Goal: Task Accomplishment & Management: Manage account settings

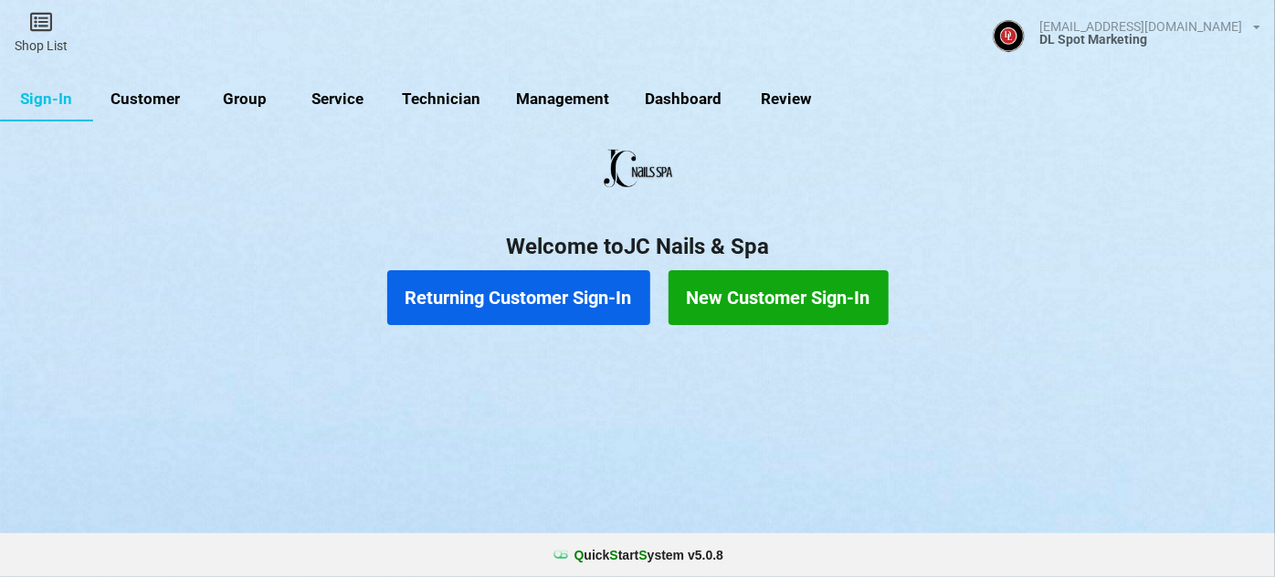
click at [161, 99] on link "Customer" at bounding box center [145, 100] width 105 height 44
select select "25"
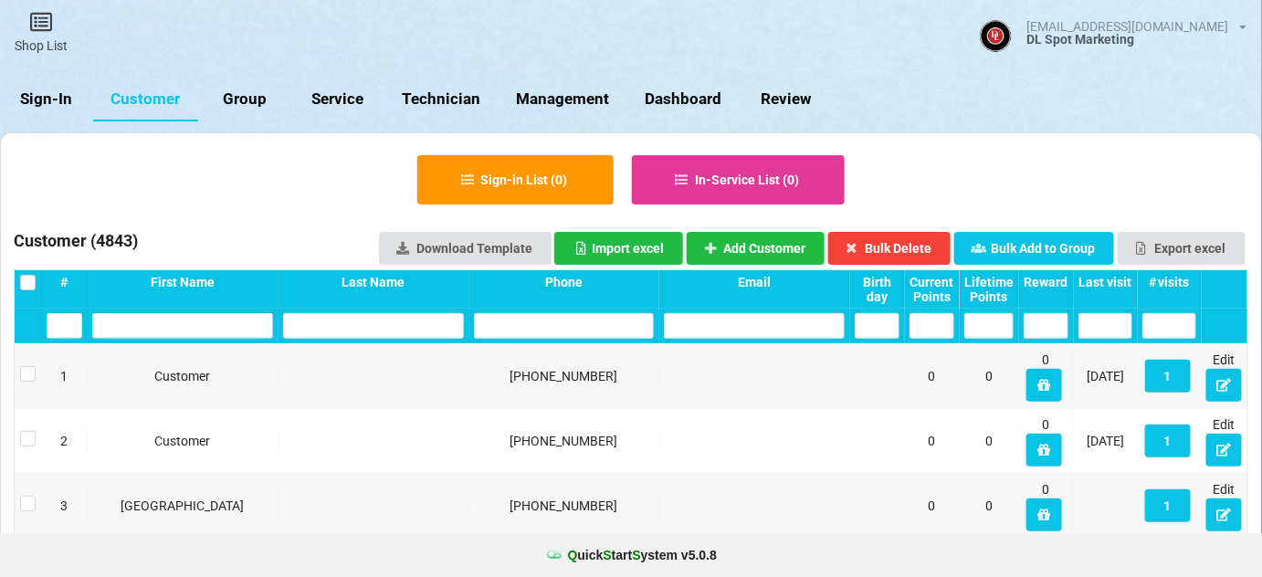
click at [46, 96] on link "Sign-In" at bounding box center [46, 100] width 93 height 44
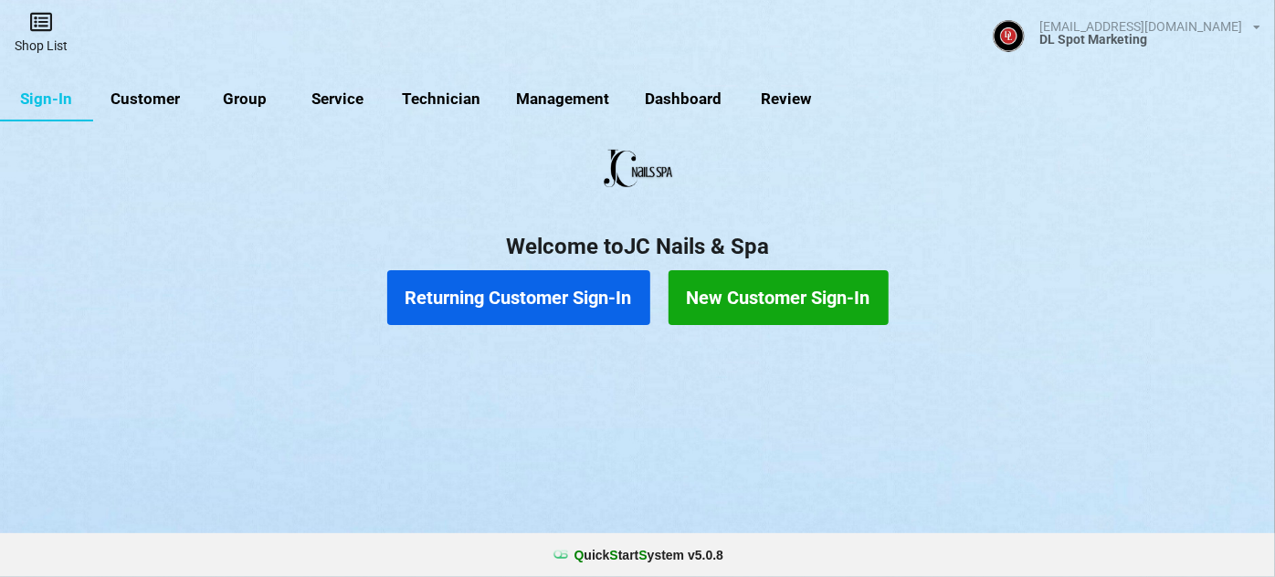
click at [44, 43] on link "Shop List" at bounding box center [41, 32] width 82 height 65
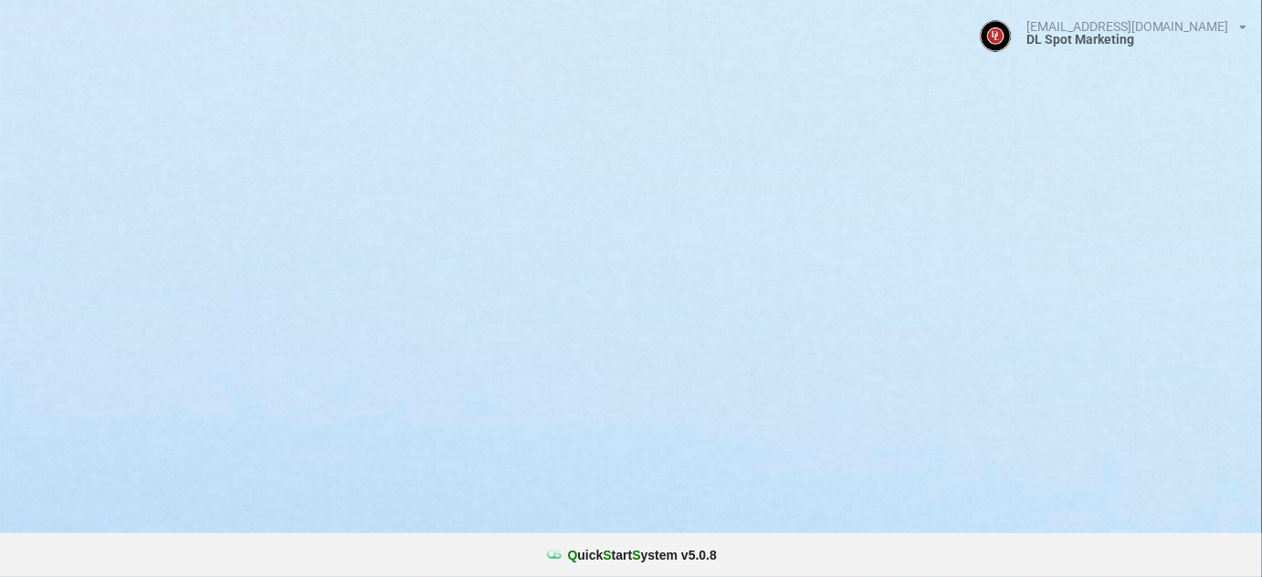
select select "25"
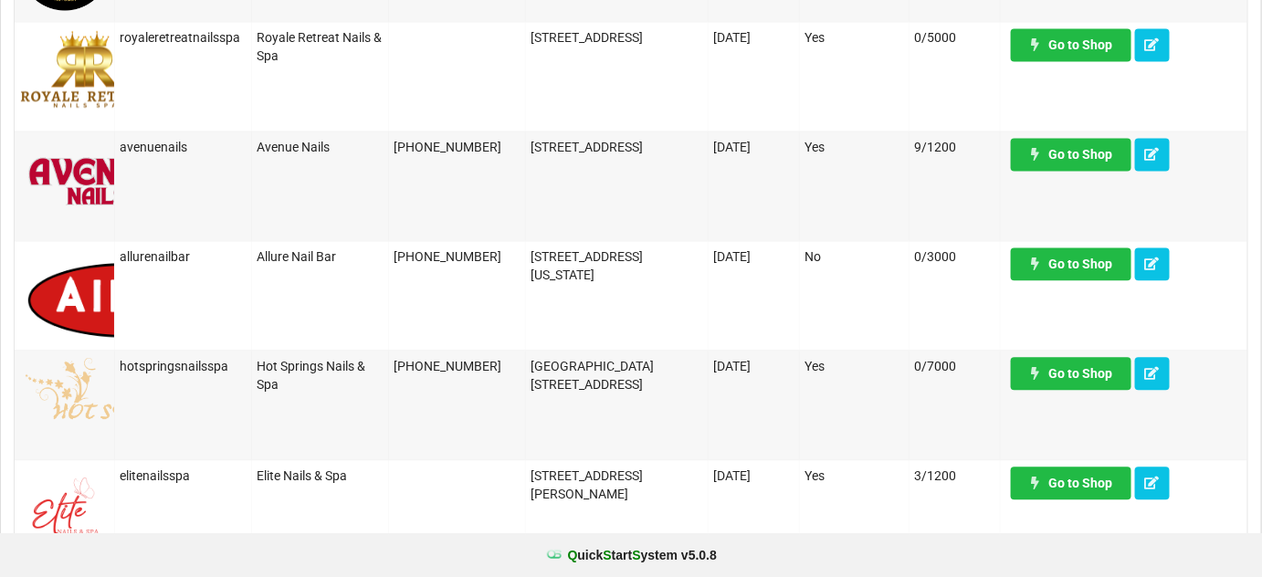
scroll to position [1328, 0]
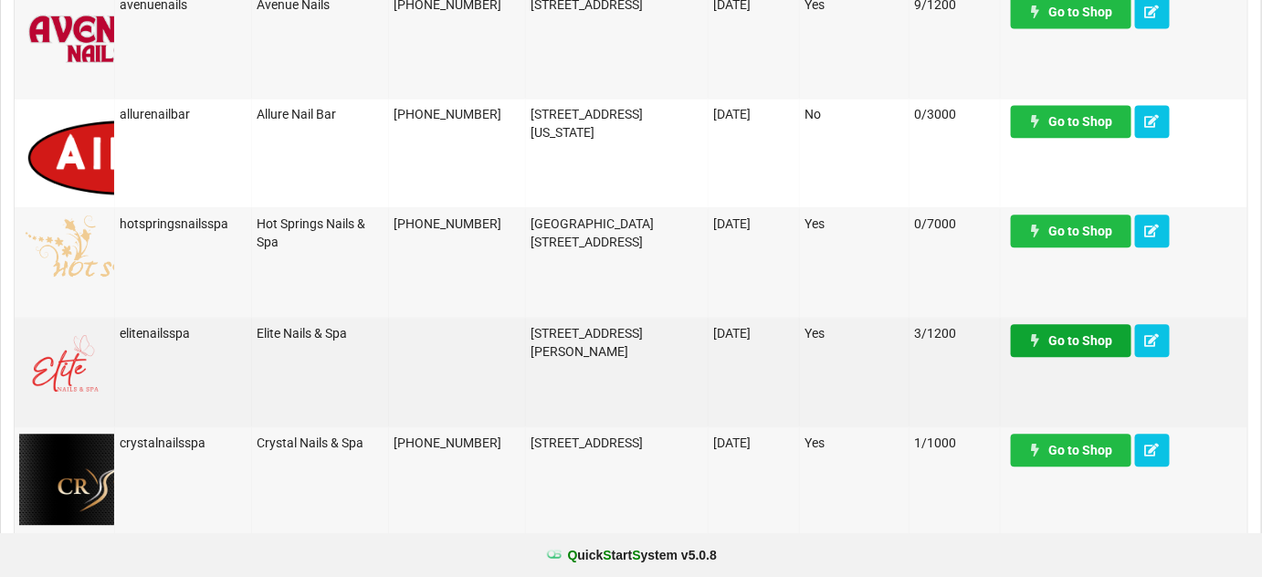
click at [1097, 338] on link "Go to Shop" at bounding box center [1071, 340] width 121 height 33
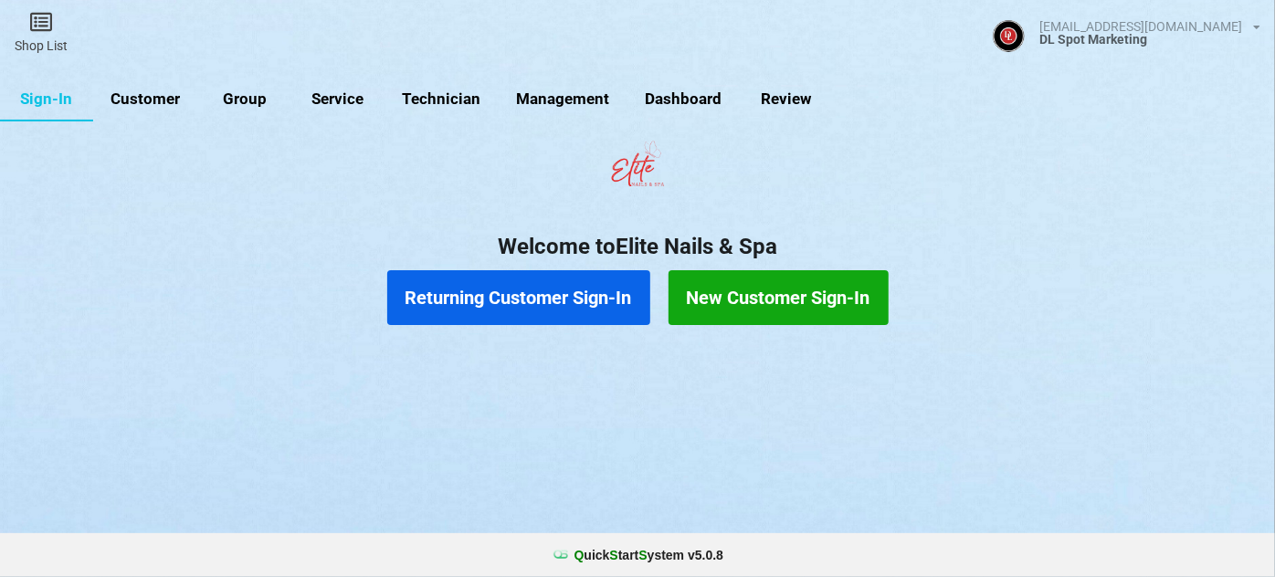
click at [143, 100] on link "Customer" at bounding box center [145, 100] width 105 height 44
select select "25"
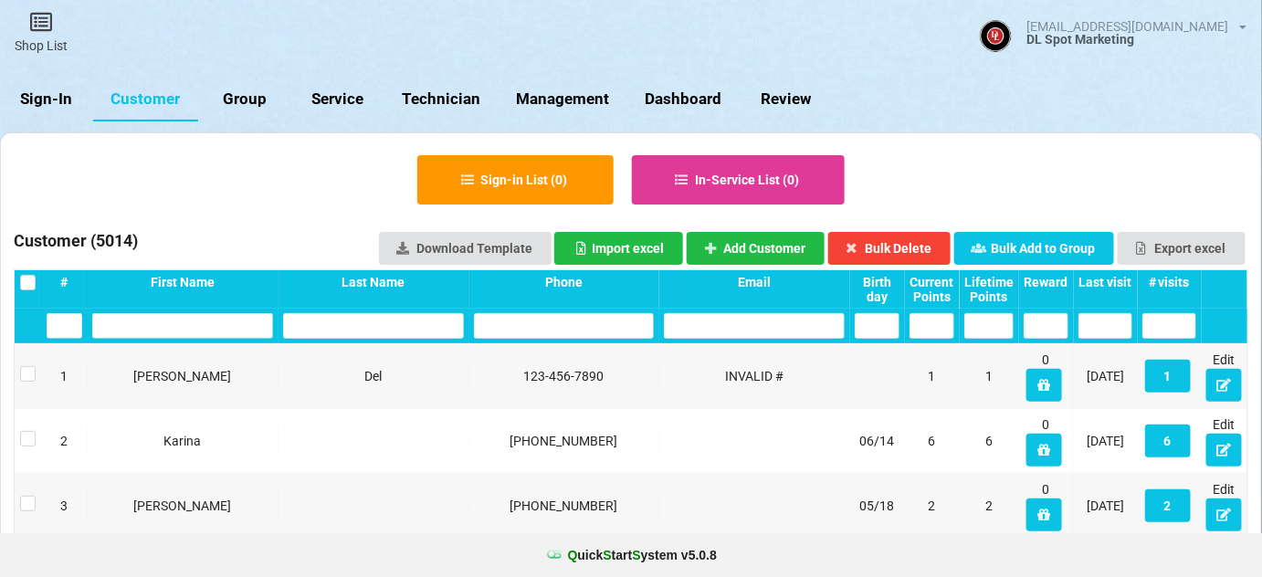
click at [1112, 279] on div "Last visit" at bounding box center [1105, 282] width 54 height 15
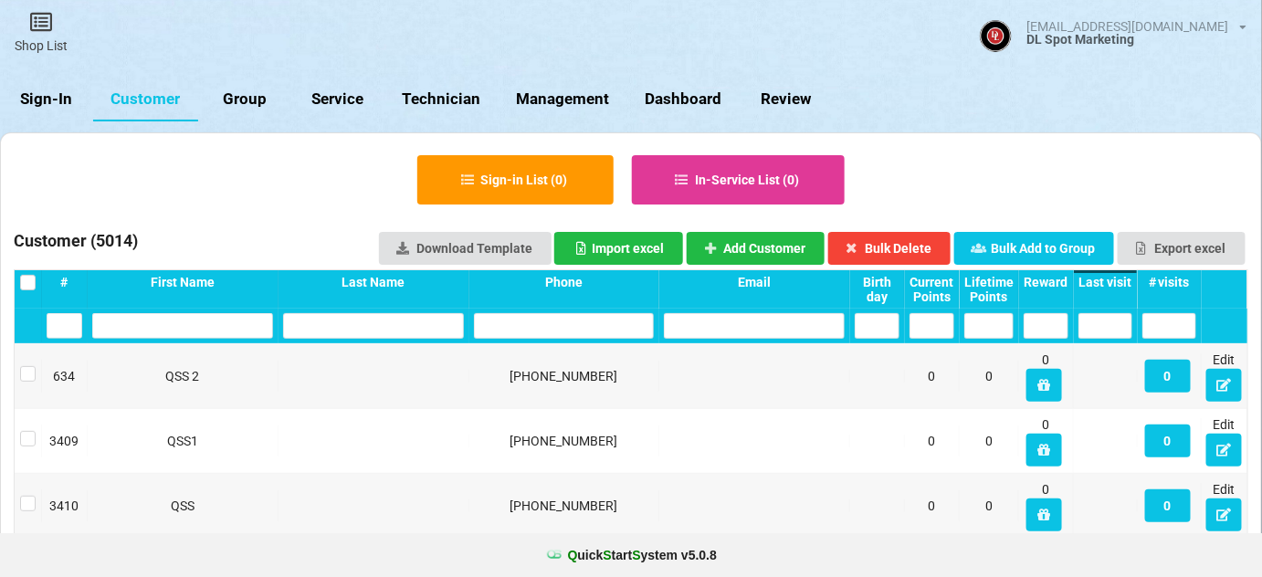
click at [1112, 279] on div "Last visit" at bounding box center [1105, 282] width 54 height 15
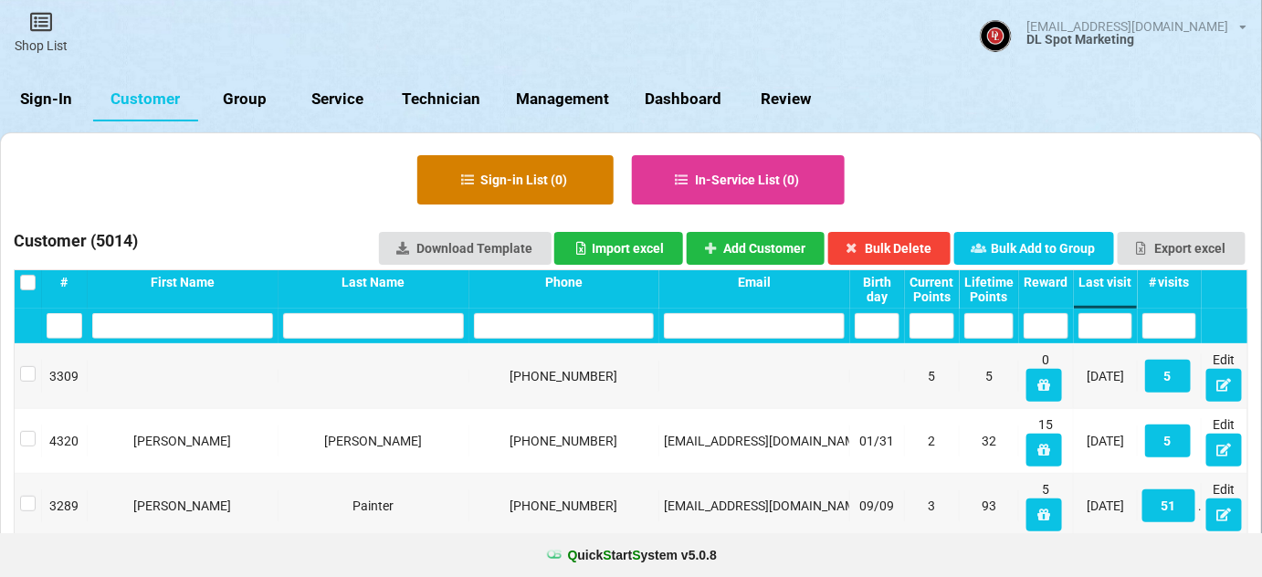
click at [524, 184] on button "Sign-in List ( 0 )" at bounding box center [515, 179] width 196 height 49
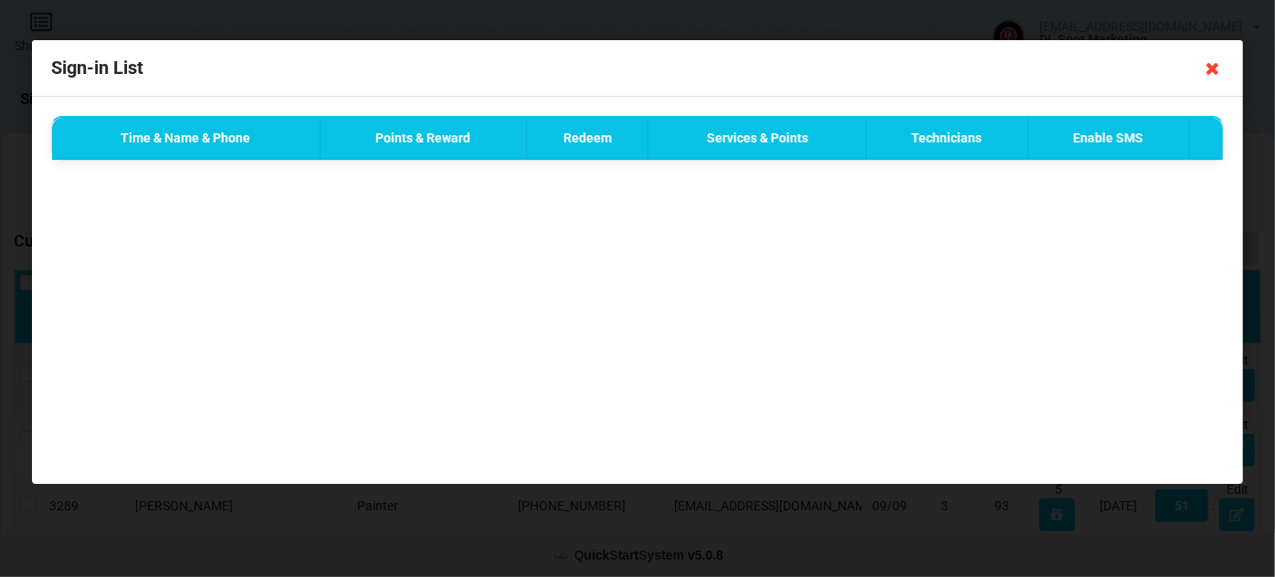
click at [1211, 66] on icon at bounding box center [1212, 68] width 29 height 29
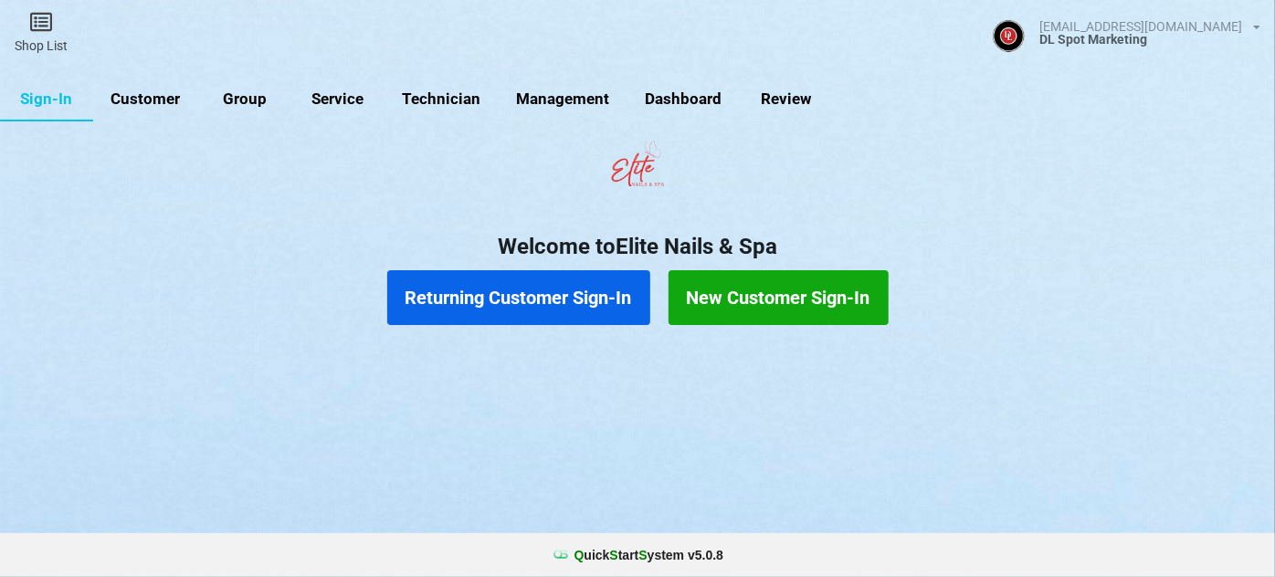
click at [160, 102] on link "Customer" at bounding box center [145, 100] width 105 height 44
select select "25"
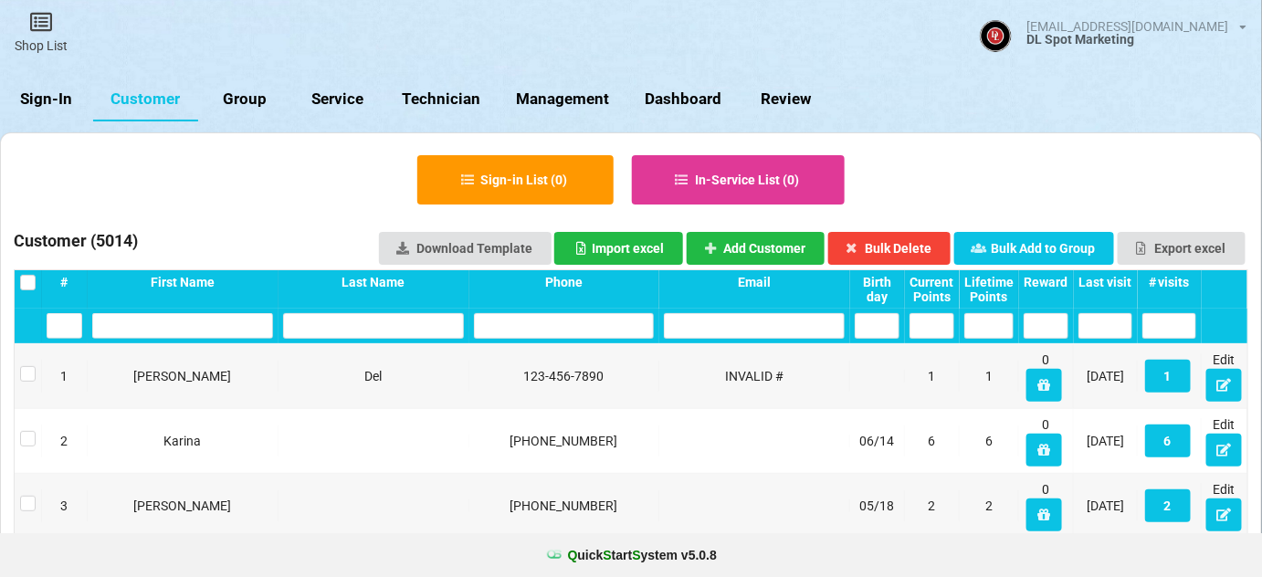
click at [1111, 281] on div "Last visit" at bounding box center [1105, 282] width 54 height 15
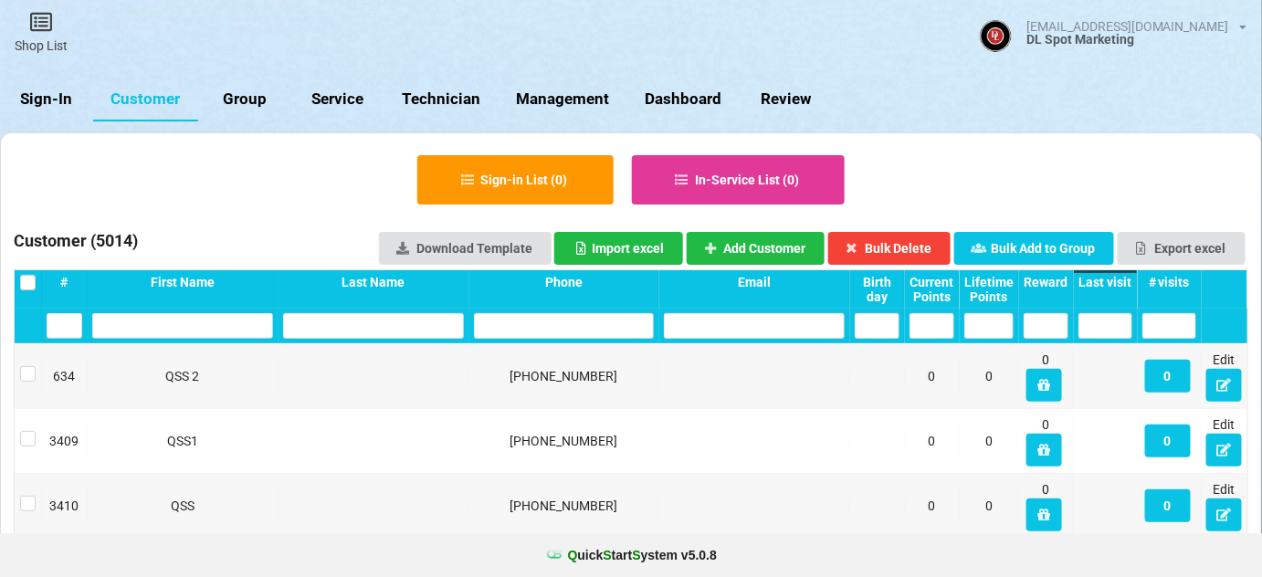
click at [1111, 281] on div "Last visit" at bounding box center [1105, 282] width 54 height 15
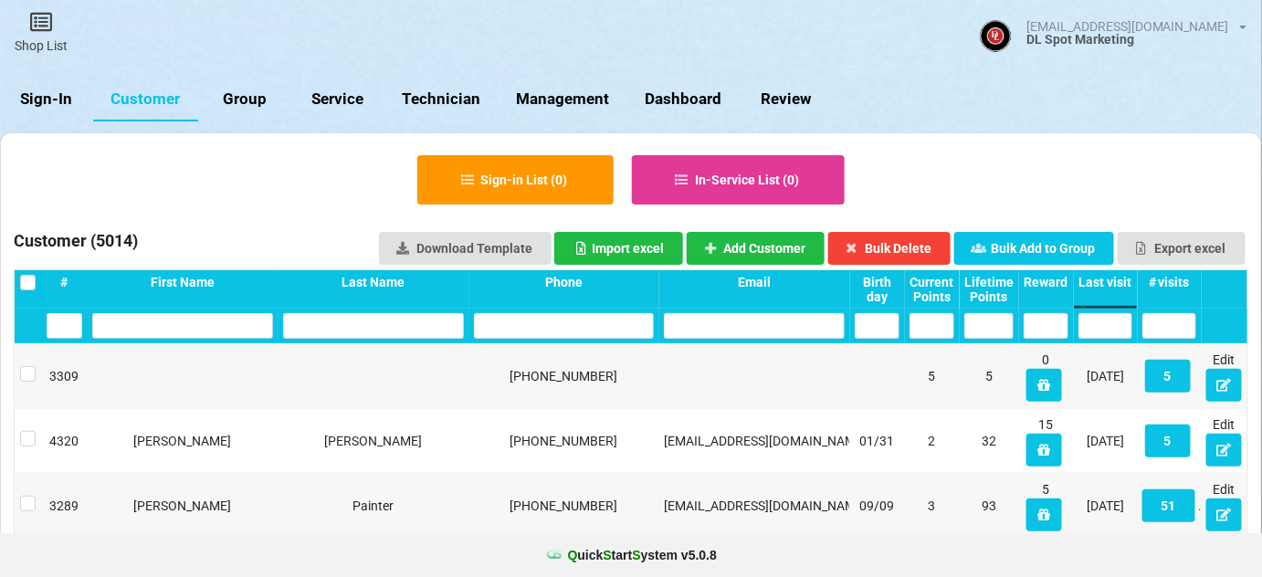
click at [61, 102] on link "Sign-In" at bounding box center [46, 100] width 93 height 44
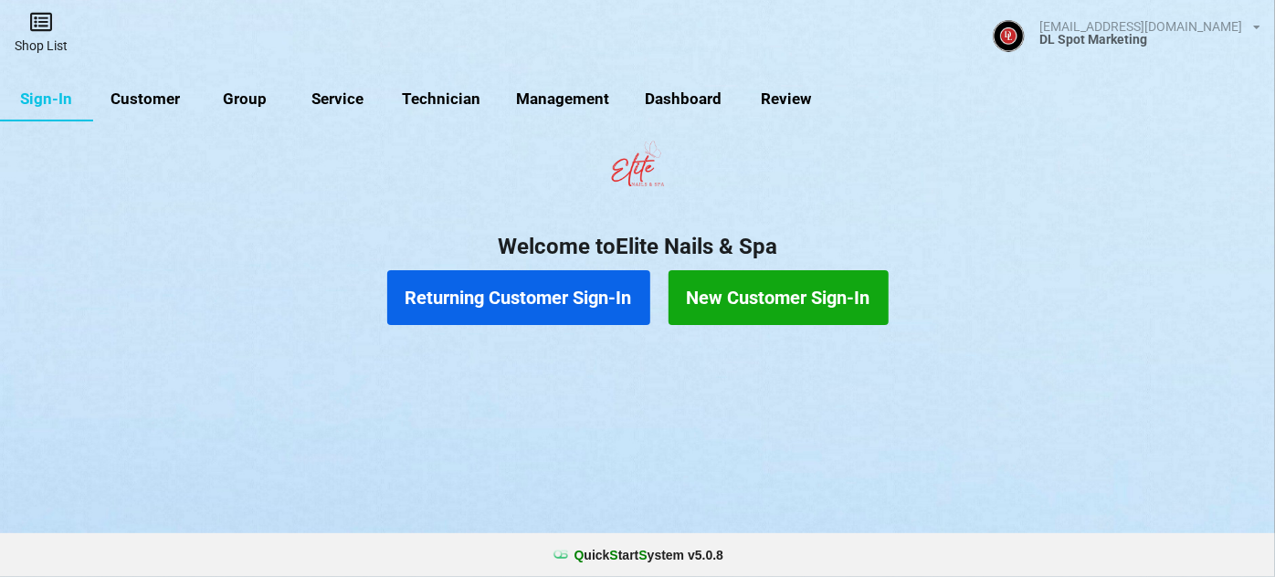
click at [28, 14] on icon at bounding box center [41, 22] width 26 height 22
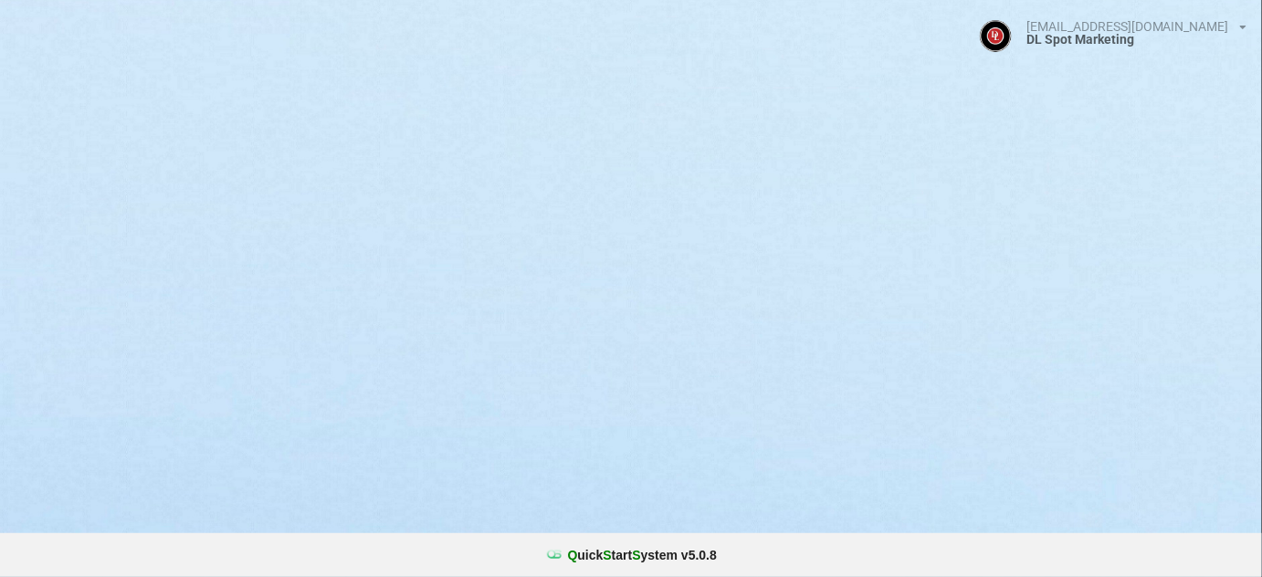
select select "25"
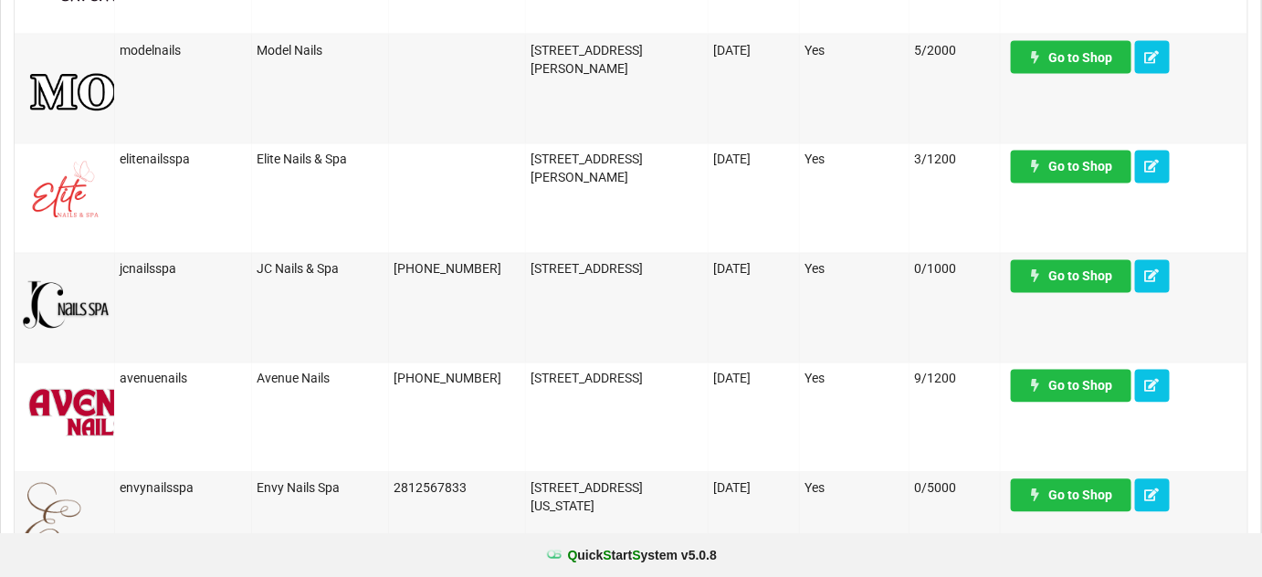
scroll to position [1107, 0]
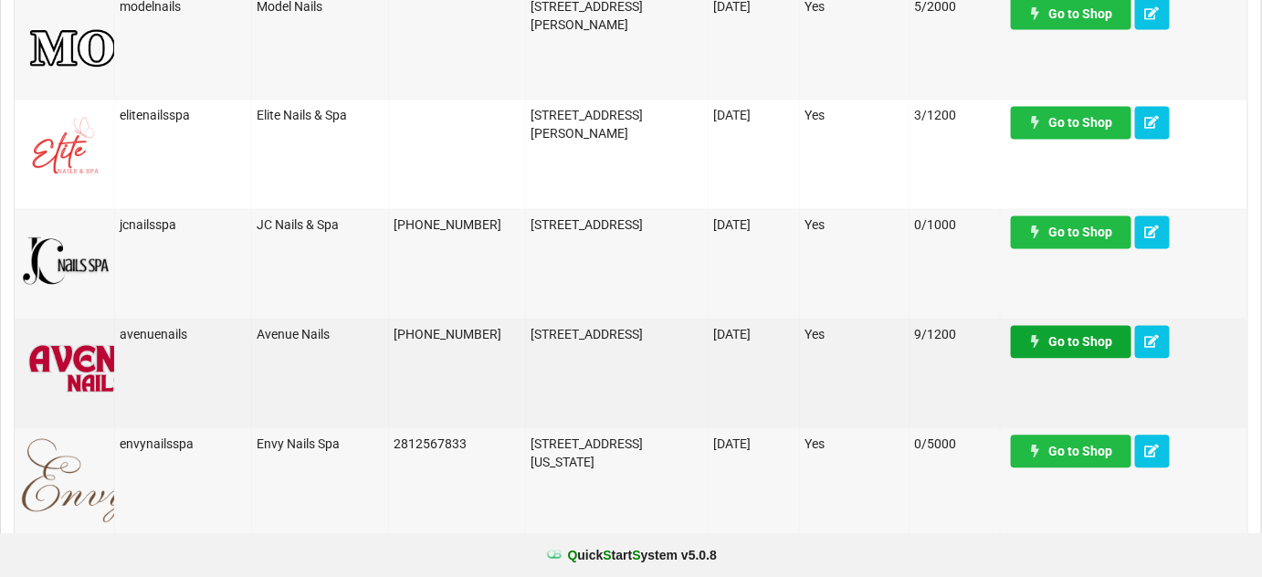
click at [1095, 347] on link "Go to Shop" at bounding box center [1071, 342] width 121 height 33
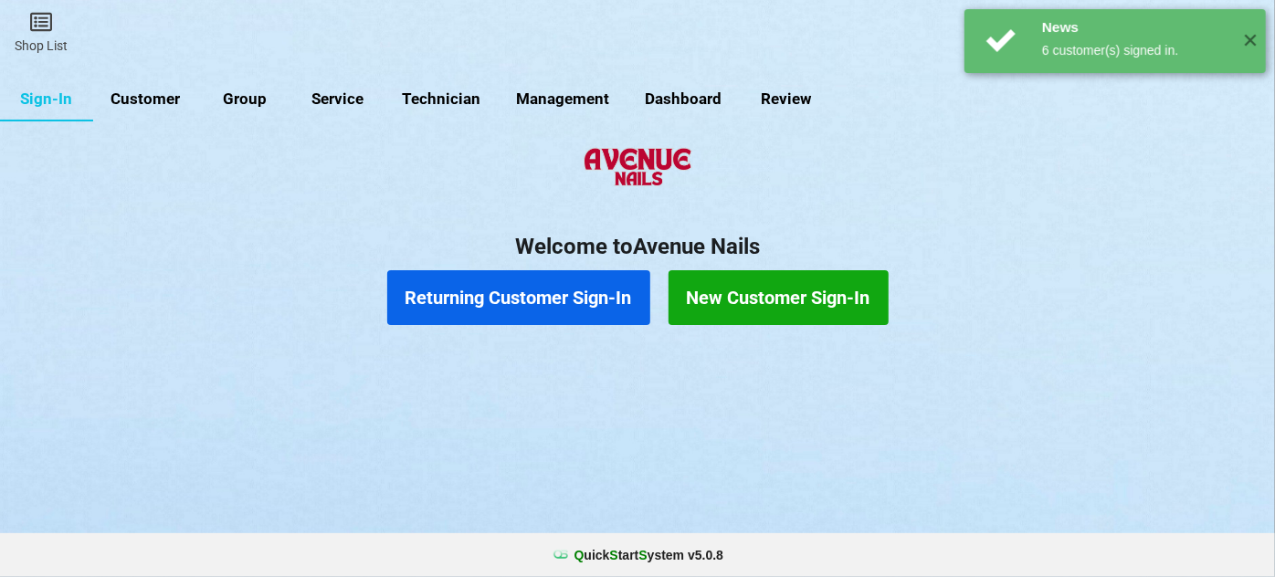
click at [160, 97] on link "Customer" at bounding box center [145, 100] width 105 height 44
select select "25"
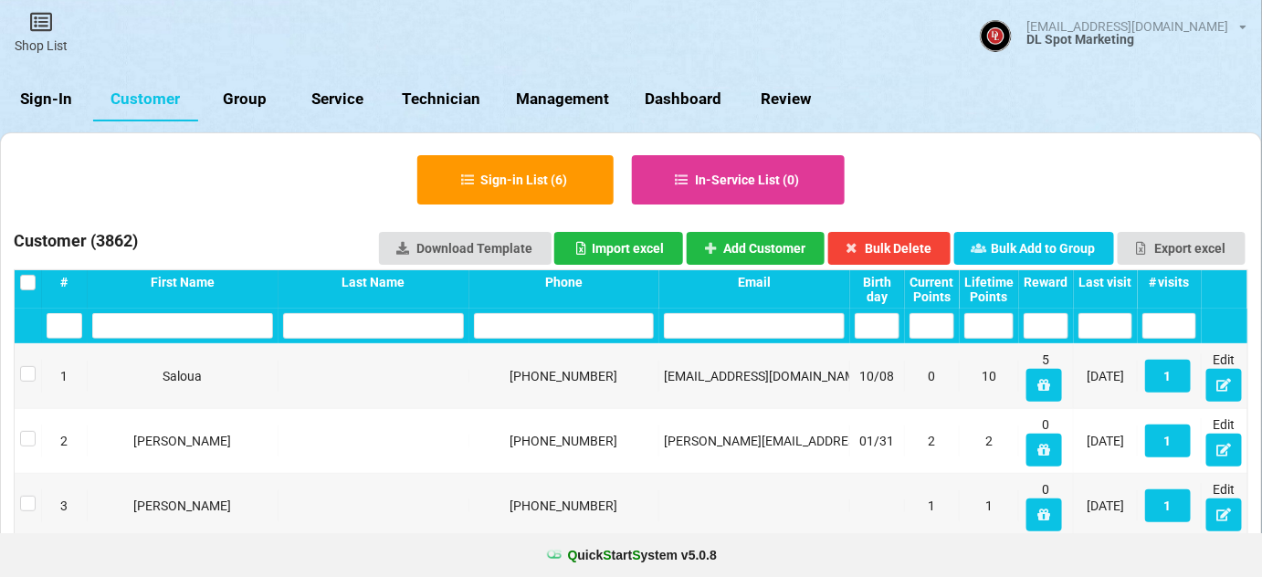
click at [1119, 279] on div "Last visit" at bounding box center [1105, 282] width 54 height 15
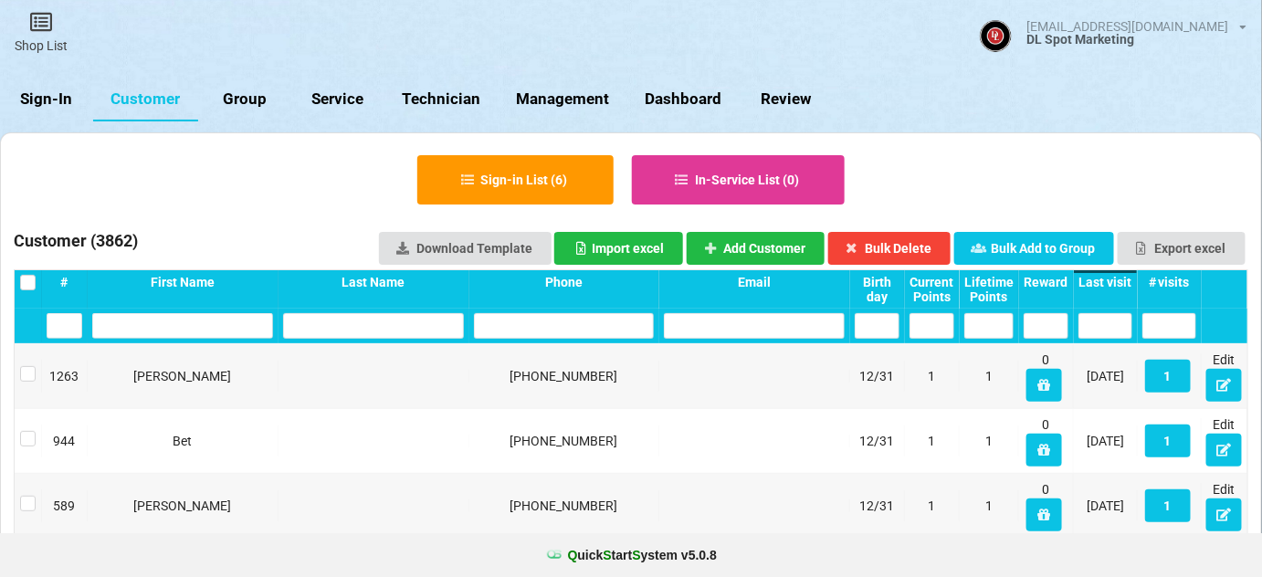
click at [1119, 279] on div "Last visit" at bounding box center [1105, 282] width 54 height 15
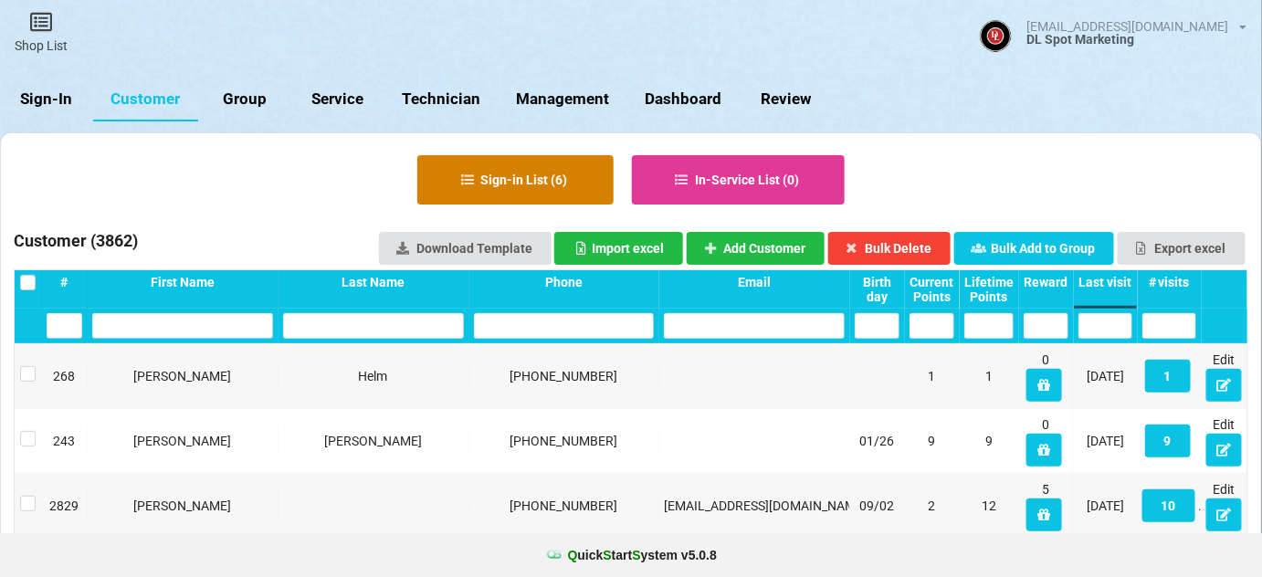
click at [519, 184] on button "Sign-in List ( 6 )" at bounding box center [515, 179] width 196 height 49
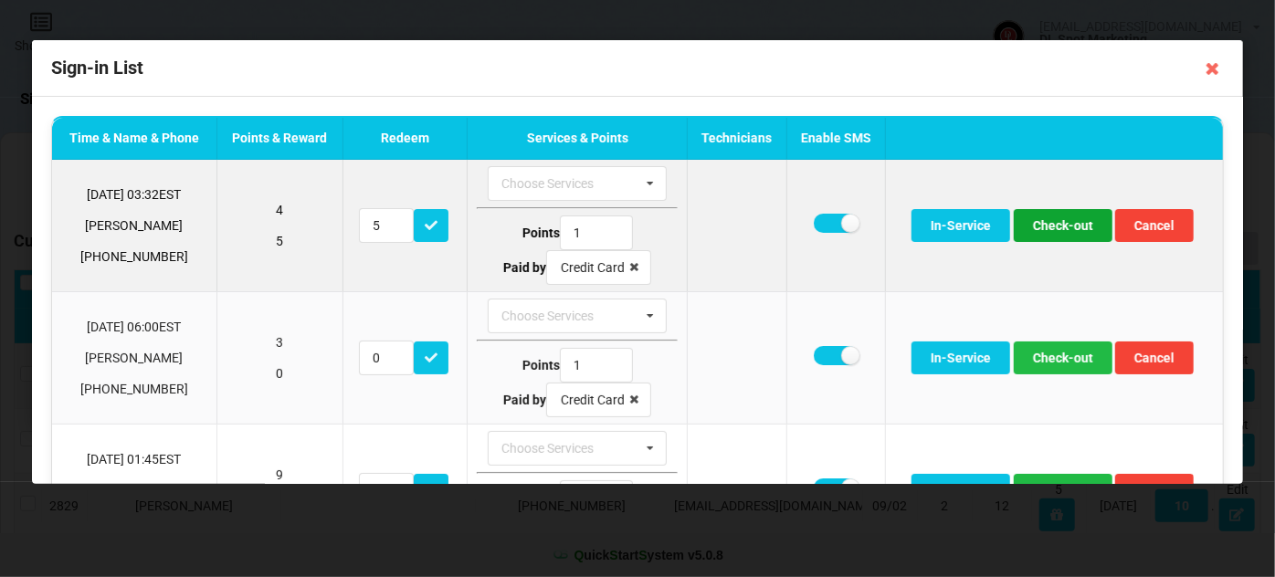
click at [1049, 221] on button "Check-out" at bounding box center [1063, 225] width 99 height 33
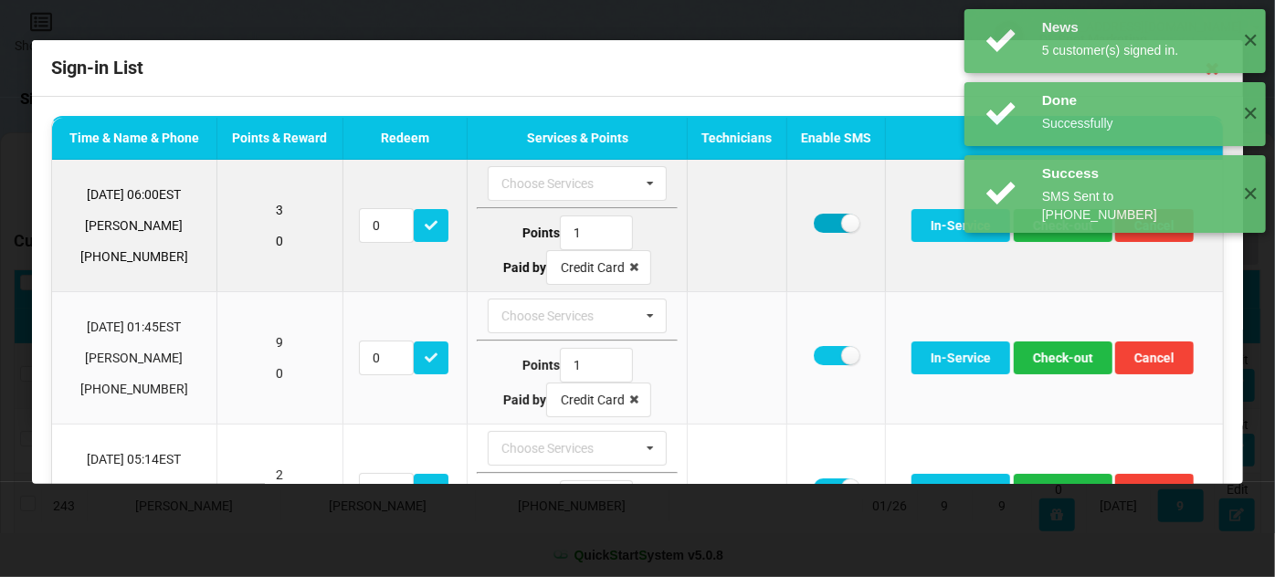
click at [828, 222] on label at bounding box center [836, 223] width 45 height 19
checkbox input "false"
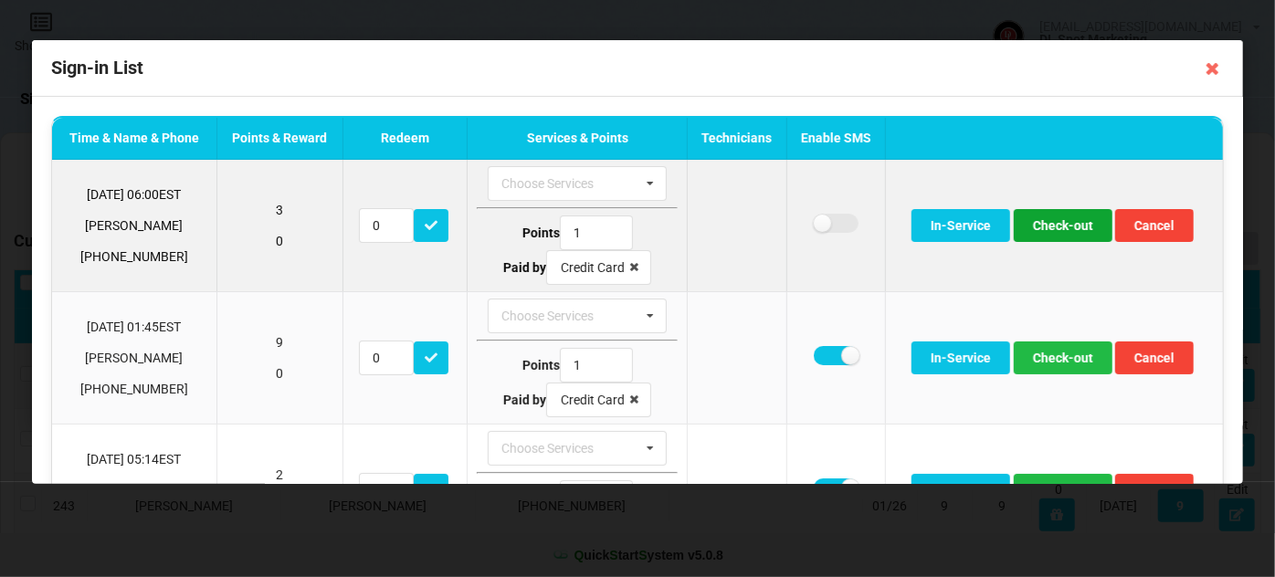
click at [1041, 221] on button "Check-out" at bounding box center [1063, 225] width 99 height 33
click at [1044, 224] on button "Check-out" at bounding box center [1063, 225] width 99 height 33
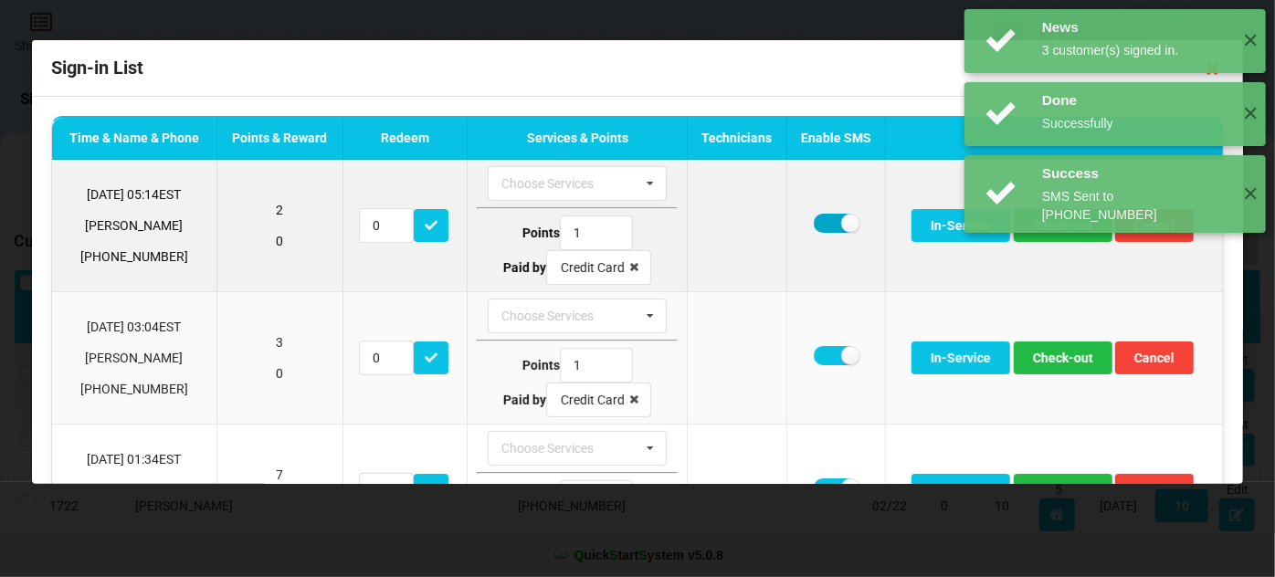
click at [823, 225] on label at bounding box center [836, 223] width 45 height 19
checkbox input "false"
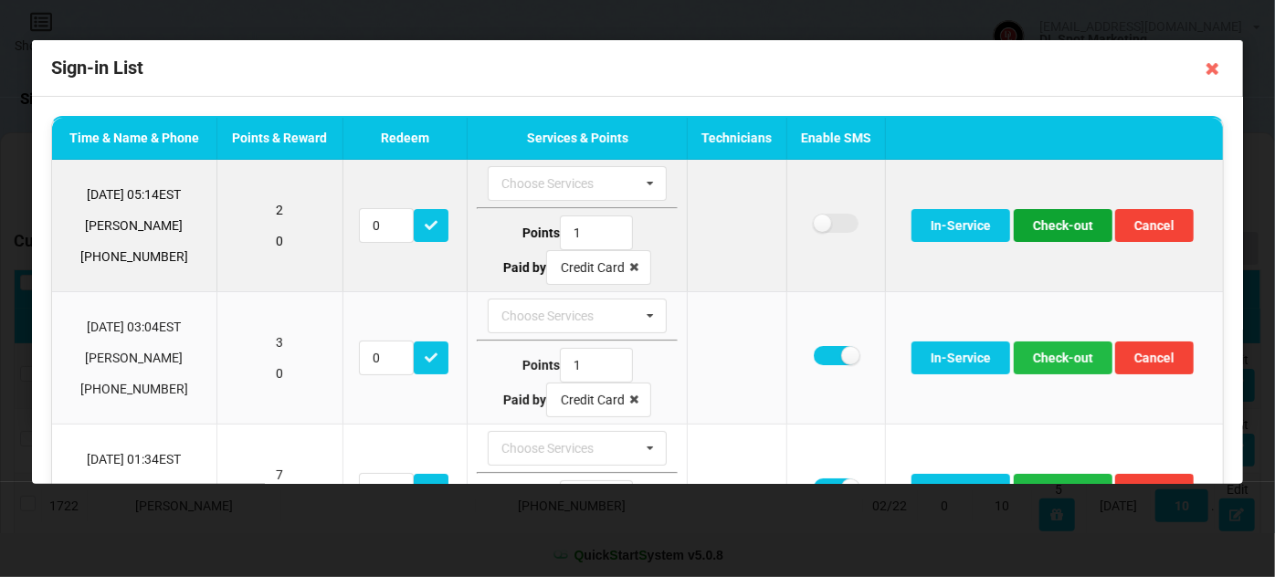
click at [1057, 228] on button "Check-out" at bounding box center [1063, 225] width 99 height 33
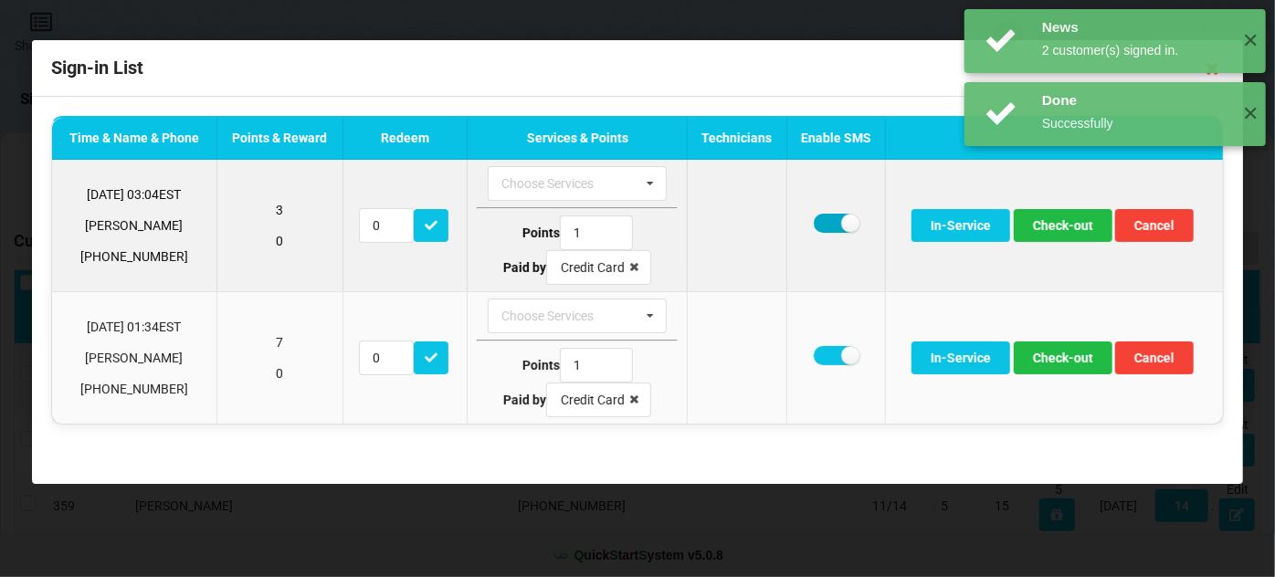
click at [826, 221] on label at bounding box center [836, 223] width 45 height 19
checkbox input "false"
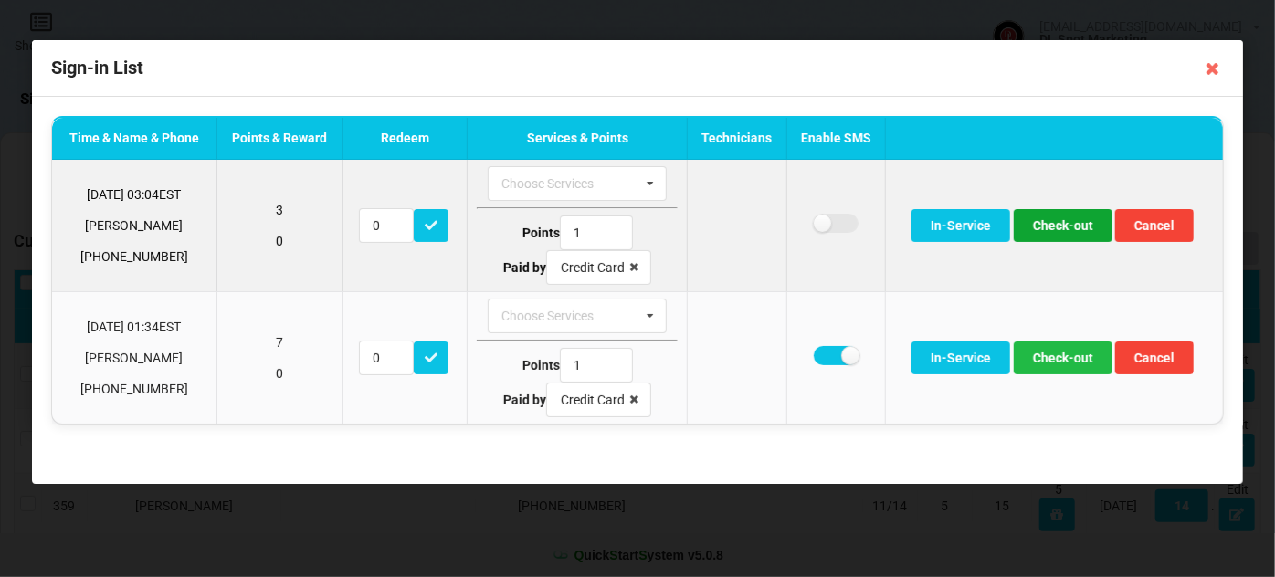
click at [1071, 227] on button "Check-out" at bounding box center [1063, 225] width 99 height 33
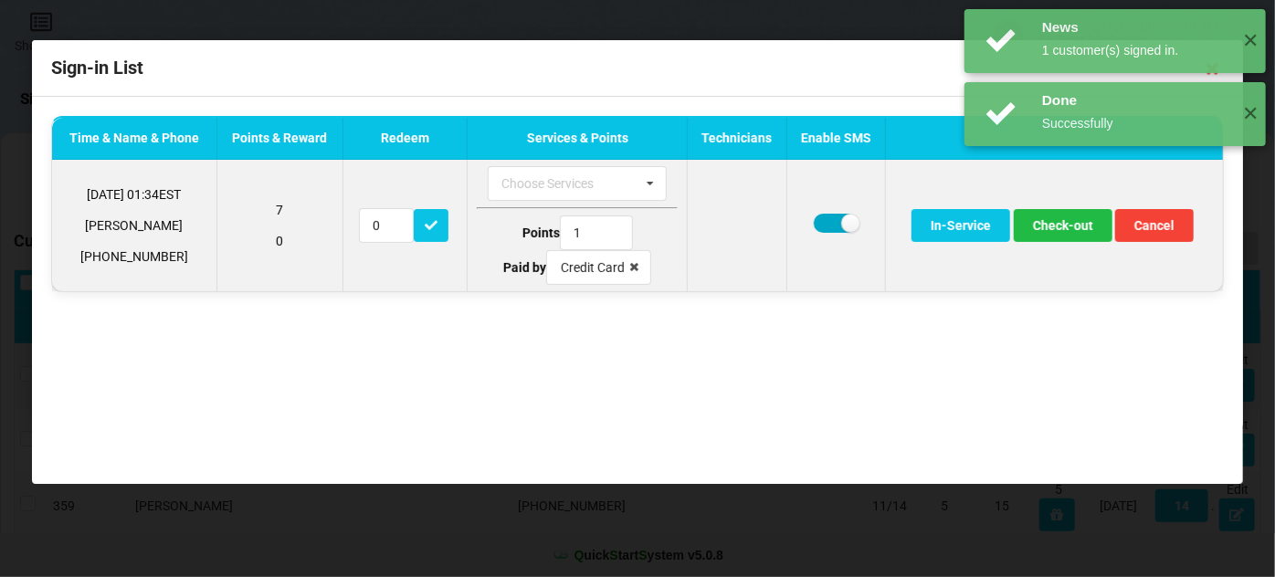
click at [823, 219] on label at bounding box center [836, 223] width 45 height 19
checkbox input "false"
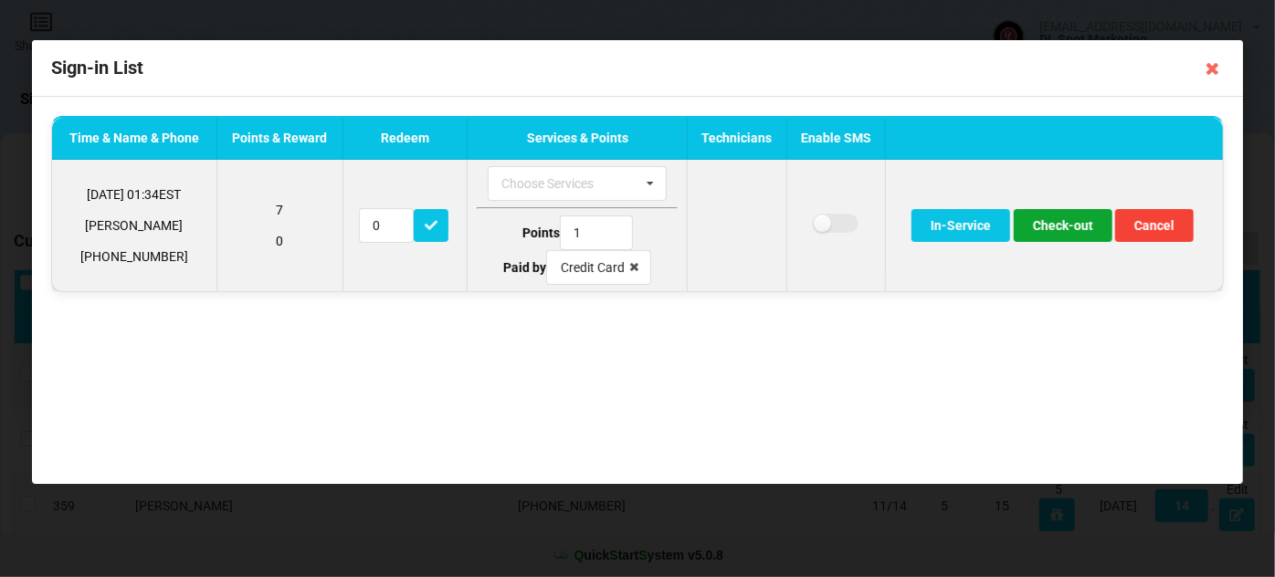
click at [1064, 228] on button "Check-out" at bounding box center [1063, 225] width 99 height 33
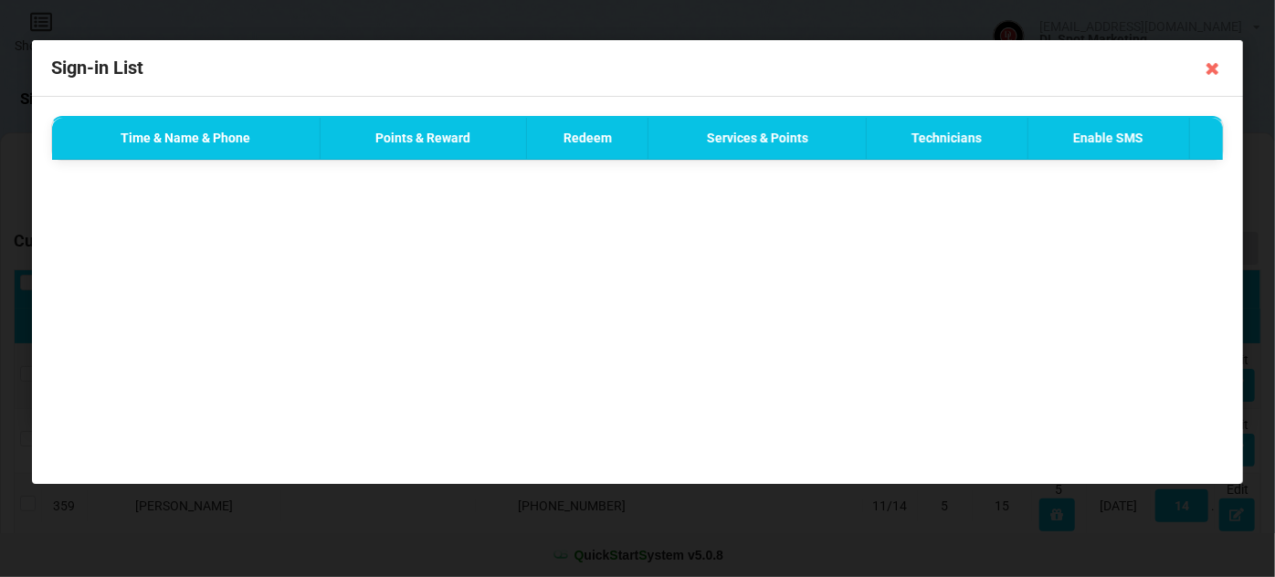
click at [1203, 85] on div "Sign-in List" at bounding box center [637, 68] width 1211 height 57
click at [1221, 55] on div "Done Successfully ✕" at bounding box center [1114, 41] width 301 height 64
drag, startPoint x: 1155, startPoint y: 184, endPoint x: 1184, endPoint y: 120, distance: 70.7
click at [1157, 177] on div "Time & Name & Phone Points & Reward Redeem Services & Points Technicians Enable…" at bounding box center [637, 290] width 1211 height 387
click at [1211, 71] on div "Done Successfully ✕" at bounding box center [1114, 41] width 301 height 64
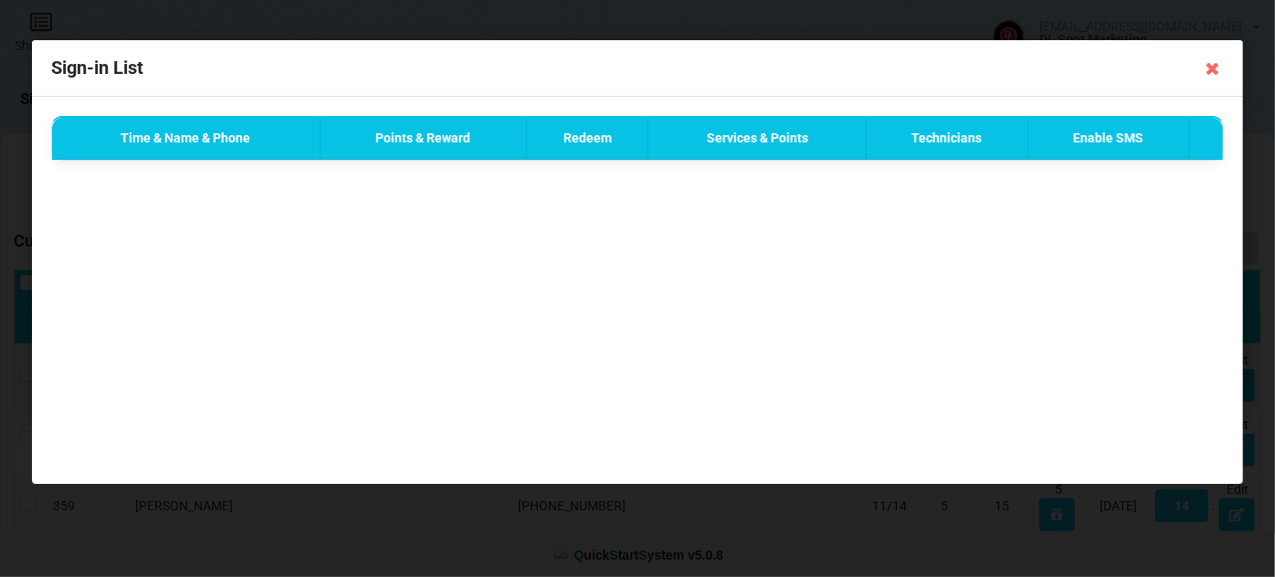
click at [1215, 68] on icon at bounding box center [1212, 68] width 29 height 29
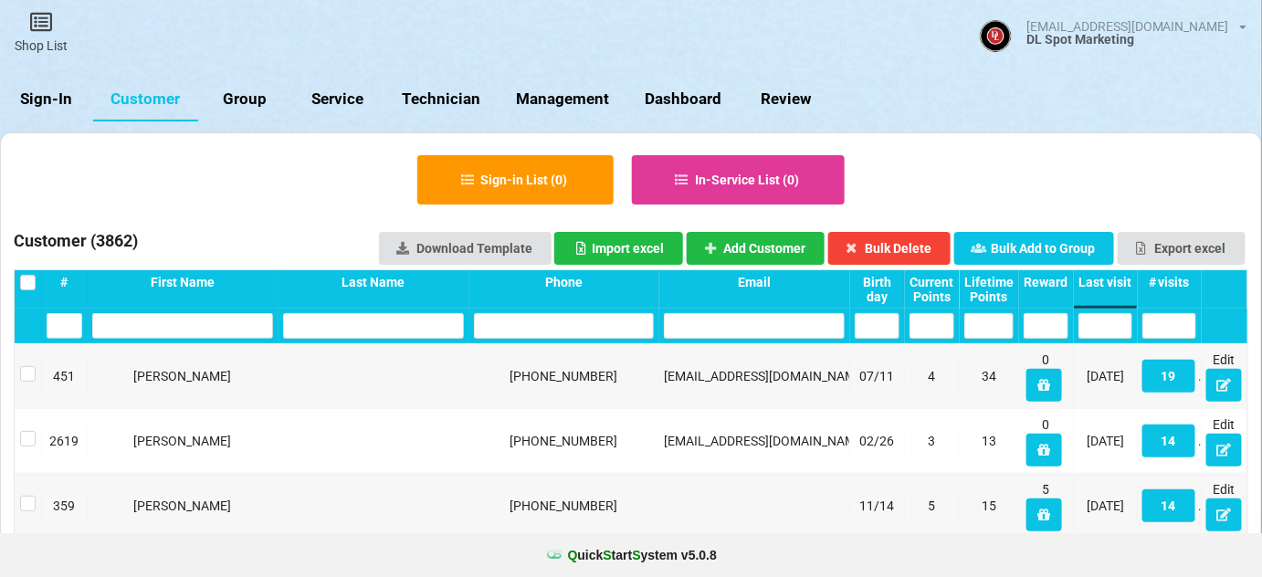
click at [45, 98] on link "Sign-In" at bounding box center [46, 100] width 93 height 44
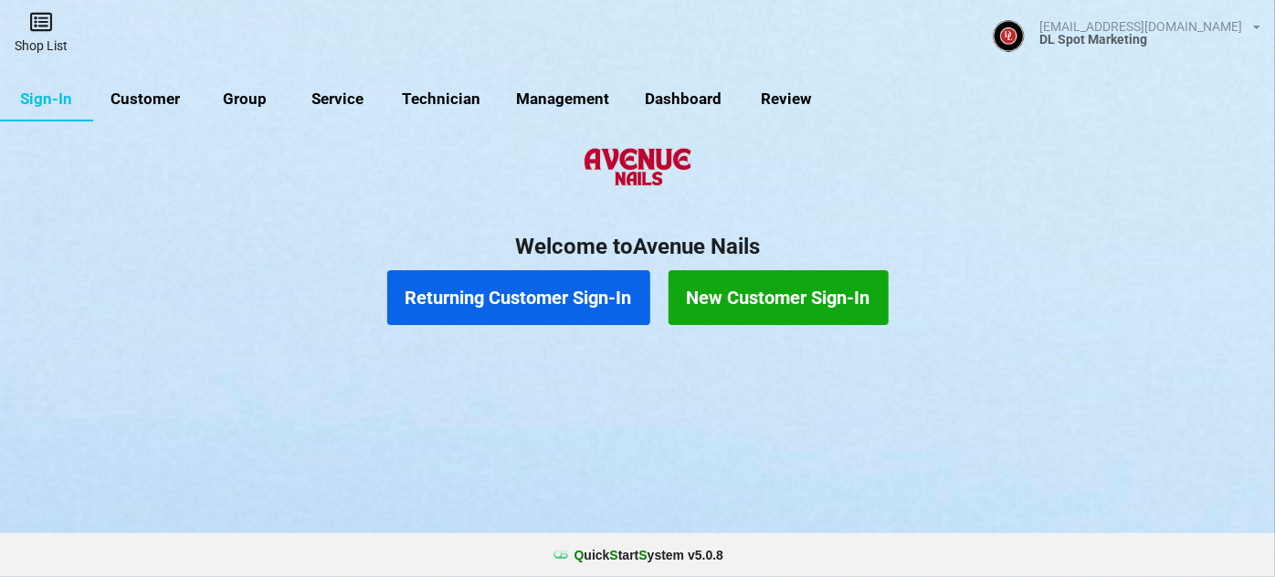
click at [42, 27] on icon at bounding box center [41, 22] width 26 height 22
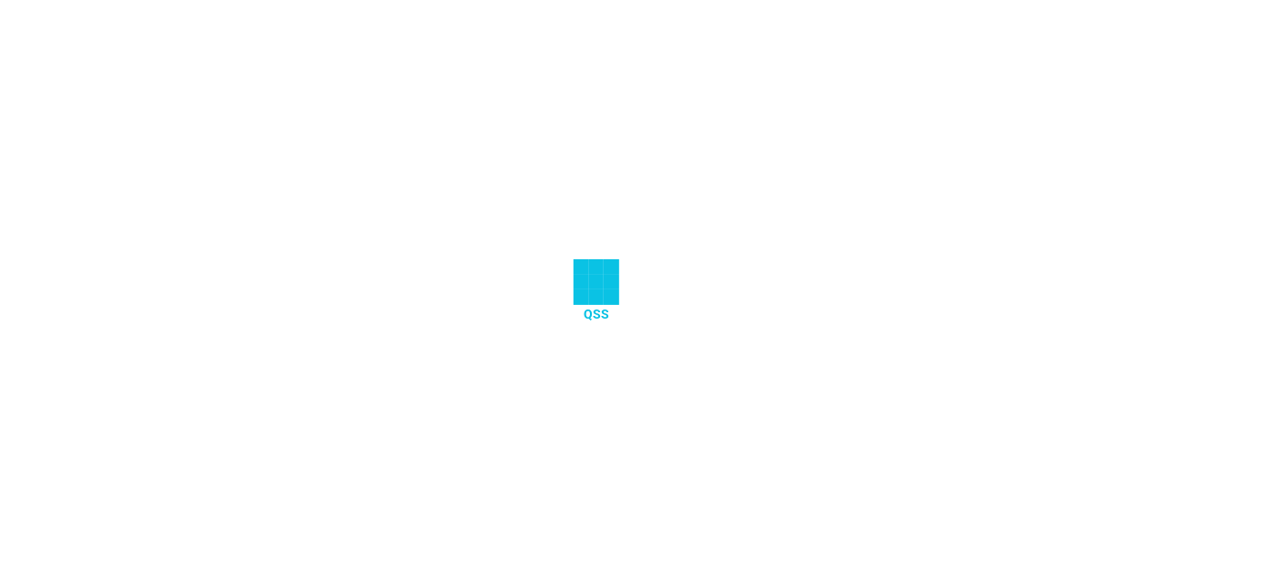
select select "25"
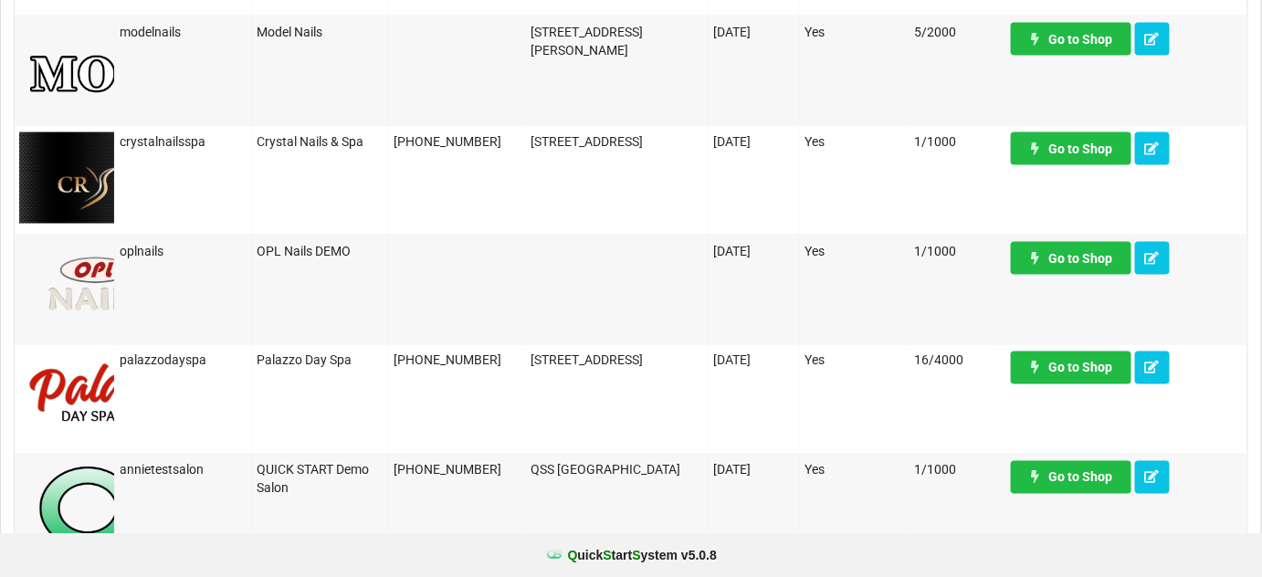
scroll to position [995, 0]
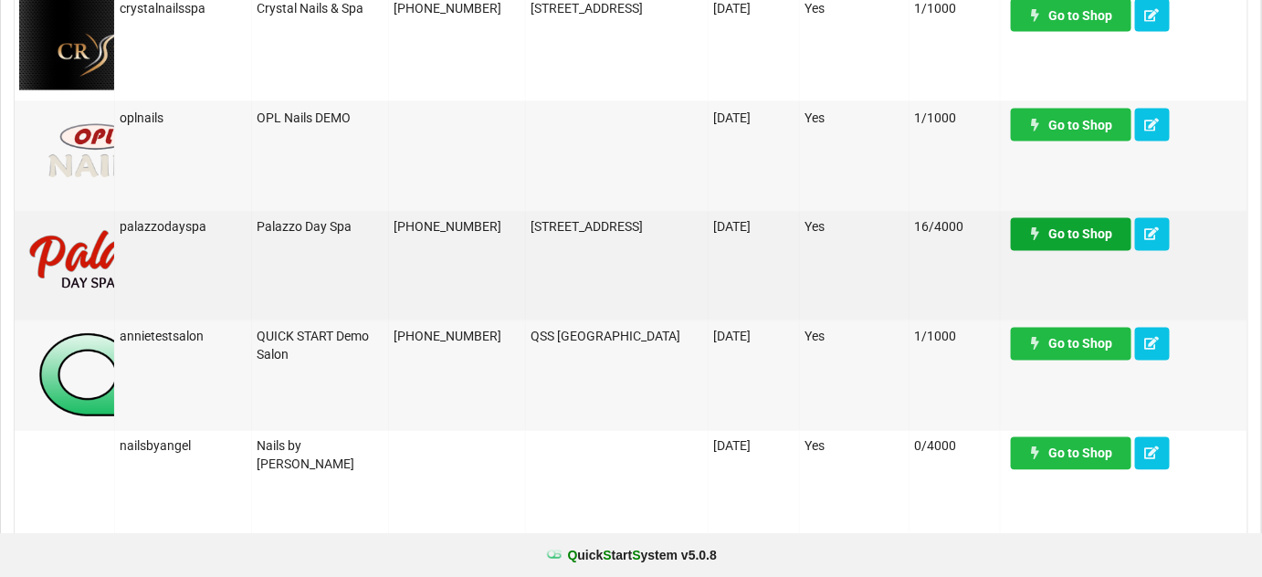
click at [1088, 237] on link "Go to Shop" at bounding box center [1071, 234] width 121 height 33
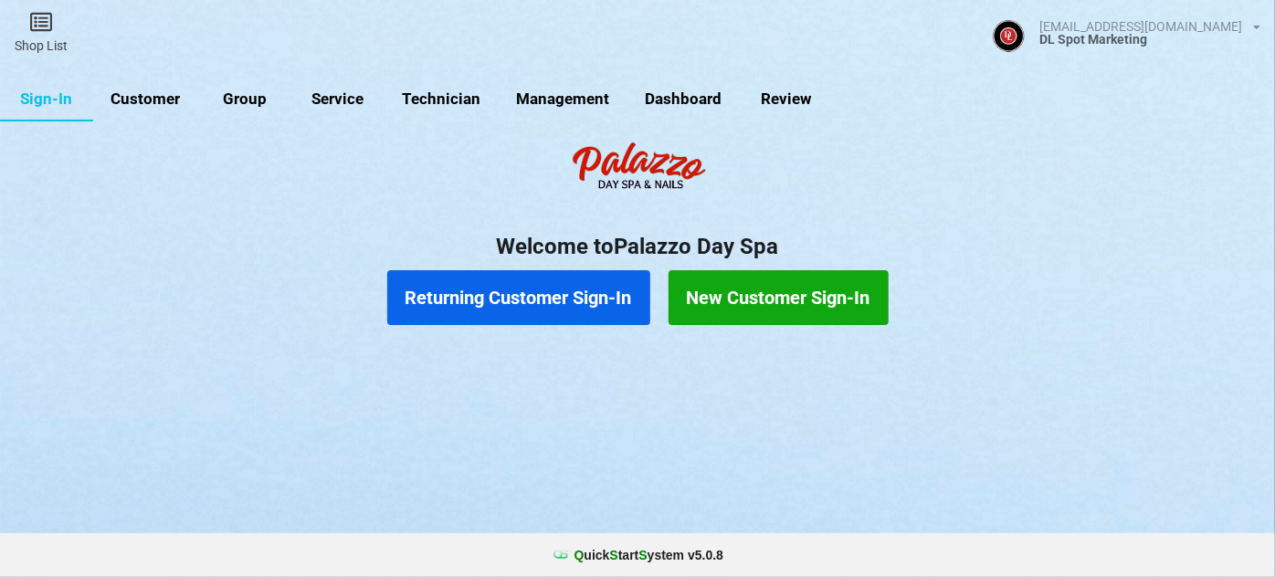
click at [161, 101] on link "Customer" at bounding box center [145, 100] width 105 height 44
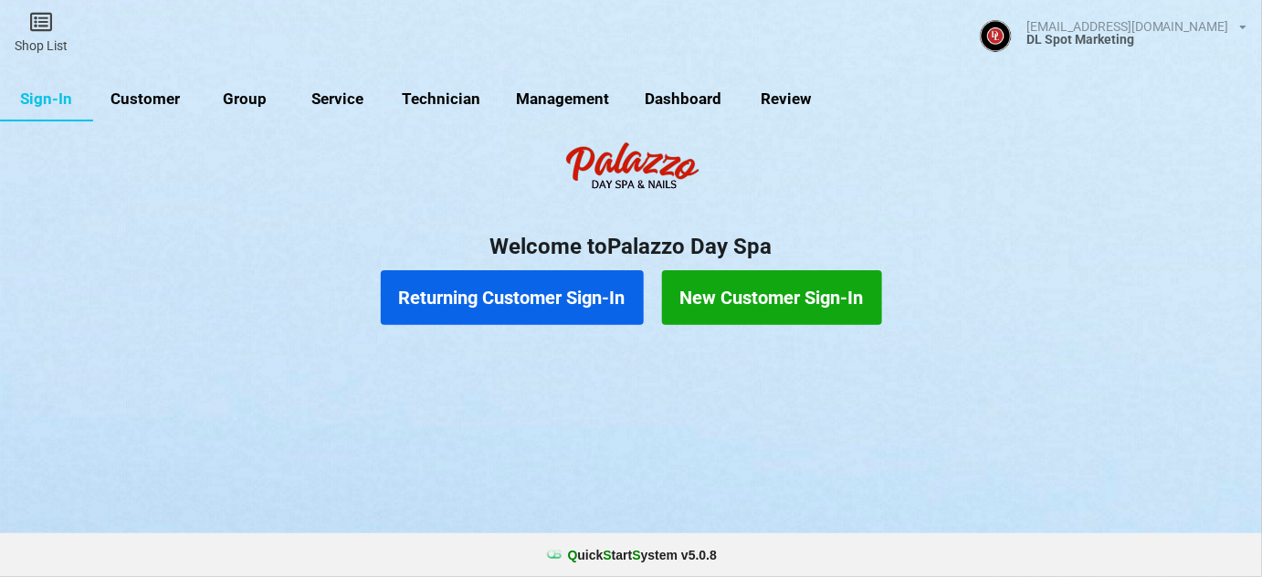
select select "25"
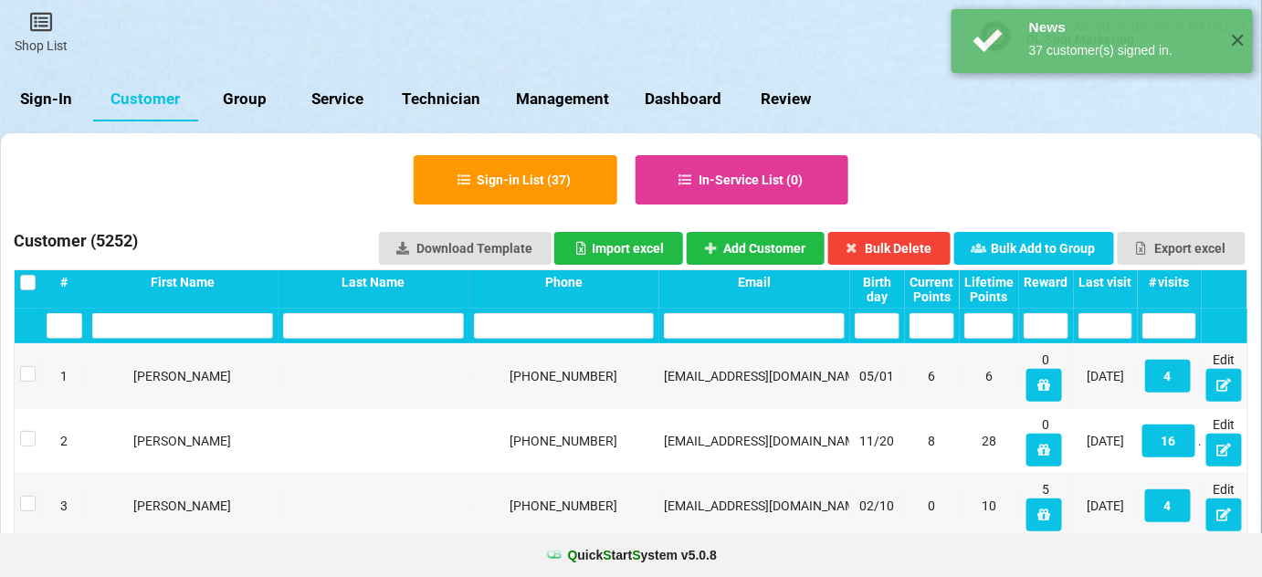
click at [1108, 276] on div "Last visit" at bounding box center [1105, 282] width 54 height 15
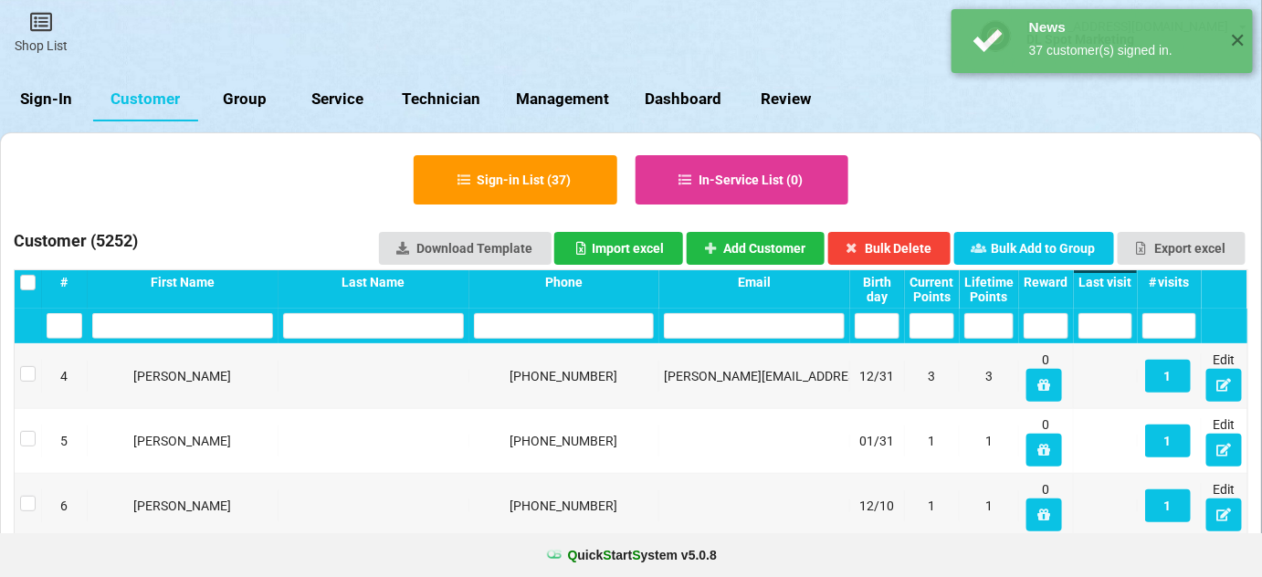
click at [1108, 276] on div "Last visit" at bounding box center [1105, 282] width 54 height 15
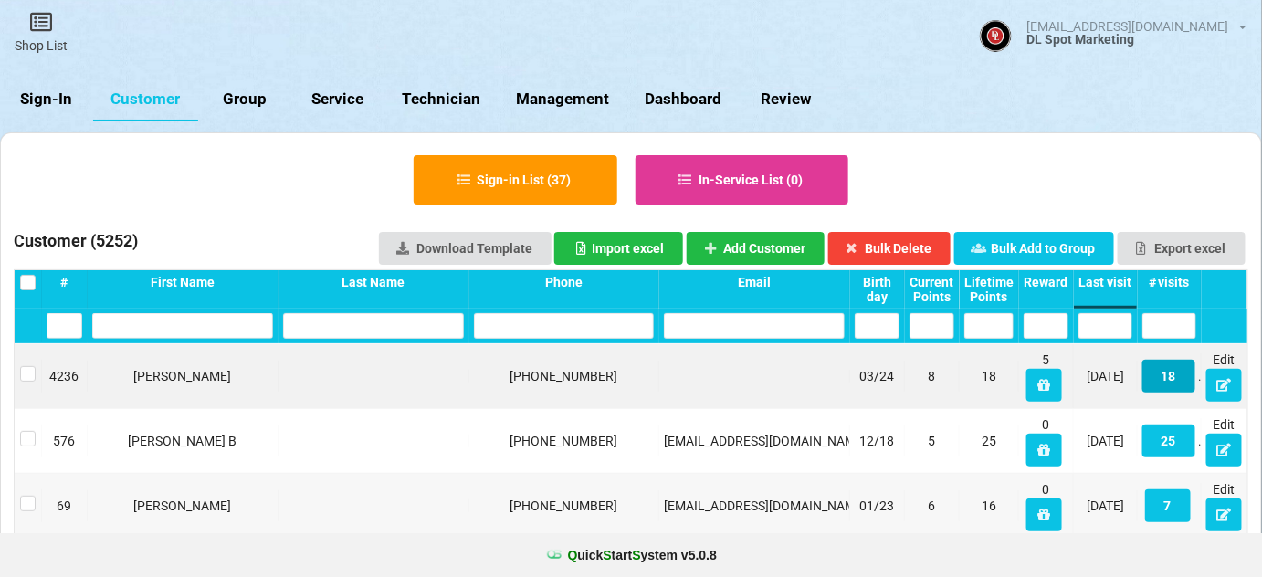
click at [1176, 379] on button "18" at bounding box center [1168, 376] width 53 height 33
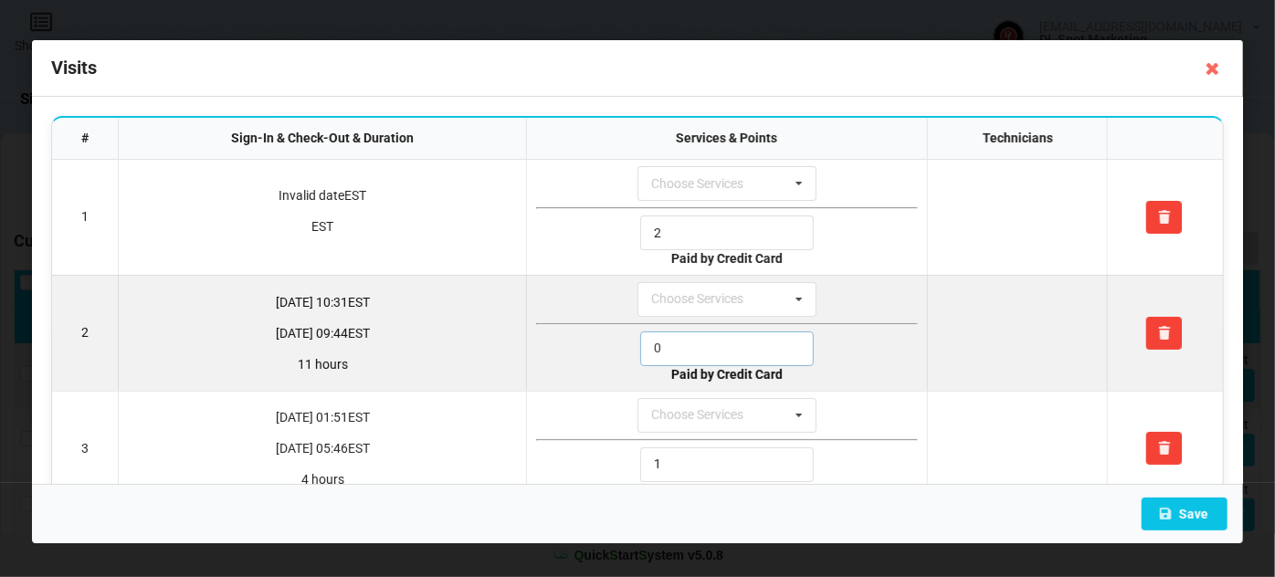
click at [700, 343] on input "0" at bounding box center [727, 348] width 174 height 35
click at [700, 344] on input "0" at bounding box center [727, 348] width 174 height 35
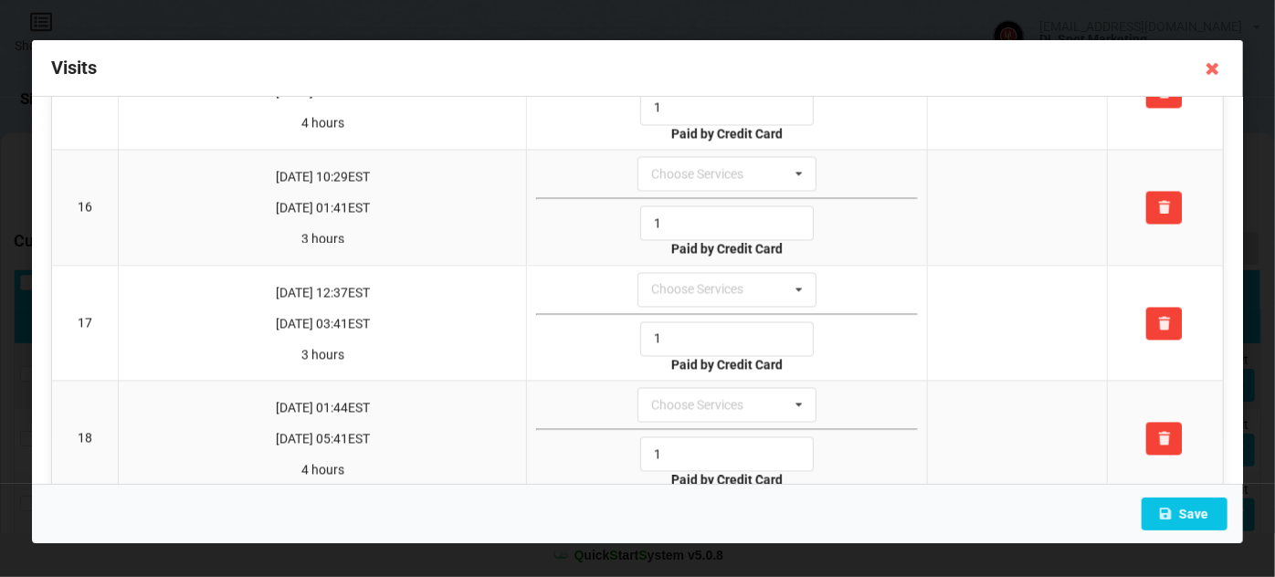
scroll to position [1753, 0]
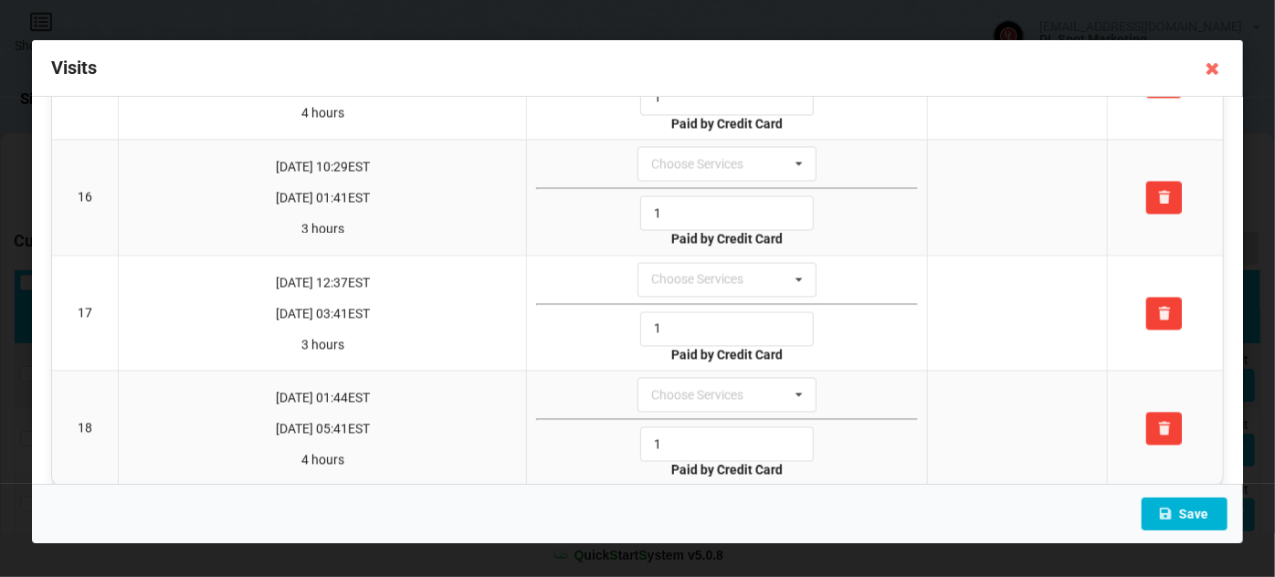
type input "1"
click at [1198, 512] on button "Save" at bounding box center [1184, 514] width 86 height 33
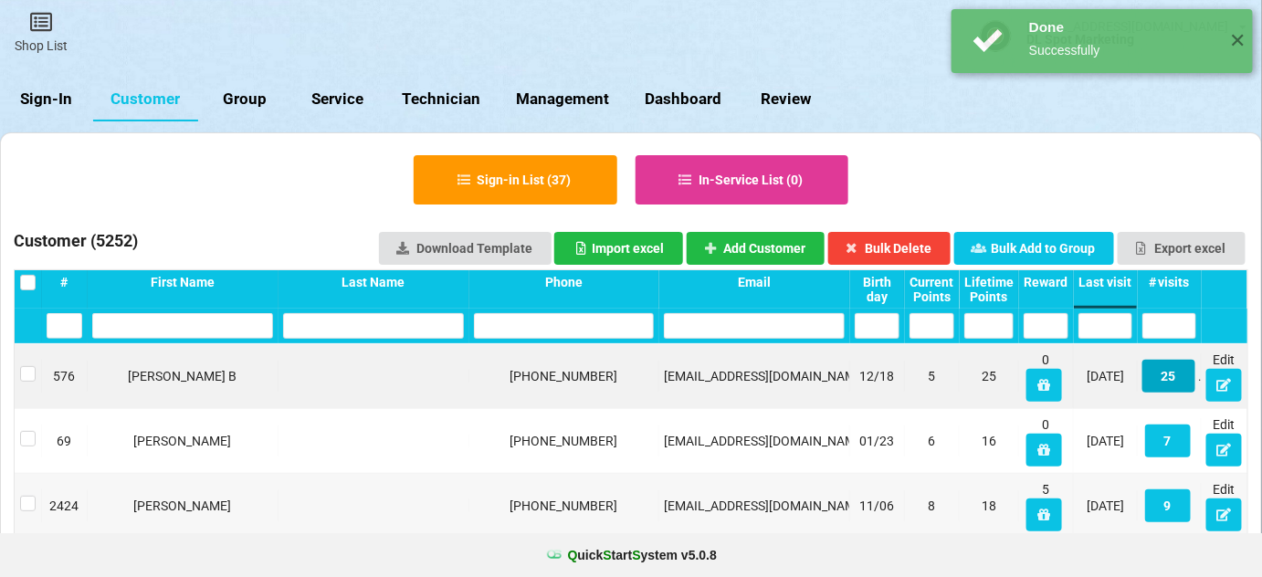
click at [1168, 382] on button "25" at bounding box center [1168, 376] width 53 height 33
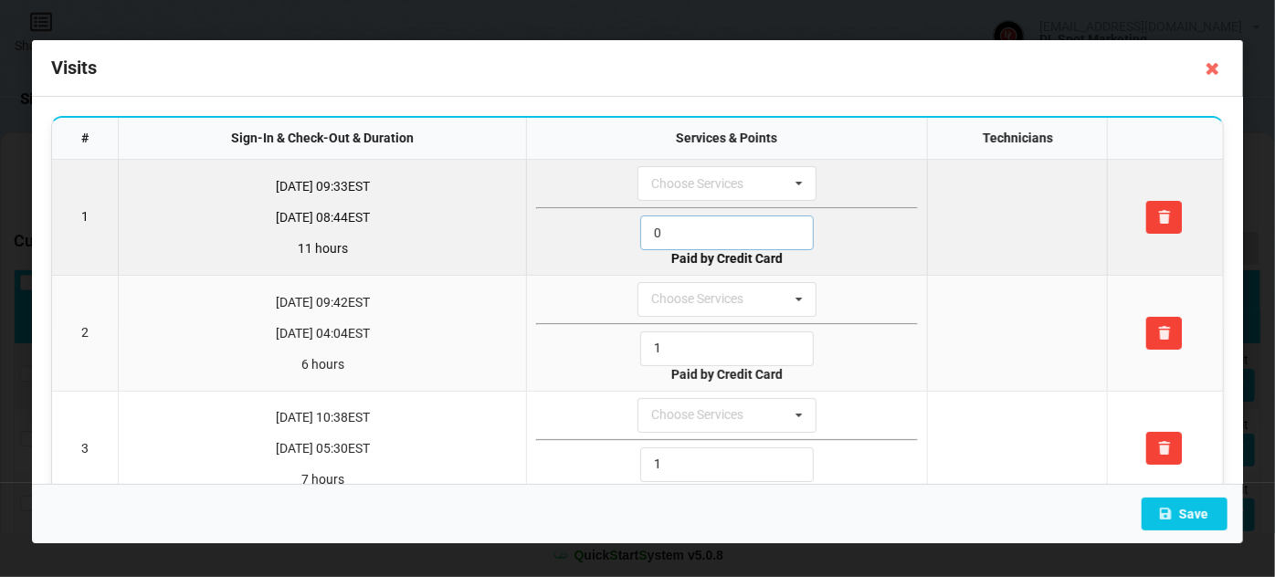
click at [687, 233] on input "0" at bounding box center [727, 233] width 174 height 35
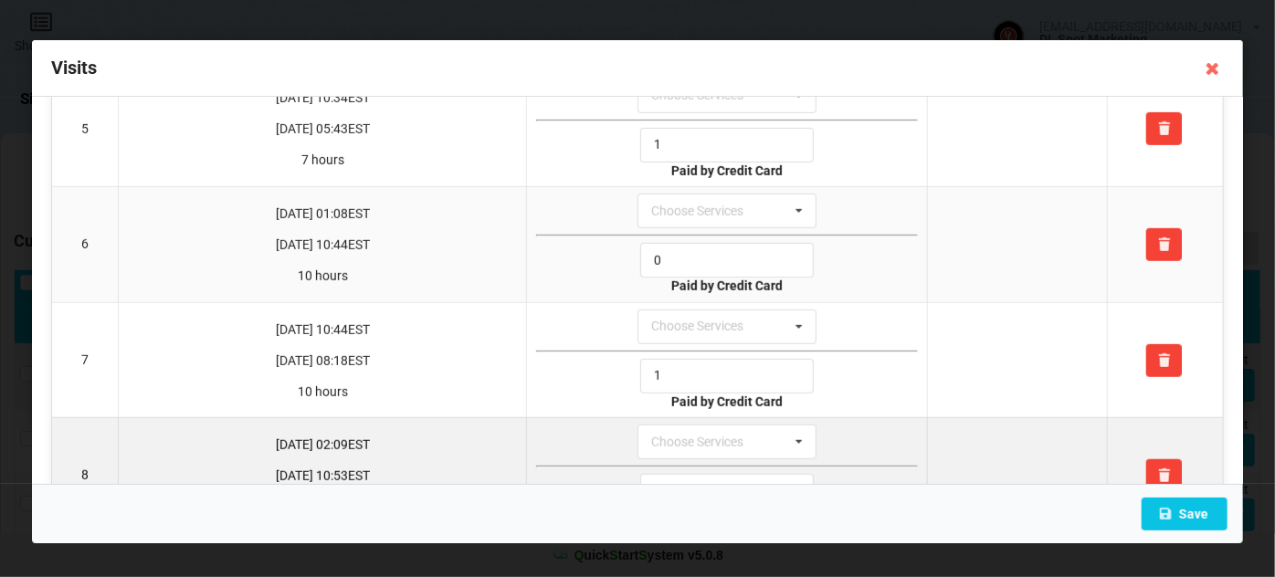
scroll to position [443, 0]
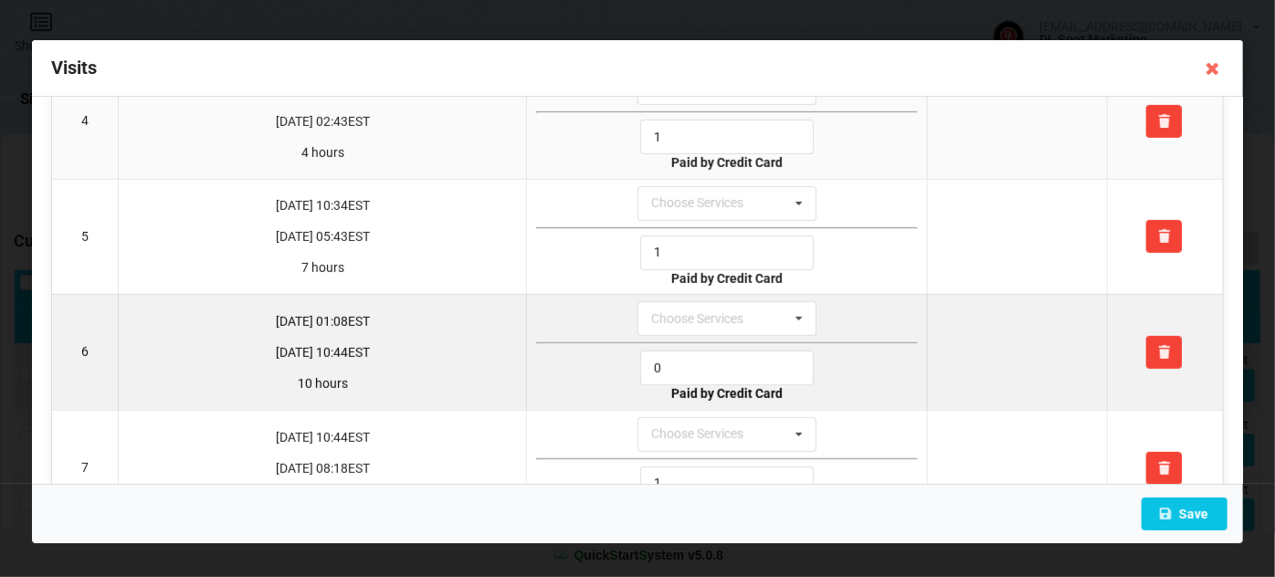
type input "1"
click at [679, 357] on input "0" at bounding box center [727, 368] width 174 height 35
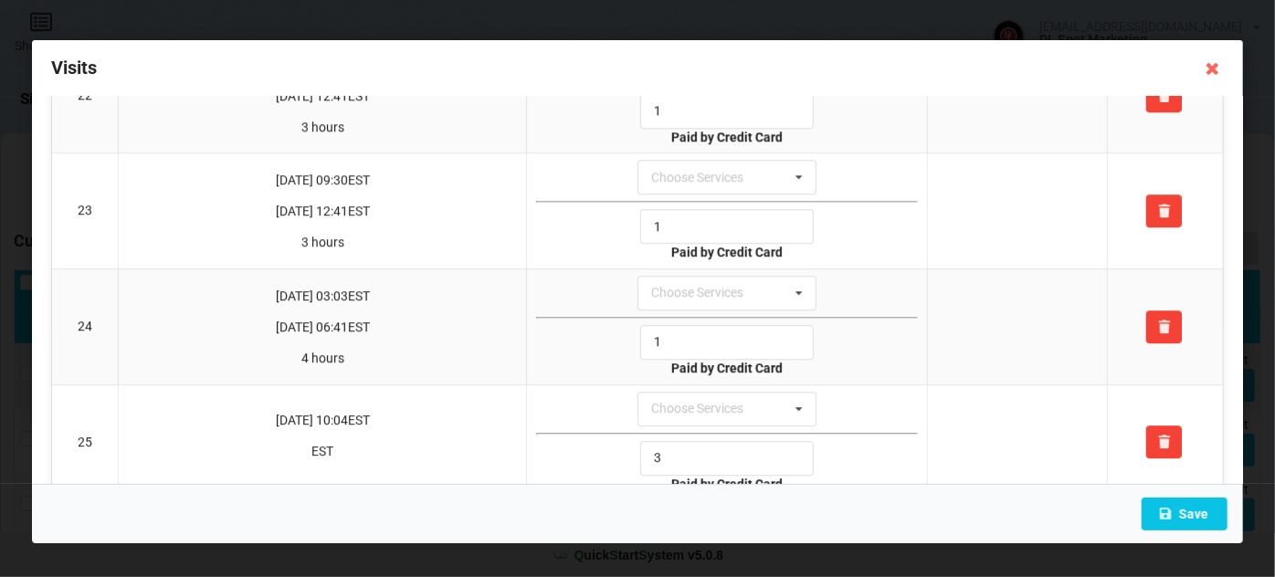
scroll to position [2554, 0]
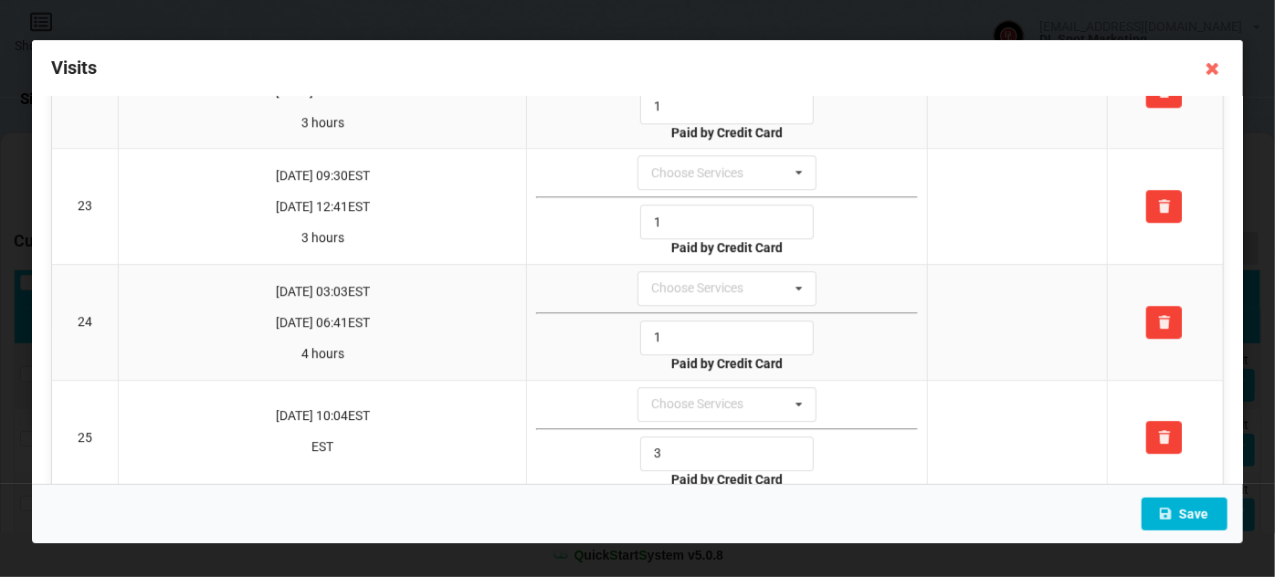
type input "1"
click at [1202, 522] on button "Save" at bounding box center [1184, 514] width 86 height 33
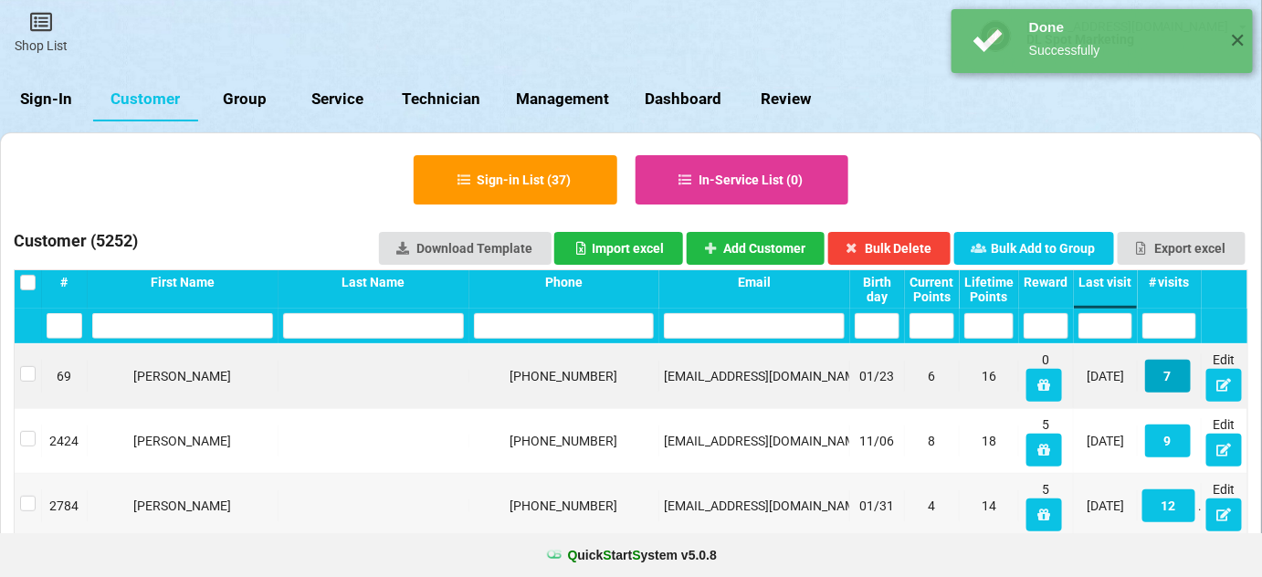
click at [1172, 376] on button "7" at bounding box center [1168, 376] width 46 height 33
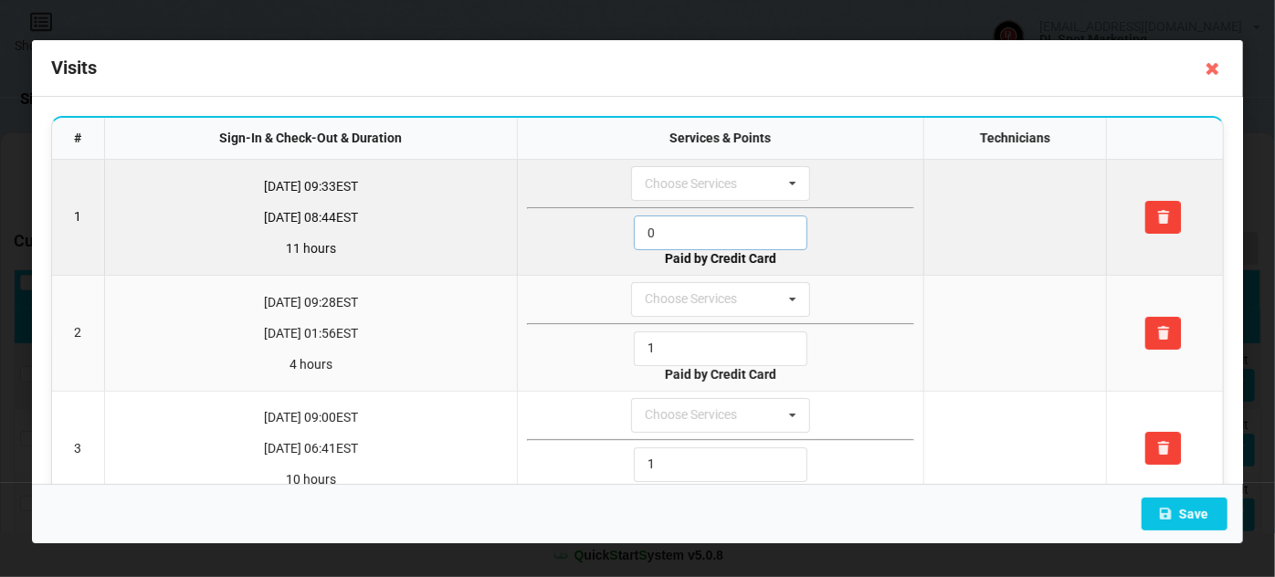
click at [679, 233] on input "0" at bounding box center [721, 233] width 174 height 35
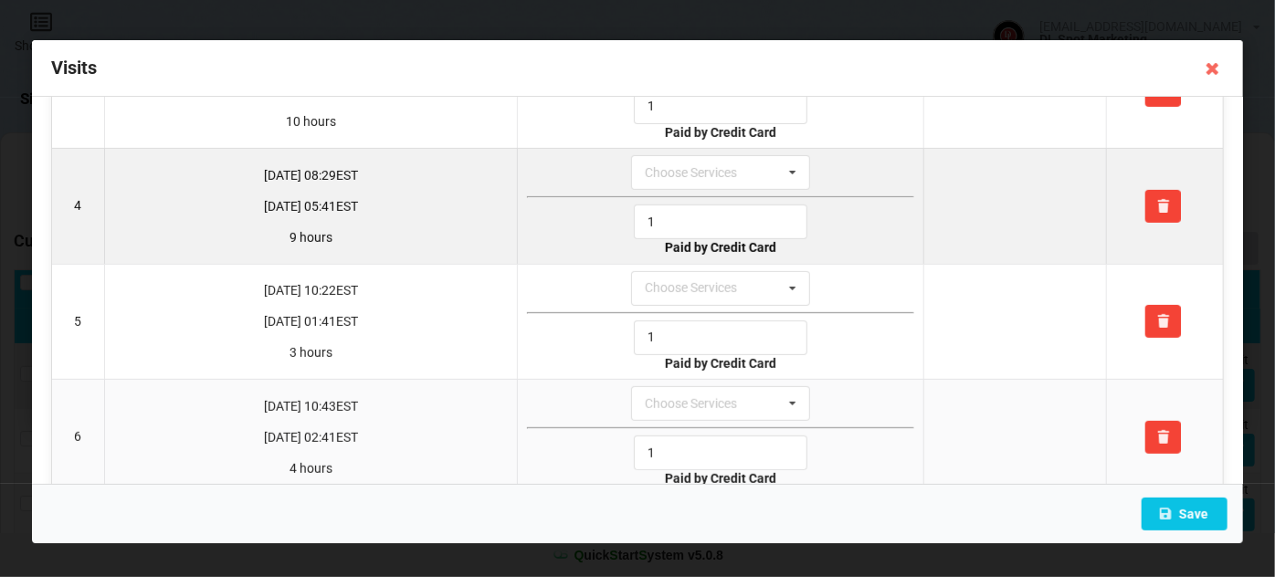
scroll to position [496, 0]
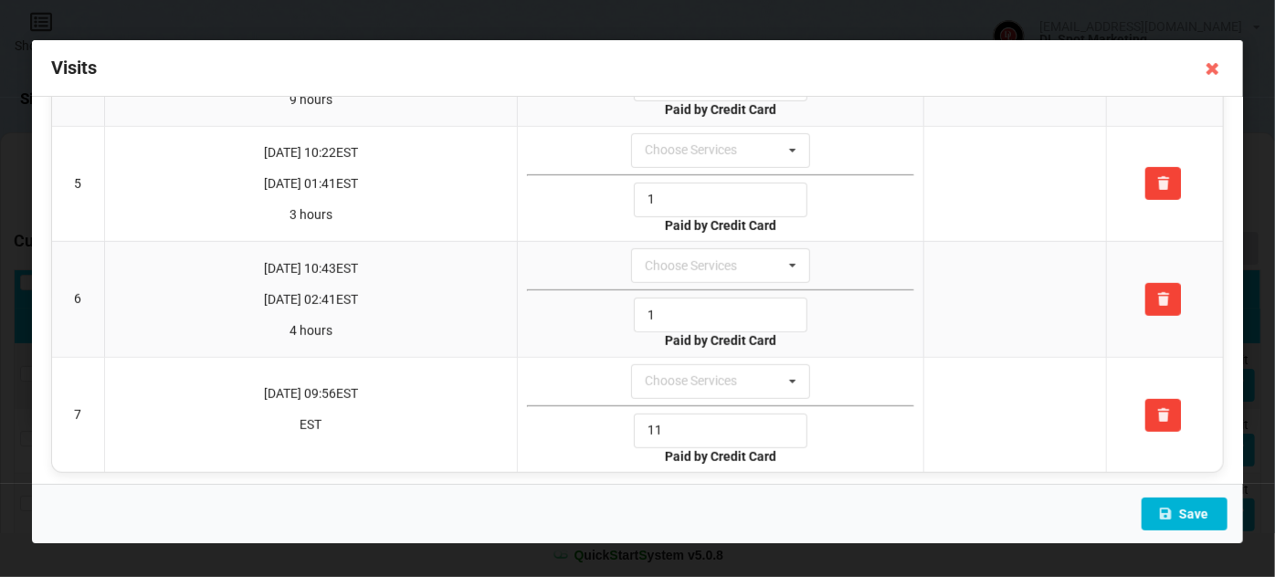
type input "1"
click at [1199, 510] on button "Save" at bounding box center [1184, 514] width 86 height 33
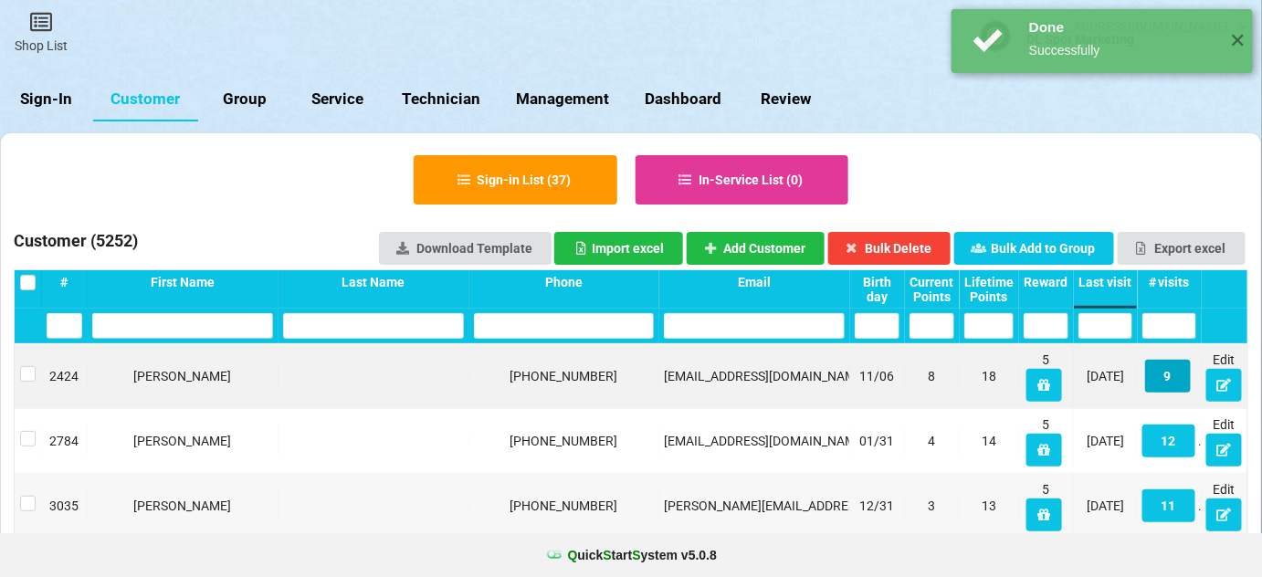
click at [1164, 380] on button "9" at bounding box center [1168, 376] width 46 height 33
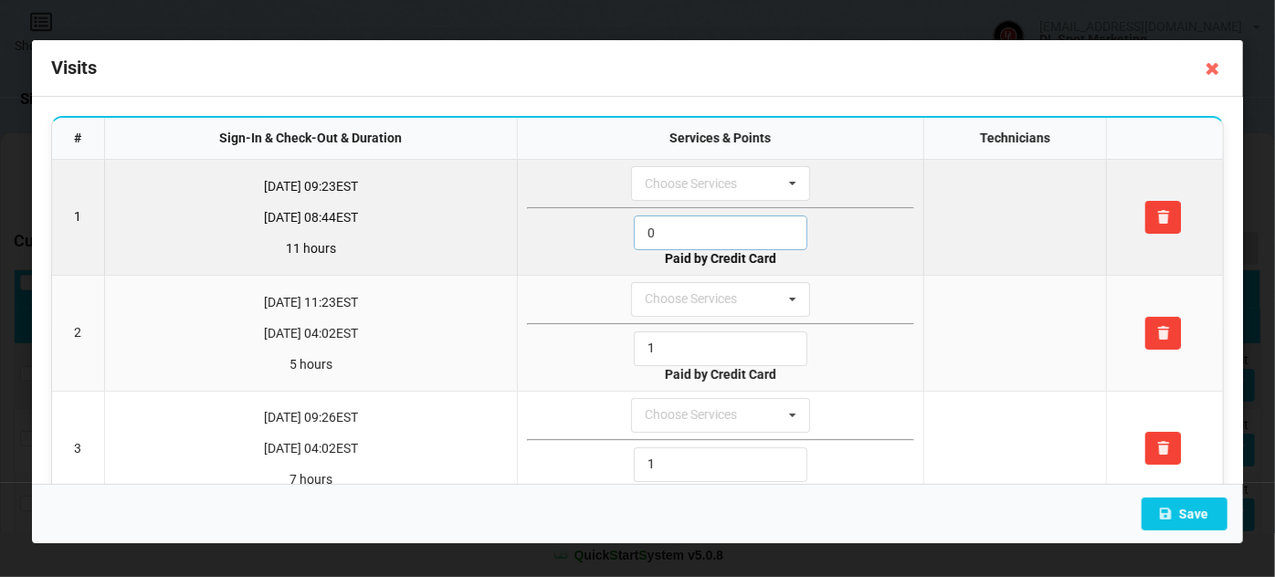
click at [668, 233] on input "0" at bounding box center [721, 233] width 174 height 35
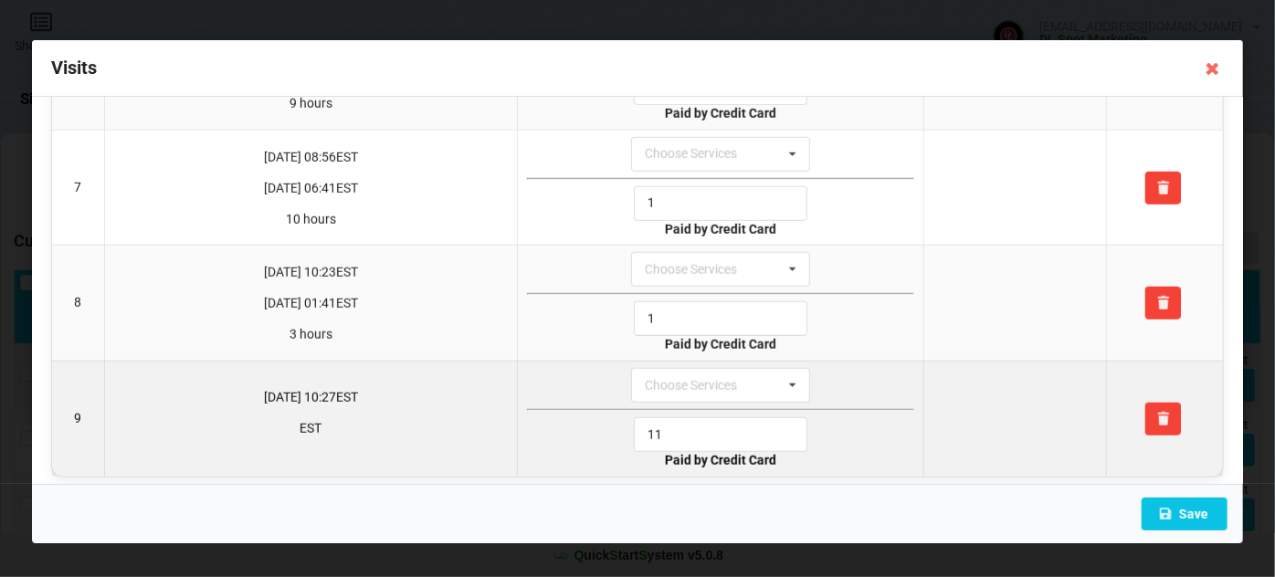
scroll to position [724, 0]
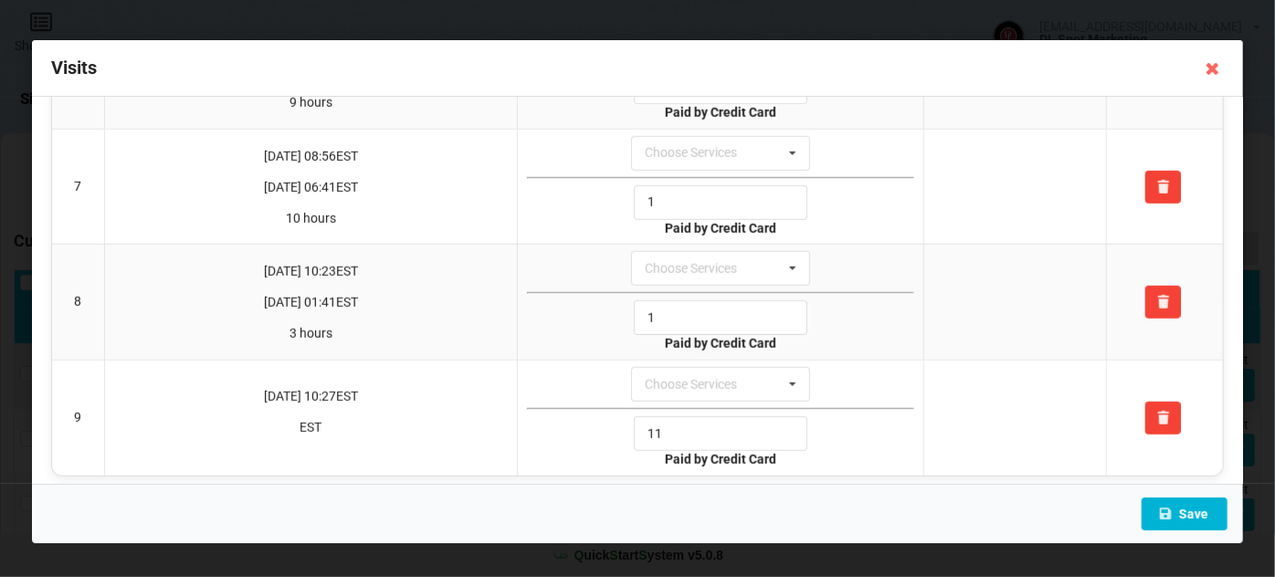
type input "1"
click at [1209, 522] on button "Save" at bounding box center [1184, 514] width 86 height 33
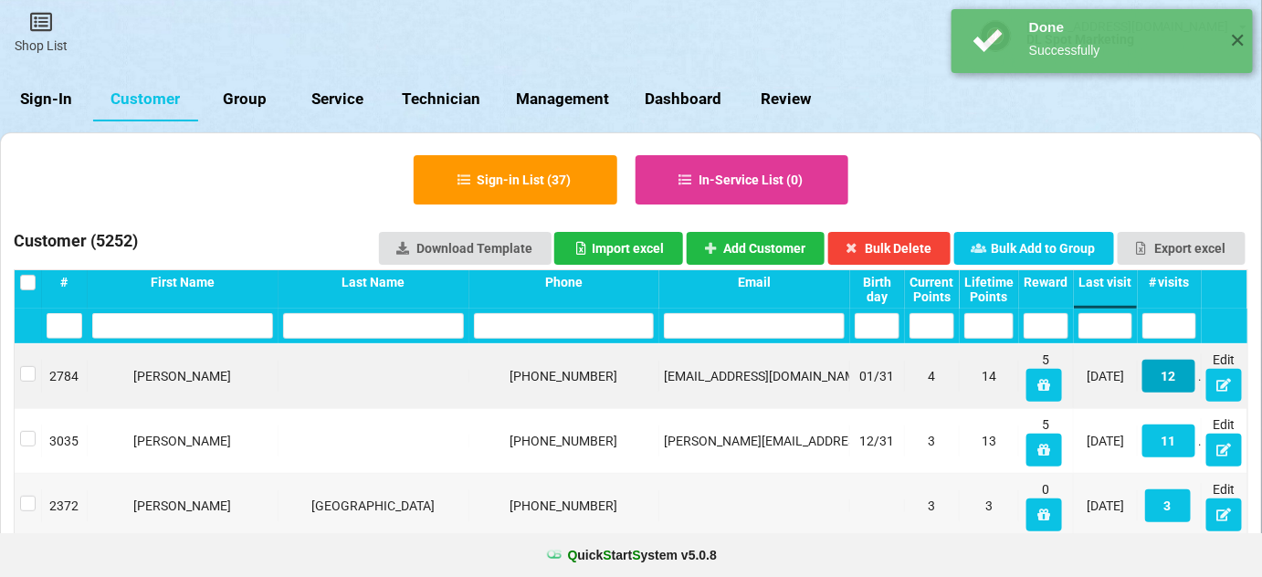
click at [1169, 376] on button "12" at bounding box center [1168, 376] width 53 height 33
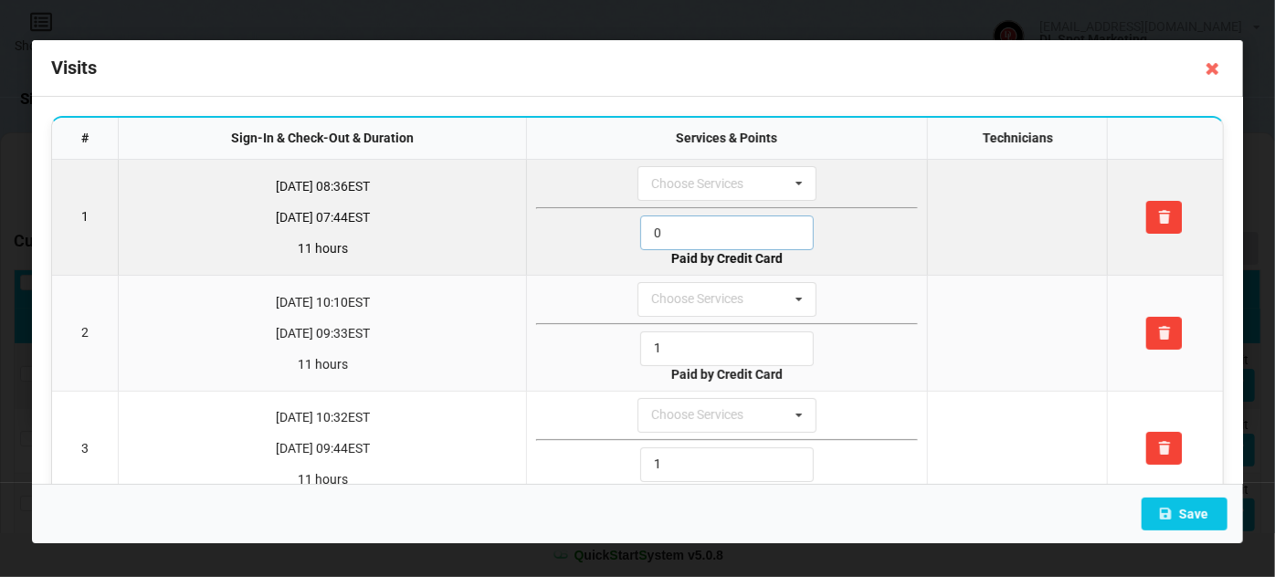
click at [669, 233] on input "0" at bounding box center [727, 233] width 174 height 35
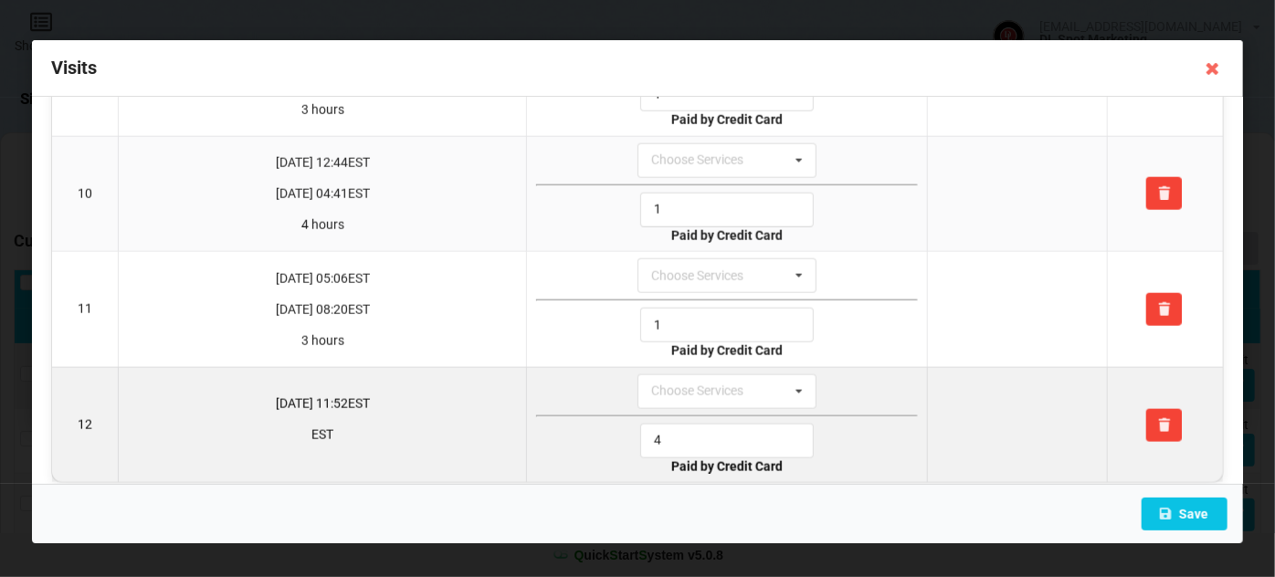
scroll to position [1068, 0]
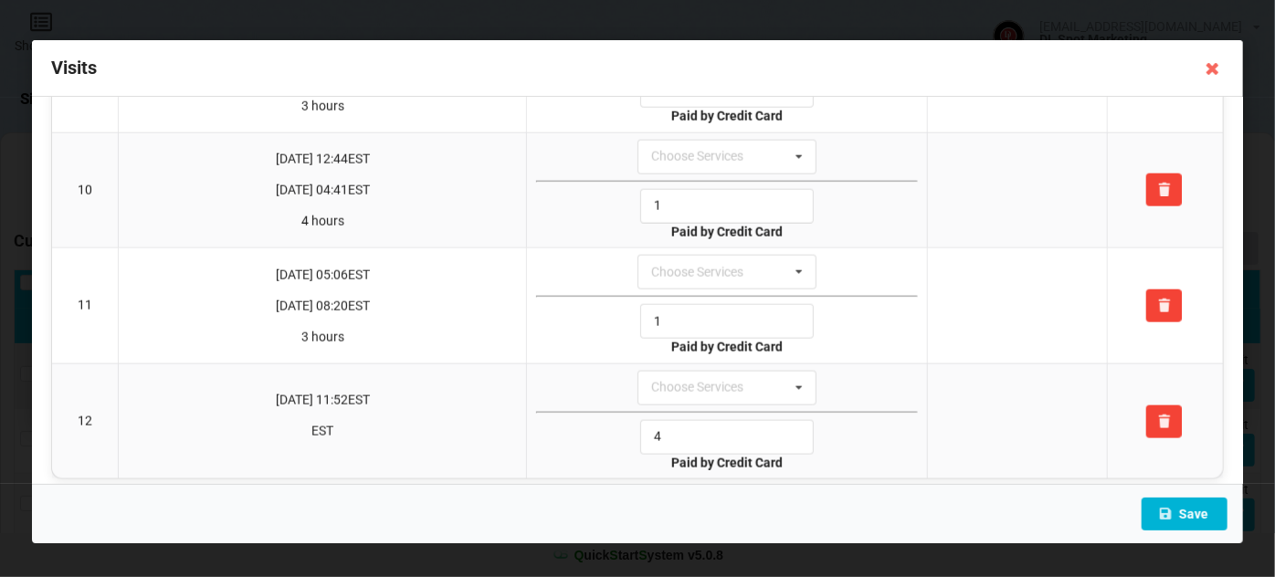
type input "1"
click at [1182, 505] on button "Save" at bounding box center [1184, 514] width 86 height 33
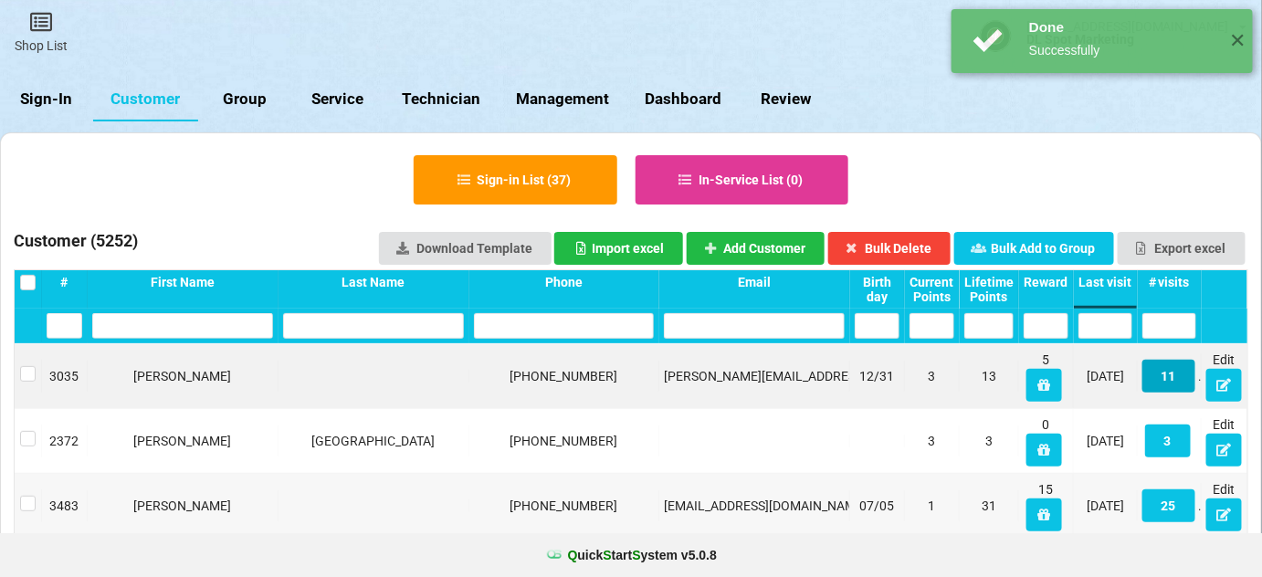
click at [1169, 384] on button "11" at bounding box center [1168, 376] width 53 height 33
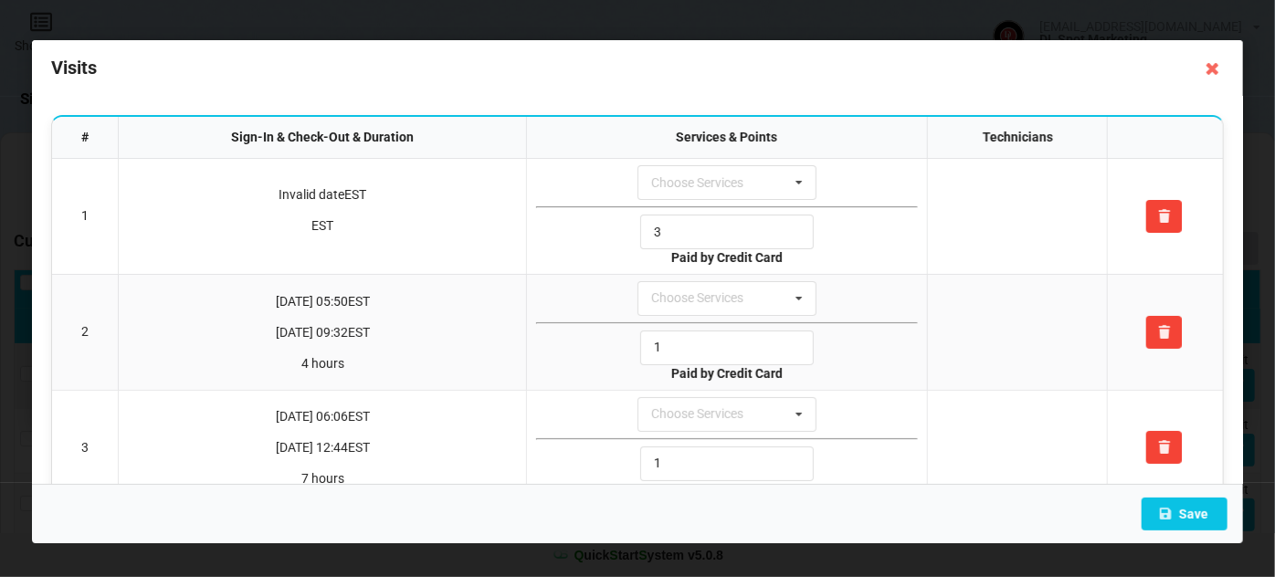
scroll to position [0, 0]
click at [1207, 69] on icon at bounding box center [1212, 68] width 29 height 29
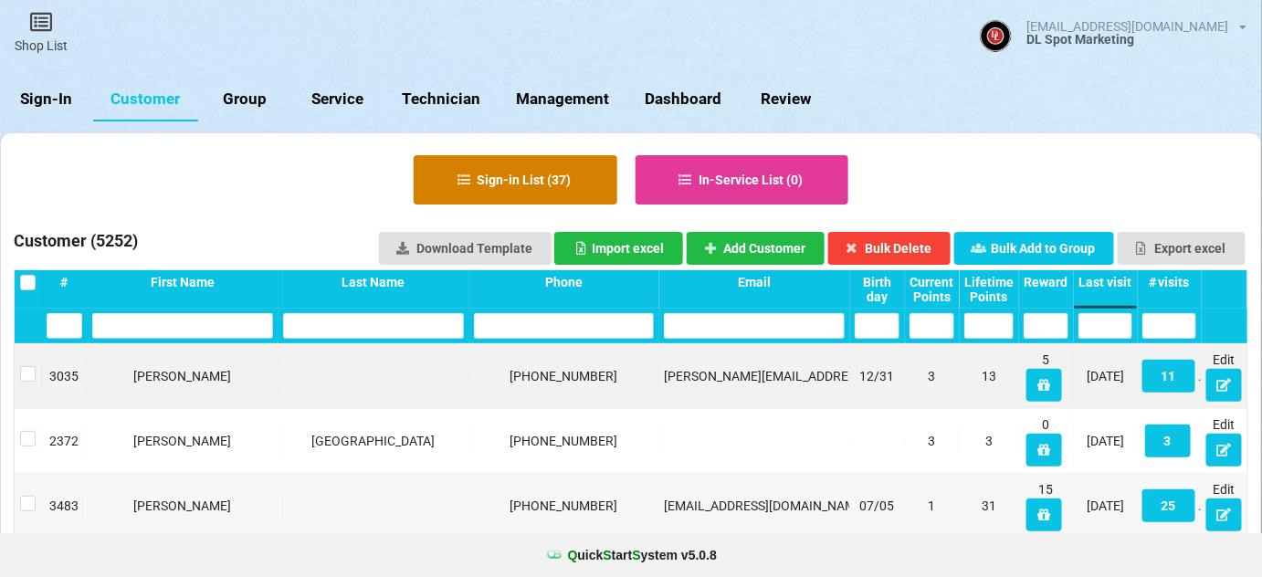
click at [504, 182] on button "Sign-in List ( 37 )" at bounding box center [516, 179] width 204 height 49
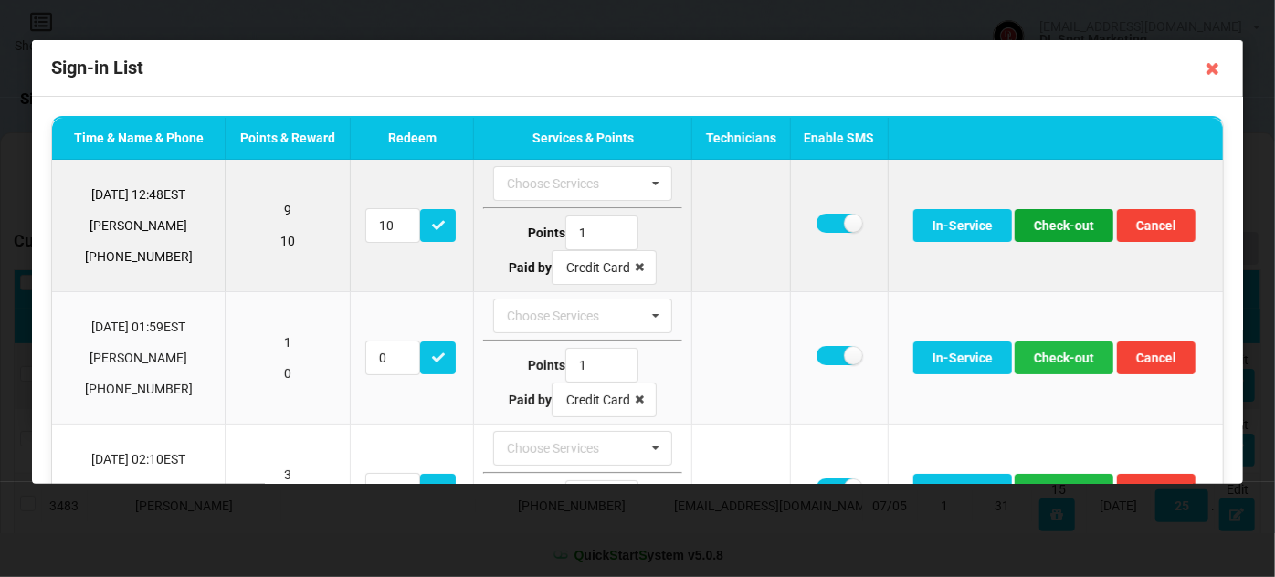
click at [1068, 227] on button "Check-out" at bounding box center [1064, 225] width 99 height 33
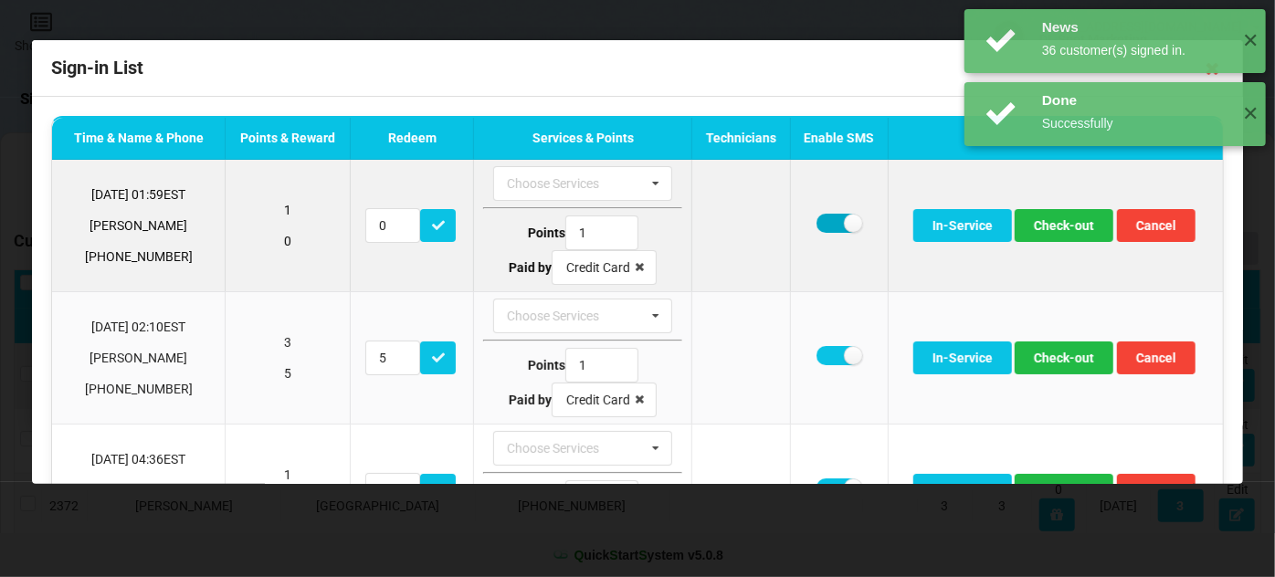
click at [824, 226] on label at bounding box center [838, 223] width 45 height 19
checkbox input "false"
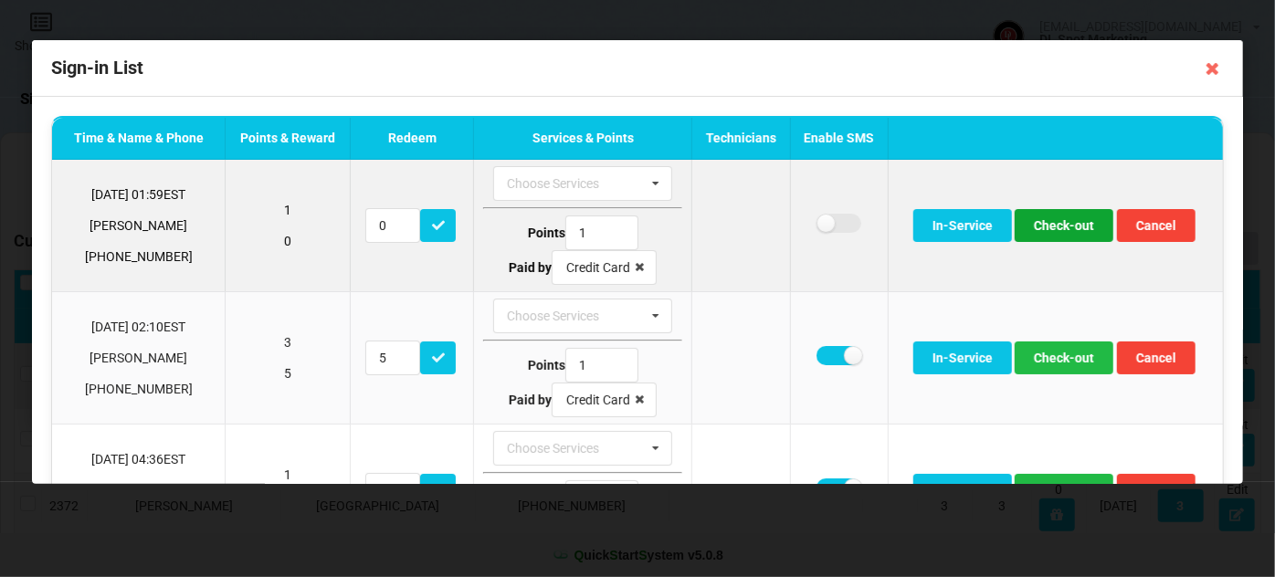
click at [1042, 228] on button "Check-out" at bounding box center [1064, 225] width 99 height 33
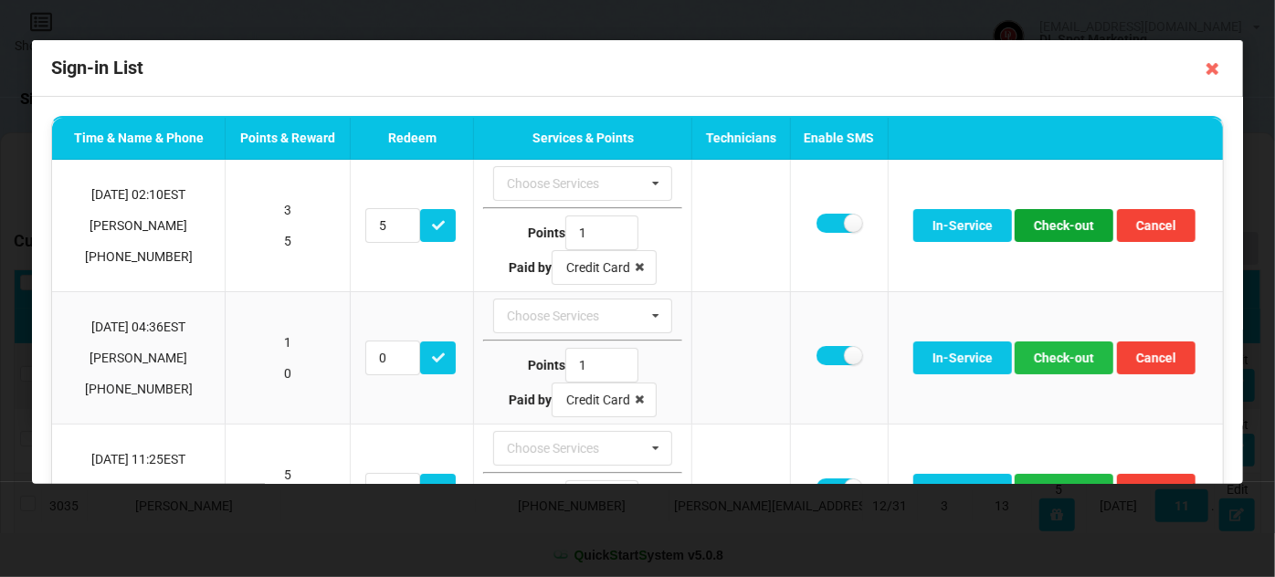
click at [1042, 228] on button "Check-out" at bounding box center [1064, 225] width 99 height 33
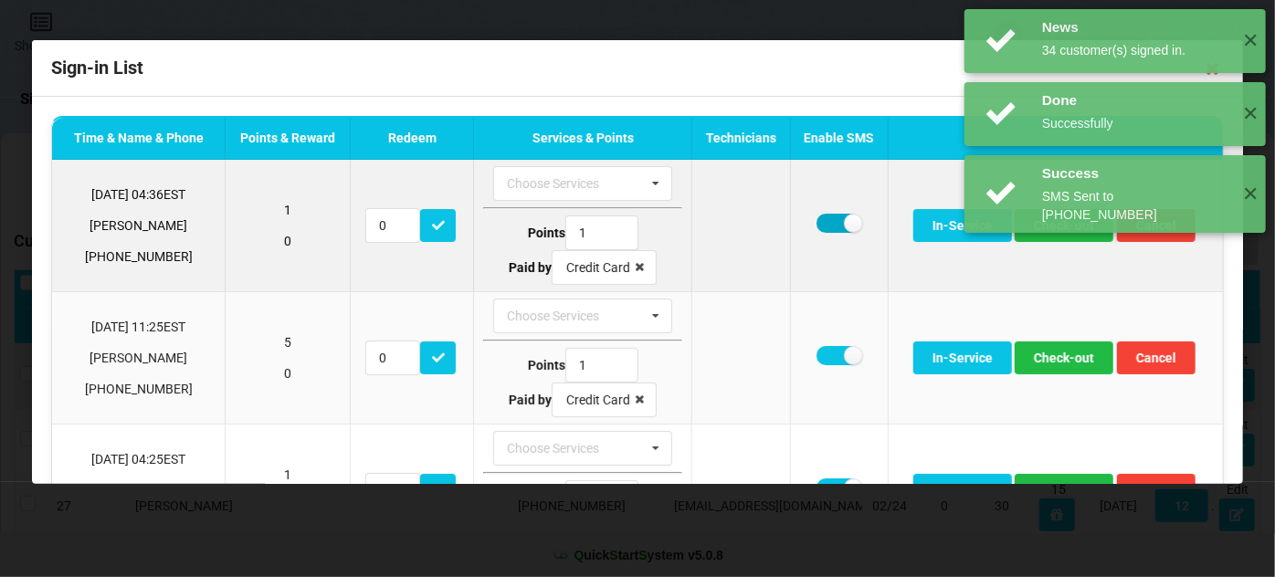
click at [820, 223] on label at bounding box center [838, 223] width 45 height 19
checkbox input "false"
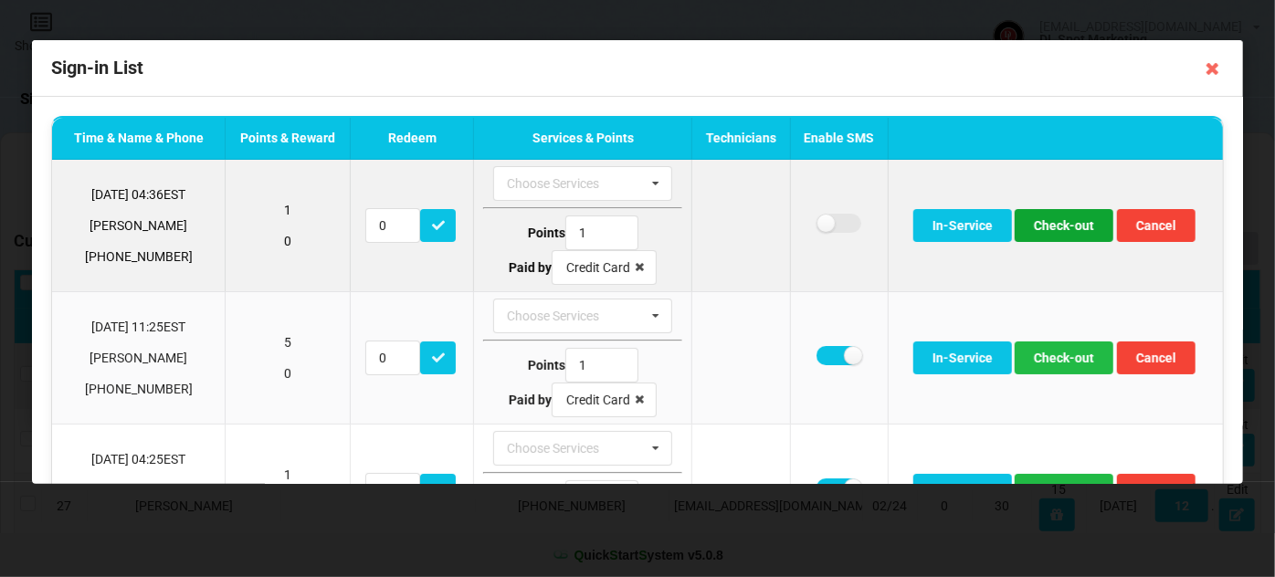
click at [1061, 228] on button "Check-out" at bounding box center [1064, 225] width 99 height 33
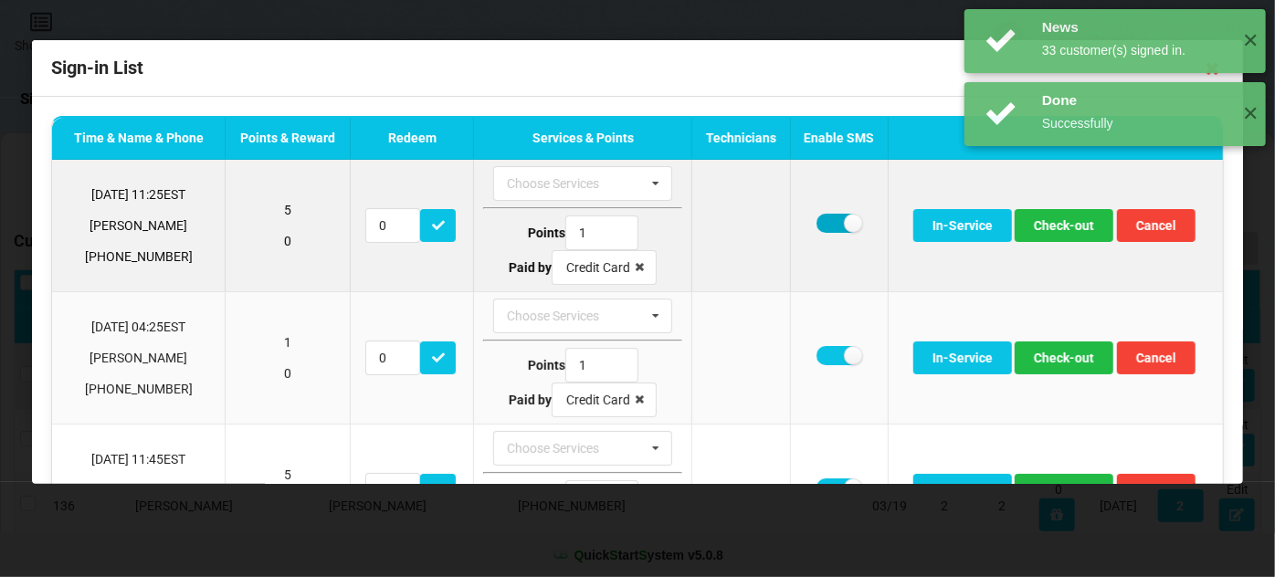
click at [820, 219] on label at bounding box center [838, 223] width 45 height 19
checkbox input "false"
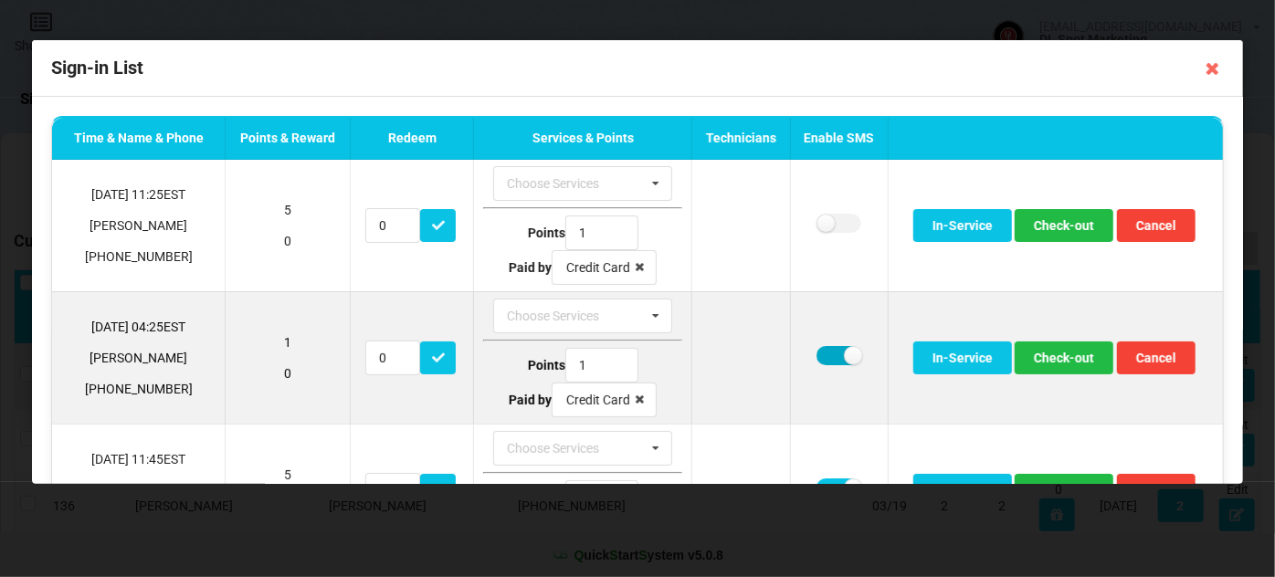
click at [818, 350] on label at bounding box center [838, 355] width 45 height 19
checkbox input "false"
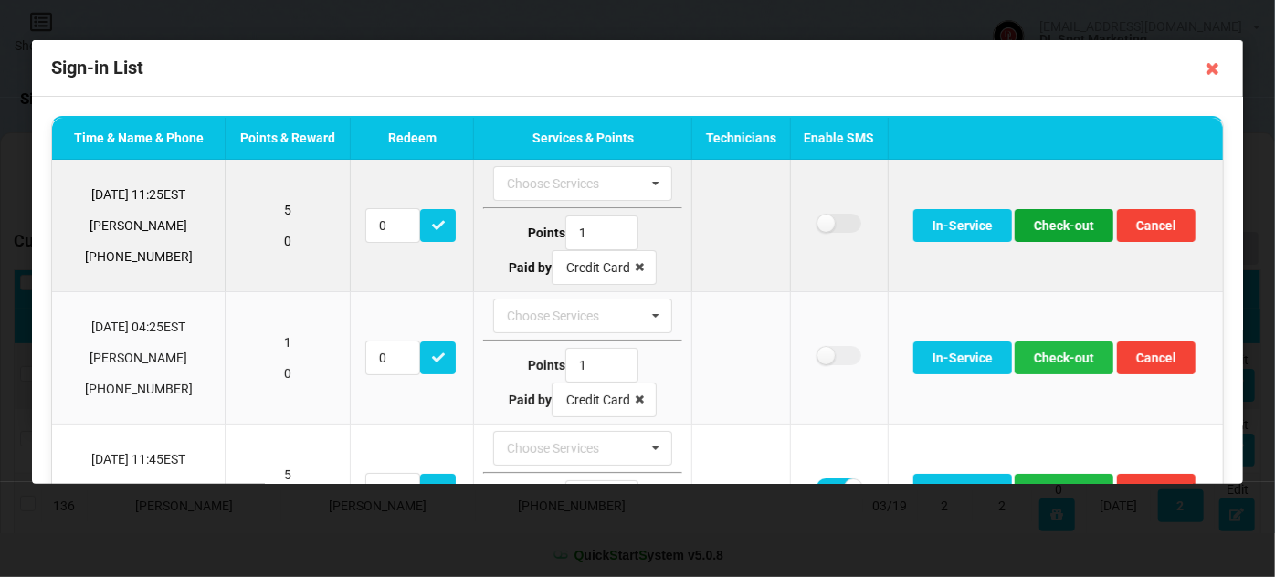
click at [1067, 218] on button "Check-out" at bounding box center [1064, 225] width 99 height 33
click at [1063, 223] on button "Check-out" at bounding box center [1064, 225] width 99 height 33
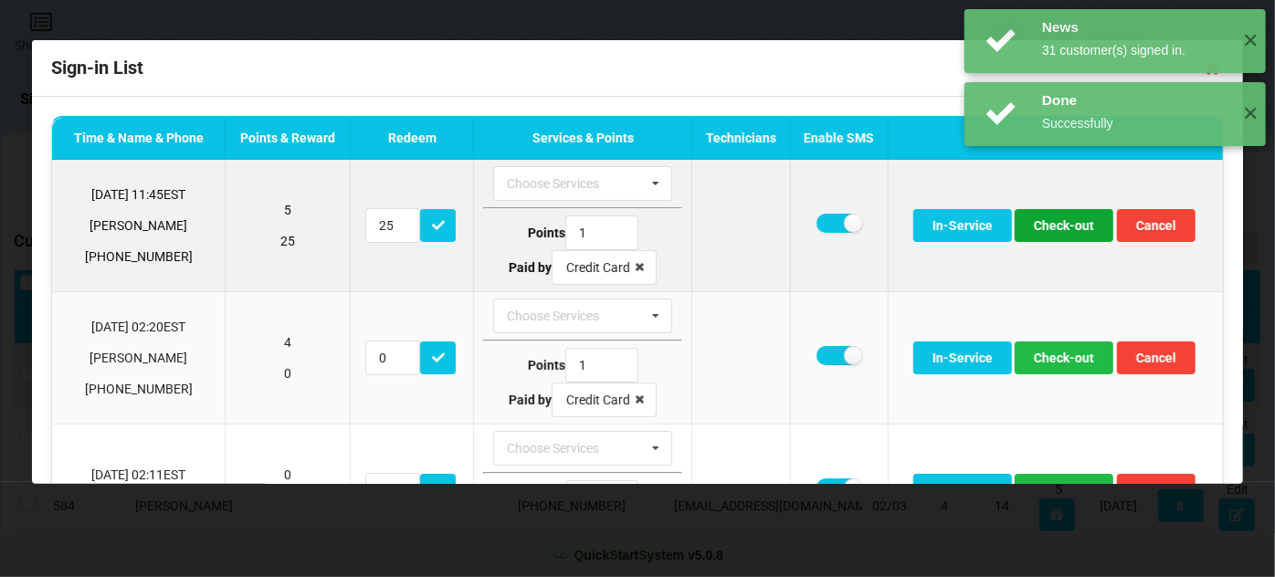
click at [1060, 226] on button "Check-out" at bounding box center [1064, 225] width 99 height 33
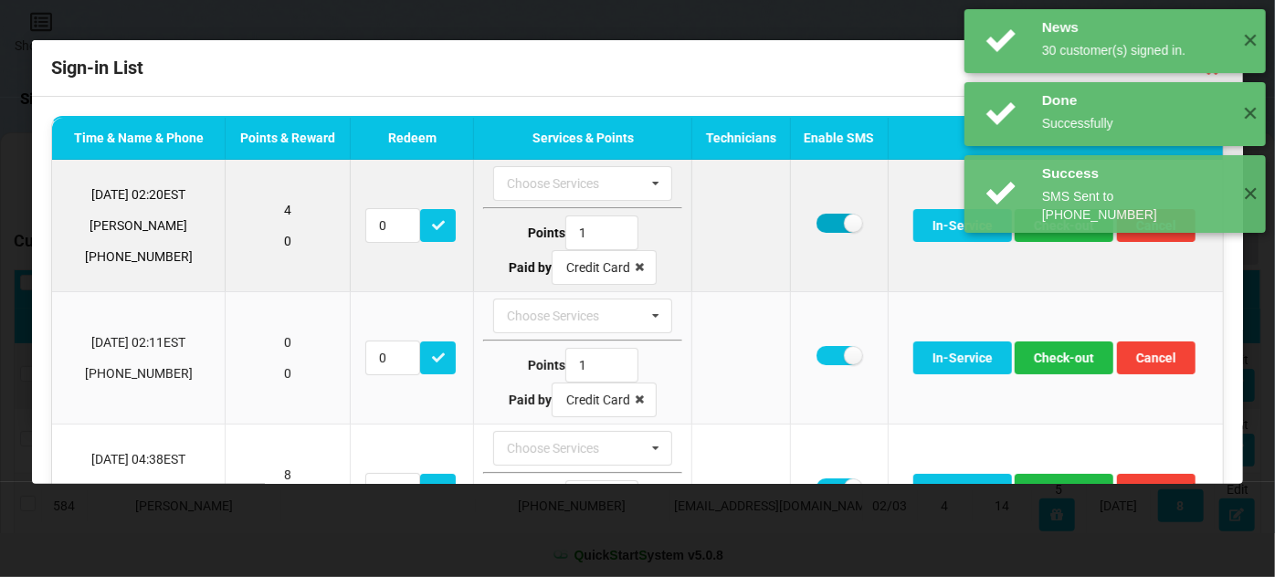
click at [821, 230] on label at bounding box center [838, 223] width 45 height 19
checkbox input "false"
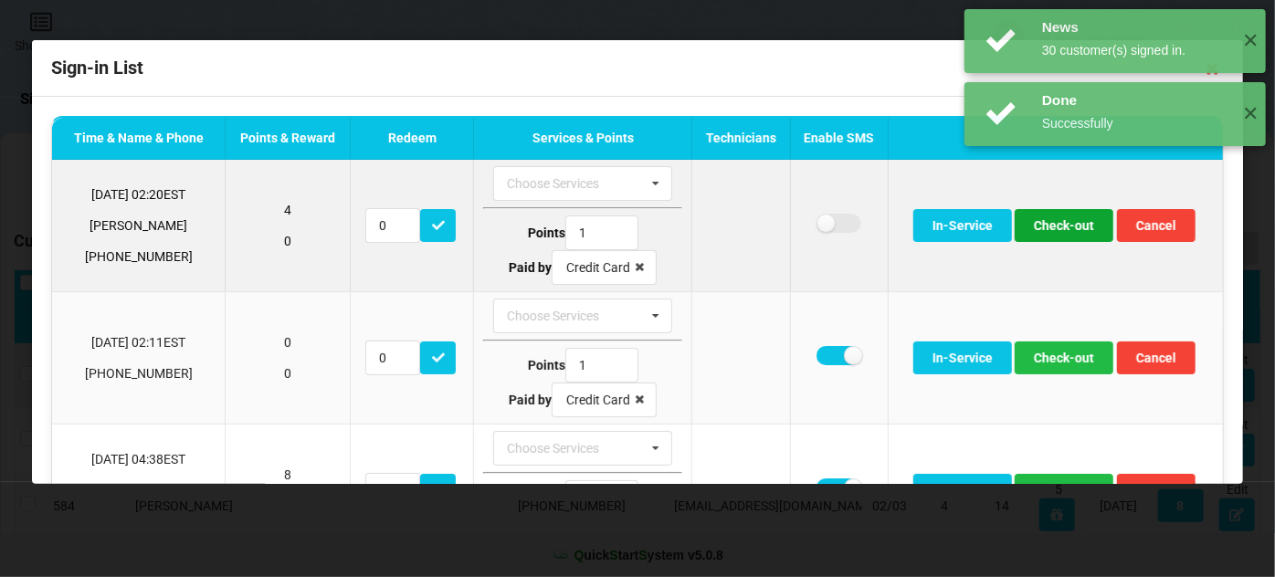
click at [1057, 232] on button "Check-out" at bounding box center [1064, 225] width 99 height 33
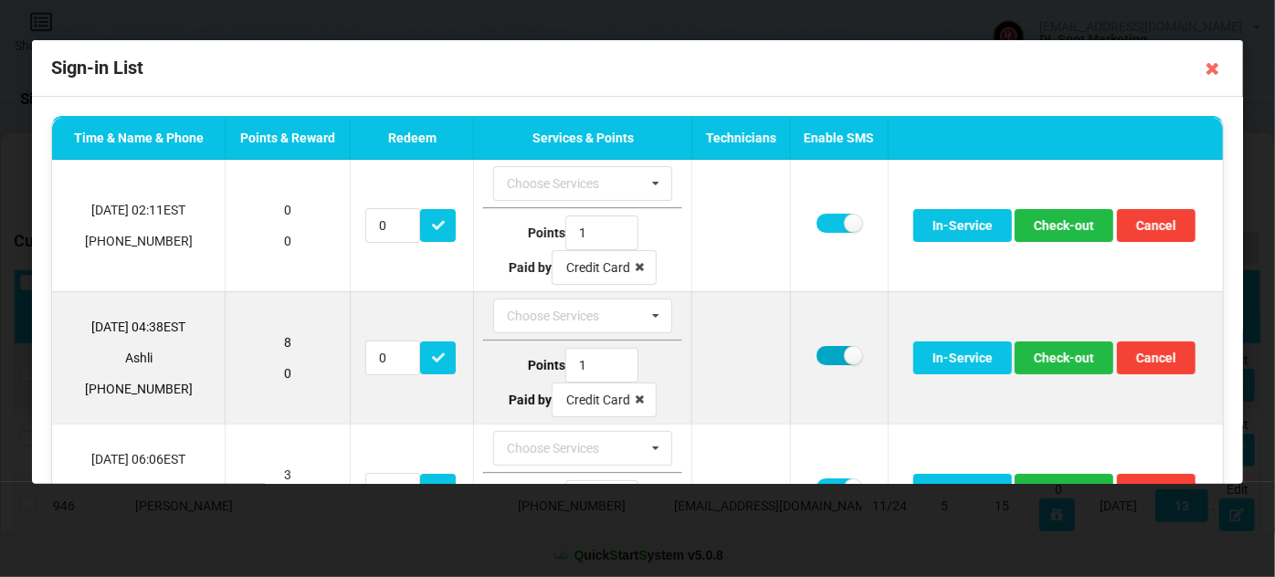
click at [819, 352] on label at bounding box center [838, 355] width 45 height 19
checkbox input "false"
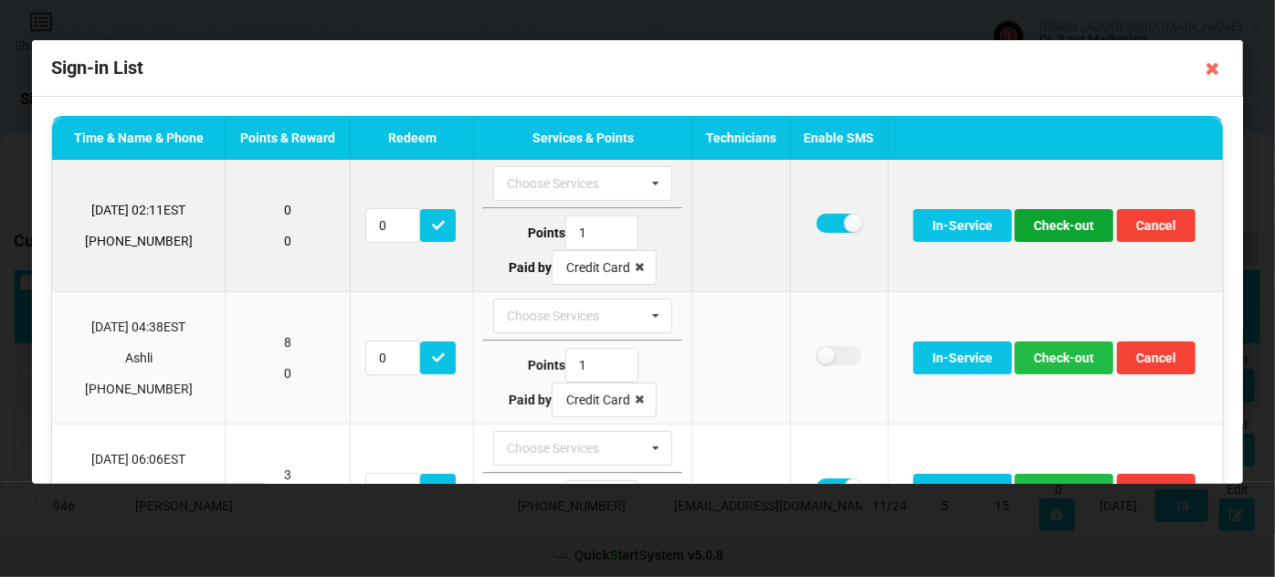
click at [1043, 223] on button "Check-out" at bounding box center [1064, 225] width 99 height 33
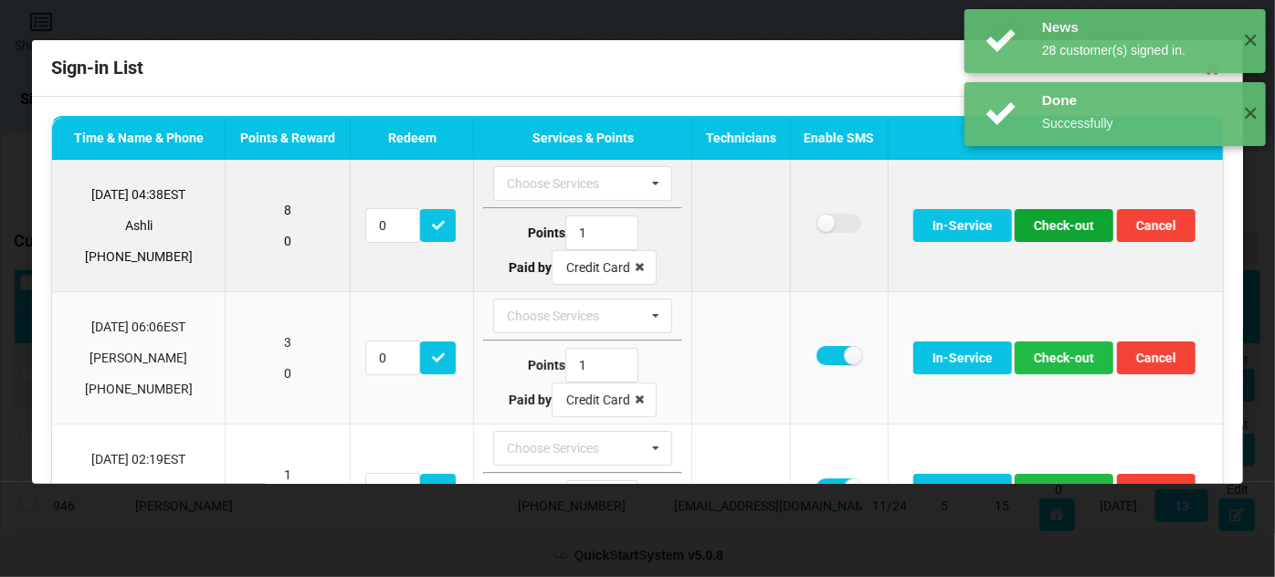
click at [1048, 231] on button "Check-out" at bounding box center [1064, 225] width 99 height 33
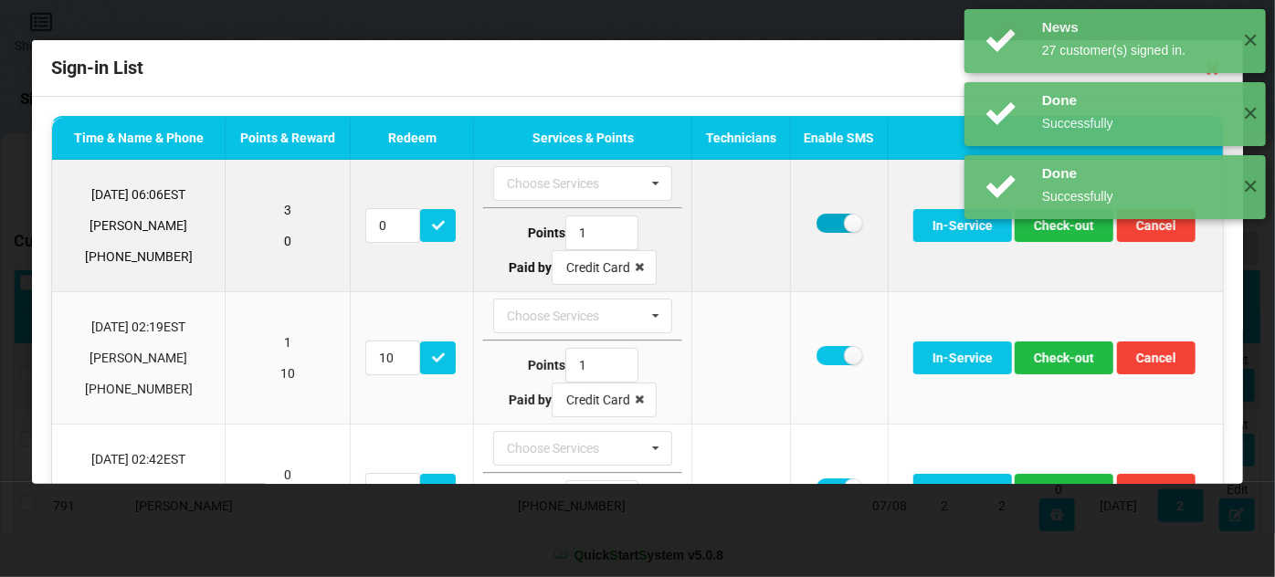
click at [826, 221] on label at bounding box center [838, 223] width 45 height 19
checkbox input "false"
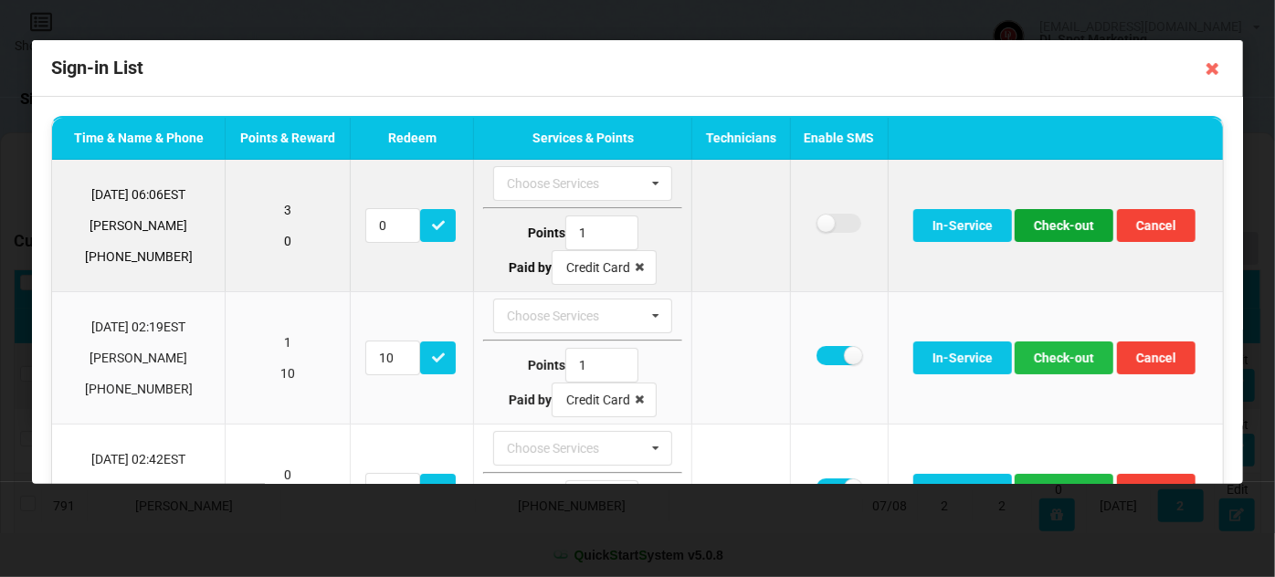
click at [1040, 235] on button "Check-out" at bounding box center [1064, 225] width 99 height 33
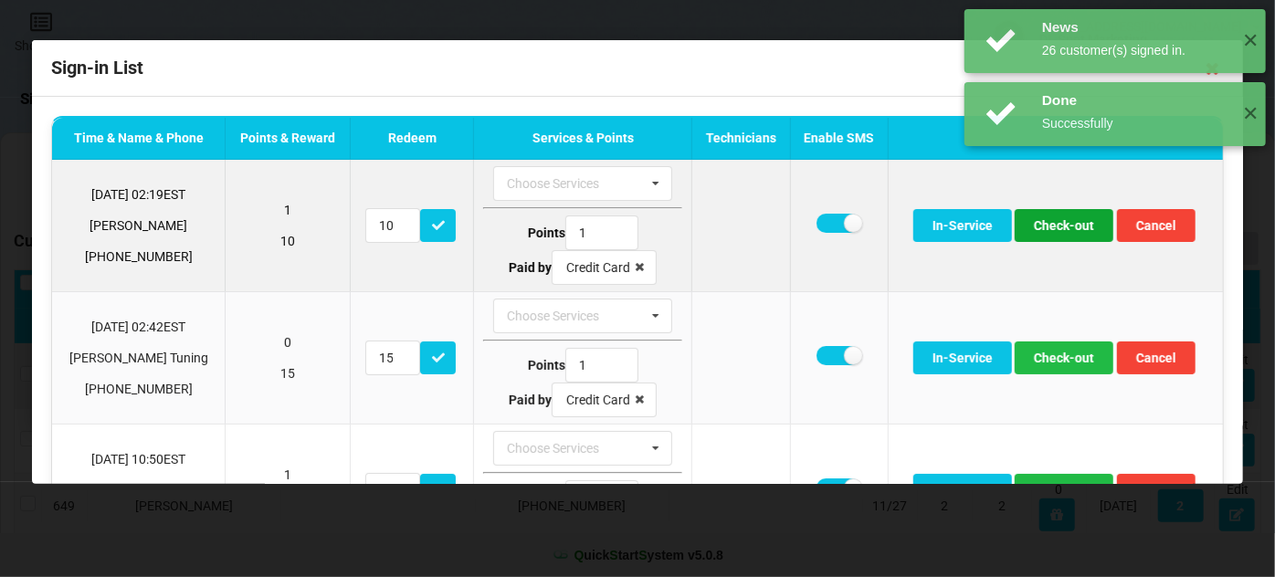
click at [1042, 234] on button "Check-out" at bounding box center [1064, 225] width 99 height 33
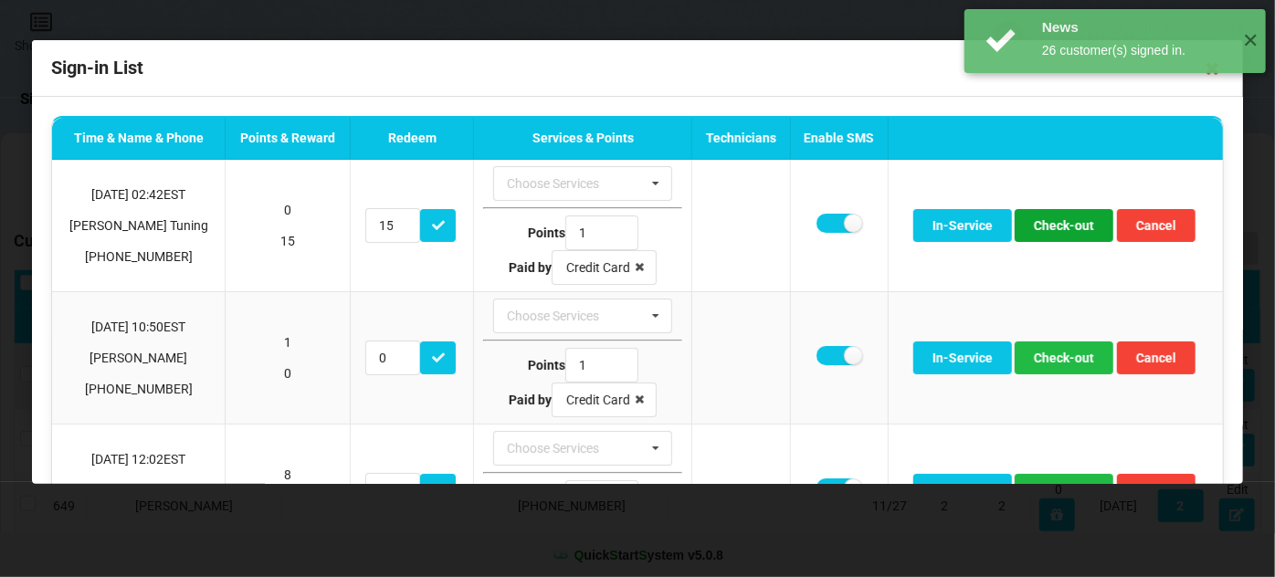
click at [1042, 234] on button "Check-out" at bounding box center [1064, 225] width 99 height 33
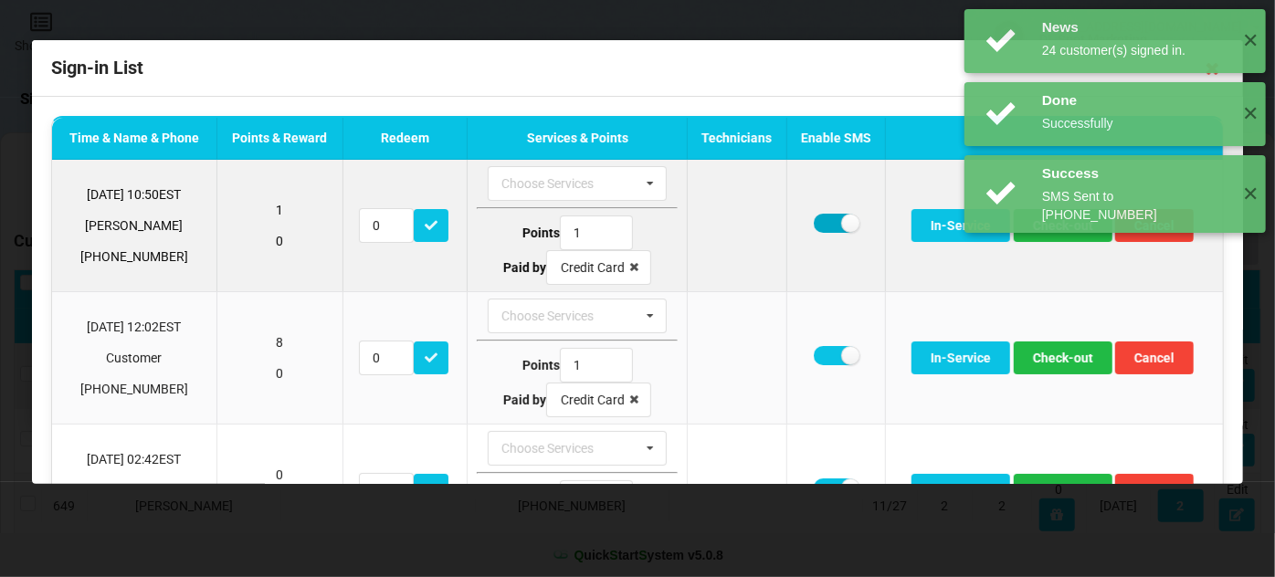
drag, startPoint x: 826, startPoint y: 223, endPoint x: 823, endPoint y: 240, distance: 17.6
click at [826, 223] on label at bounding box center [836, 223] width 45 height 19
checkbox input "false"
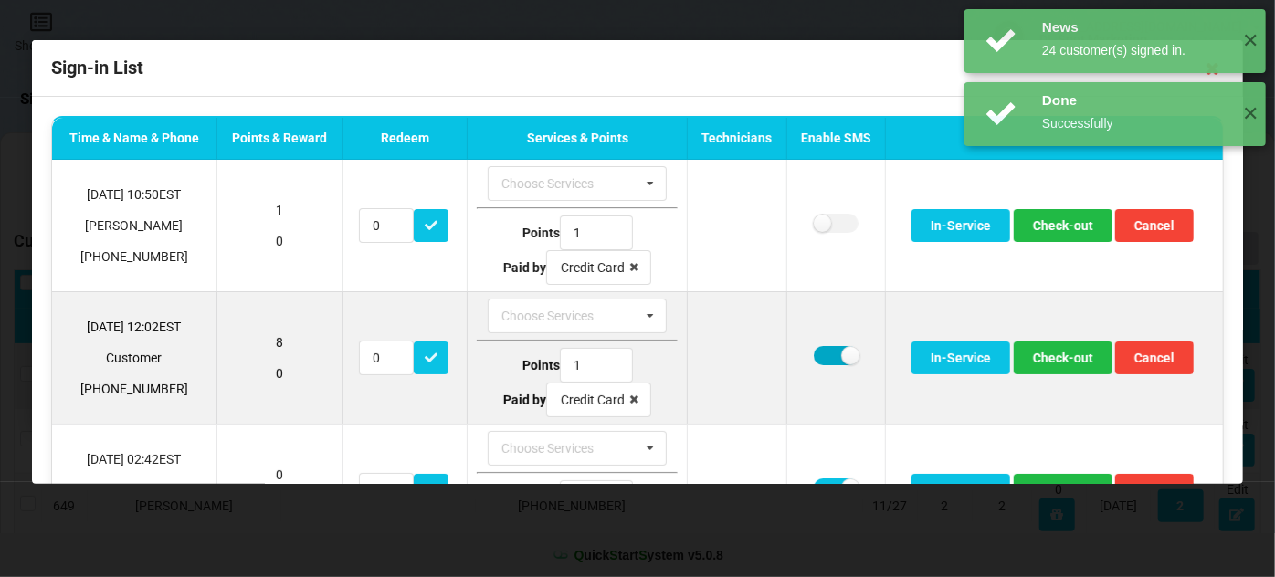
click at [824, 353] on label at bounding box center [836, 355] width 45 height 19
checkbox input "false"
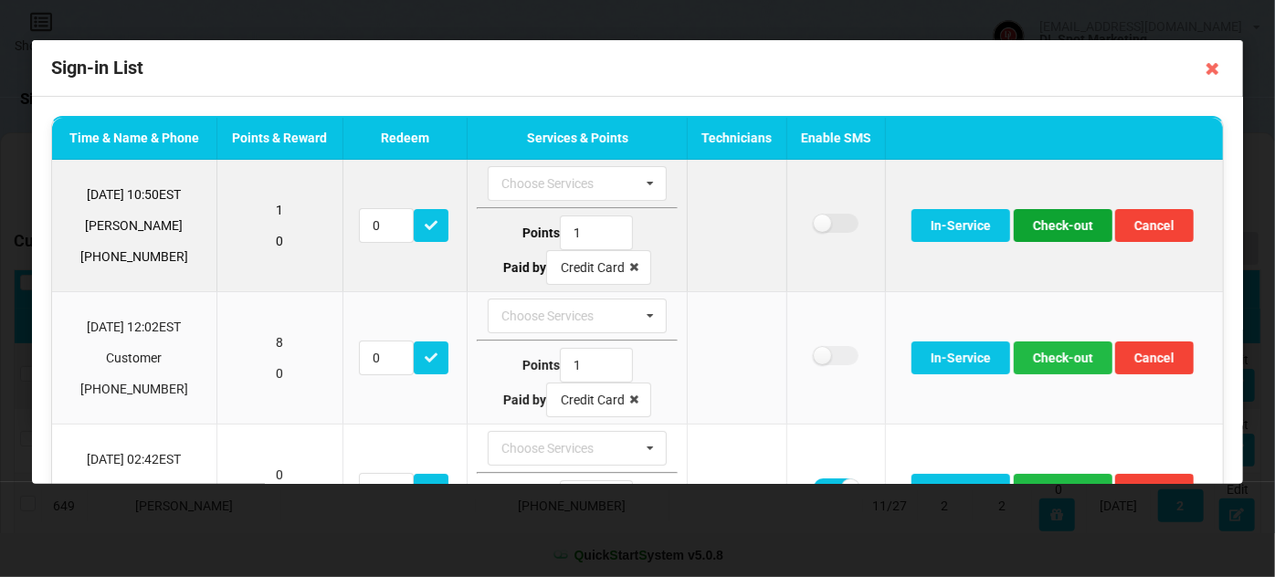
click at [1056, 218] on button "Check-out" at bounding box center [1063, 225] width 99 height 33
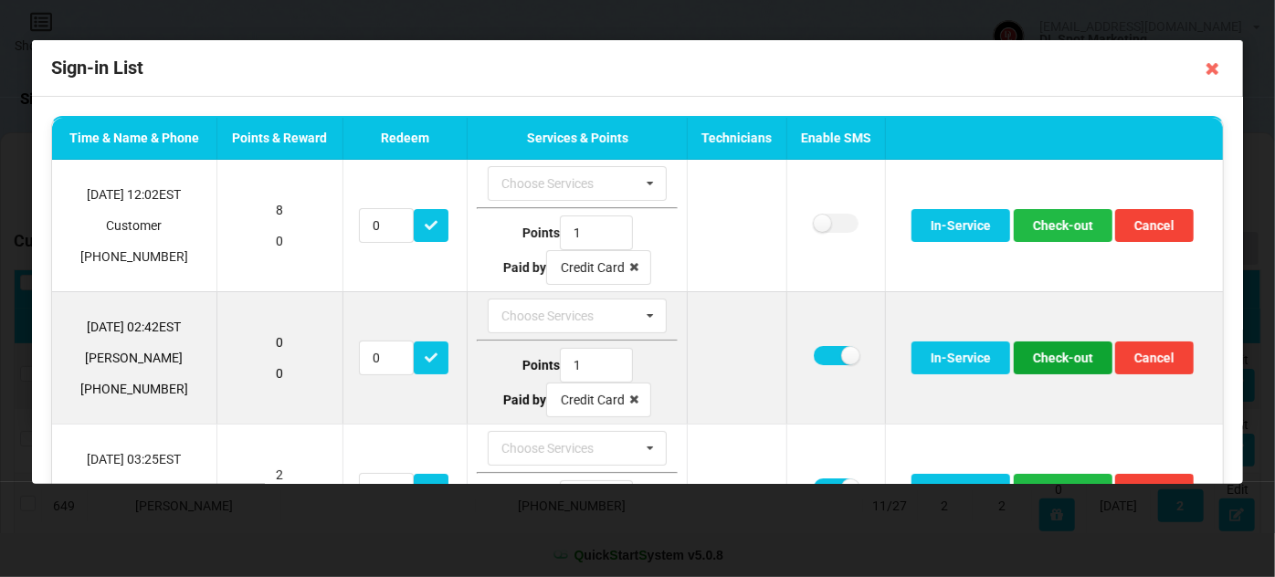
click at [1046, 359] on button "Check-out" at bounding box center [1063, 358] width 99 height 33
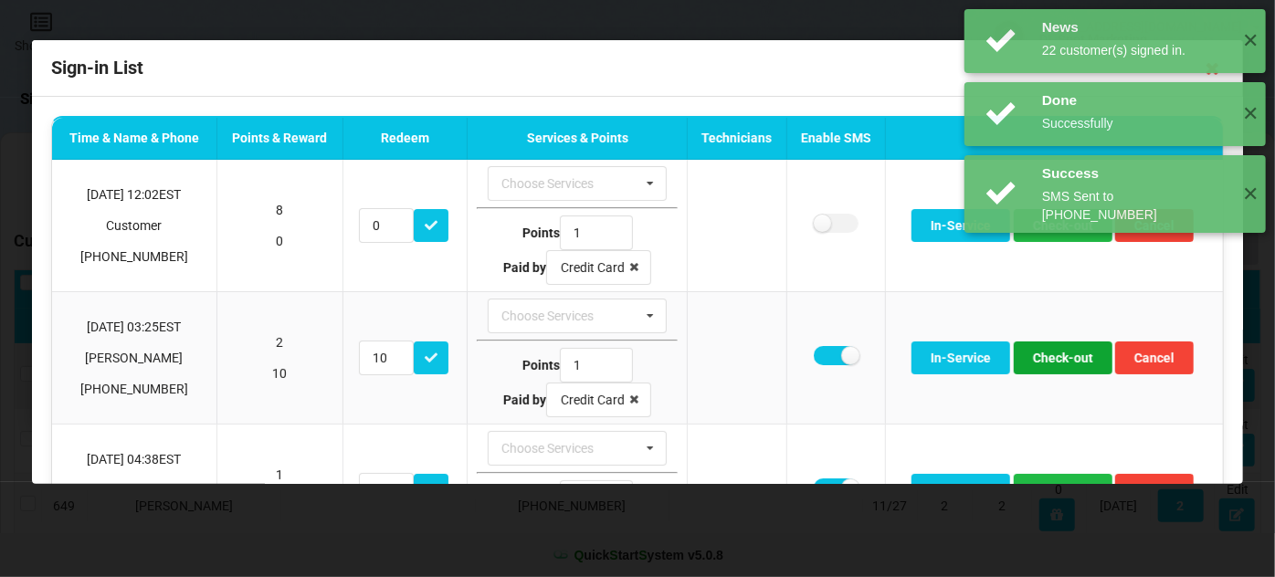
click at [1046, 359] on button "Check-out" at bounding box center [1063, 358] width 99 height 33
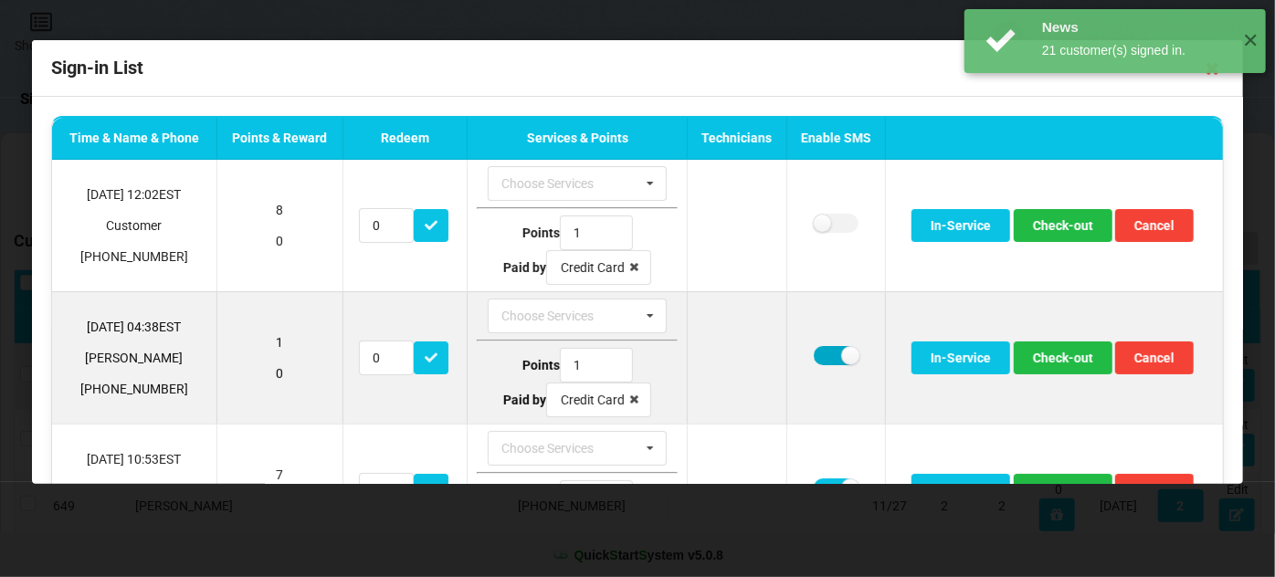
click at [823, 346] on label at bounding box center [836, 355] width 45 height 19
checkbox input "false"
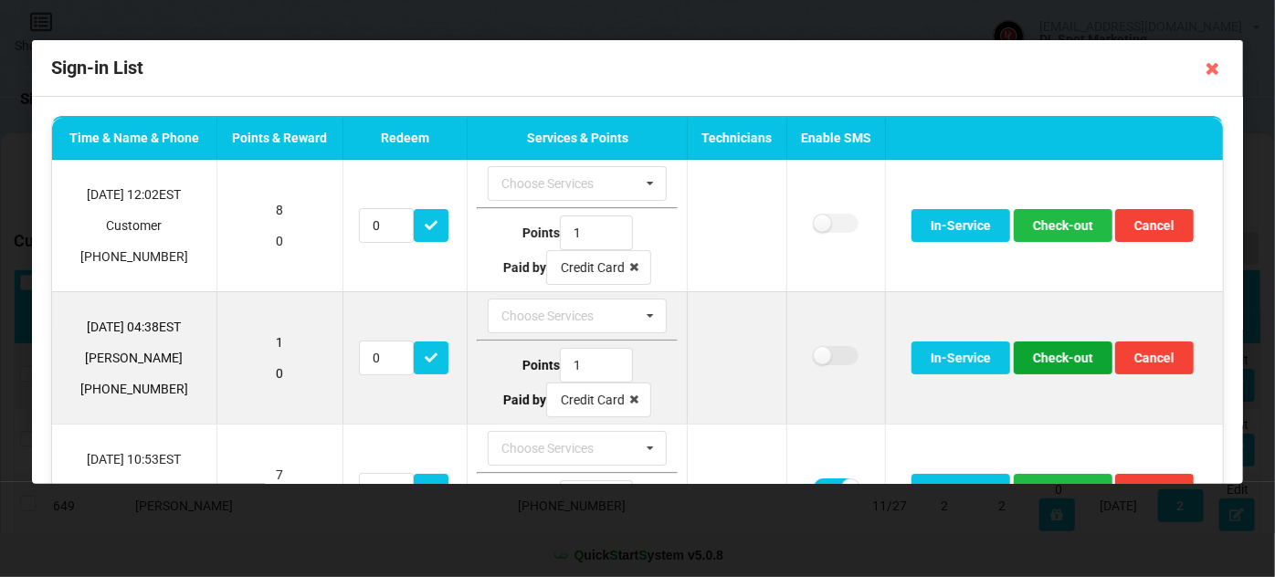
click at [1059, 354] on button "Check-out" at bounding box center [1063, 358] width 99 height 33
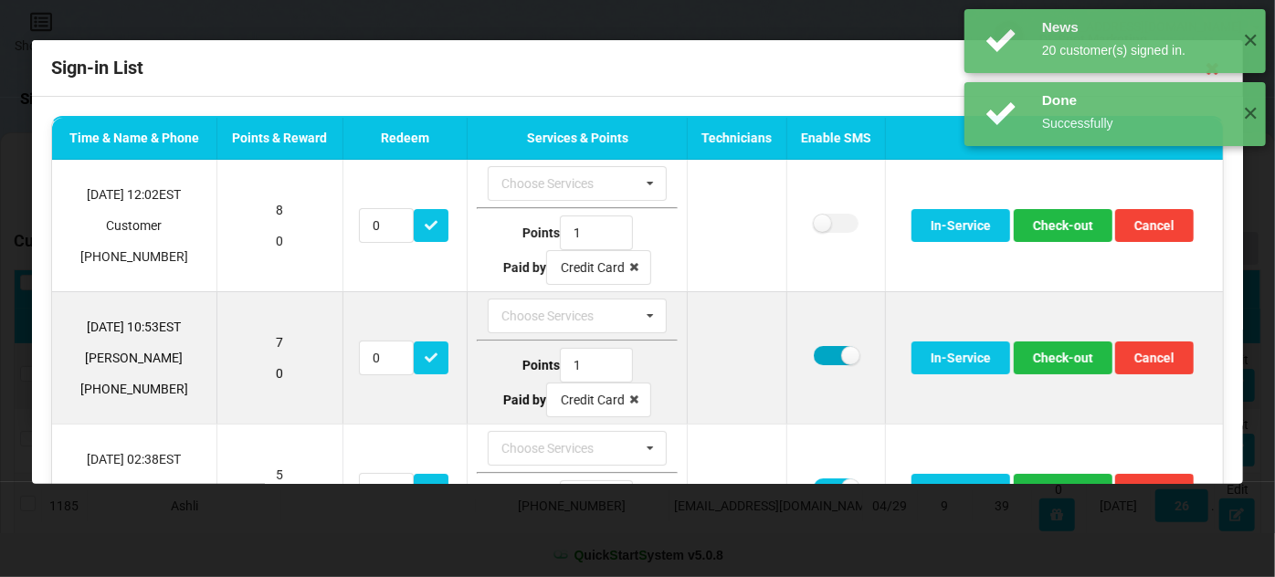
click at [821, 350] on label at bounding box center [836, 355] width 45 height 19
checkbox input "false"
click at [1035, 368] on button "Check-out" at bounding box center [1063, 358] width 99 height 33
click at [806, 348] on td at bounding box center [834, 357] width 99 height 132
drag, startPoint x: 825, startPoint y: 353, endPoint x: 861, endPoint y: 360, distance: 37.1
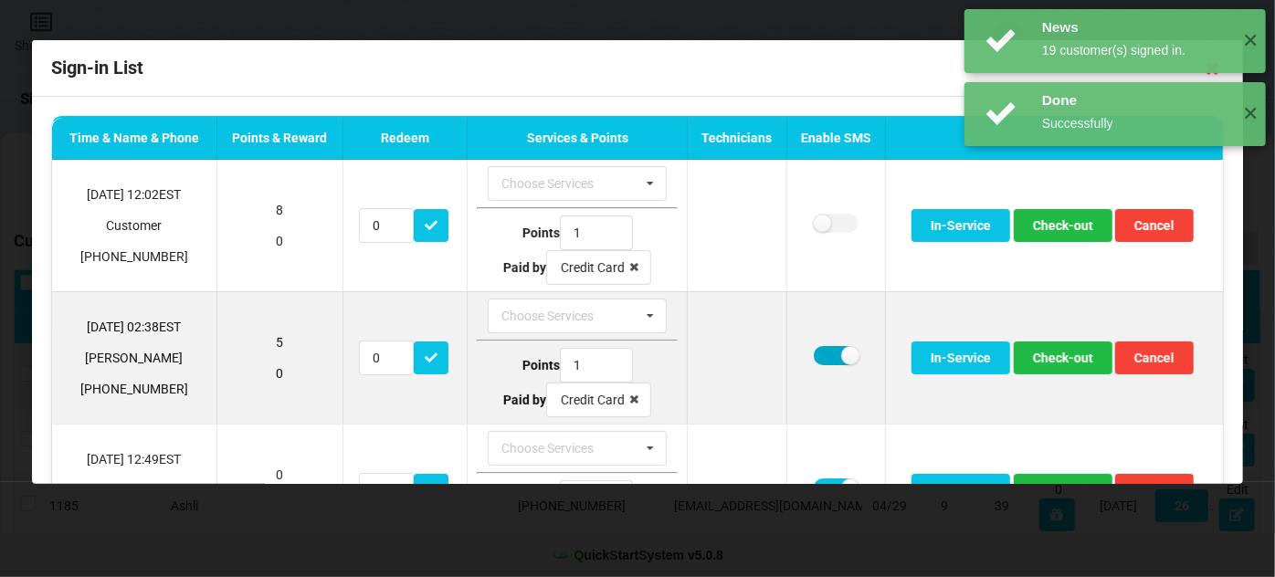
click at [825, 354] on label at bounding box center [836, 355] width 45 height 19
checkbox input "false"
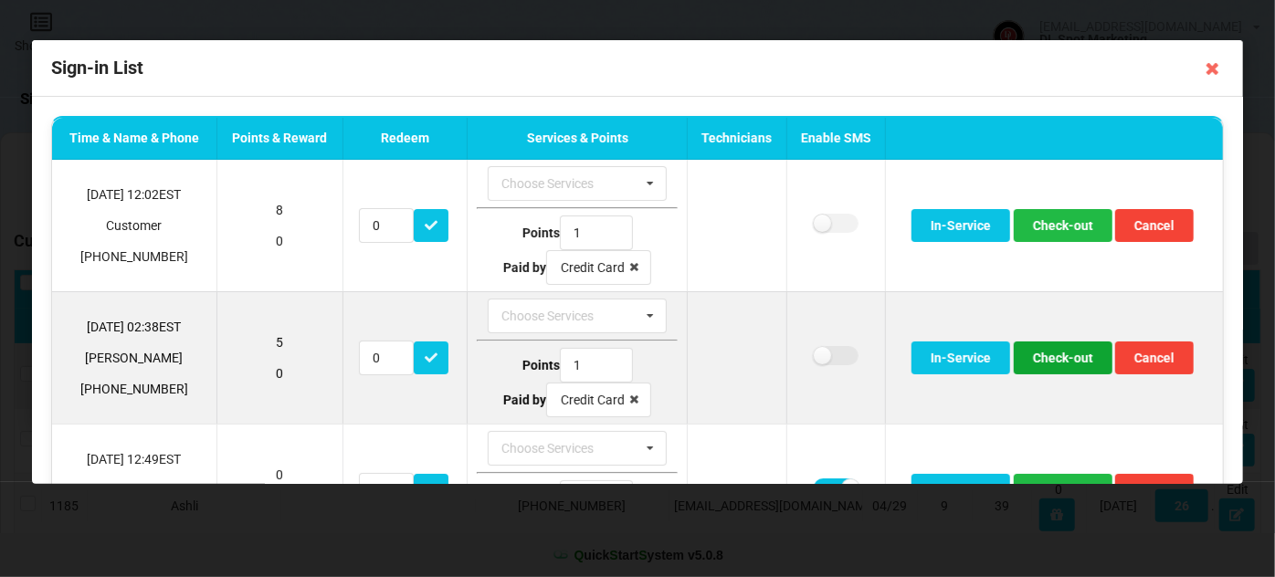
click at [1059, 354] on button "Check-out" at bounding box center [1063, 358] width 99 height 33
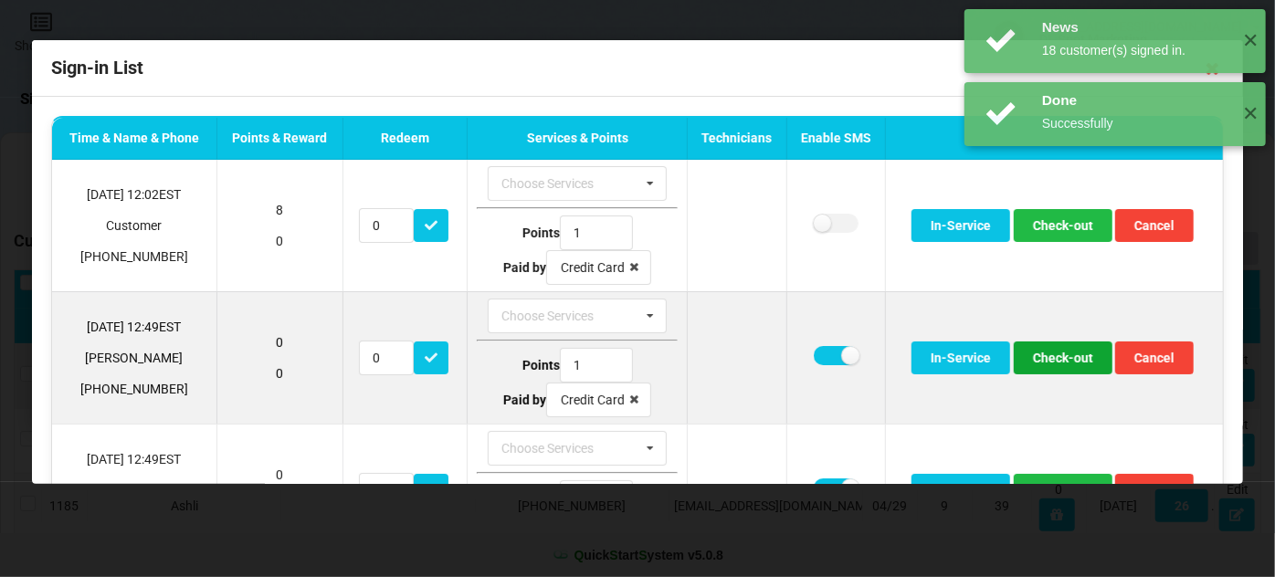
click at [1044, 356] on button "Check-out" at bounding box center [1063, 358] width 99 height 33
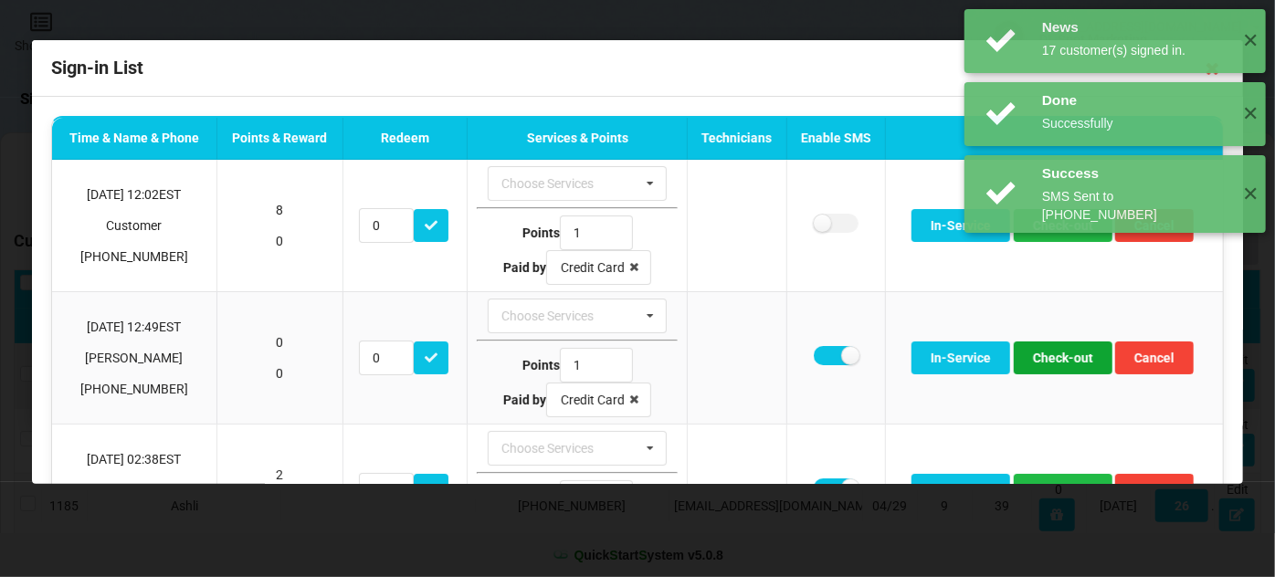
click at [1044, 356] on button "Check-out" at bounding box center [1063, 358] width 99 height 33
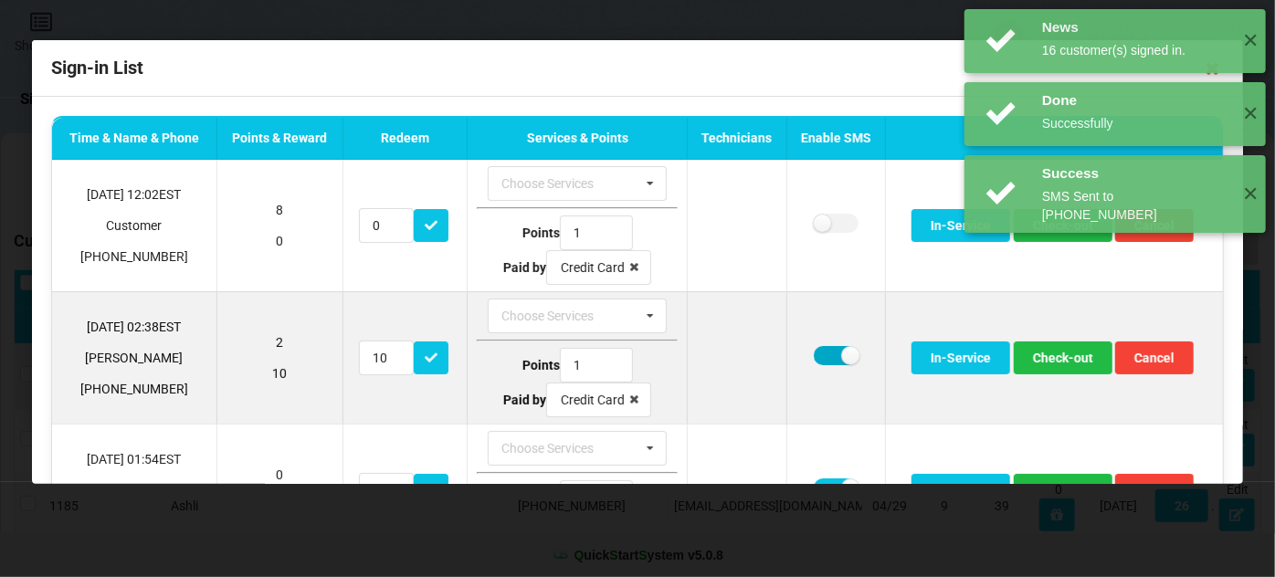
click at [824, 348] on label at bounding box center [836, 355] width 45 height 19
checkbox input "false"
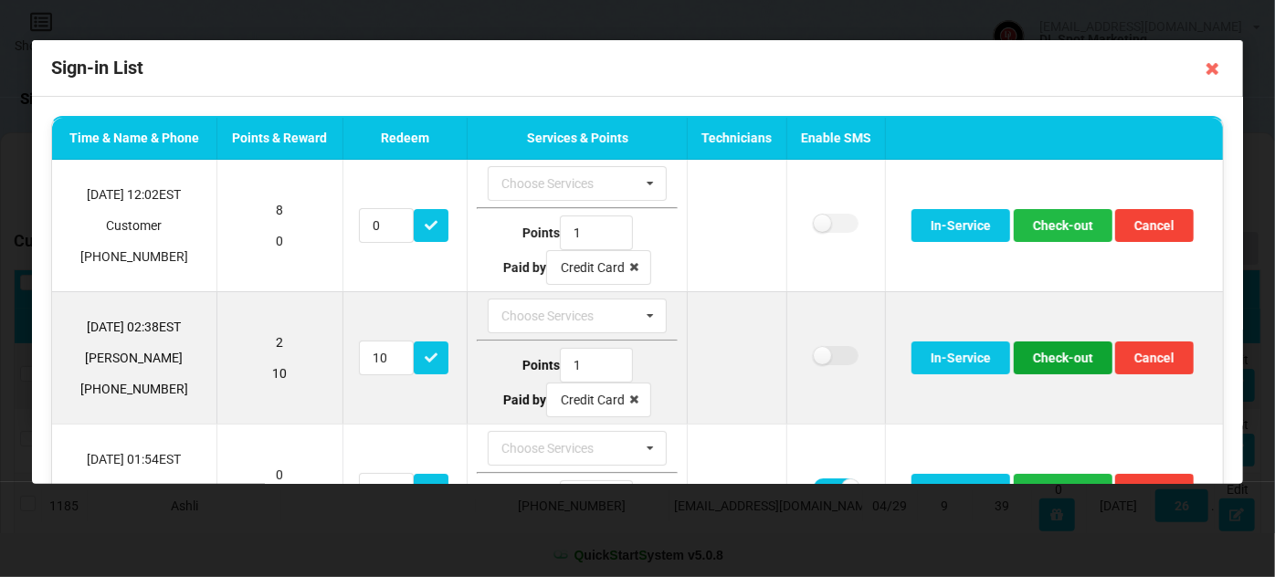
click at [1064, 357] on button "Check-out" at bounding box center [1063, 358] width 99 height 33
click at [1053, 354] on button "Check-out" at bounding box center [1063, 358] width 99 height 33
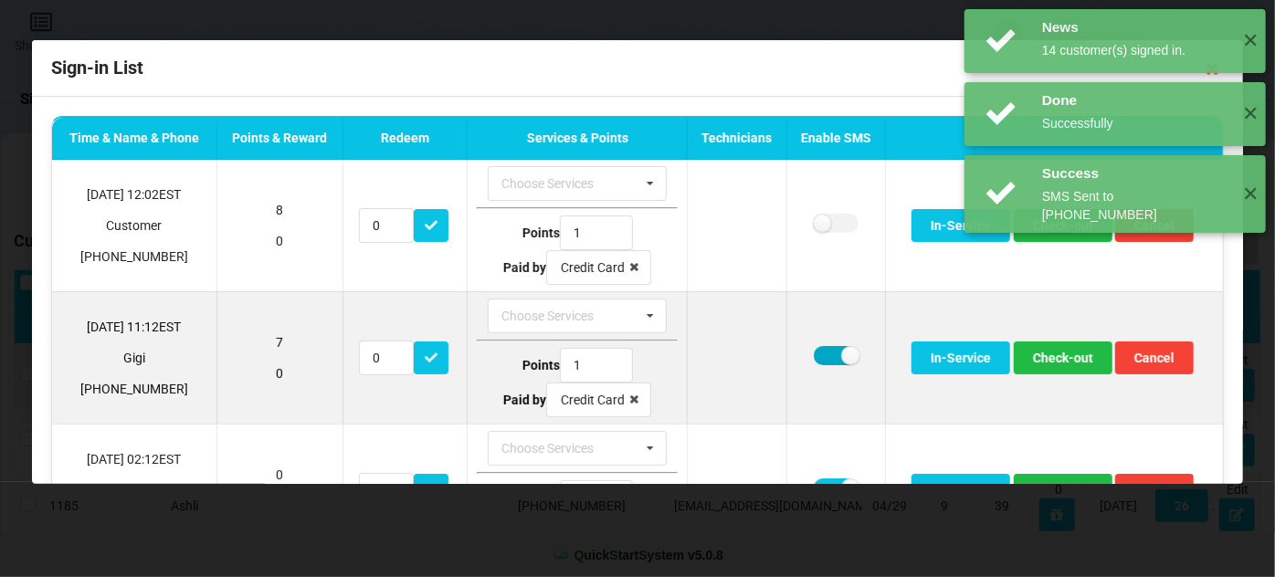
click at [815, 346] on label at bounding box center [836, 355] width 45 height 19
checkbox input "false"
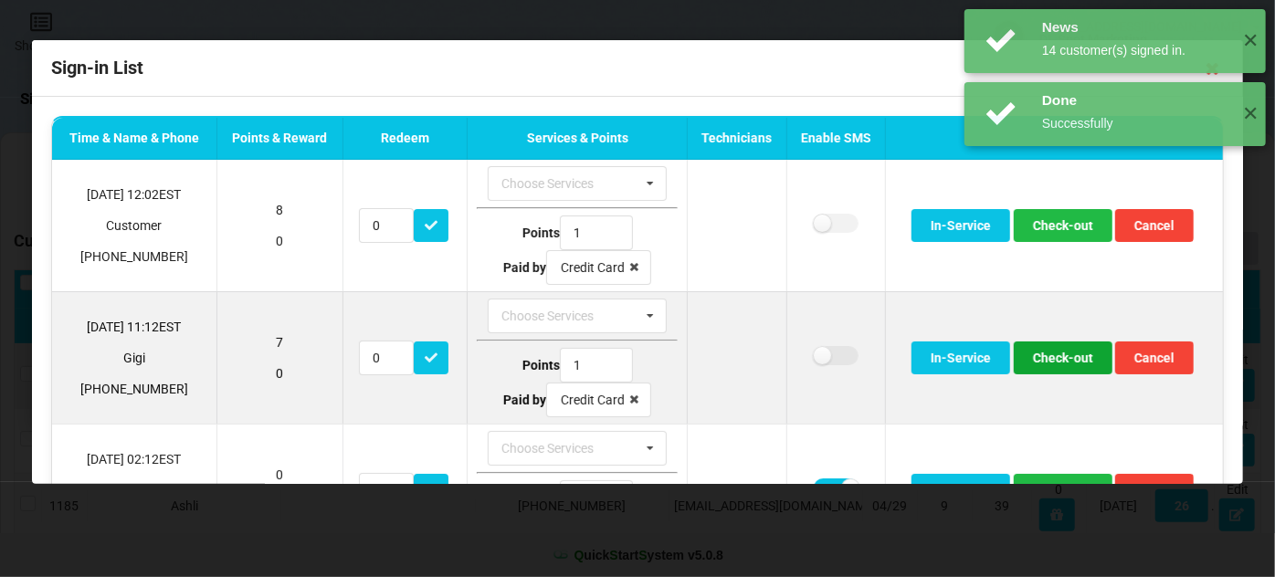
click at [1074, 363] on button "Check-out" at bounding box center [1063, 358] width 99 height 33
click at [1050, 362] on button "Check-out" at bounding box center [1063, 358] width 99 height 33
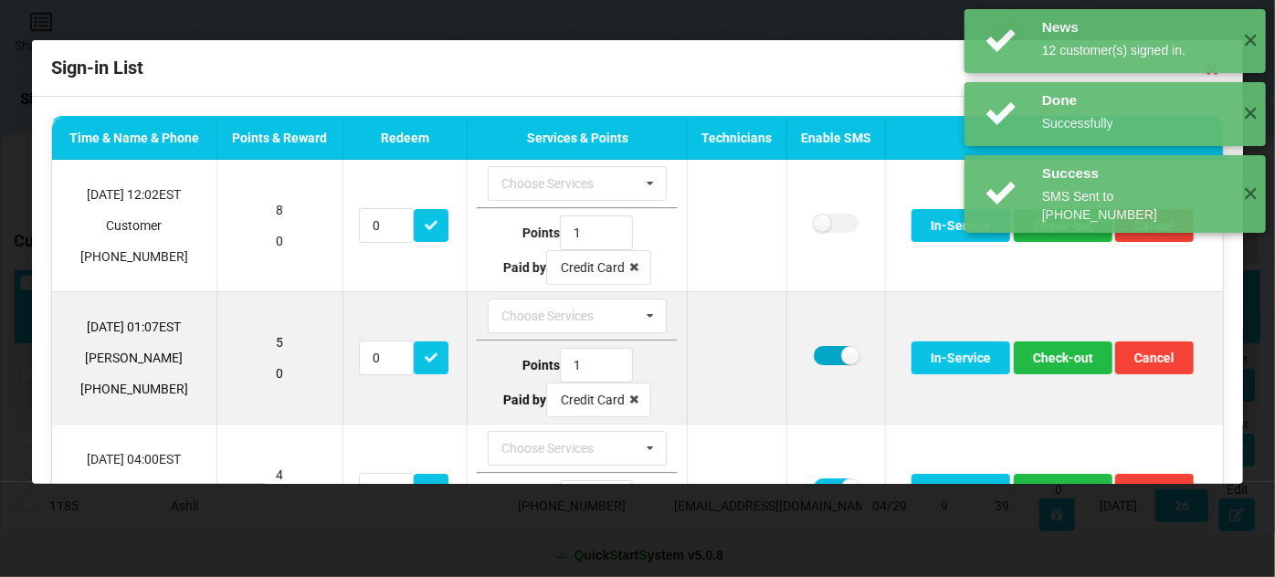
drag, startPoint x: 826, startPoint y: 350, endPoint x: 847, endPoint y: 352, distance: 22.0
click at [826, 350] on label at bounding box center [836, 355] width 45 height 19
checkbox input "false"
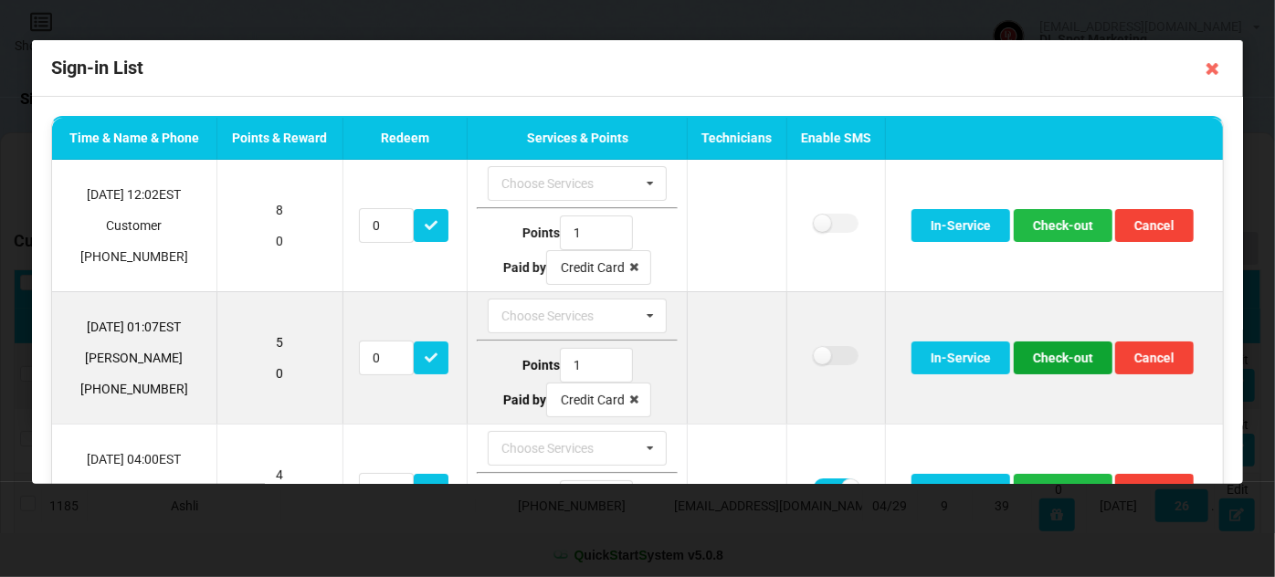
click at [1058, 344] on button "Check-out" at bounding box center [1063, 358] width 99 height 33
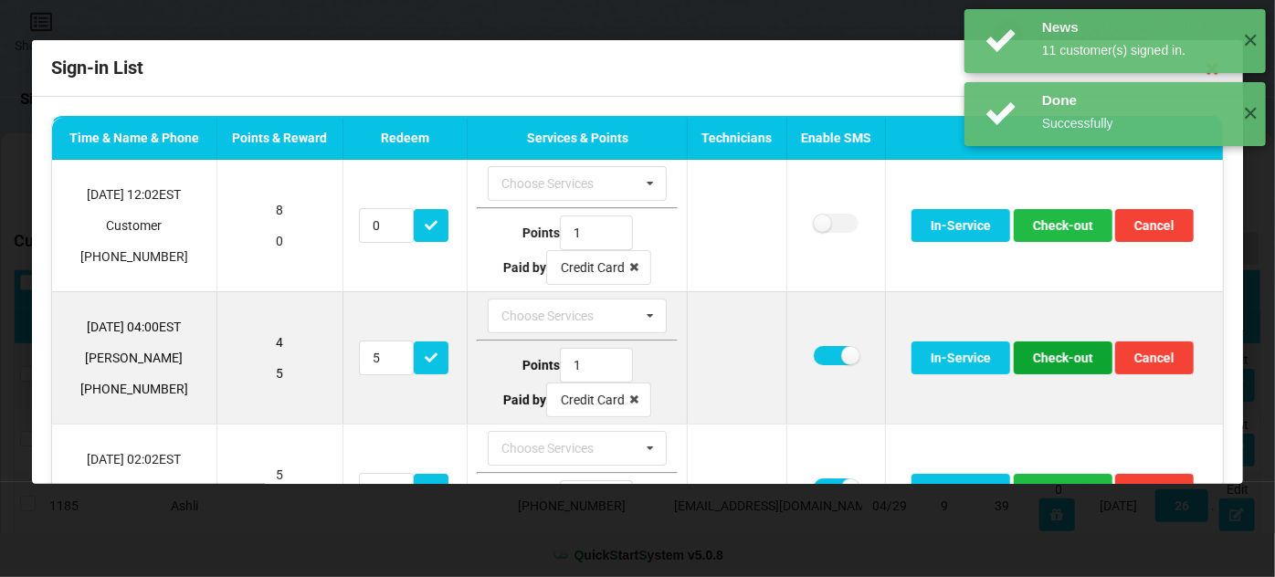
click at [1047, 363] on button "Check-out" at bounding box center [1063, 358] width 99 height 33
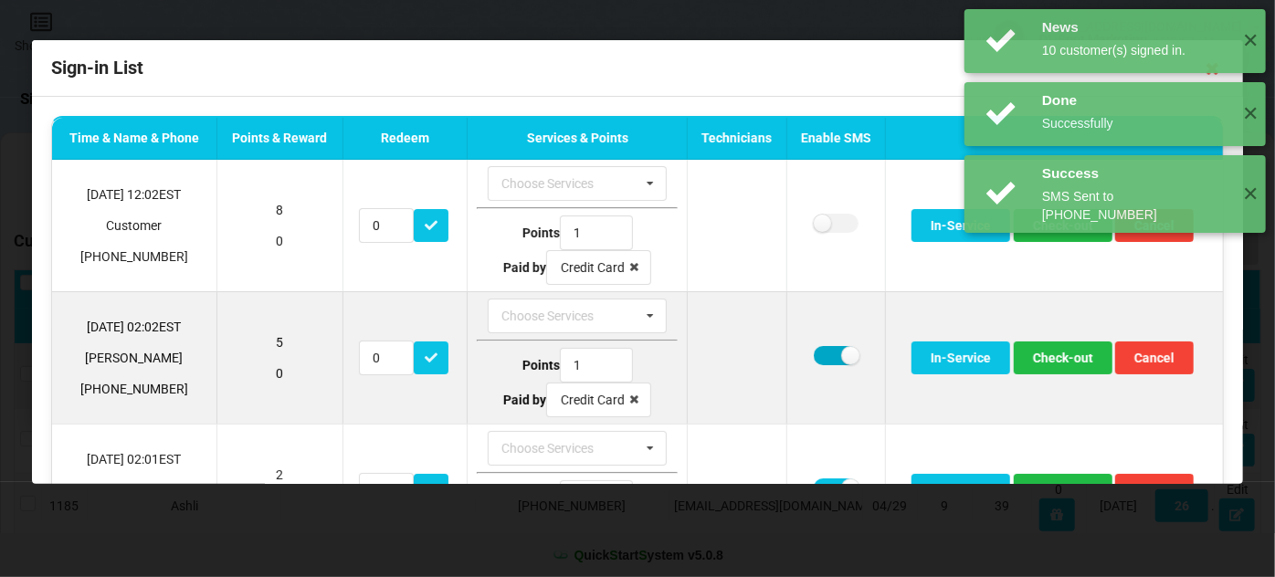
click at [829, 352] on label at bounding box center [836, 355] width 45 height 19
checkbox input "false"
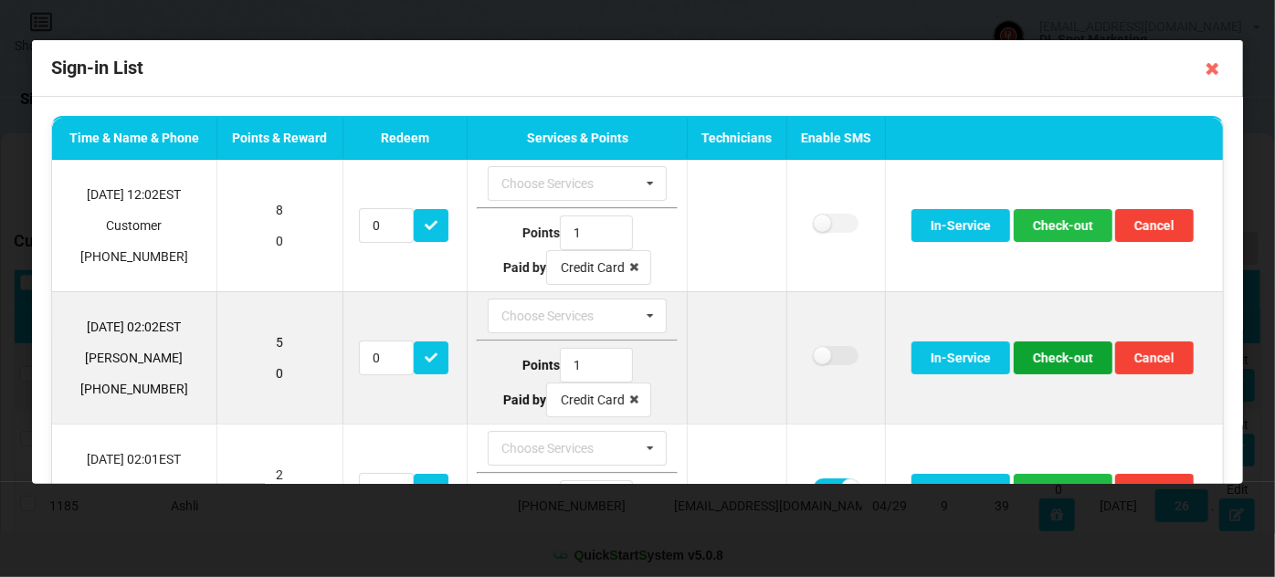
click at [1059, 360] on button "Check-out" at bounding box center [1063, 358] width 99 height 33
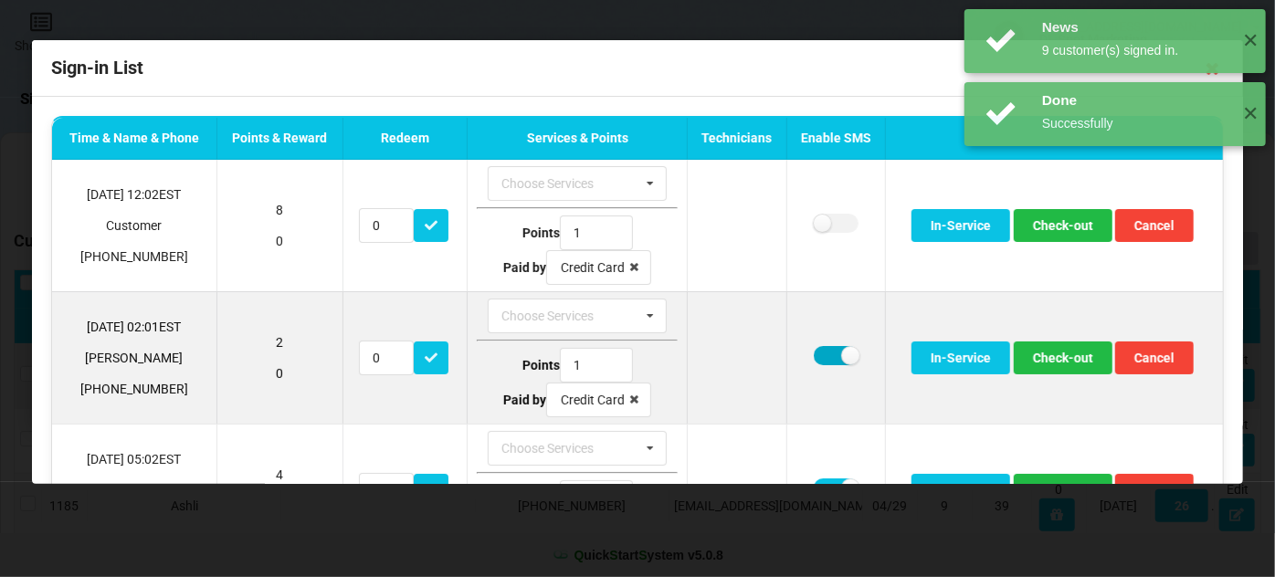
click at [821, 352] on label at bounding box center [836, 355] width 45 height 19
checkbox input "false"
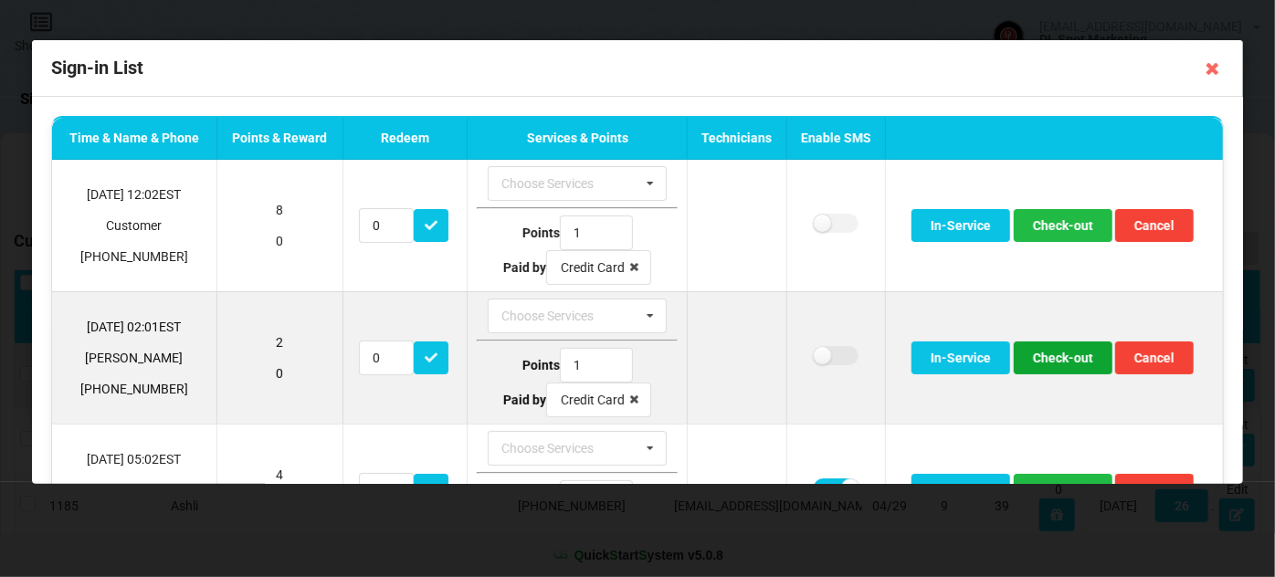
click at [1059, 359] on button "Check-out" at bounding box center [1063, 358] width 99 height 33
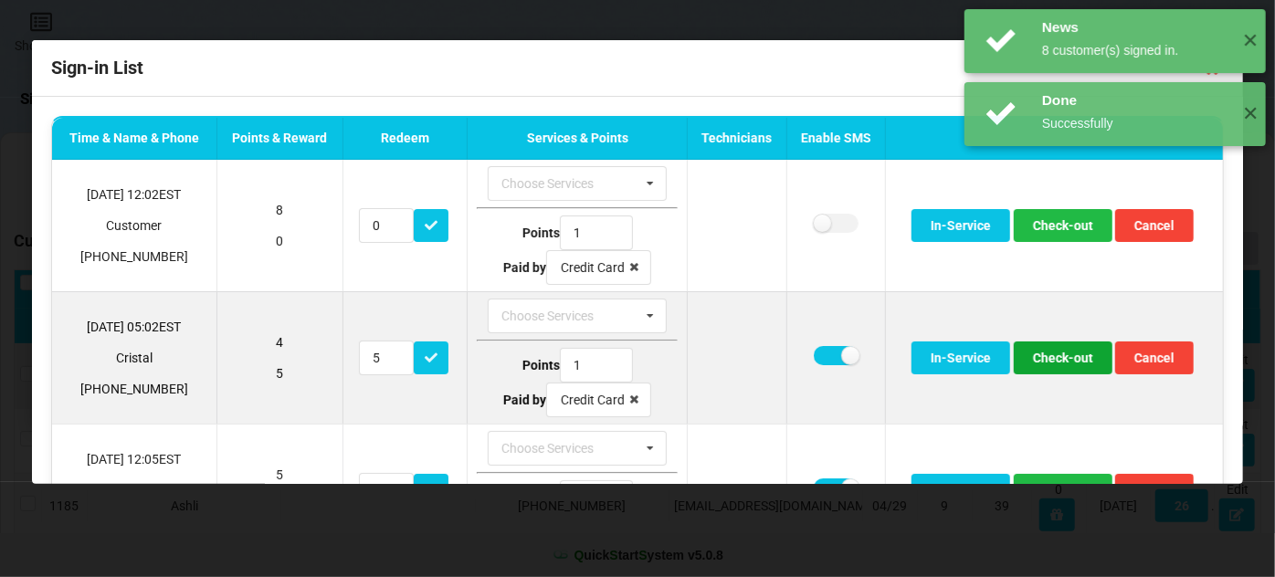
click at [1051, 361] on button "Check-out" at bounding box center [1063, 358] width 99 height 33
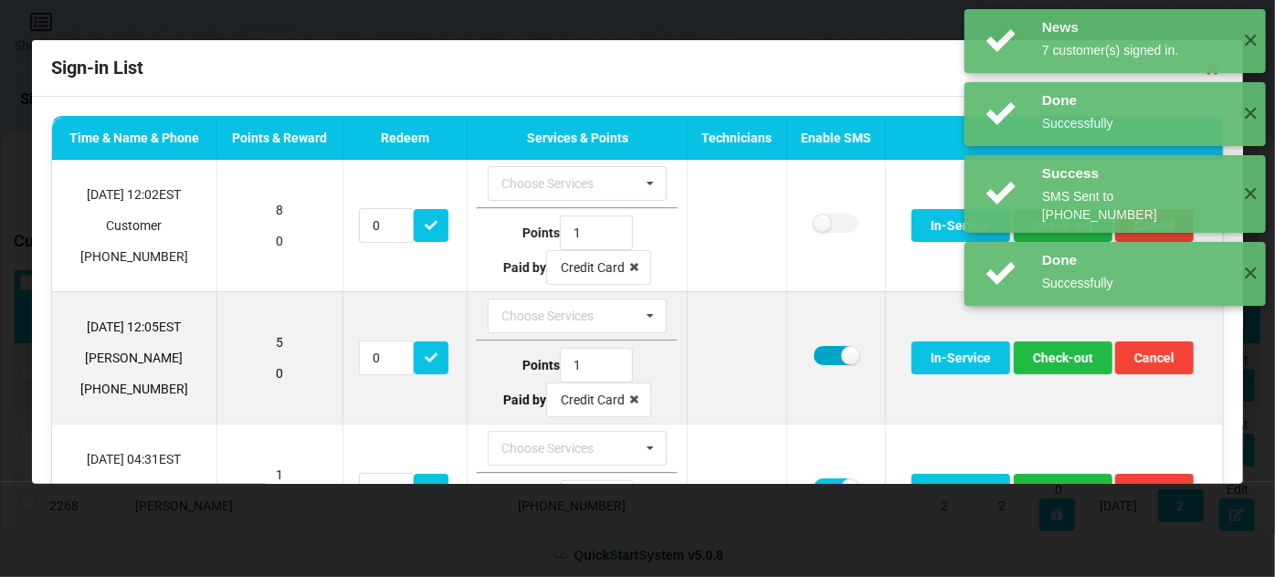
click at [821, 351] on label at bounding box center [836, 355] width 45 height 19
checkbox input "false"
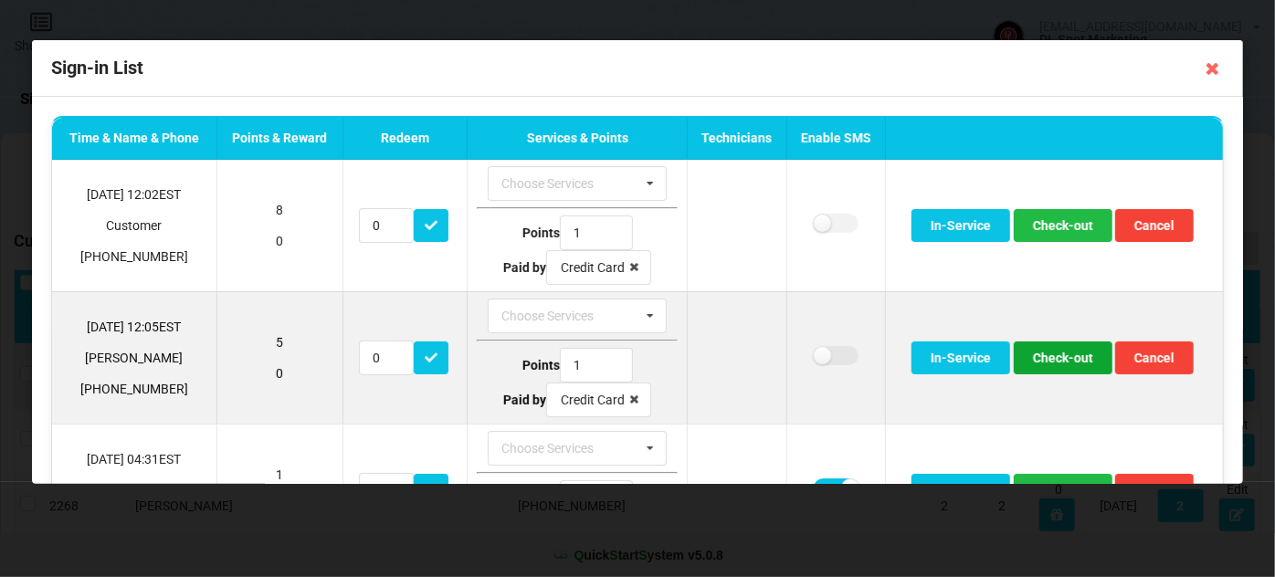
click at [1049, 360] on button "Check-out" at bounding box center [1063, 358] width 99 height 33
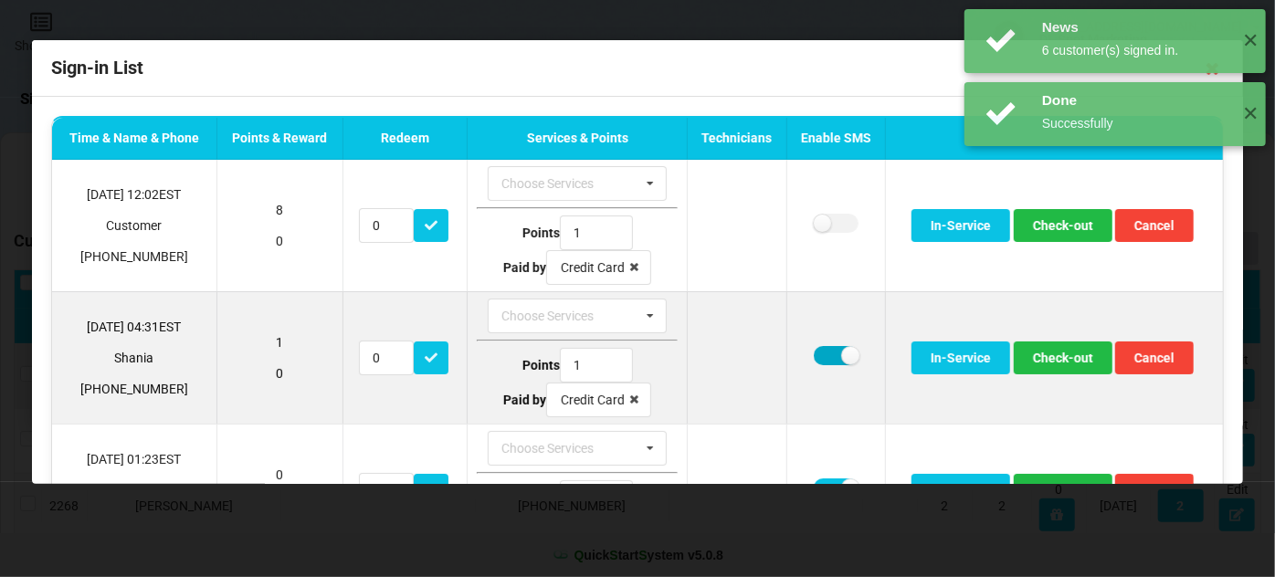
click at [824, 354] on label at bounding box center [836, 355] width 45 height 19
checkbox input "false"
click at [1056, 367] on button "Check-out" at bounding box center [1063, 358] width 99 height 33
click at [1061, 359] on button "Check-out" at bounding box center [1063, 358] width 99 height 33
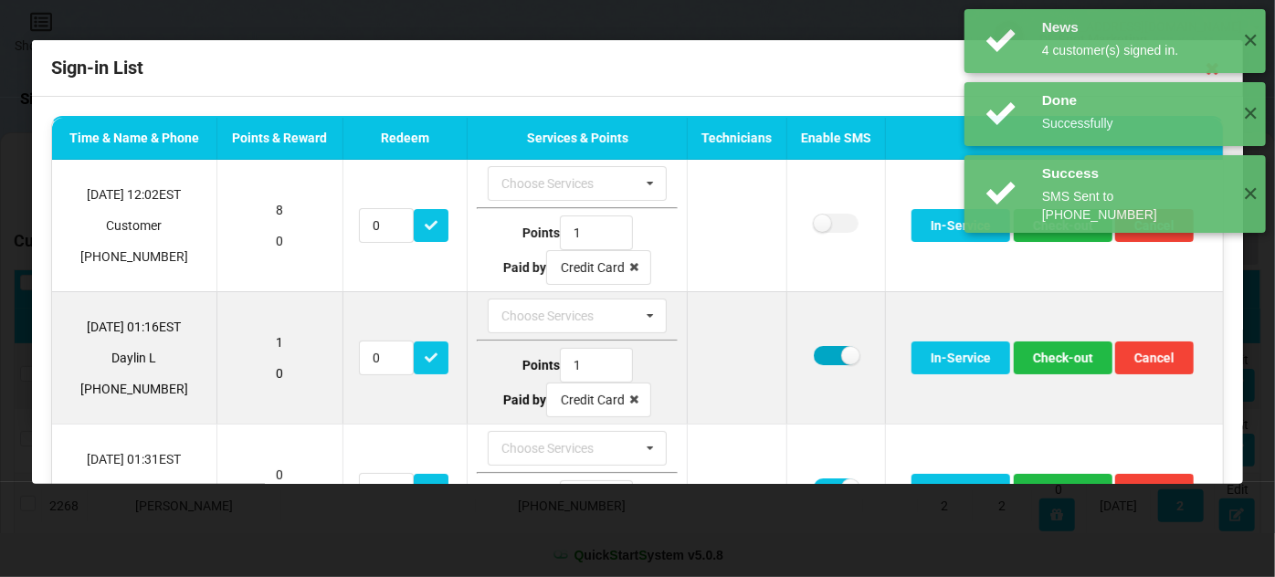
click at [820, 350] on label at bounding box center [836, 355] width 45 height 19
checkbox input "false"
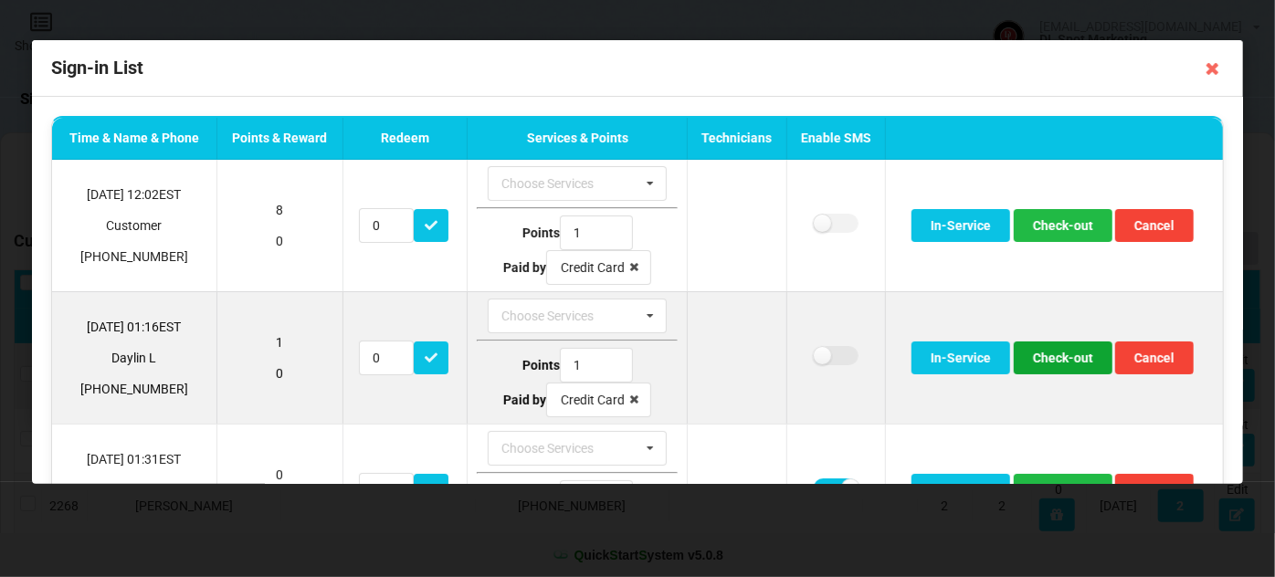
click at [1069, 350] on button "Check-out" at bounding box center [1063, 358] width 99 height 33
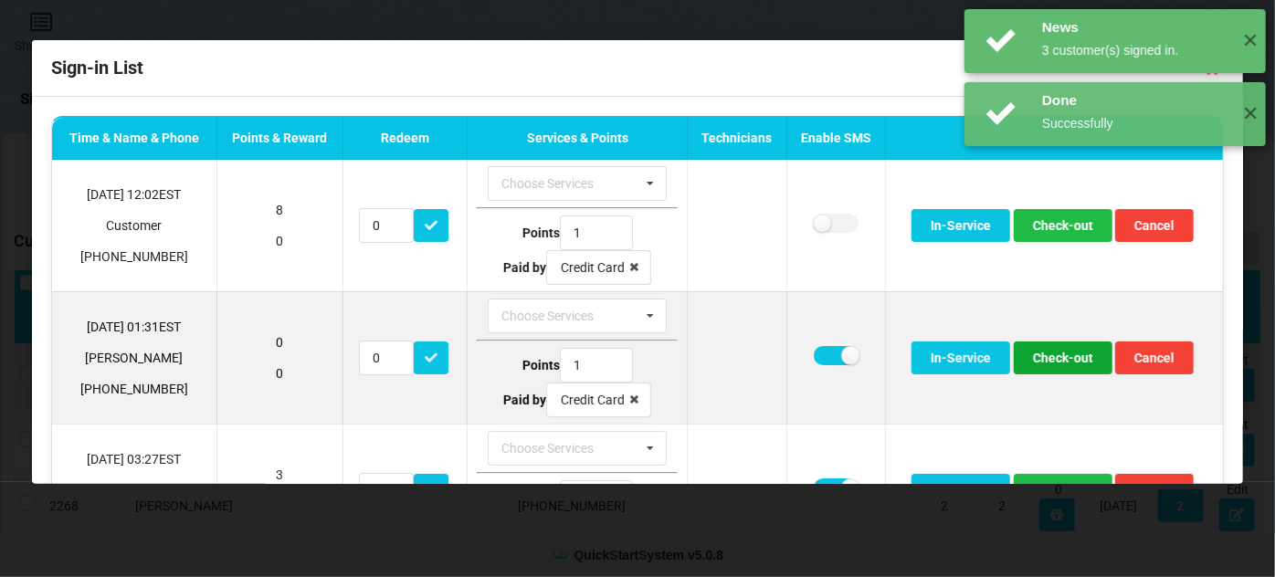
click at [1042, 356] on button "Check-out" at bounding box center [1063, 358] width 99 height 33
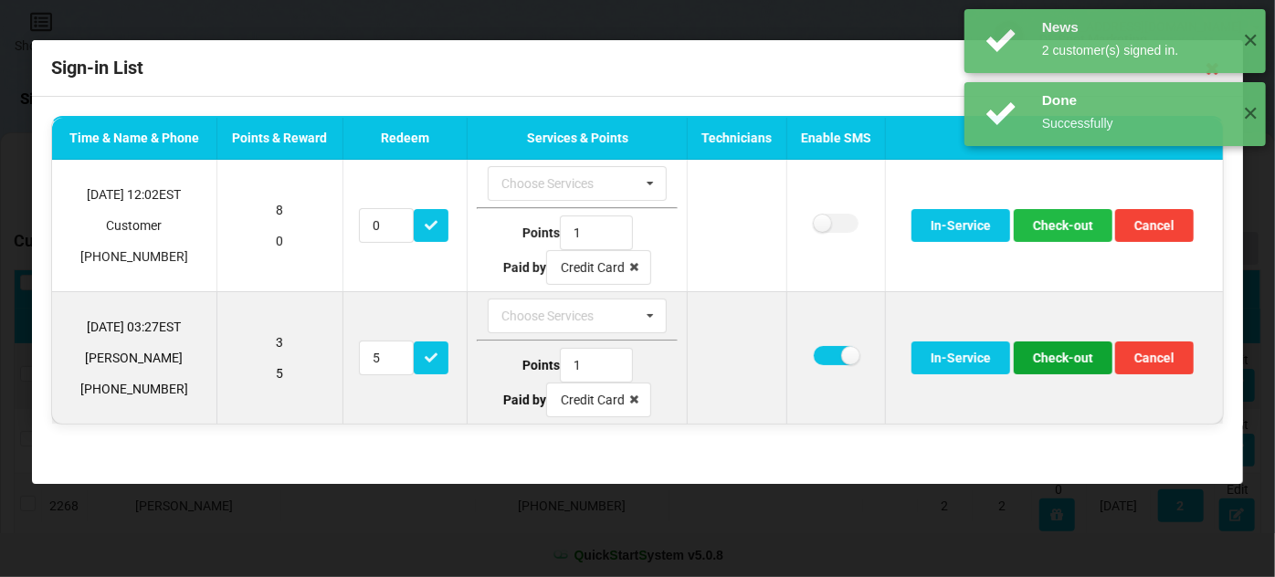
click at [1059, 354] on button "Check-out" at bounding box center [1063, 358] width 99 height 33
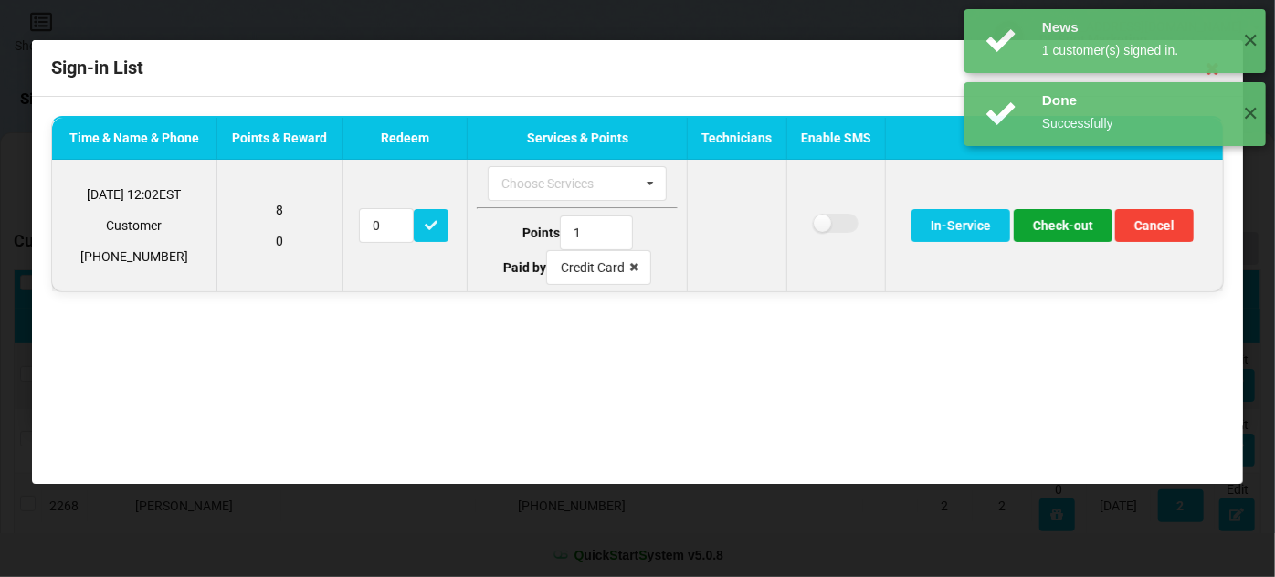
click at [1076, 231] on button "Check-out" at bounding box center [1063, 225] width 99 height 33
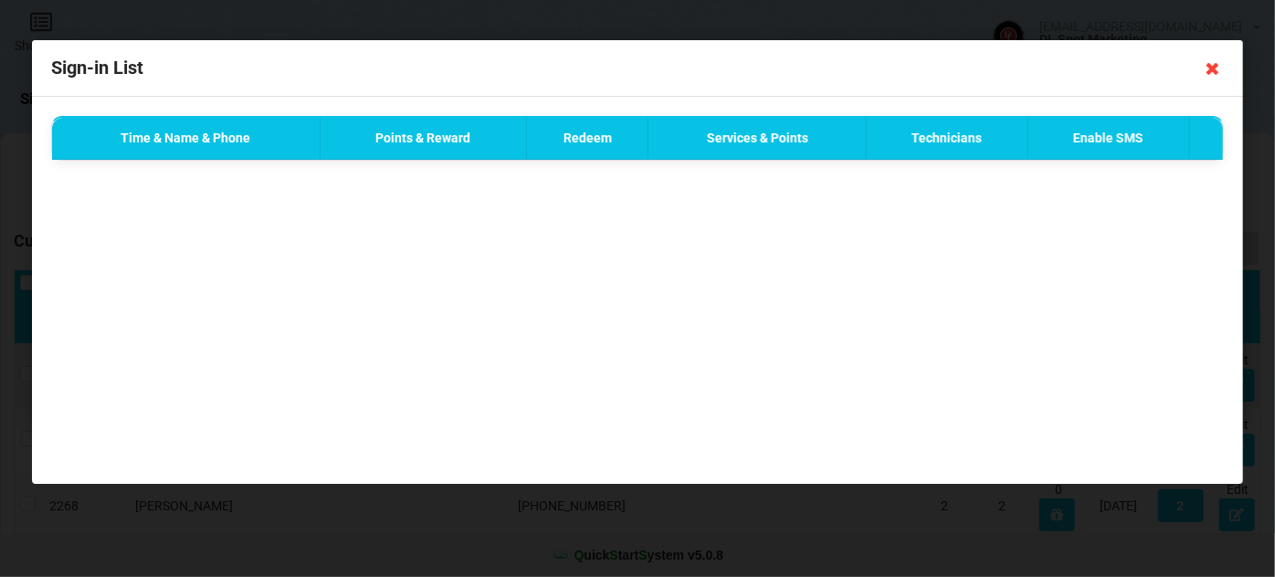
click at [1212, 68] on icon at bounding box center [1212, 68] width 29 height 29
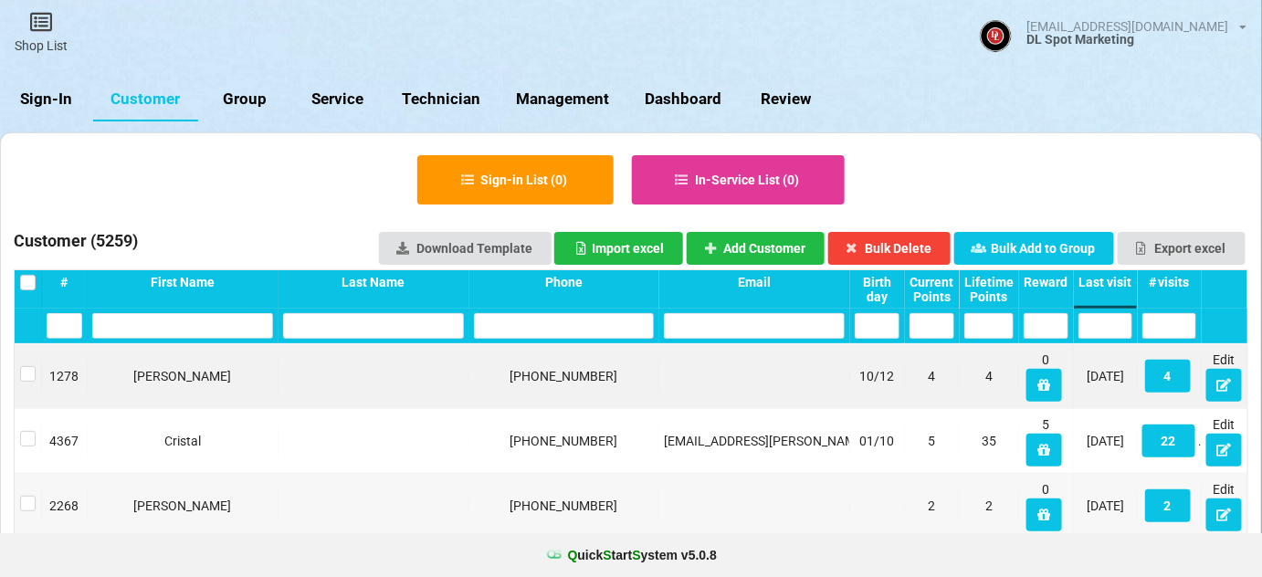
click at [41, 91] on link "Sign-In" at bounding box center [46, 100] width 93 height 44
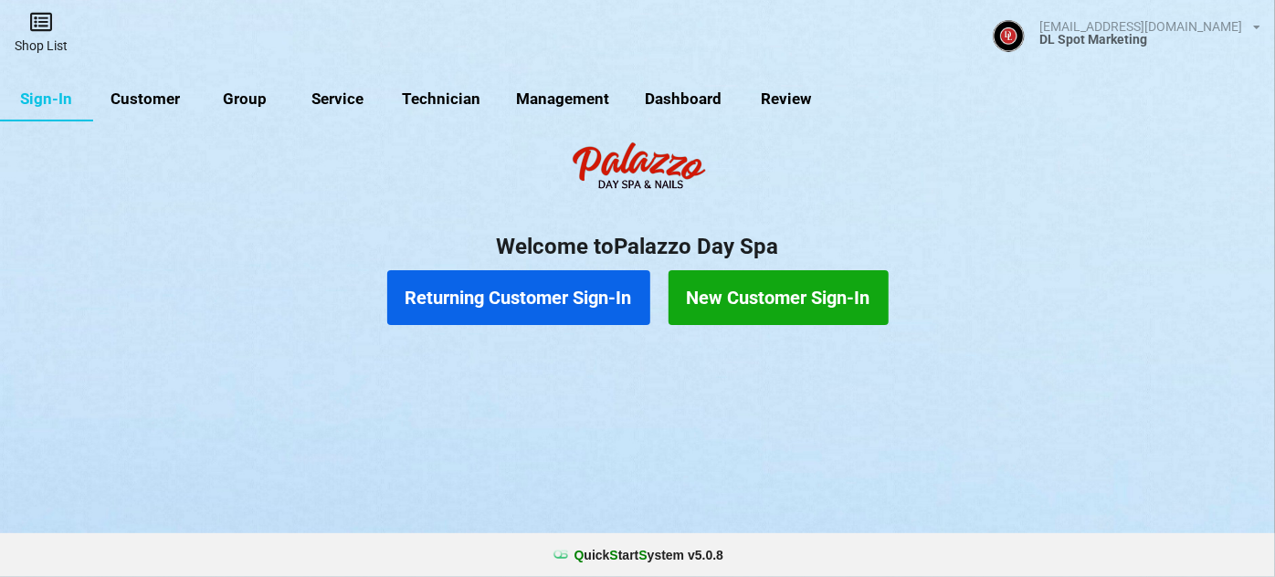
click at [38, 36] on link "Shop List" at bounding box center [41, 32] width 82 height 65
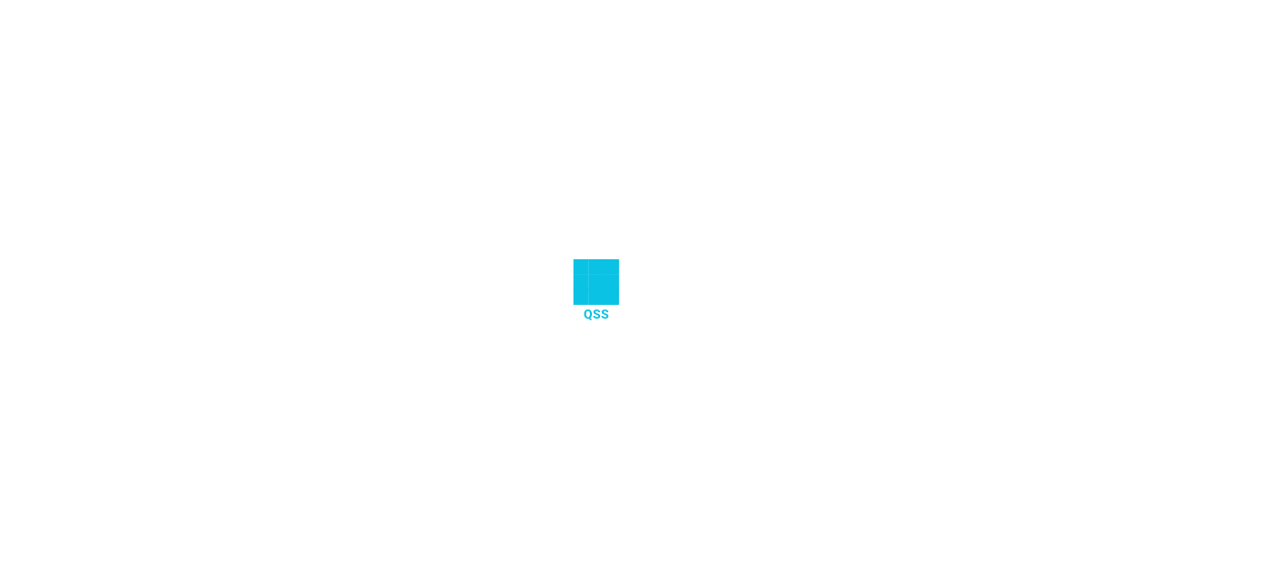
select select "25"
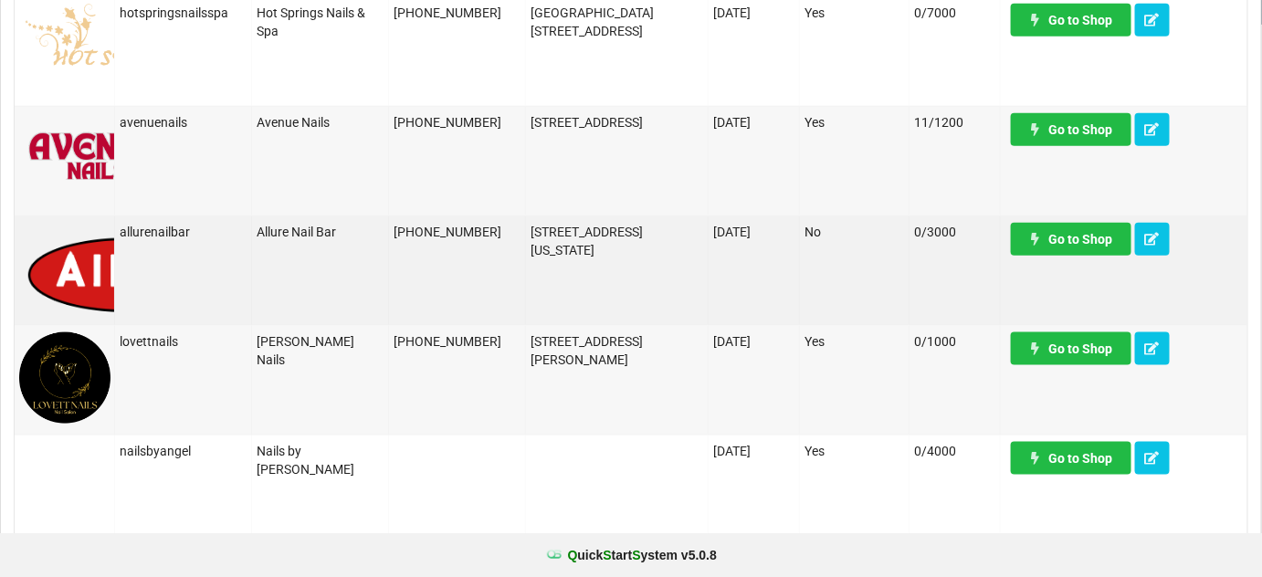
scroll to position [552, 0]
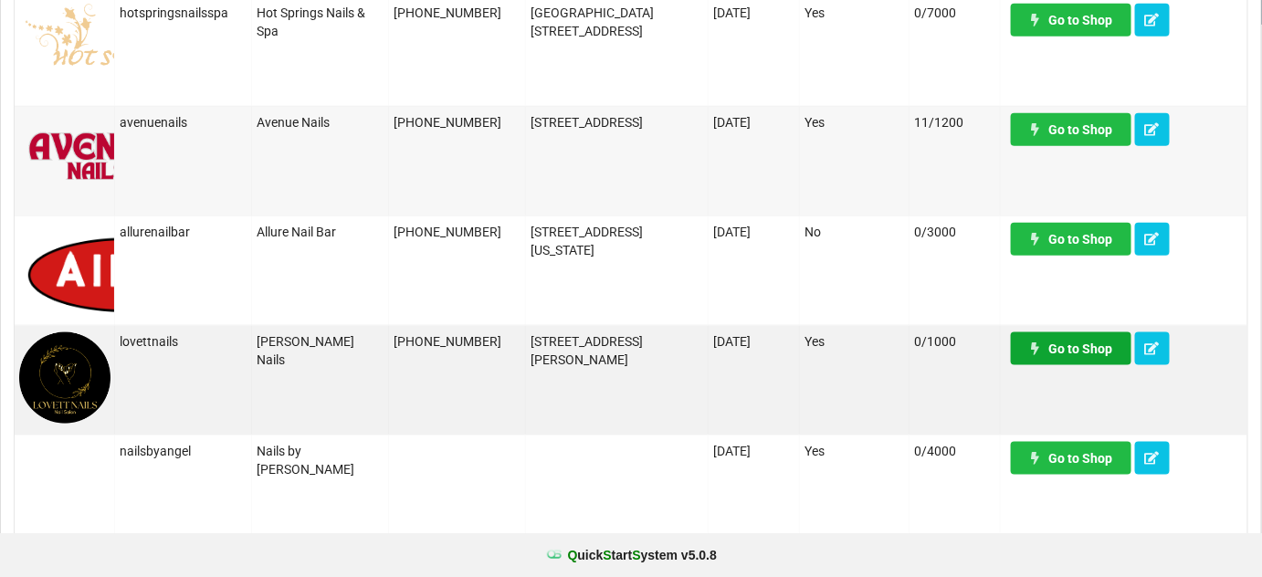
click at [1068, 351] on link "Go to Shop" at bounding box center [1071, 348] width 121 height 33
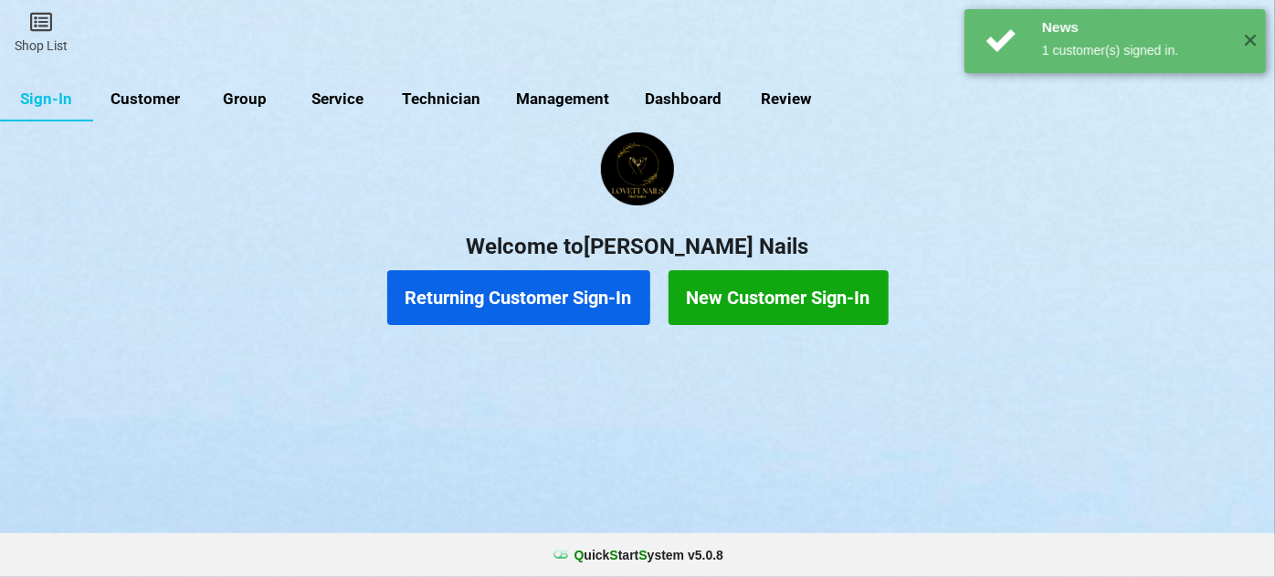
click at [153, 102] on link "Customer" at bounding box center [145, 100] width 105 height 44
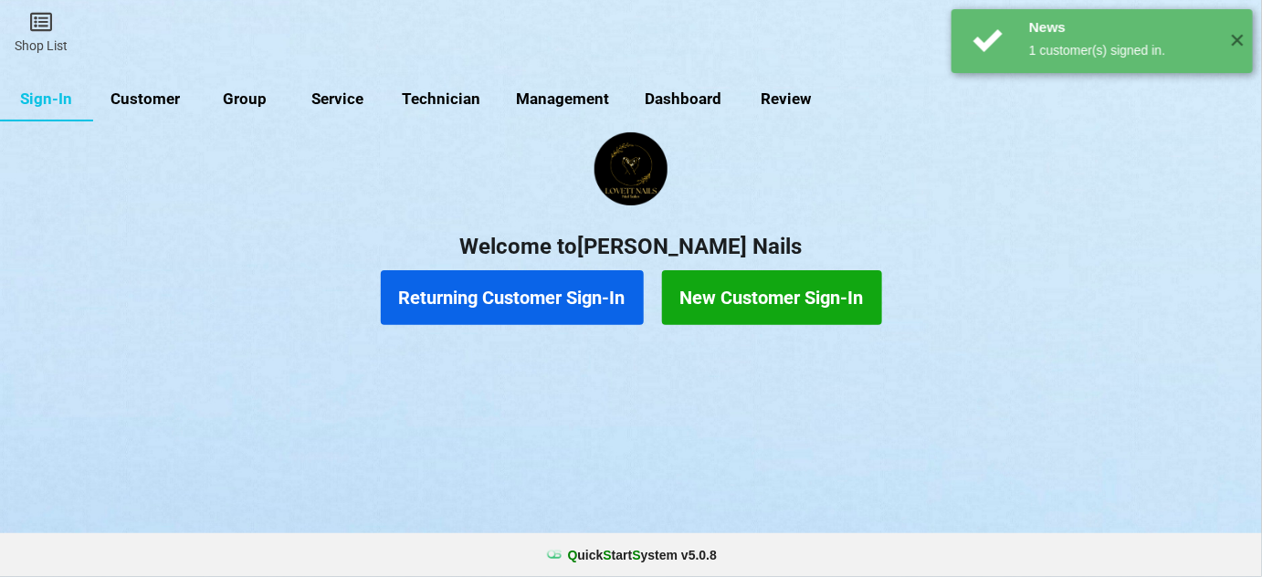
select select "25"
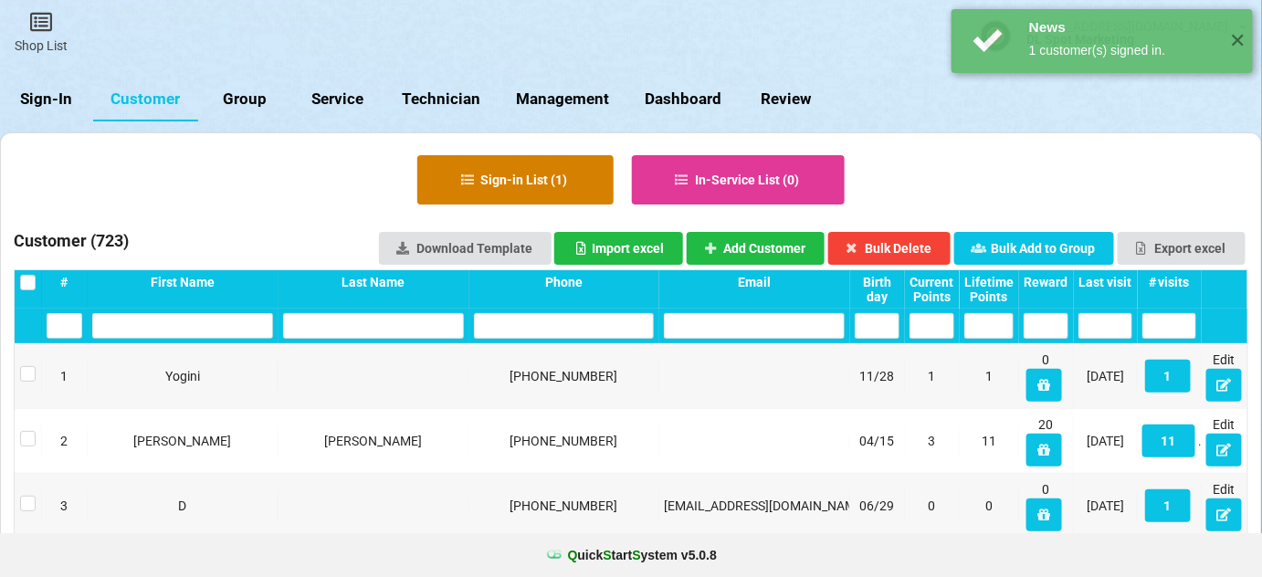
click at [568, 186] on button "Sign-in List ( 1 )" at bounding box center [515, 179] width 196 height 49
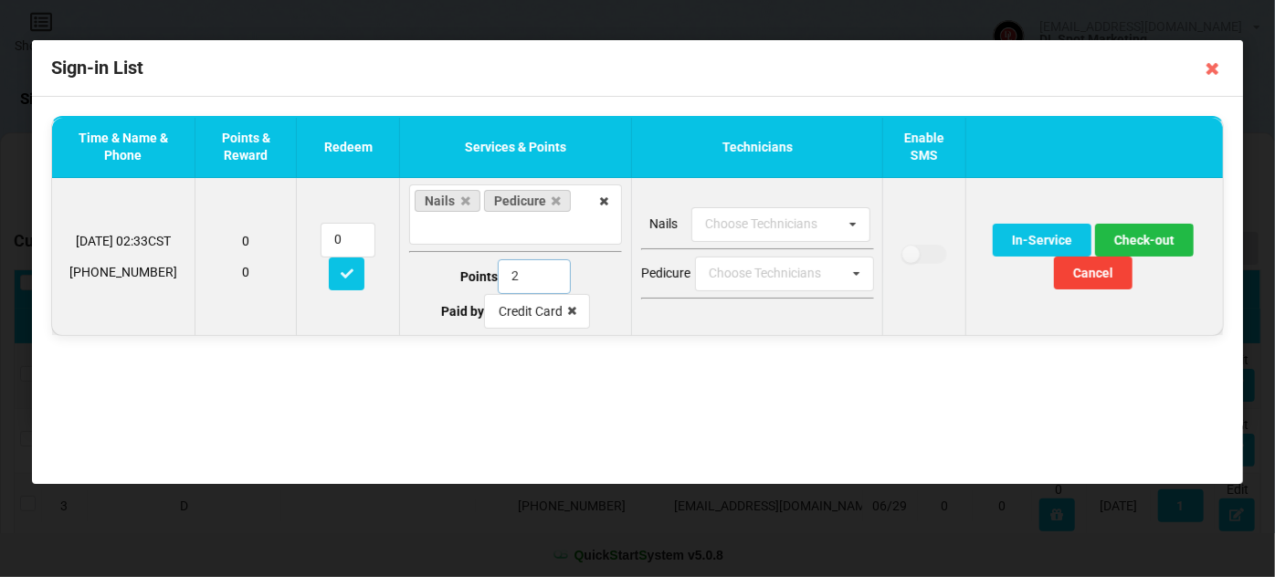
click at [501, 280] on input "2" at bounding box center [534, 276] width 73 height 35
type input "1"
click at [1146, 237] on button "Check-out" at bounding box center [1144, 240] width 99 height 33
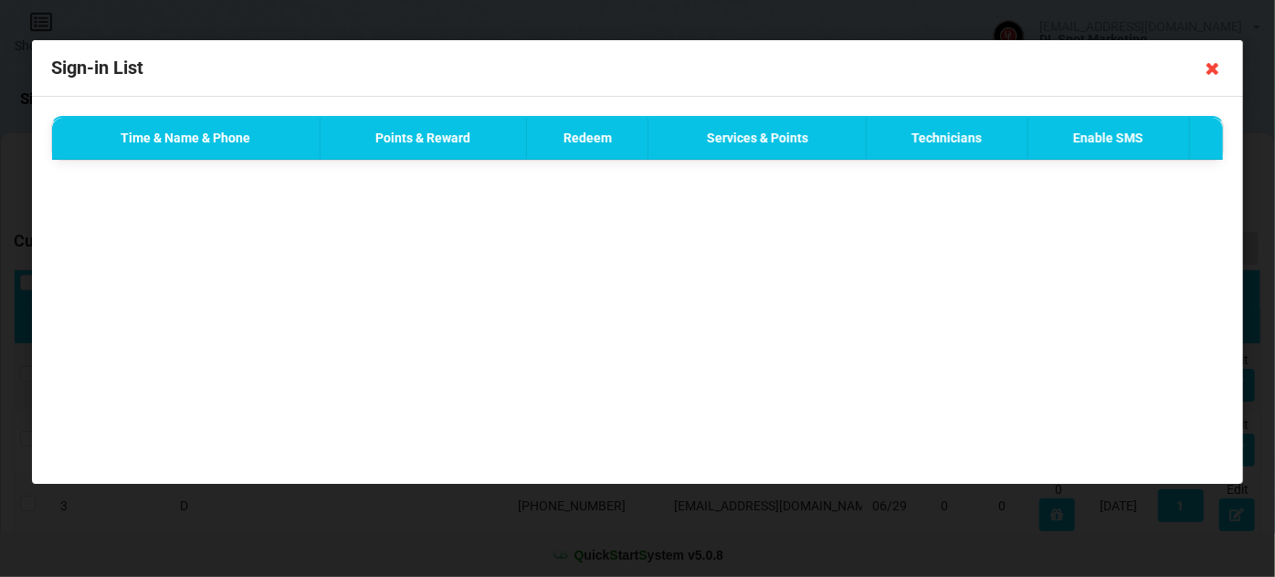
click at [1212, 69] on icon at bounding box center [1212, 68] width 29 height 29
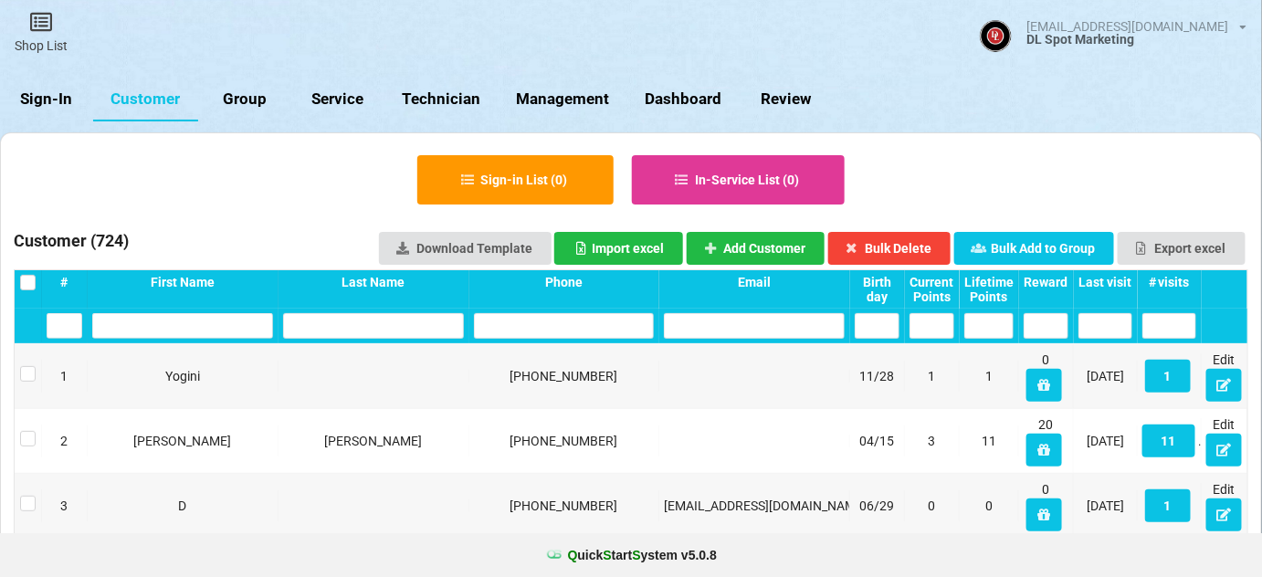
click at [1120, 284] on div "Last visit" at bounding box center [1105, 282] width 54 height 15
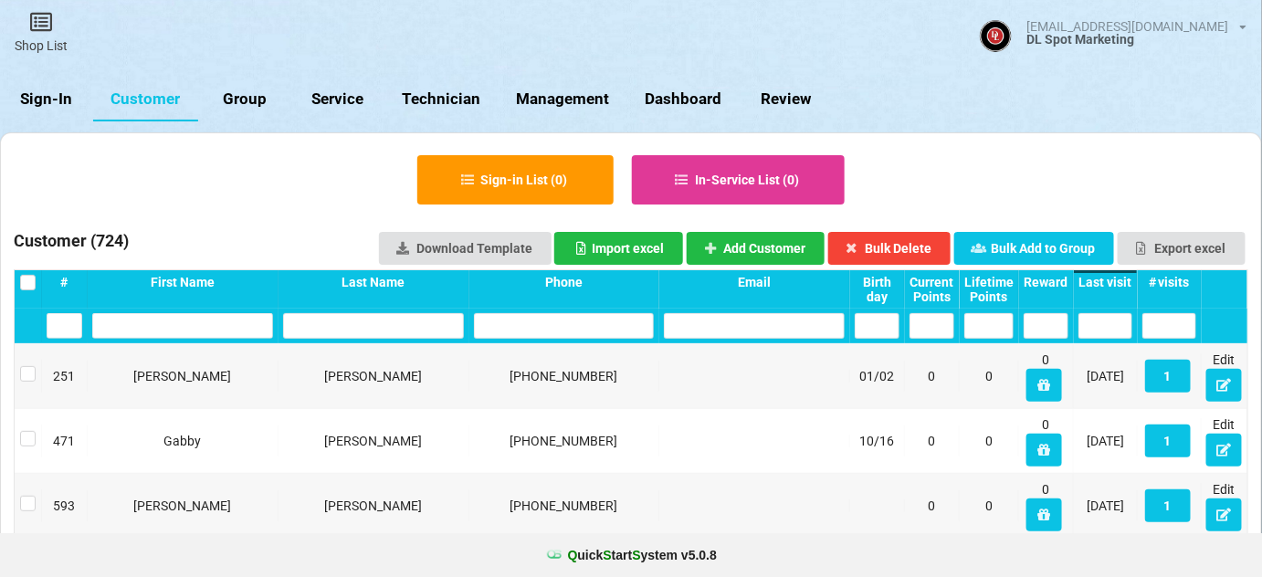
click at [1120, 284] on div "Last visit" at bounding box center [1105, 282] width 54 height 15
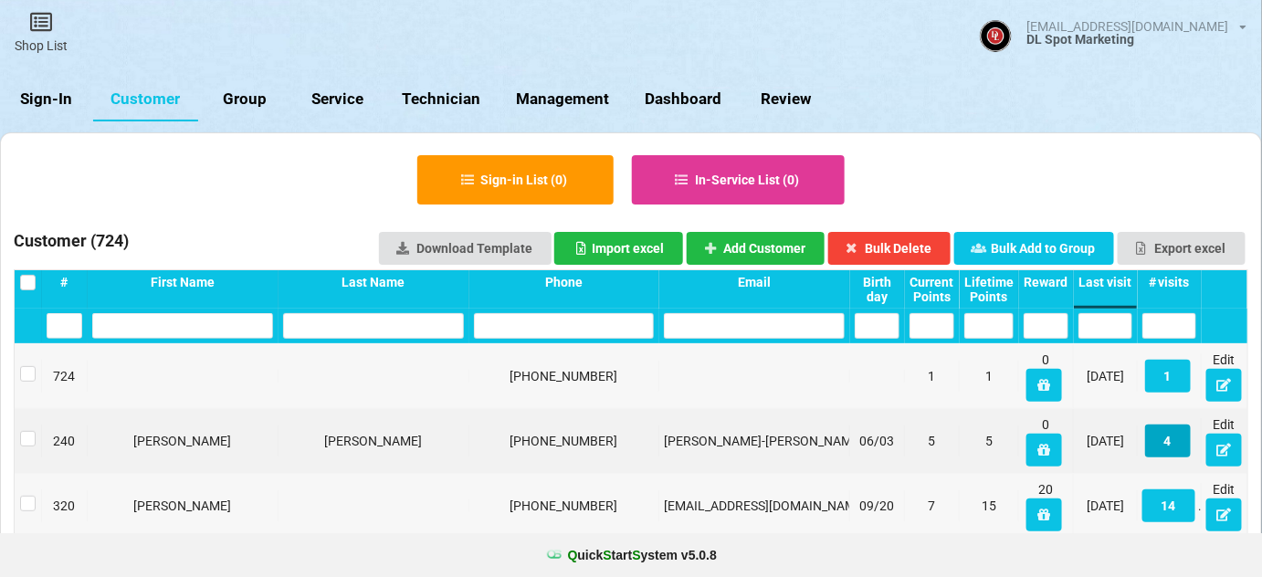
click at [1173, 447] on button "4" at bounding box center [1168, 441] width 46 height 33
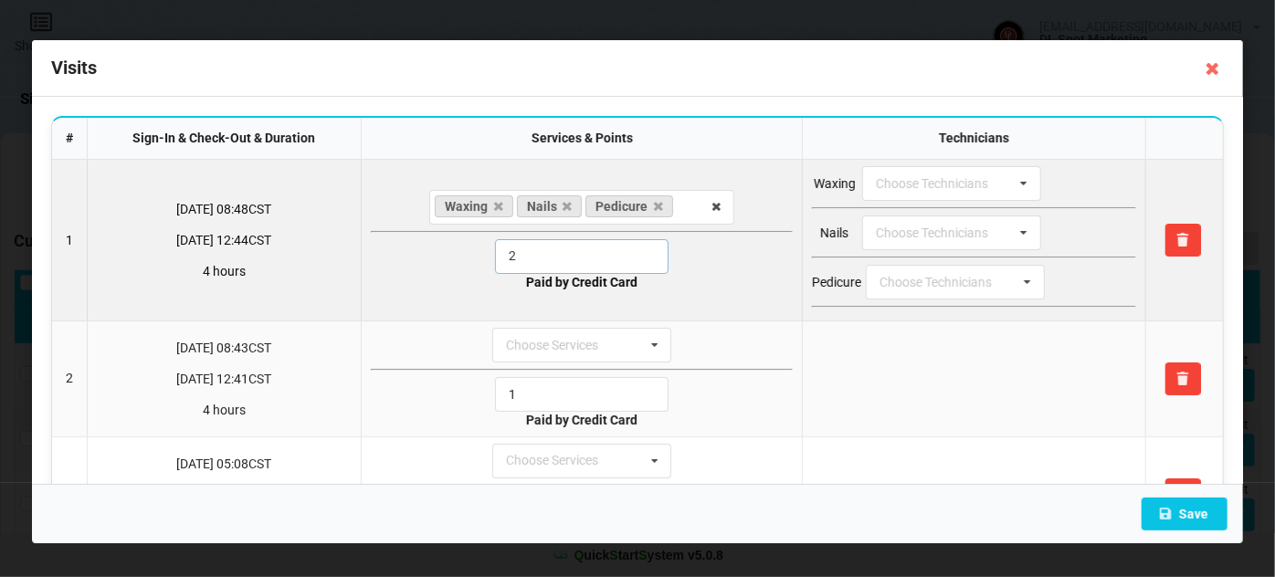
drag, startPoint x: 527, startPoint y: 241, endPoint x: 475, endPoint y: 259, distance: 55.2
click at [478, 258] on div "2" at bounding box center [582, 256] width 422 height 35
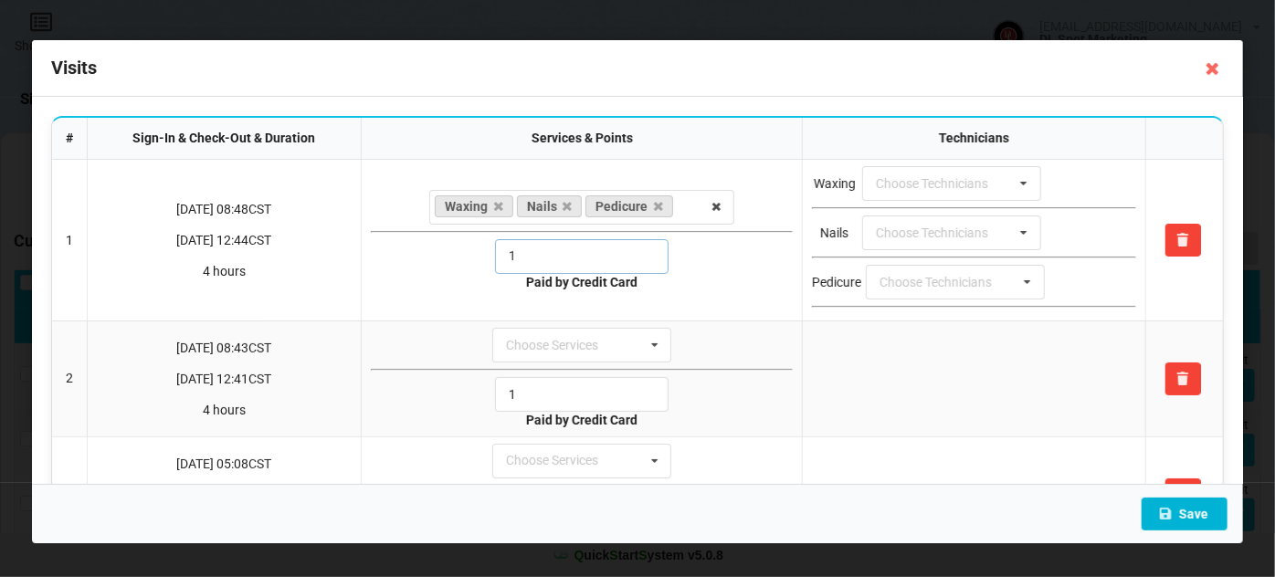
type input "1"
click at [1190, 508] on button "Save" at bounding box center [1184, 514] width 86 height 33
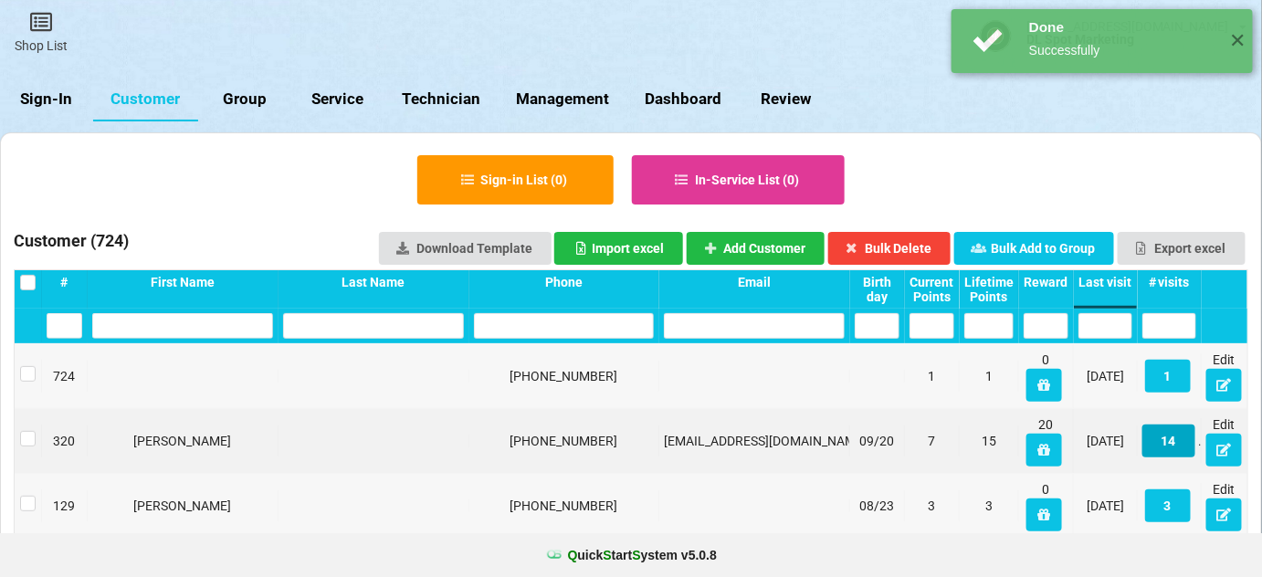
click at [1172, 439] on button "14" at bounding box center [1168, 441] width 53 height 33
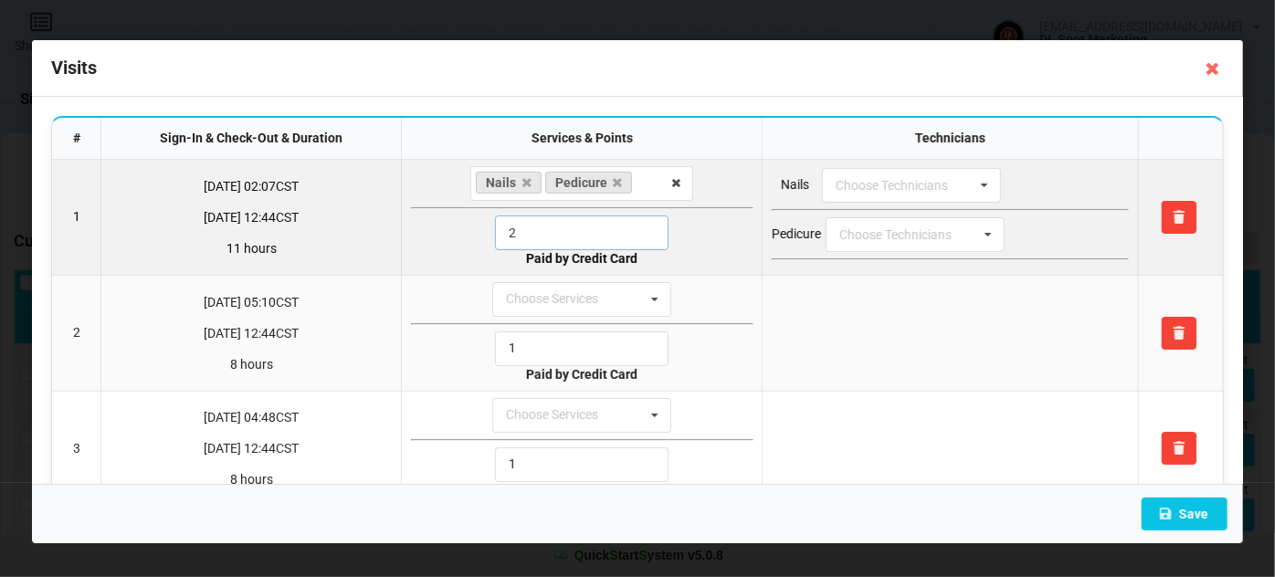
drag, startPoint x: 555, startPoint y: 243, endPoint x: 455, endPoint y: 250, distance: 100.7
click at [458, 250] on td "Nails Pedicure Choose Services Waxing Threading 2 Paid by Credit Card" at bounding box center [581, 217] width 361 height 115
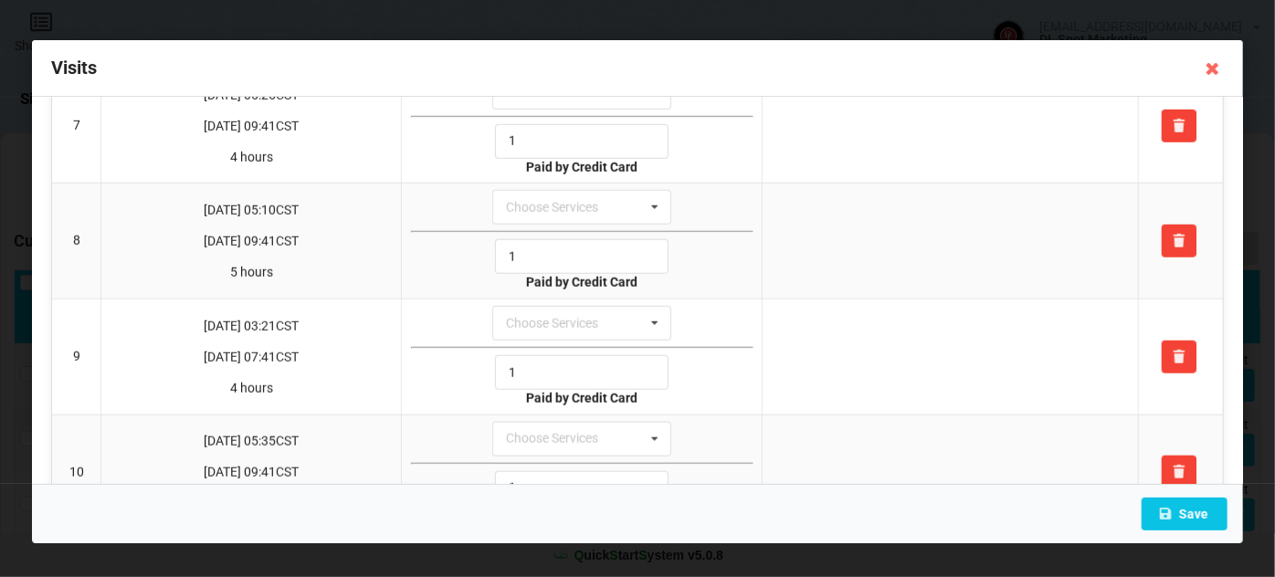
scroll to position [885, 0]
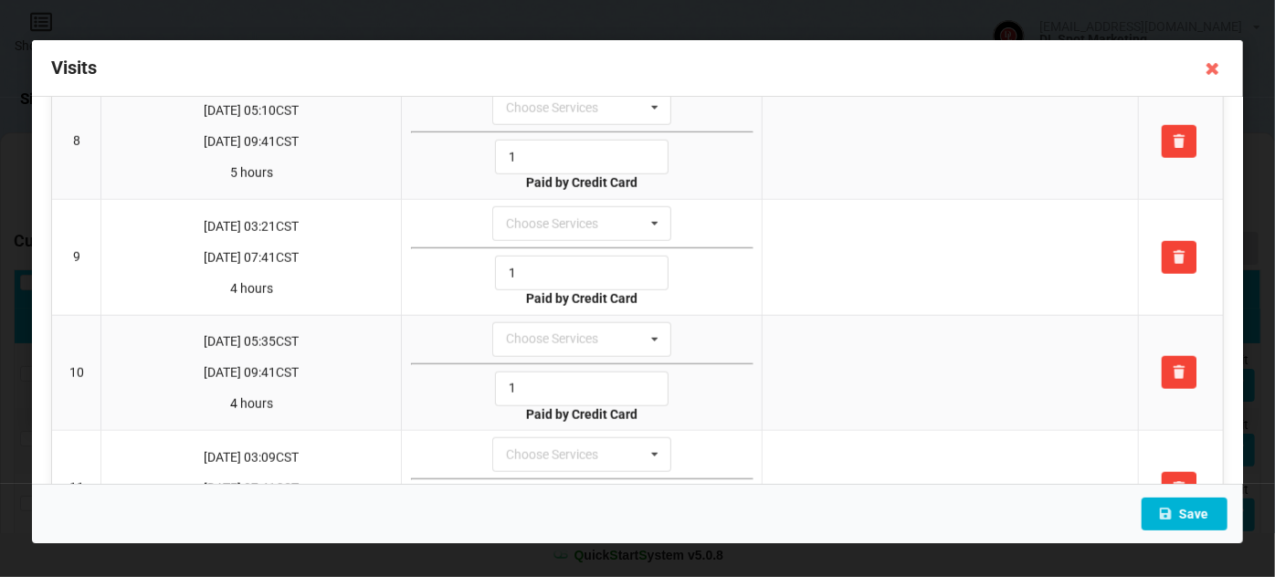
type input "1"
click at [1179, 515] on button "Save" at bounding box center [1184, 514] width 86 height 33
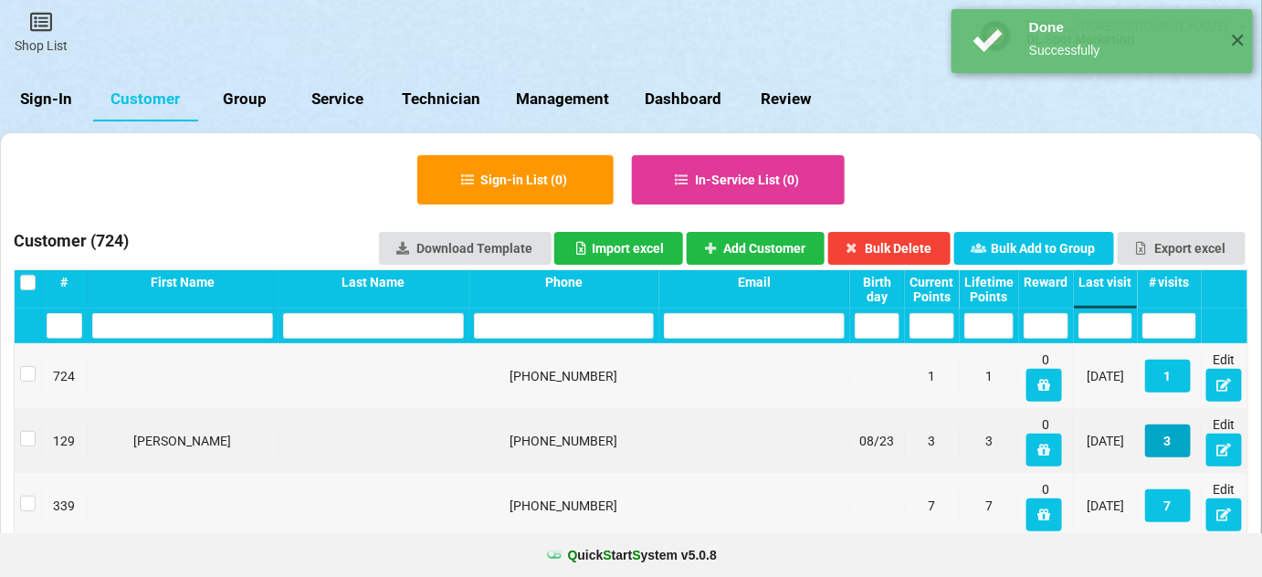
click at [1172, 440] on button "3" at bounding box center [1168, 441] width 46 height 33
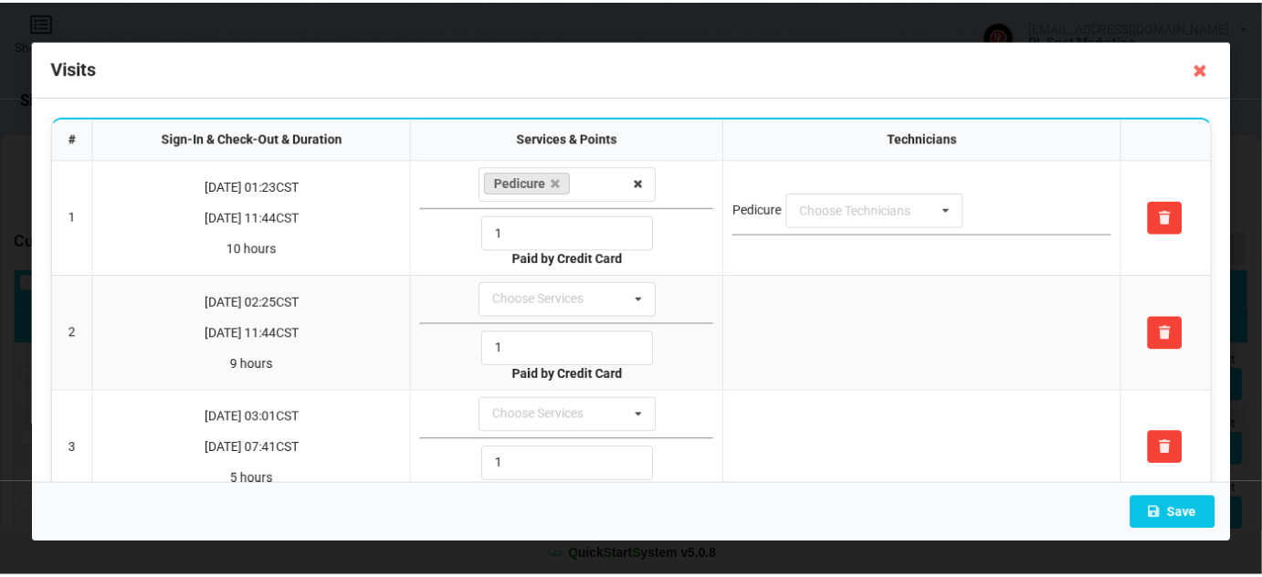
scroll to position [0, 0]
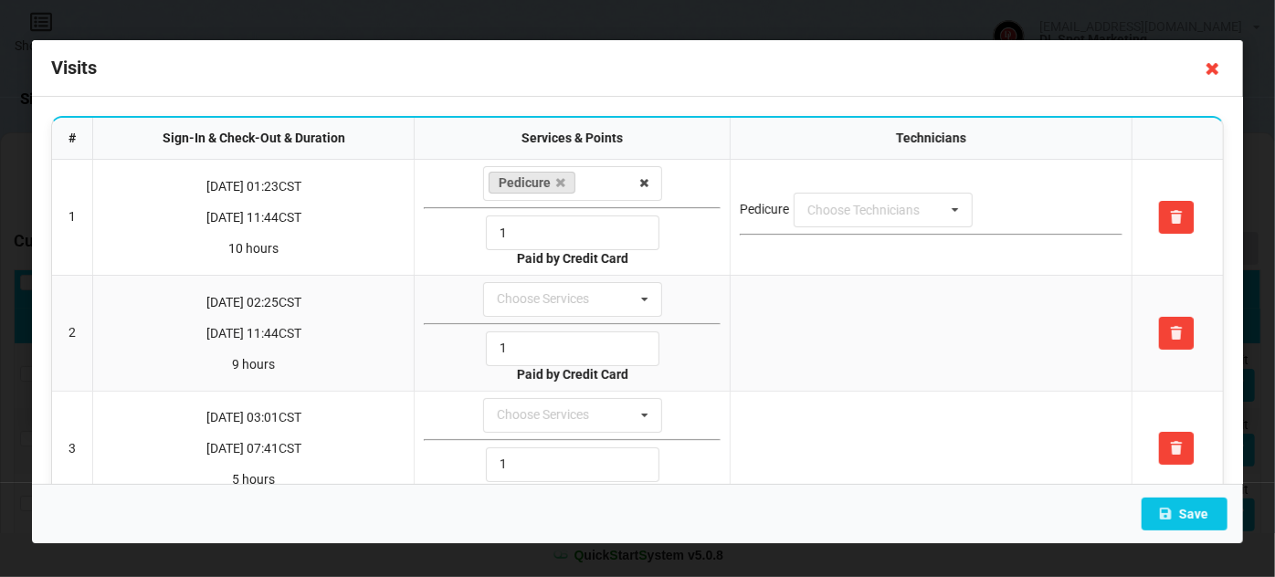
click at [1209, 72] on icon at bounding box center [1212, 68] width 29 height 29
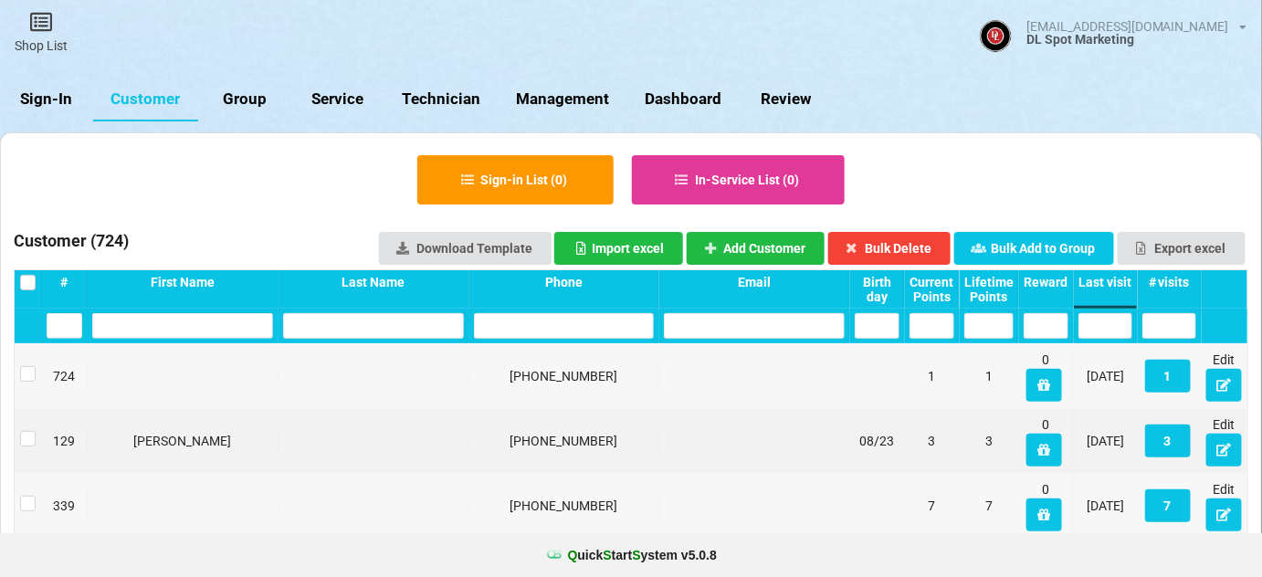
drag, startPoint x: 60, startPoint y: 99, endPoint x: 52, endPoint y: 65, distance: 34.8
click at [58, 97] on link "Sign-In" at bounding box center [46, 100] width 93 height 44
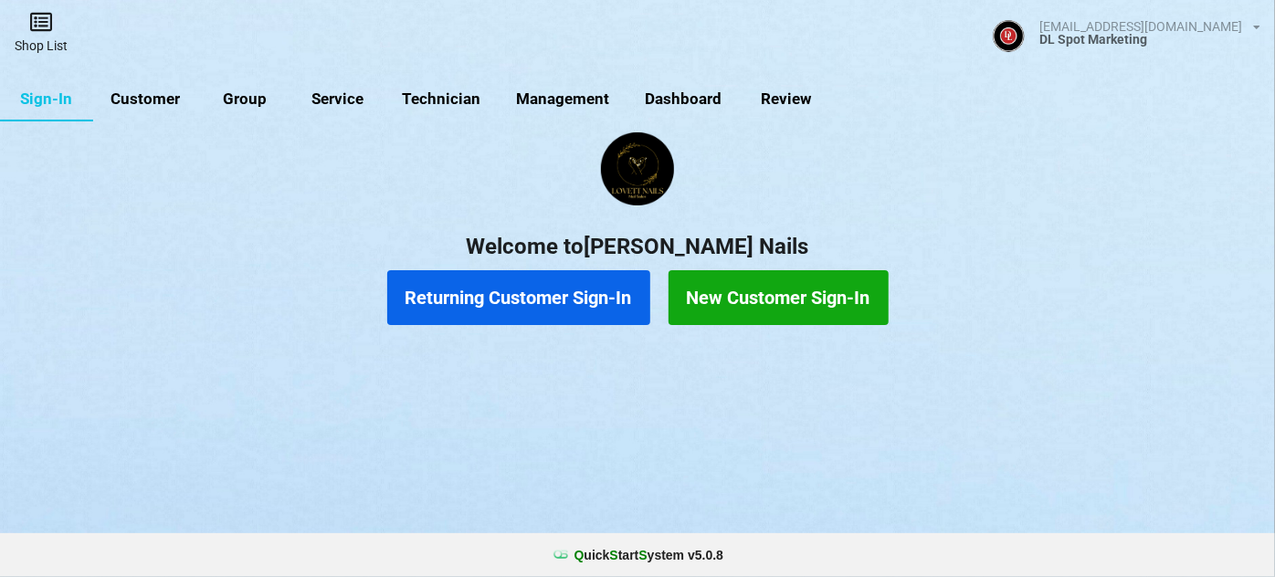
click at [48, 37] on link "Shop List" at bounding box center [41, 32] width 82 height 65
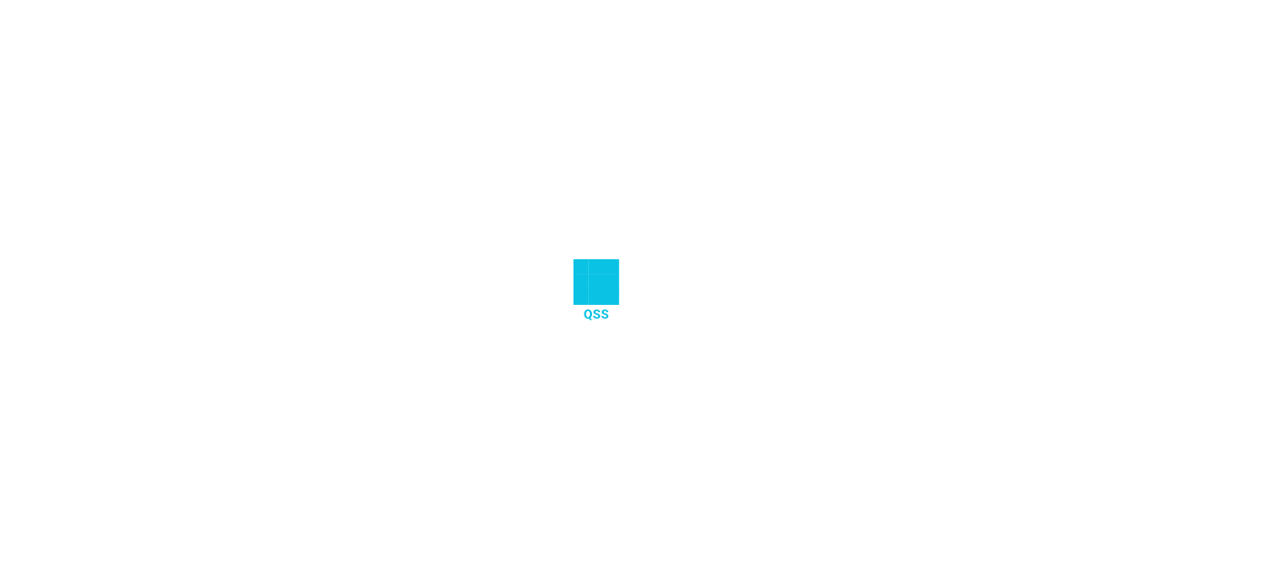
select select "25"
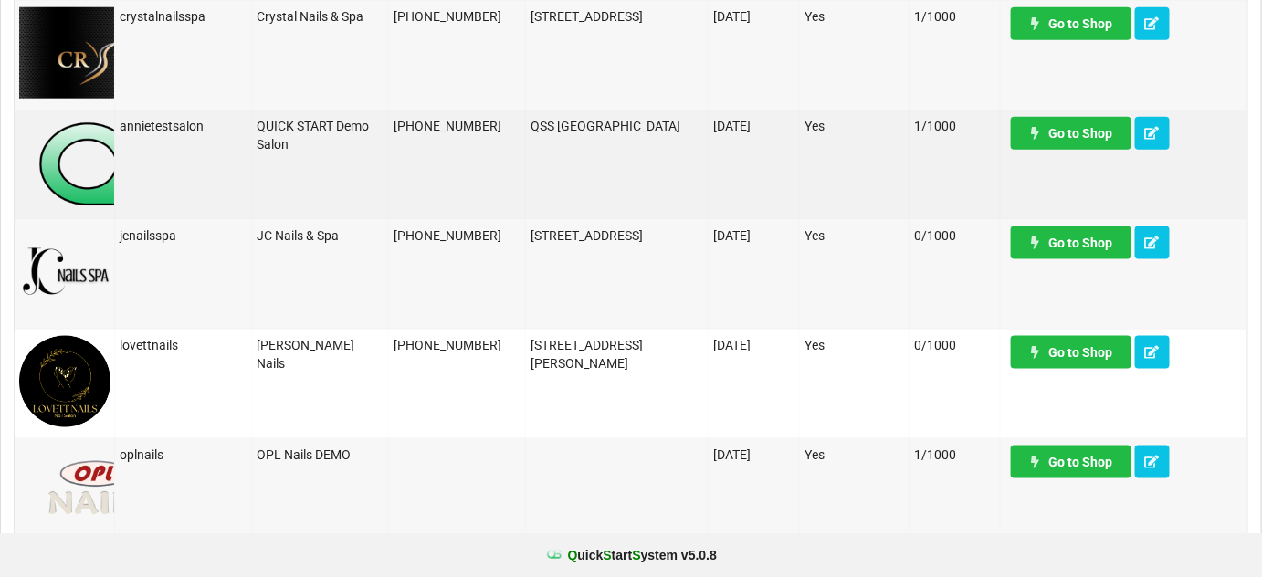
scroll to position [664, 0]
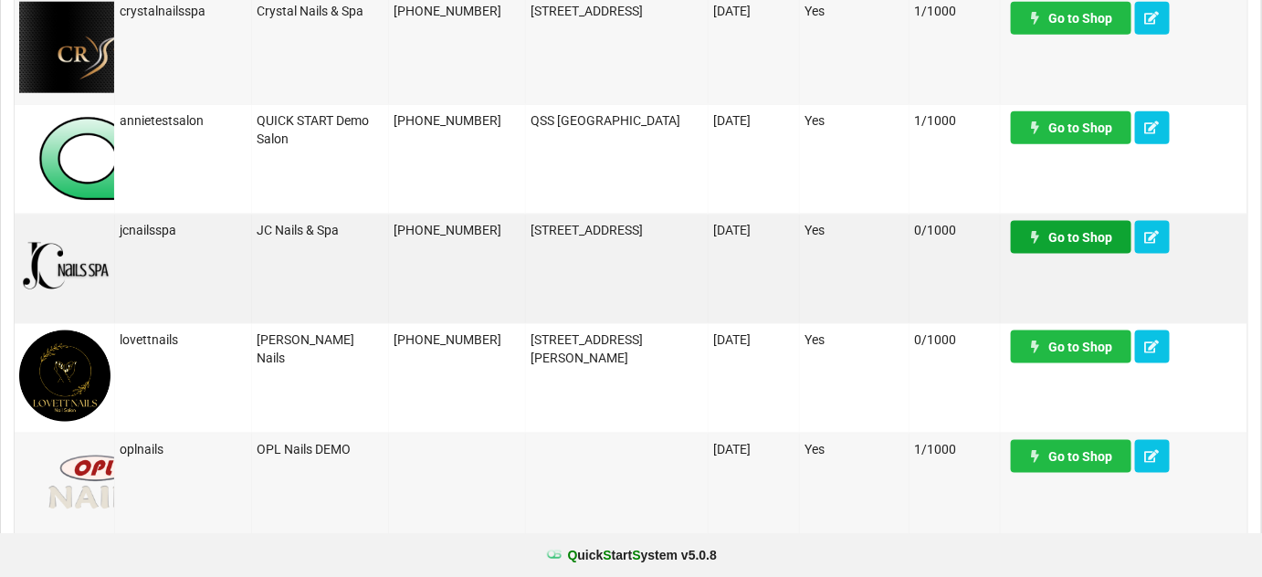
click at [1057, 233] on link "Go to Shop" at bounding box center [1071, 237] width 121 height 33
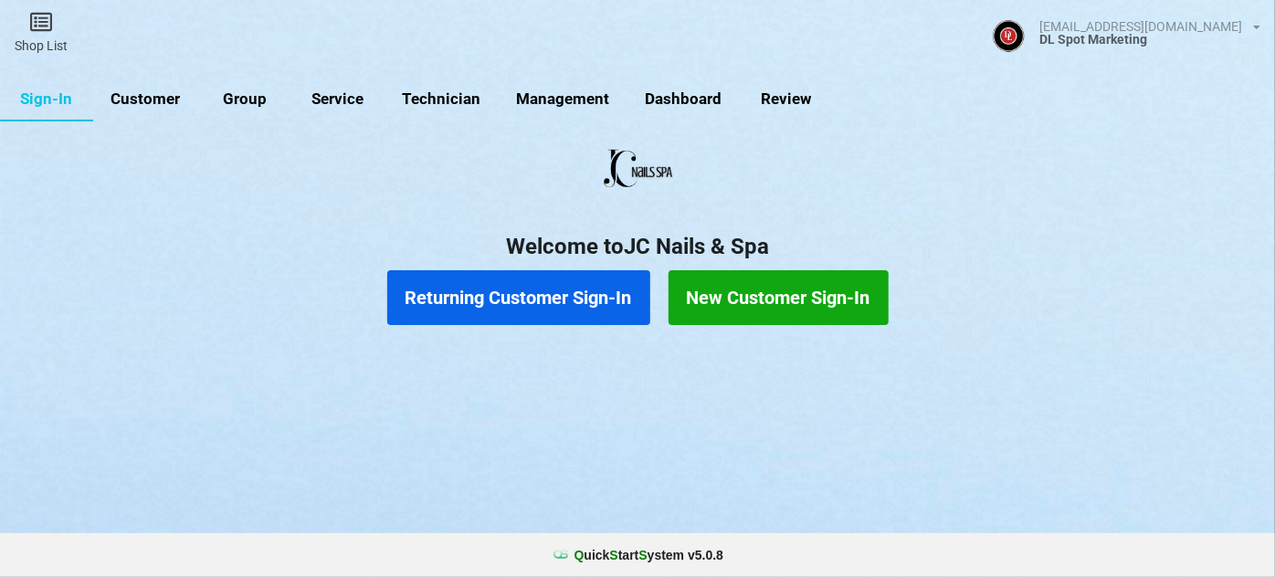
click at [485, 296] on button "Returning Customer Sign-In" at bounding box center [518, 297] width 263 height 55
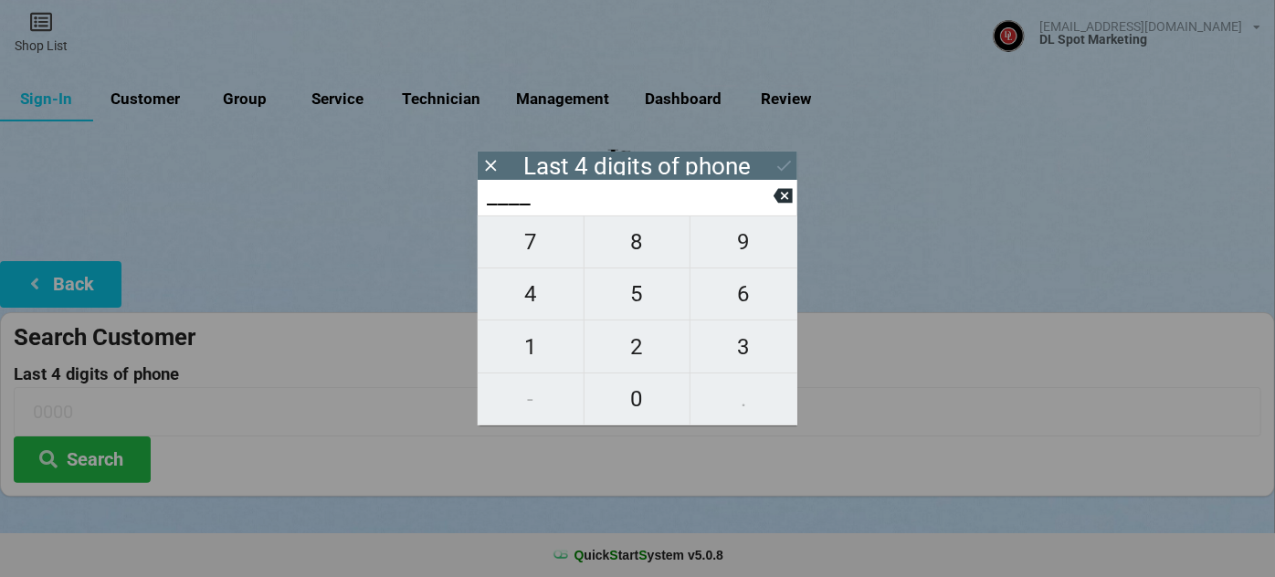
type input "5___"
type input "50__"
type input "505_"
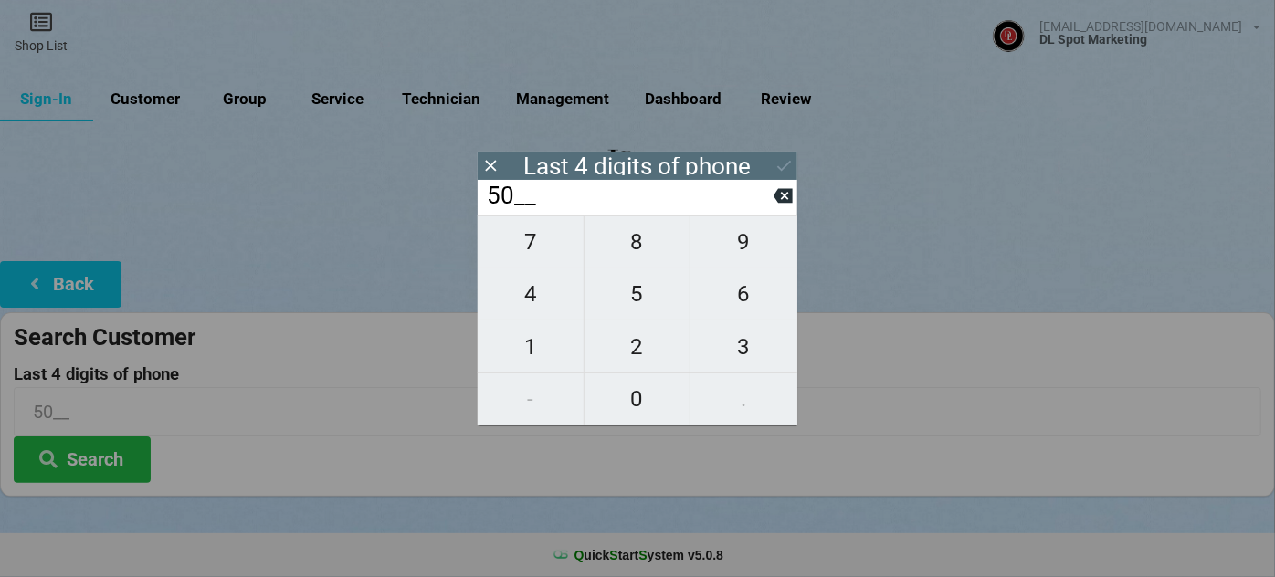
type input "505_"
type input "5051"
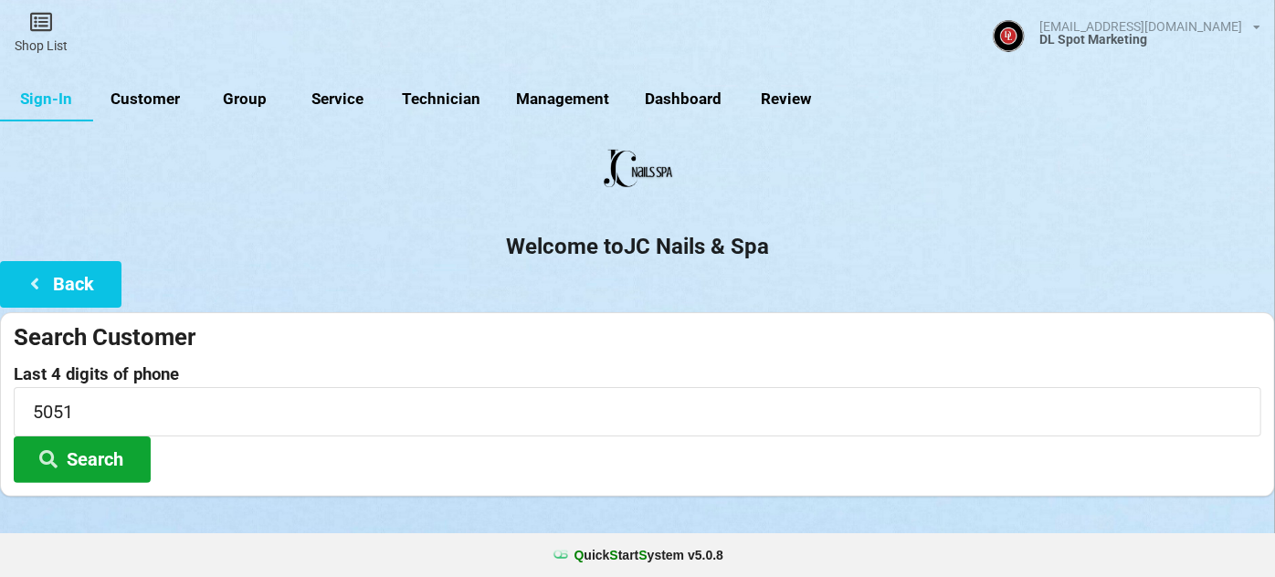
click at [100, 460] on button "Search" at bounding box center [82, 460] width 137 height 47
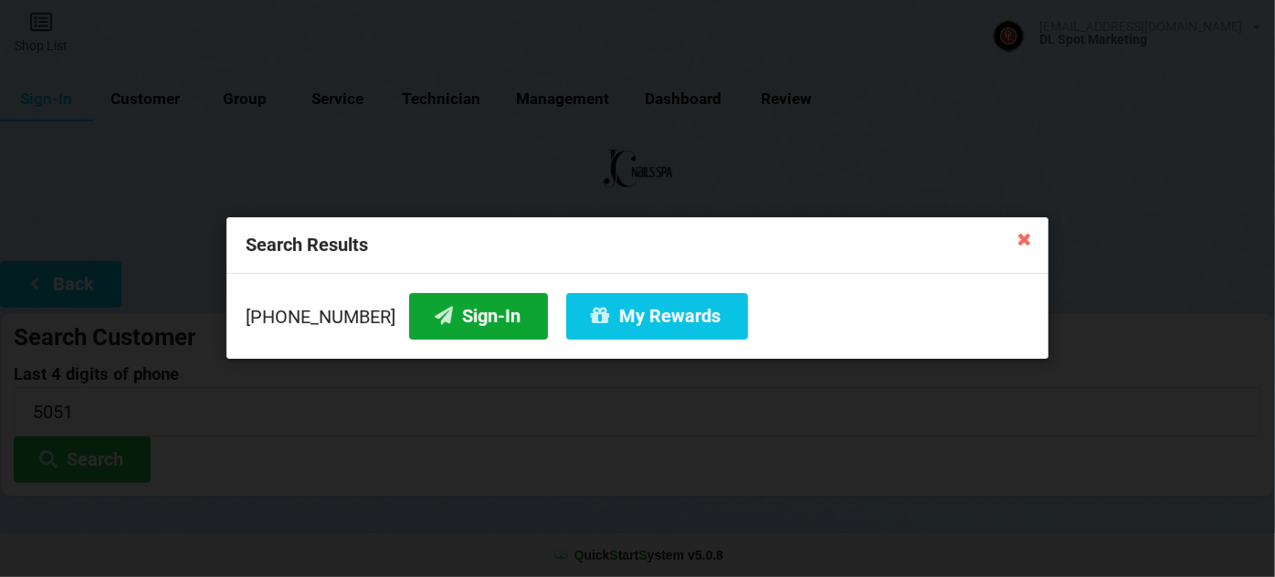
click at [474, 310] on button "Sign-In" at bounding box center [478, 316] width 139 height 47
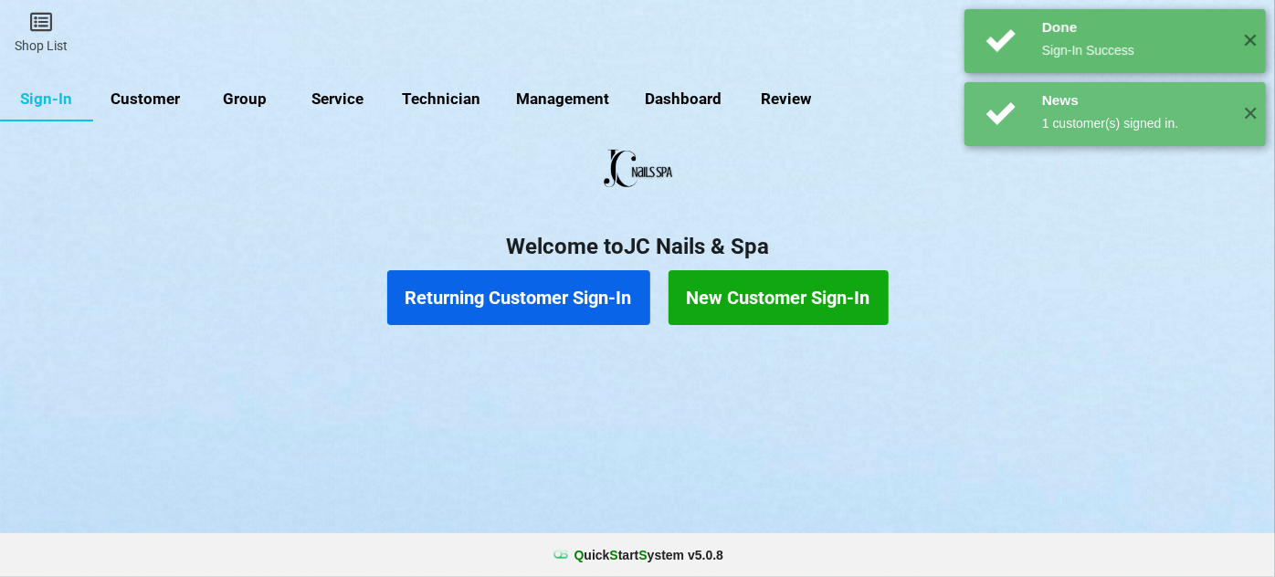
click at [545, 301] on button "Returning Customer Sign-In" at bounding box center [518, 297] width 263 height 55
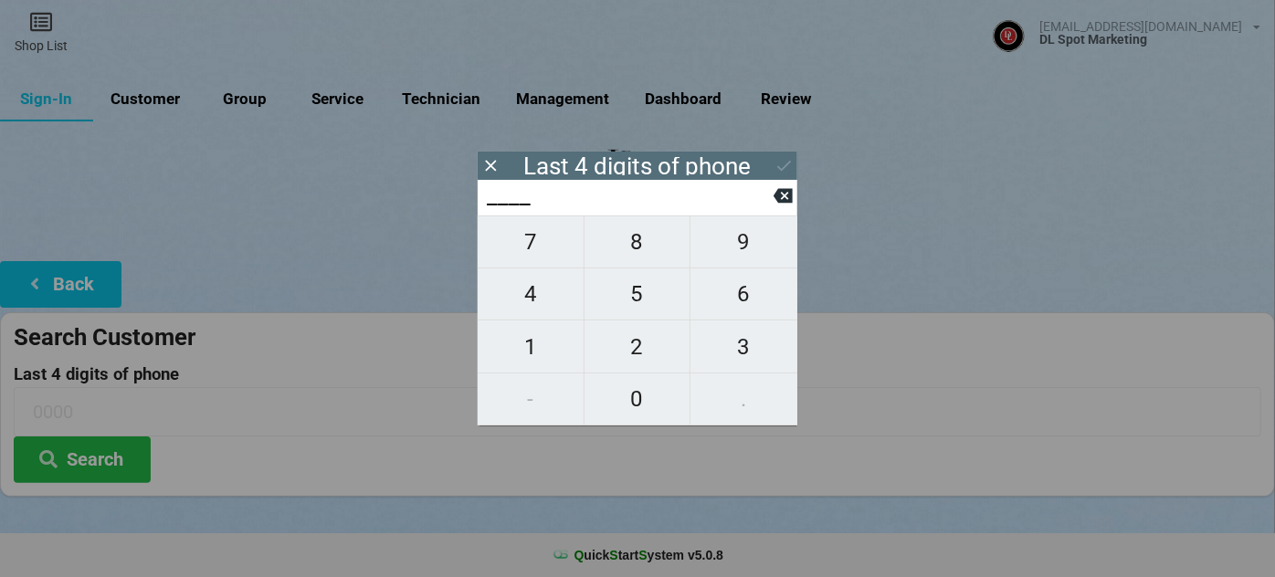
type input "6___"
type input "66__"
type input "669_"
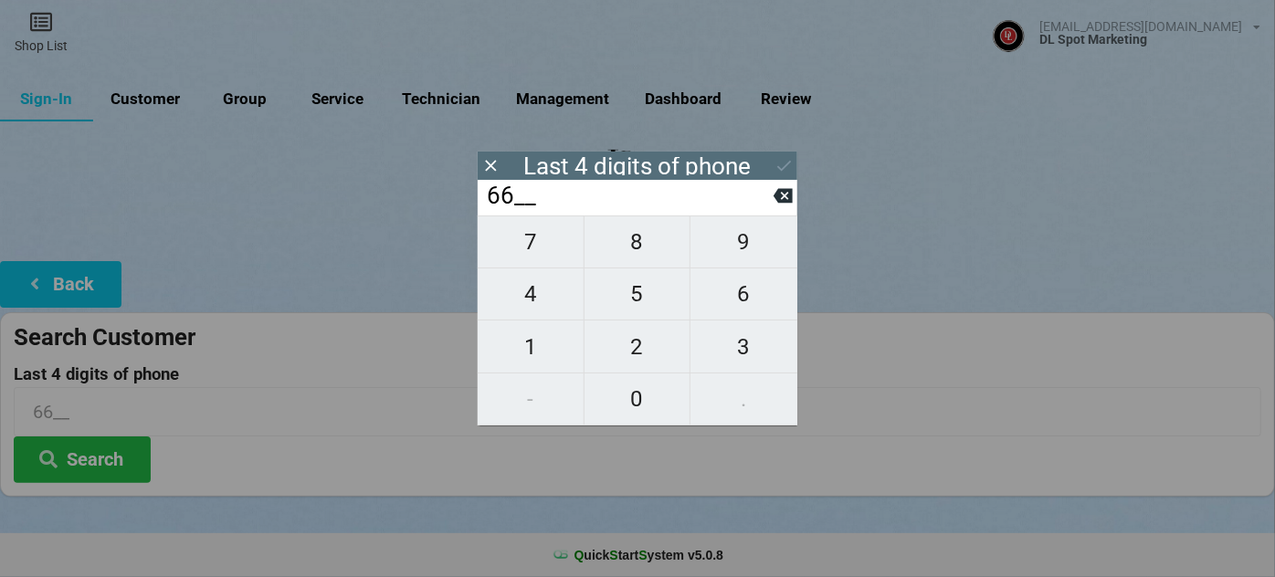
type input "669_"
type input "6694"
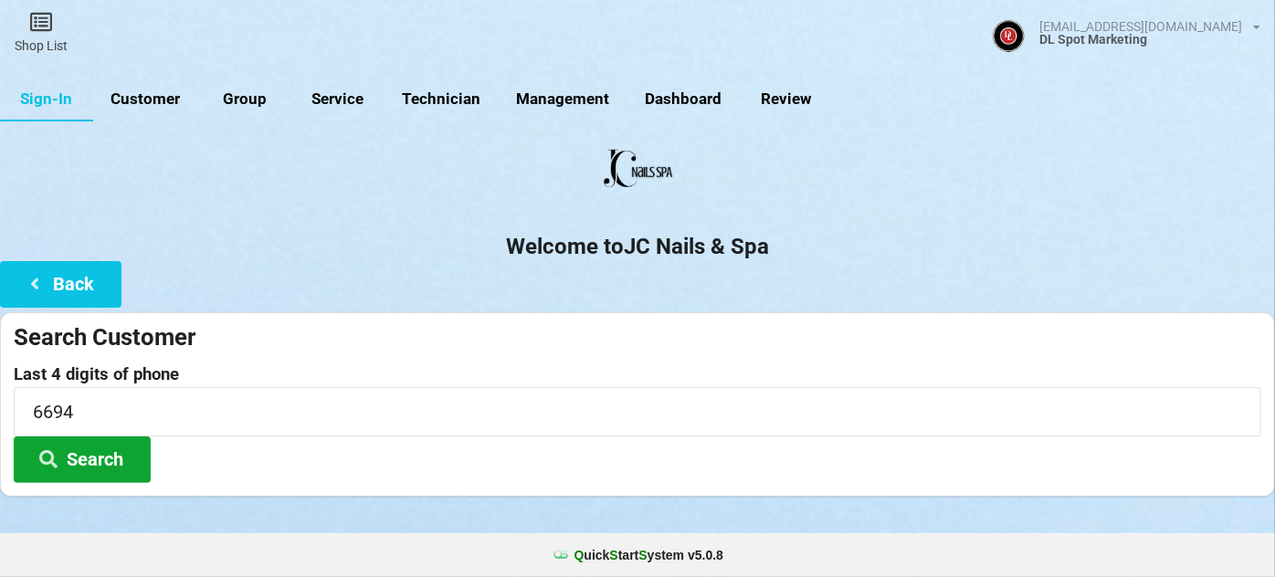
click at [70, 458] on button "Search" at bounding box center [82, 460] width 137 height 47
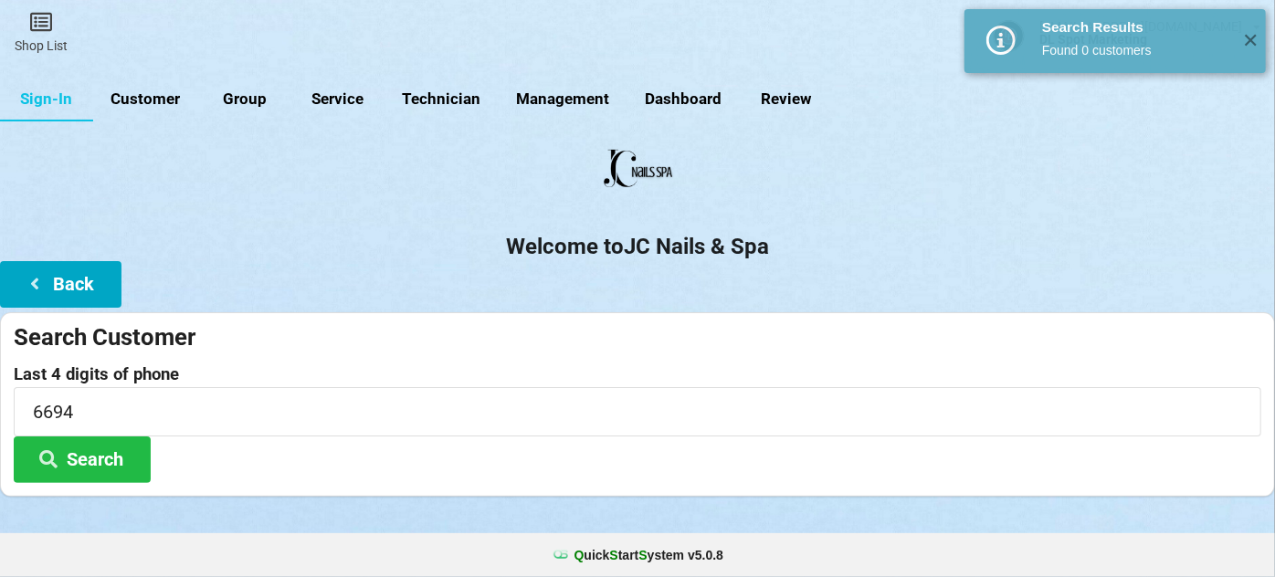
click at [81, 274] on button "Back" at bounding box center [60, 284] width 121 height 47
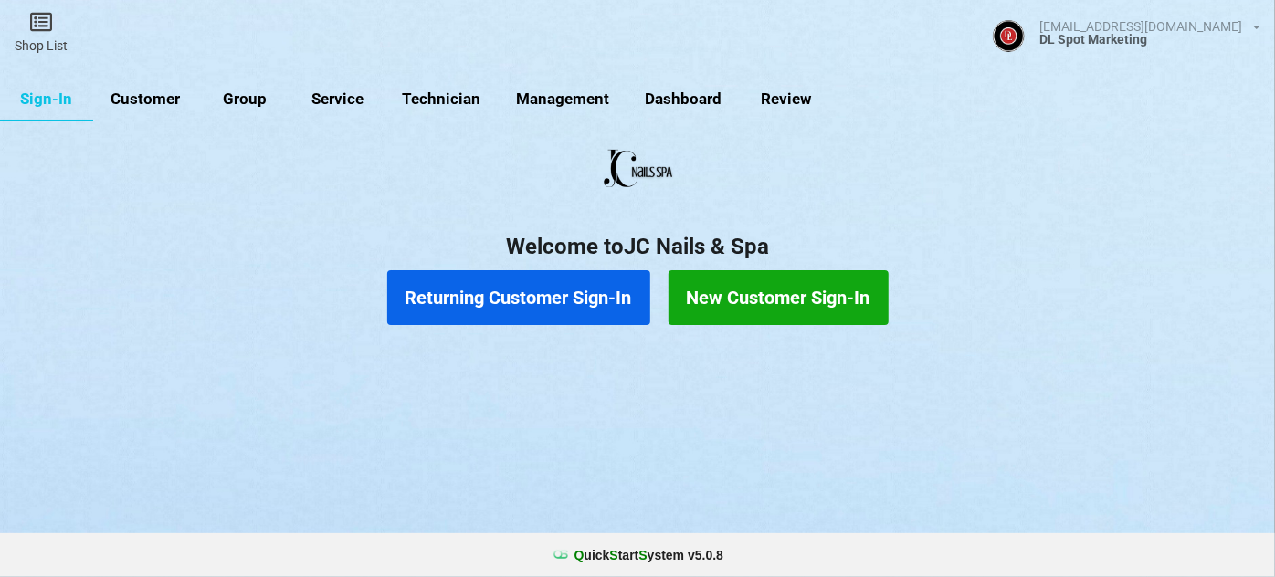
click at [741, 289] on button "New Customer Sign-In" at bounding box center [778, 297] width 220 height 55
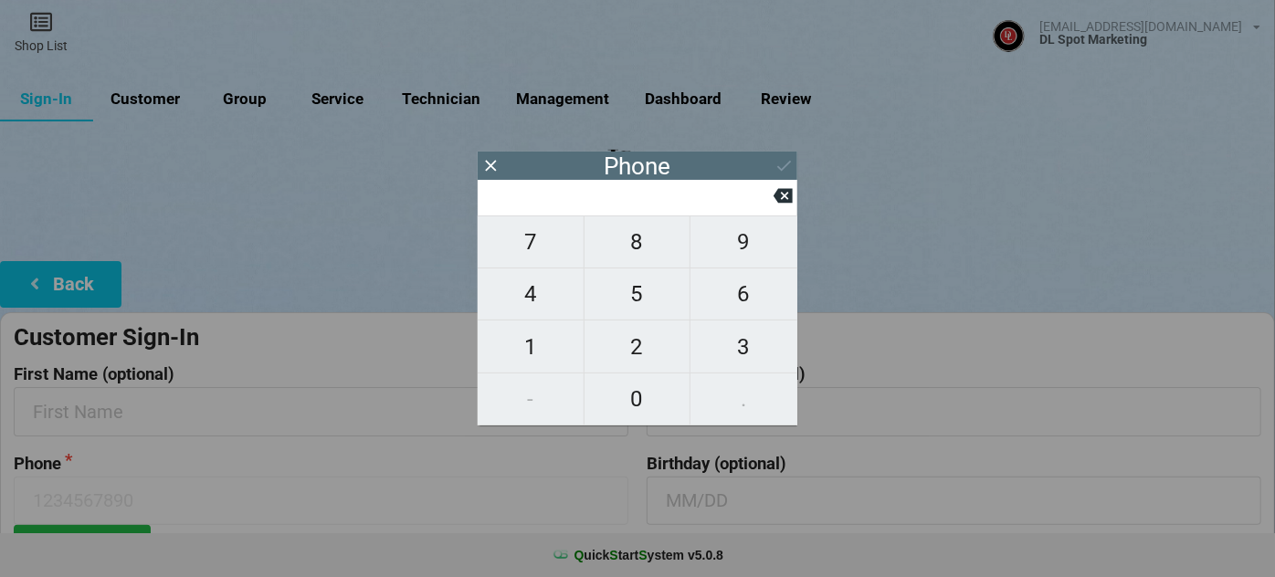
type input "9"
type input "92"
type input "925"
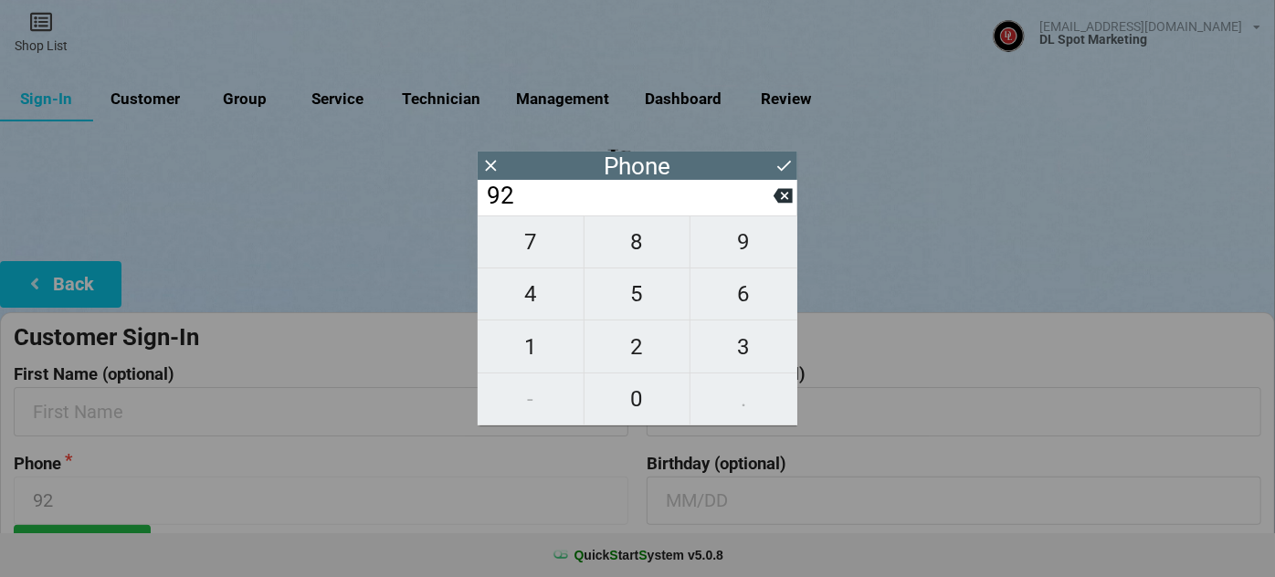
type input "925"
type input "9256"
type input "92569"
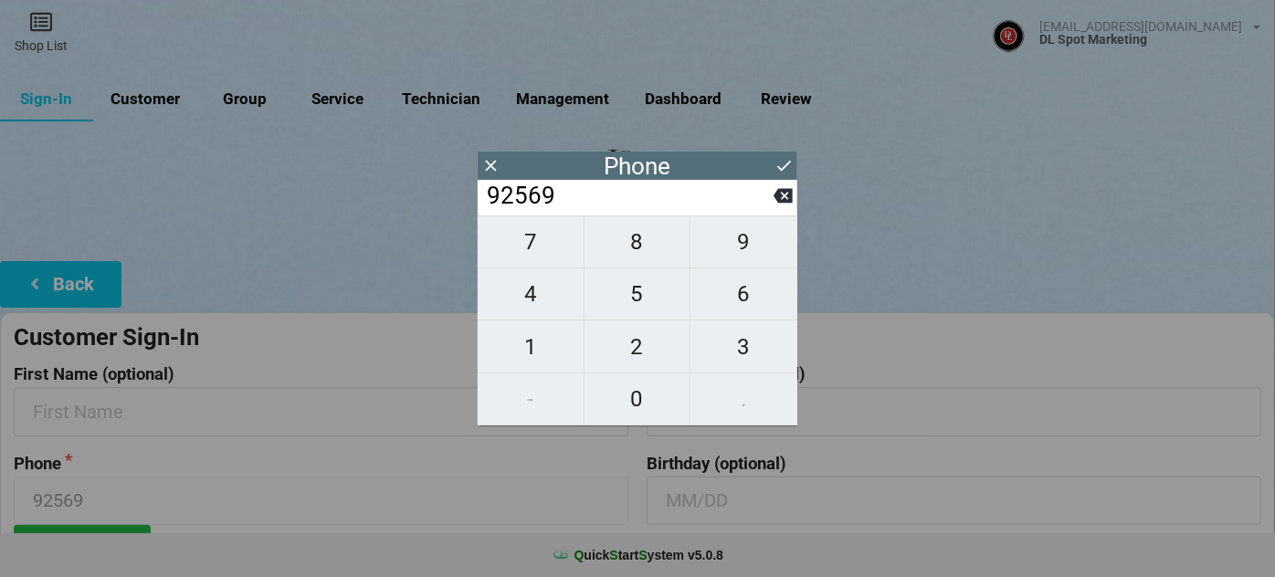
type input "925699"
type input "9256996"
type input "92569966"
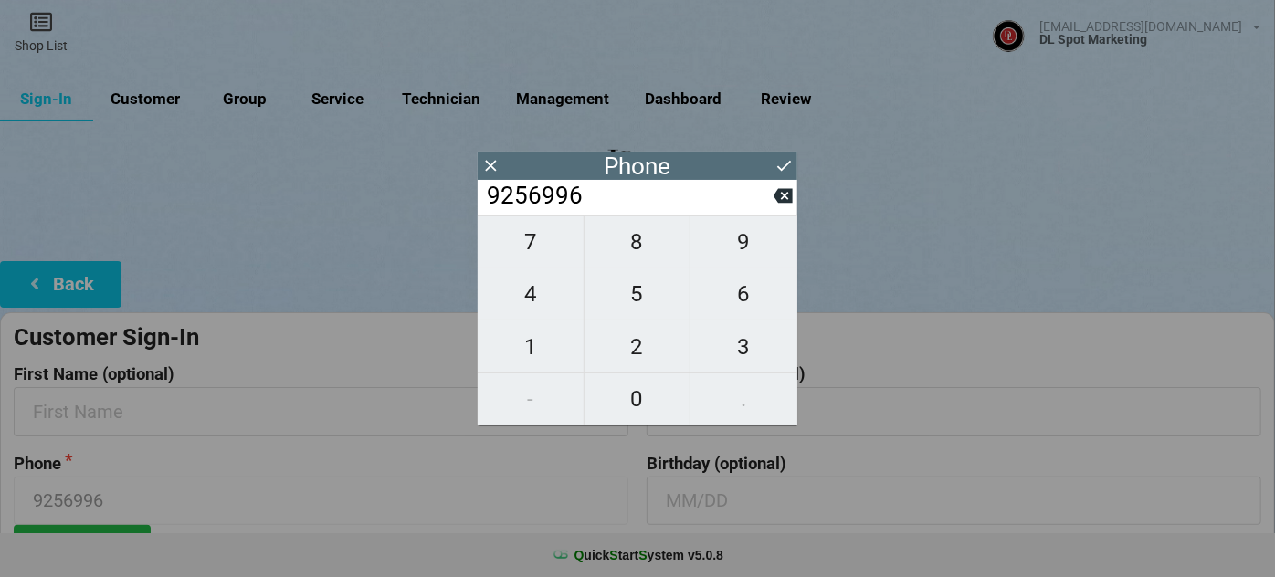
type input "92569966"
type input "925699669"
type input "9256996694"
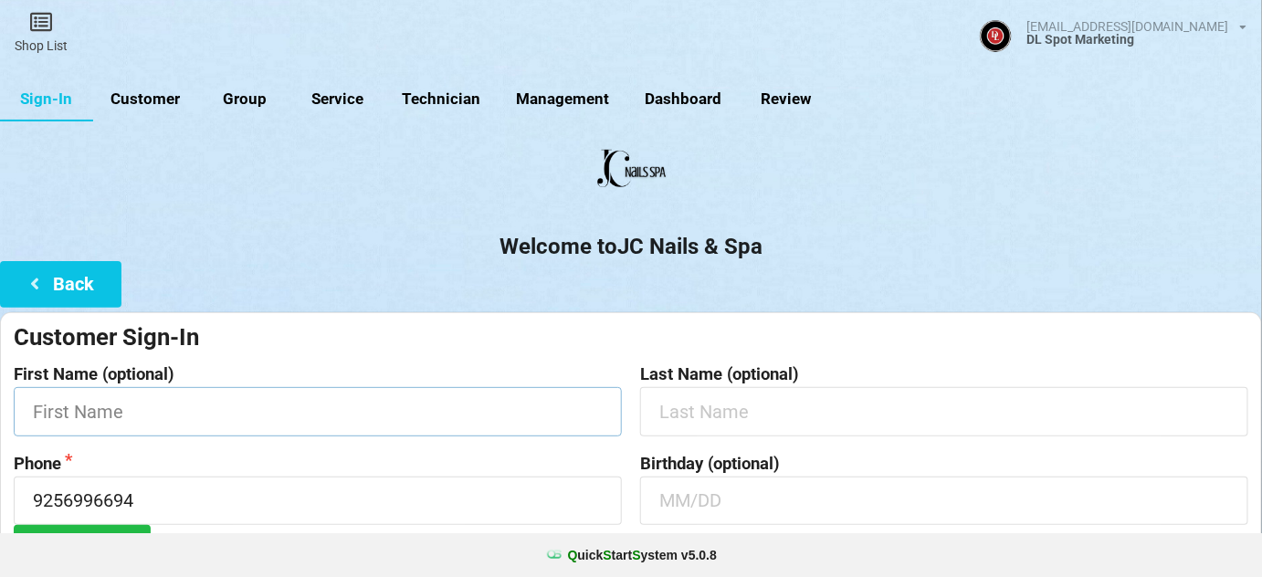
click at [109, 419] on input "text" at bounding box center [318, 411] width 608 height 48
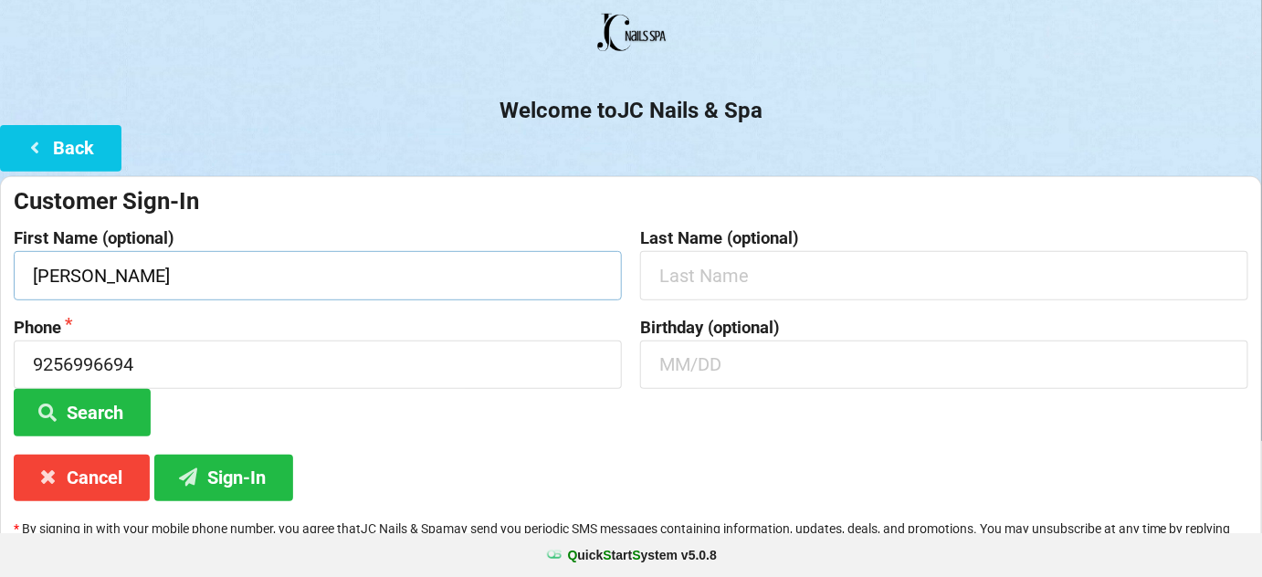
scroll to position [174, 0]
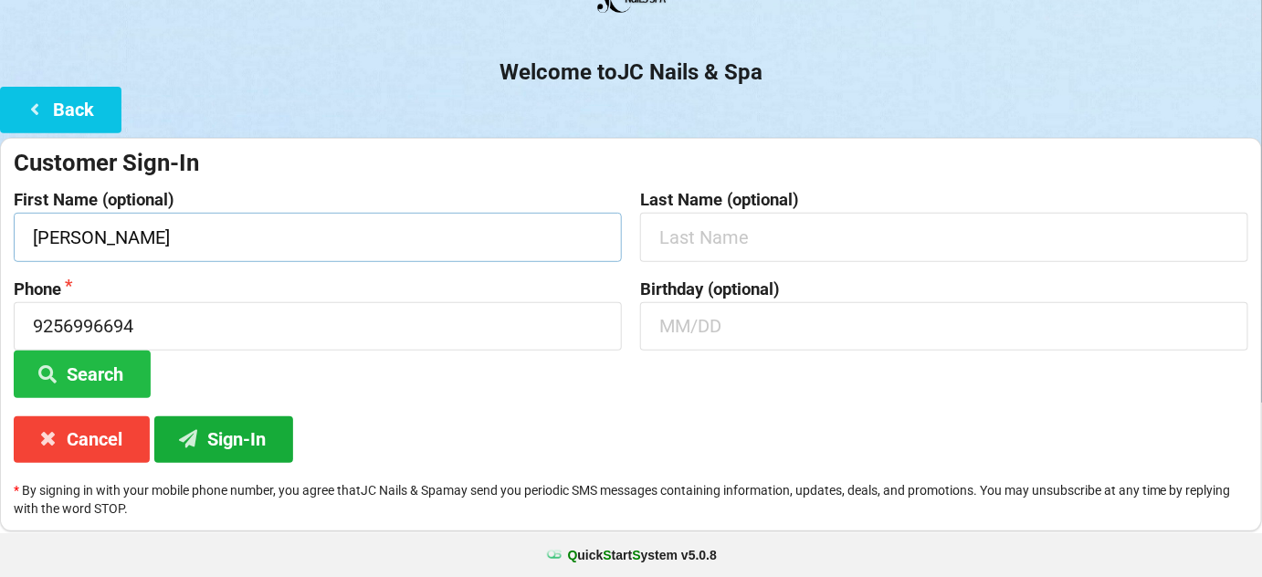
type input "[PERSON_NAME]"
click at [227, 438] on button "Sign-In" at bounding box center [223, 439] width 139 height 47
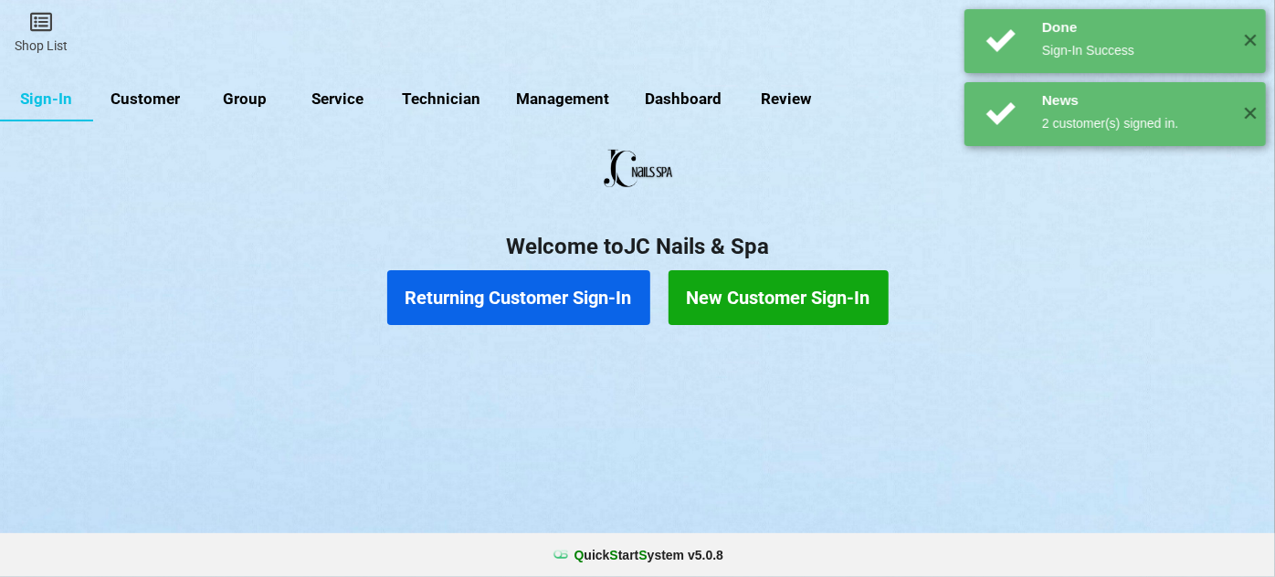
click at [547, 280] on button "Returning Customer Sign-In" at bounding box center [518, 297] width 263 height 55
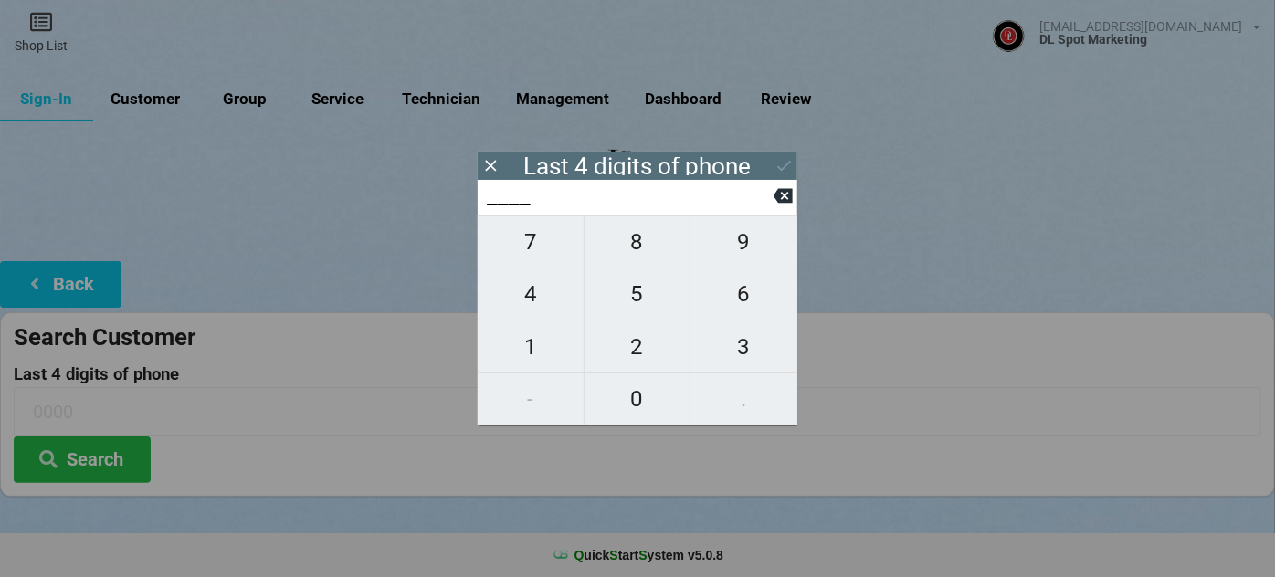
type input "9___"
type input "91__"
type input "918_"
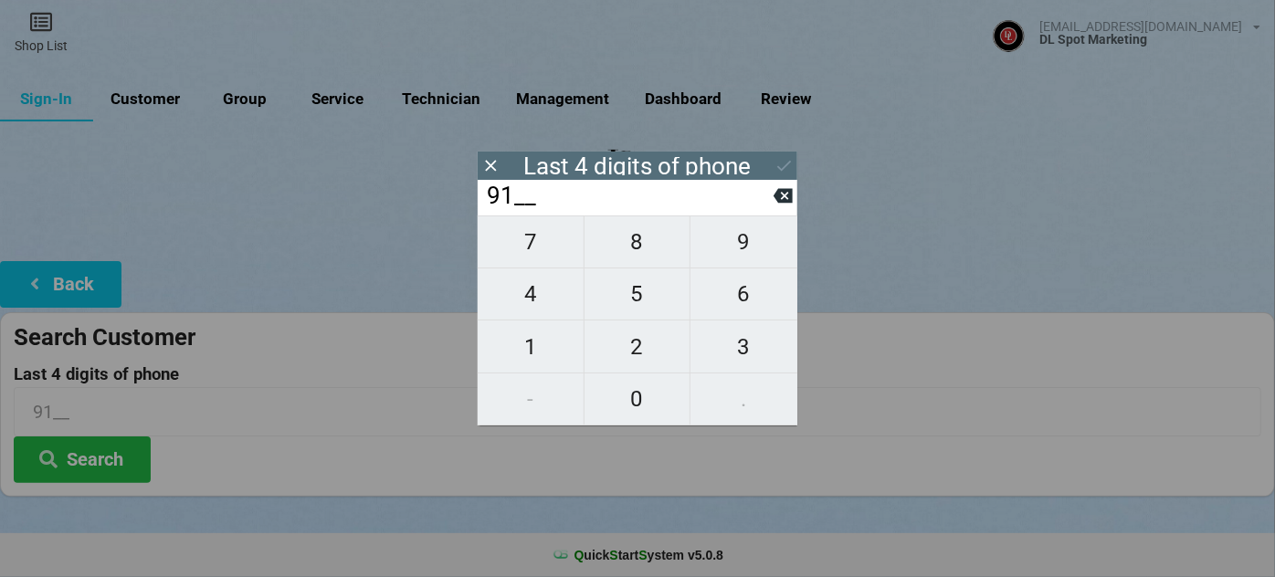
type input "918_"
type input "9185"
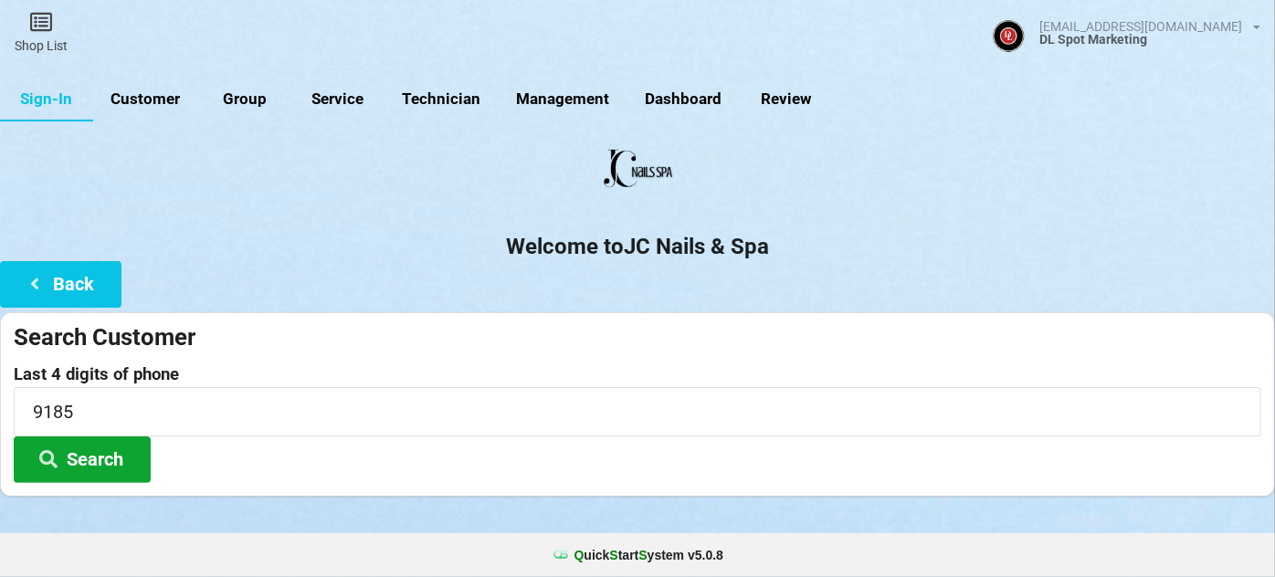
click at [75, 454] on button "Search" at bounding box center [82, 460] width 137 height 47
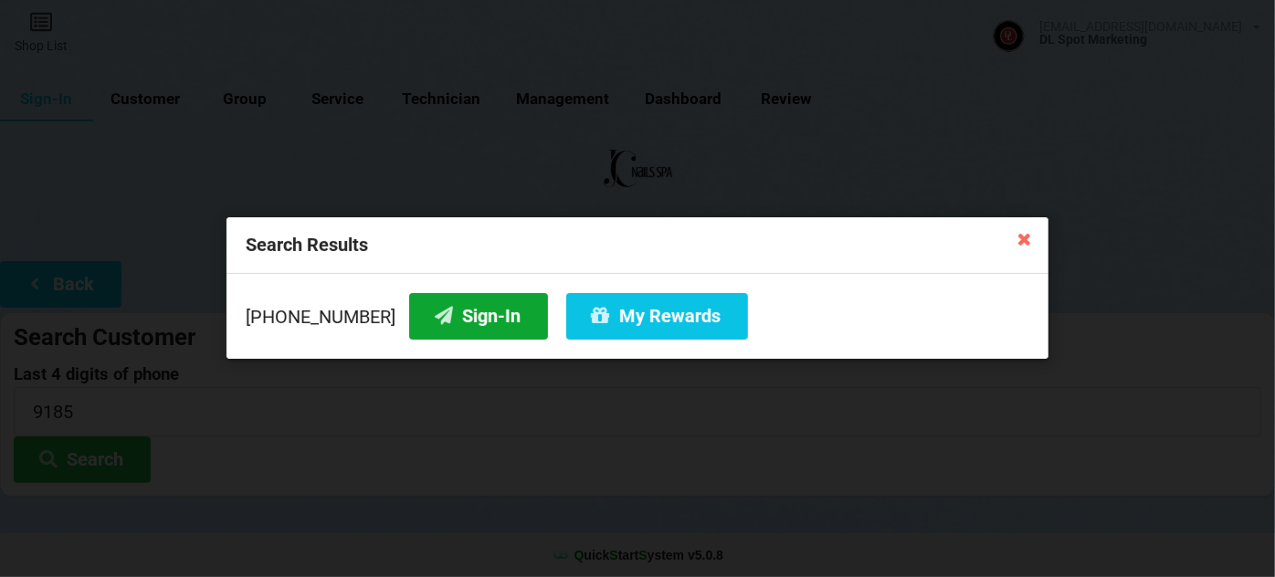
click at [468, 318] on button "Sign-In" at bounding box center [478, 316] width 139 height 47
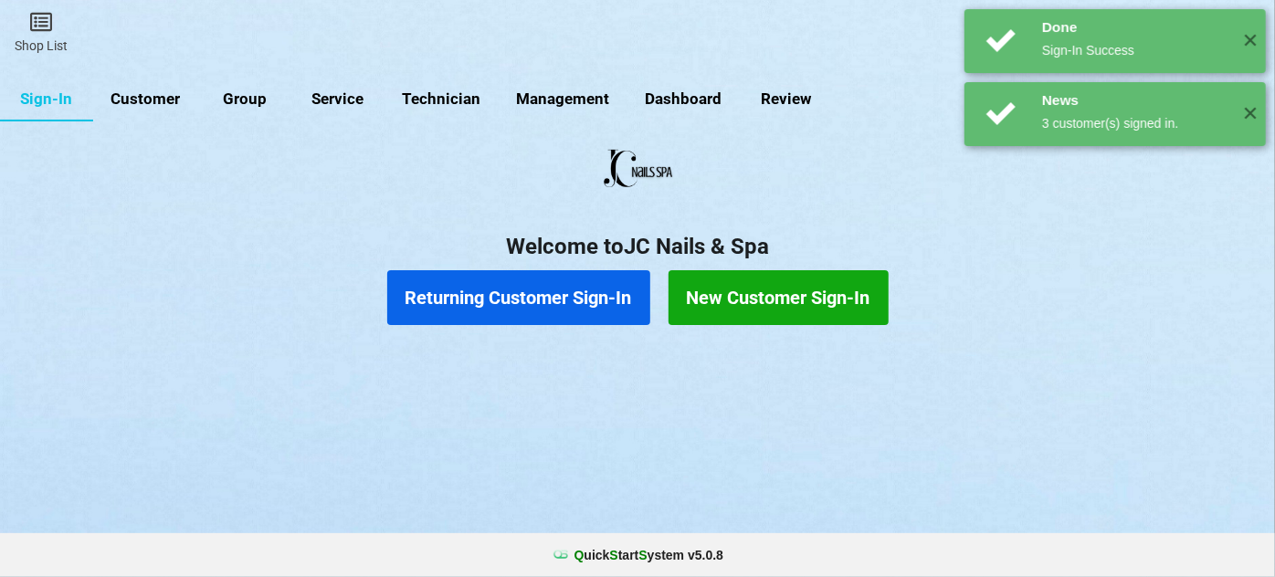
click at [489, 298] on button "Returning Customer Sign-In" at bounding box center [521, 297] width 257 height 54
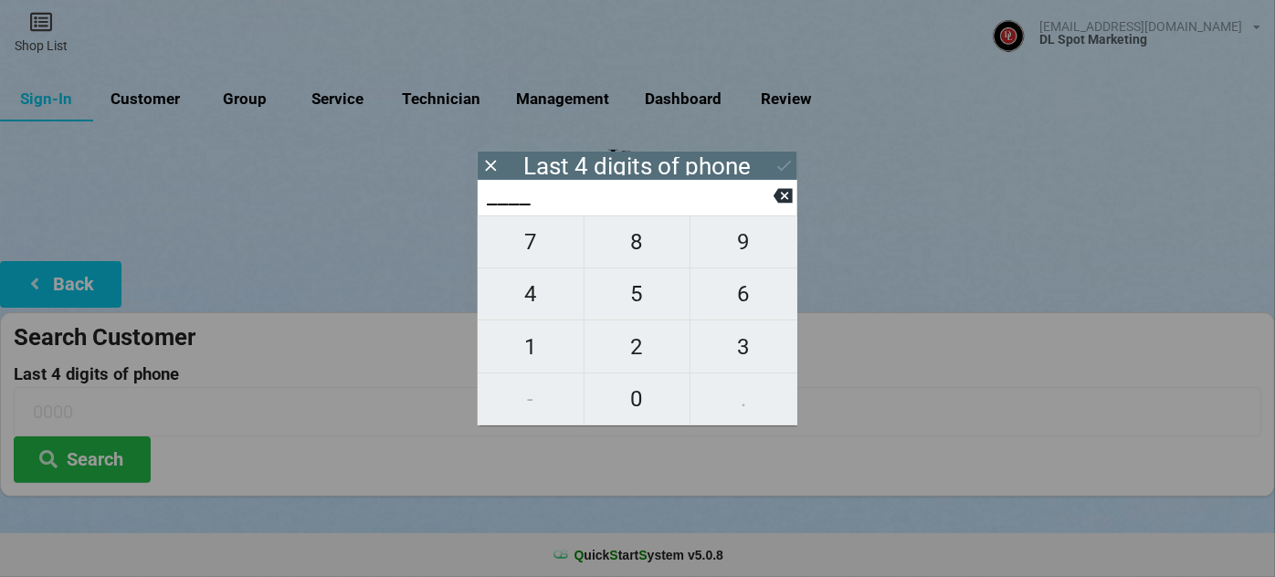
type input "8___"
type input "81__"
type input "811_"
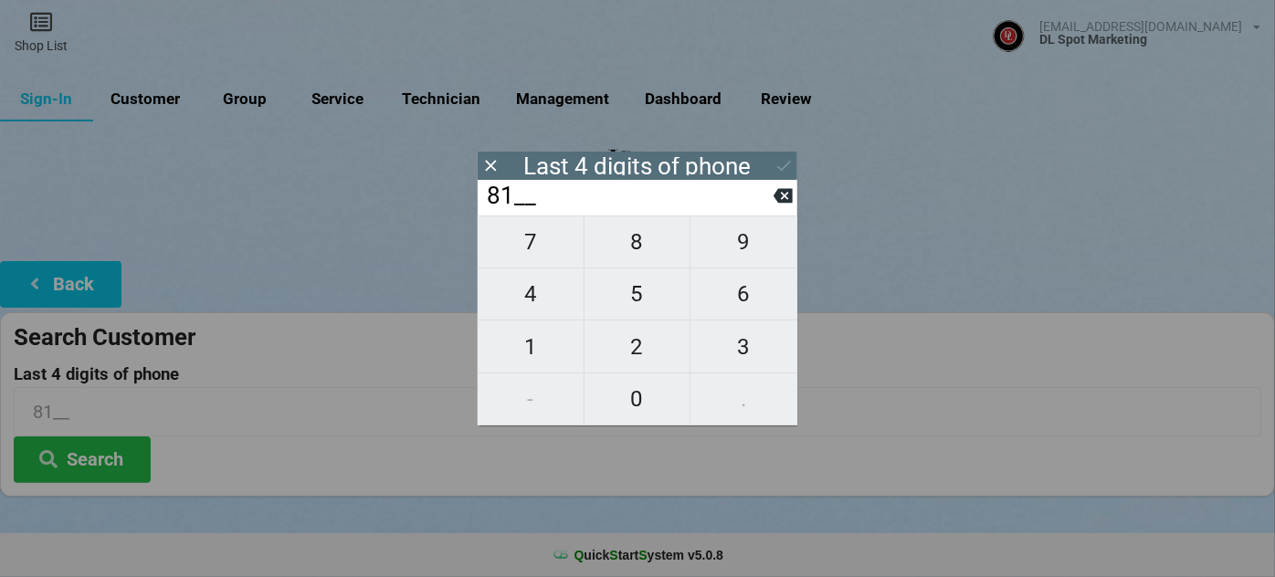
type input "811_"
type input "8119"
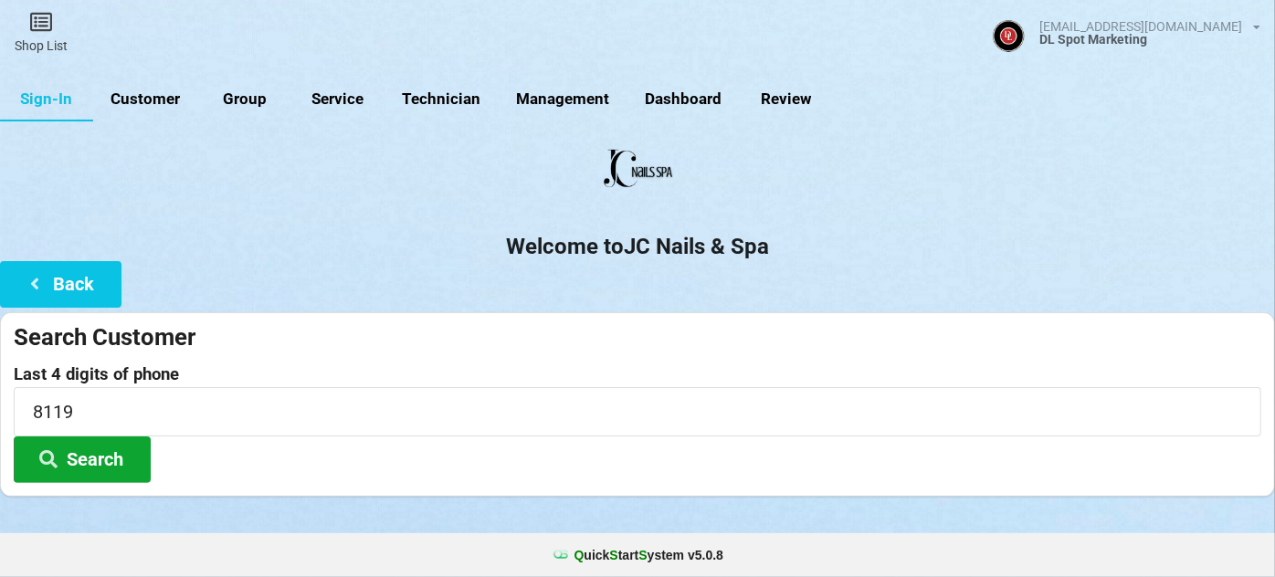
click at [87, 448] on button "Search" at bounding box center [82, 460] width 137 height 47
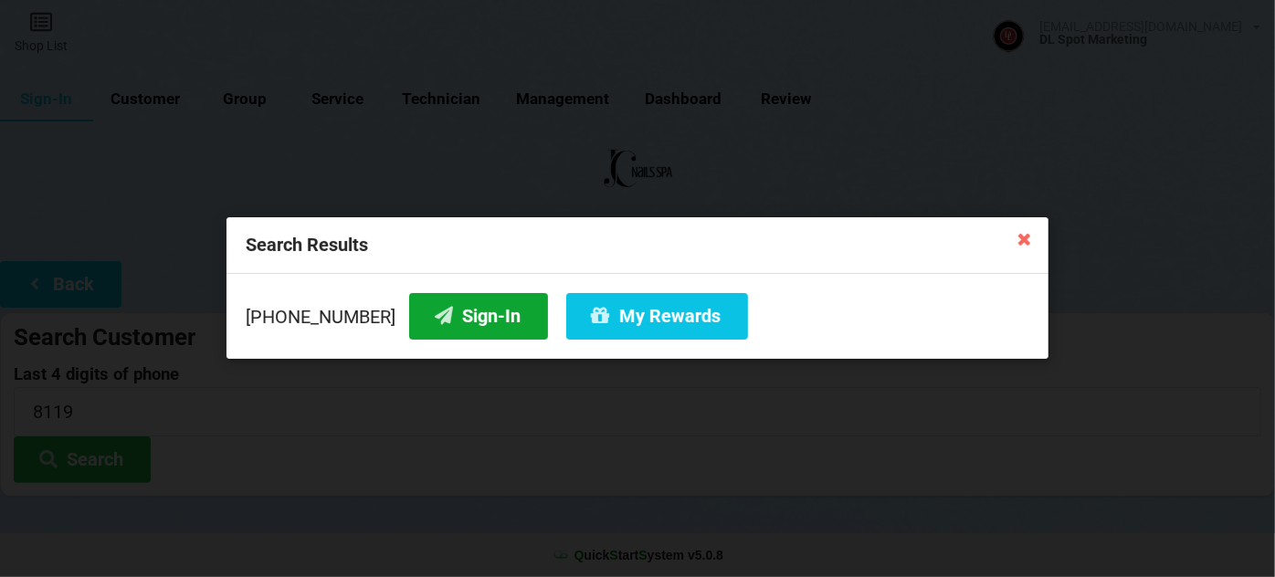
click at [504, 299] on button "Sign-In" at bounding box center [478, 316] width 139 height 47
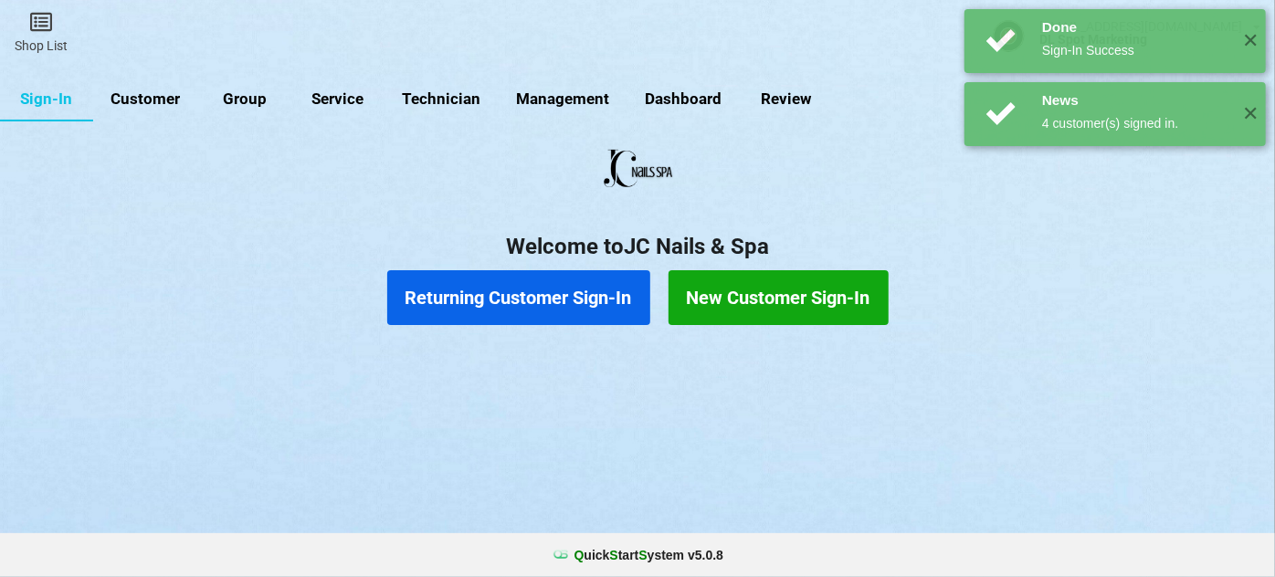
click at [467, 306] on button "Returning Customer Sign-In" at bounding box center [518, 297] width 263 height 55
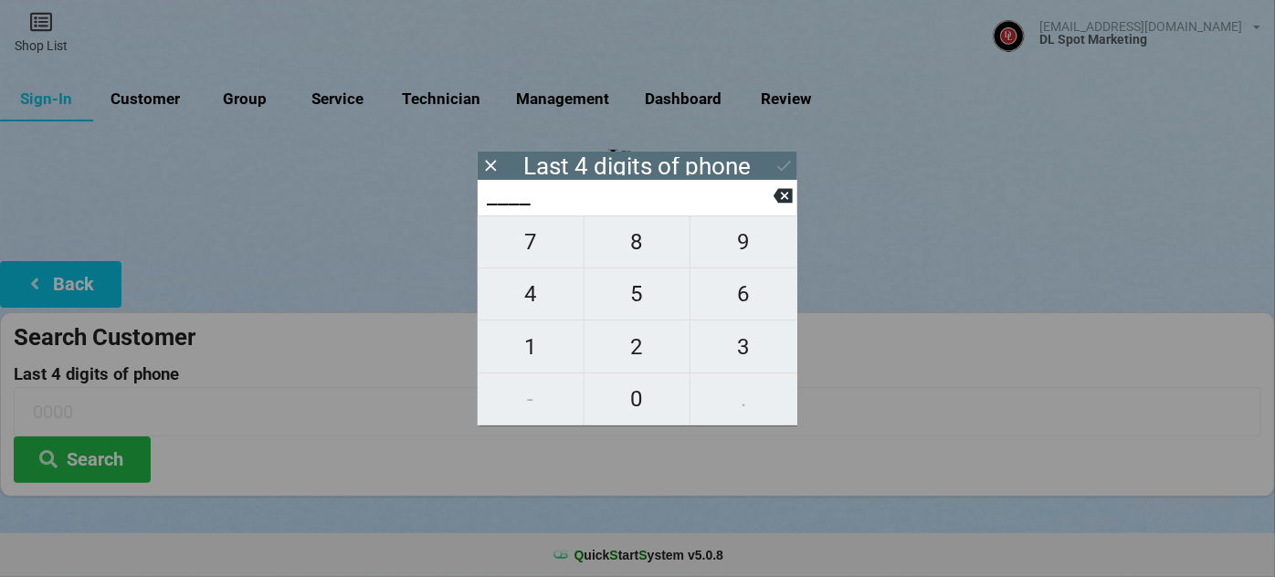
type input "4___"
type input "45__"
type input "455_"
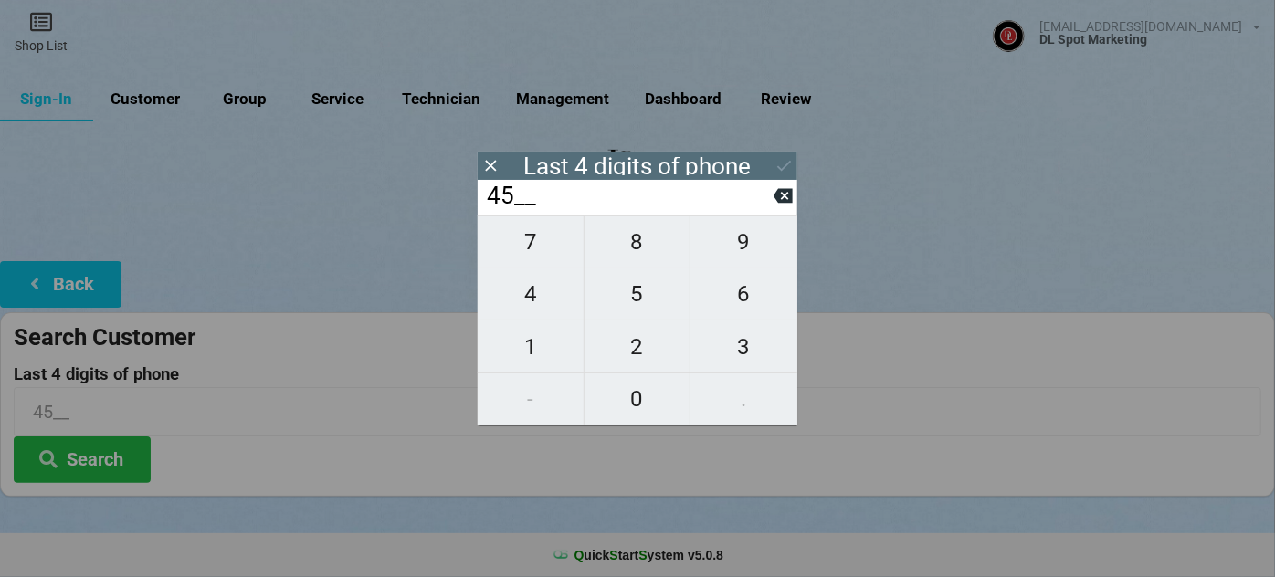
type input "455_"
type input "4551"
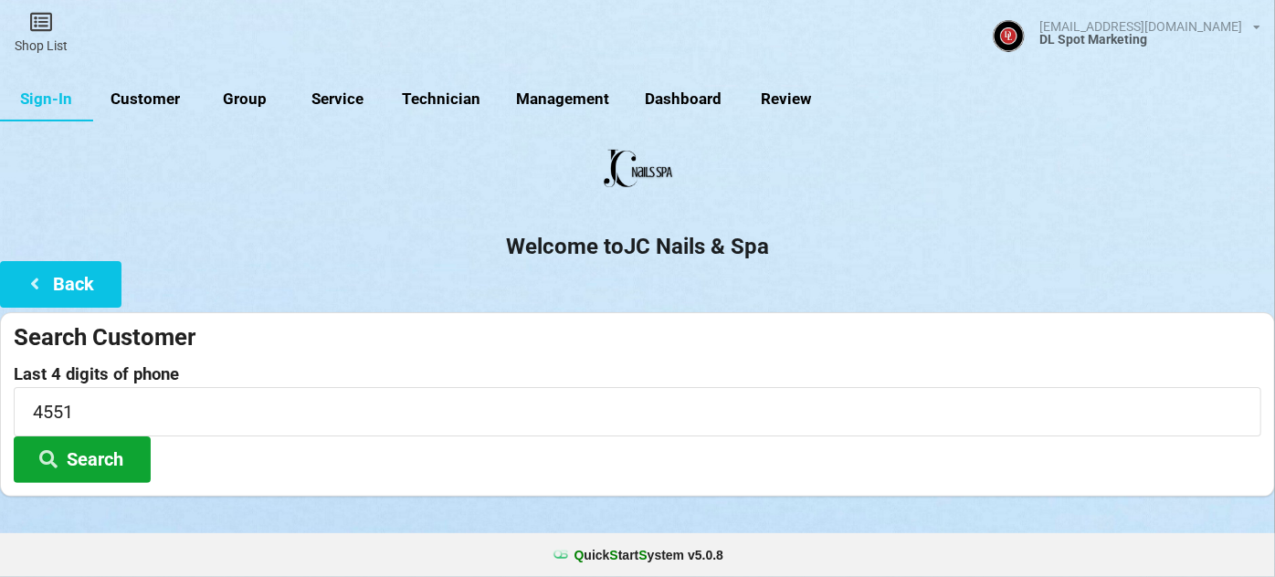
click at [114, 465] on button "Search" at bounding box center [82, 460] width 137 height 47
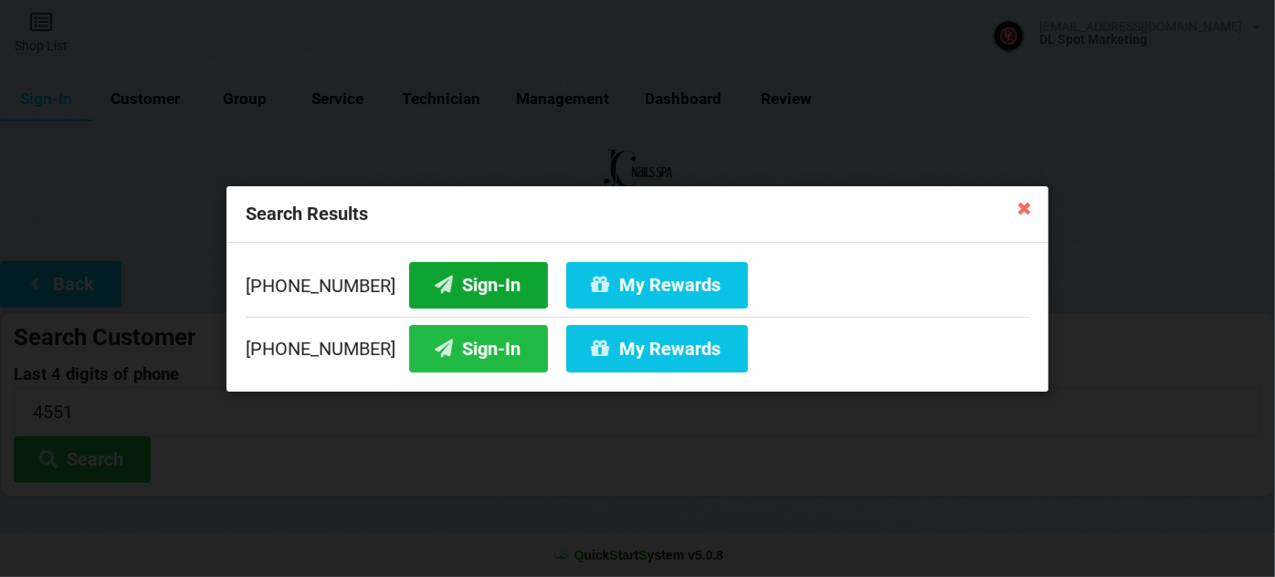
click at [472, 280] on button "Sign-In" at bounding box center [478, 284] width 139 height 47
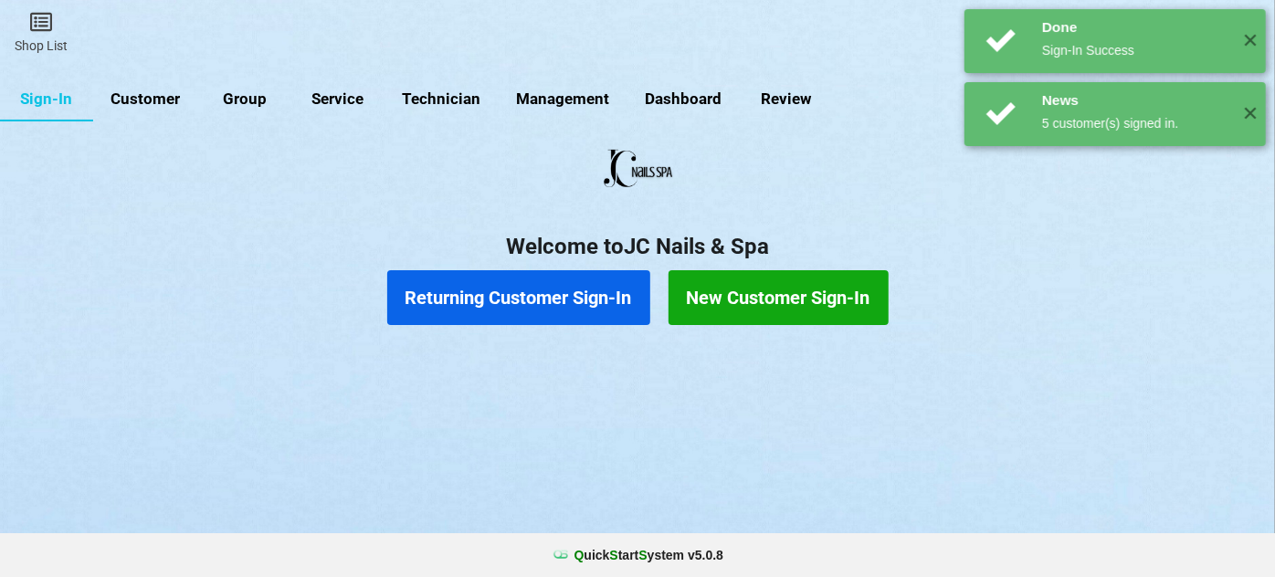
click at [482, 289] on button "Returning Customer Sign-In" at bounding box center [518, 297] width 263 height 55
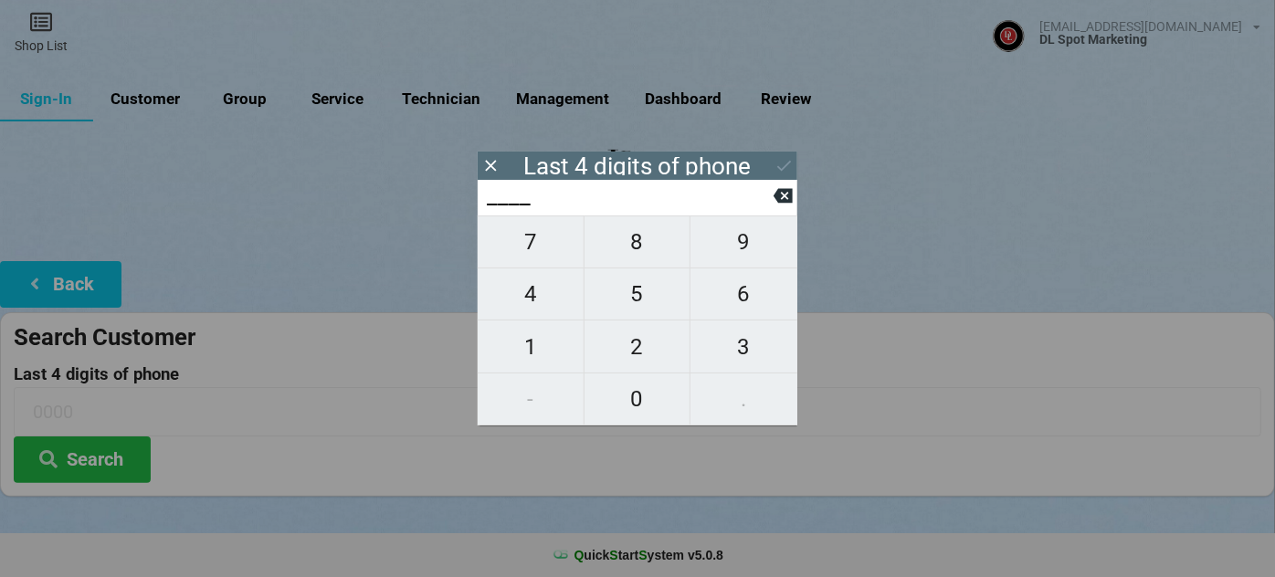
type input "1___"
type input "13__"
type input "131_"
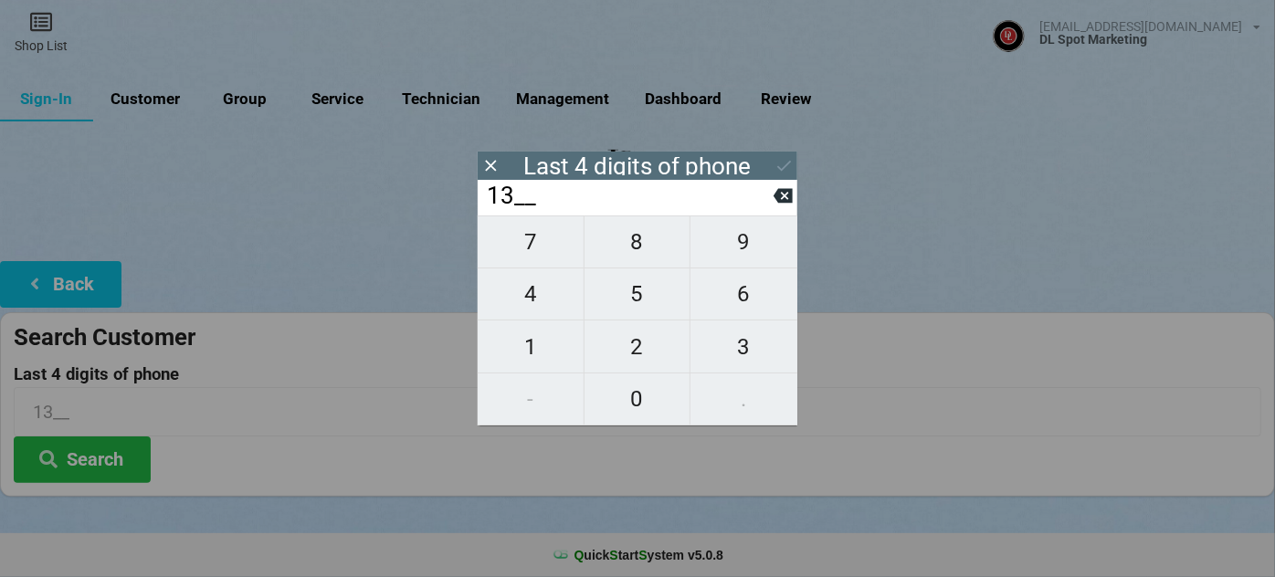
type input "131_"
type input "1319"
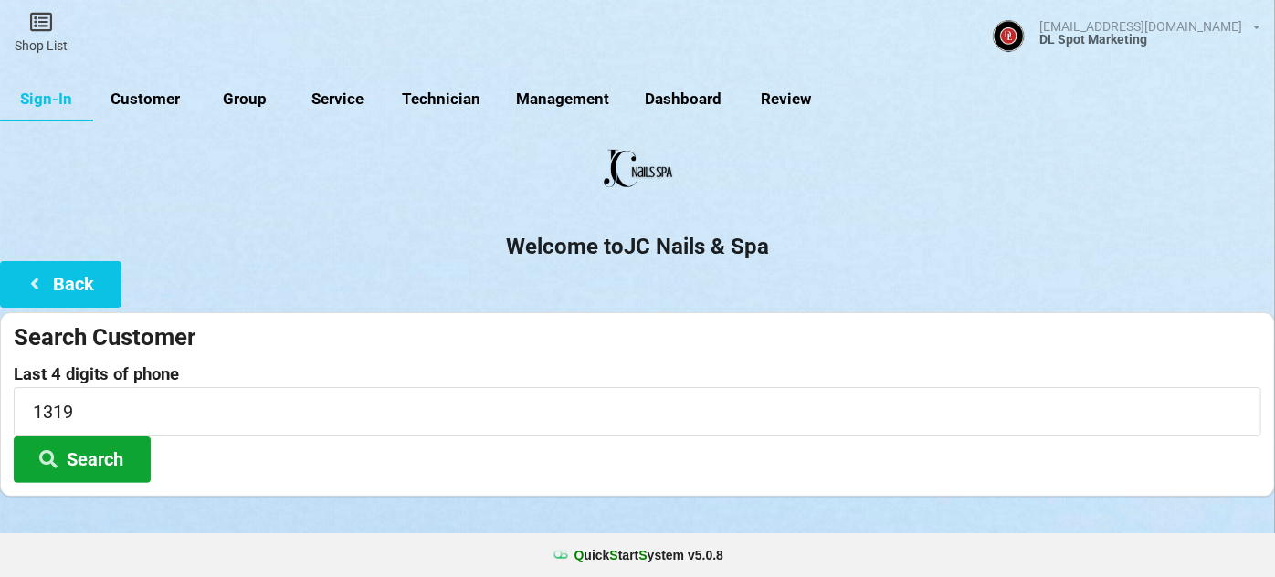
click at [81, 468] on button "Search" at bounding box center [82, 460] width 137 height 47
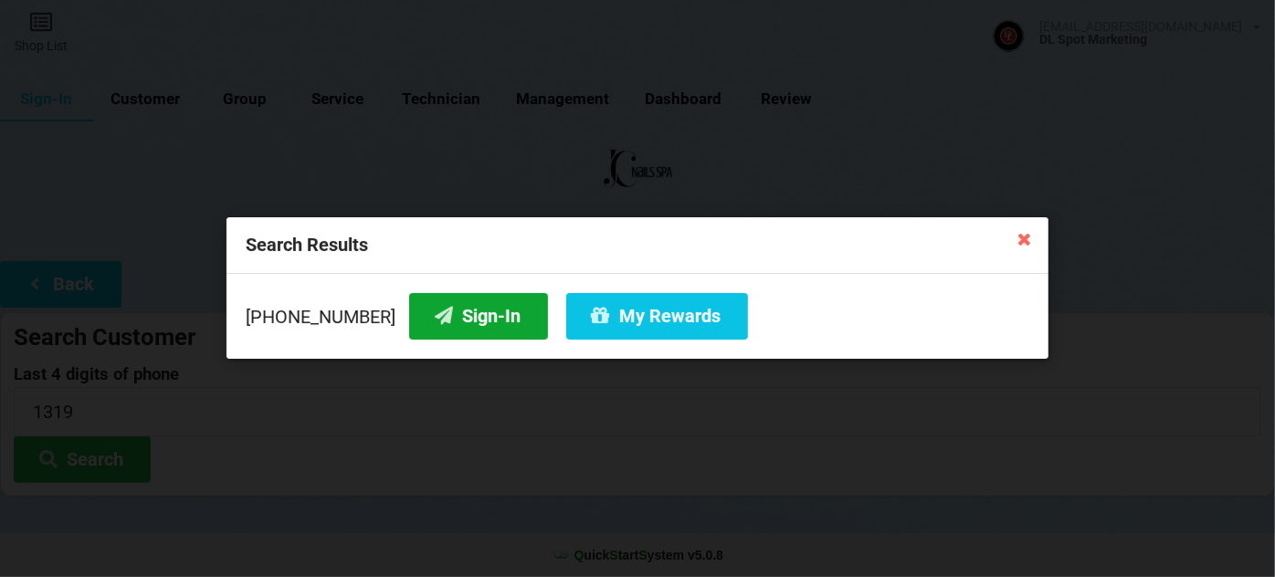
click at [445, 312] on button "Sign-In" at bounding box center [478, 316] width 139 height 47
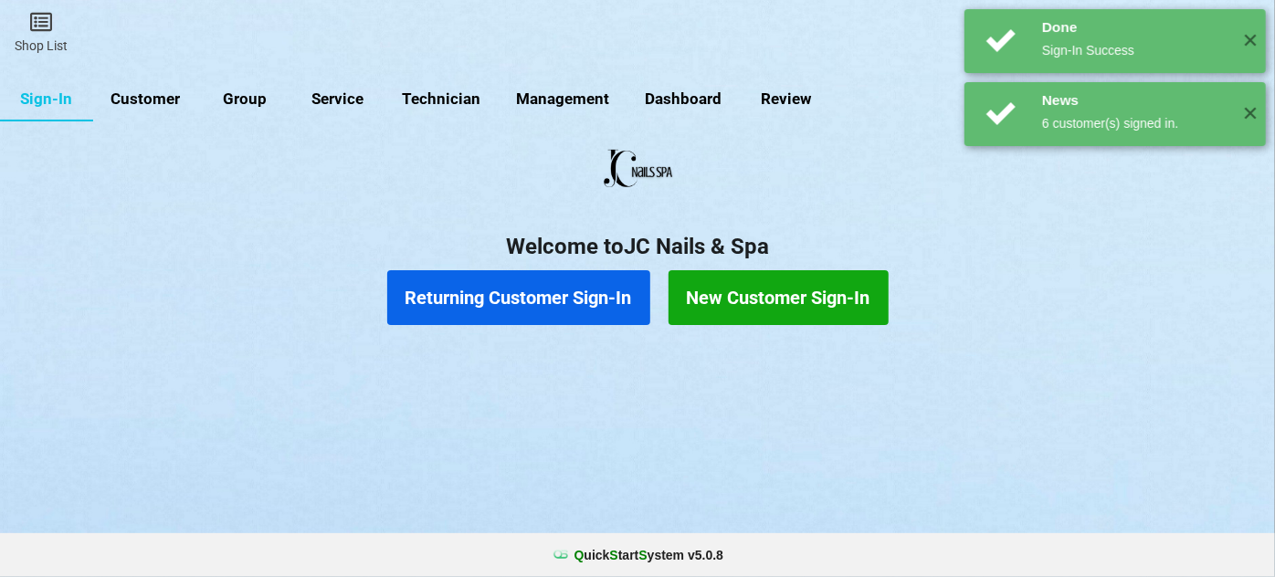
click at [490, 306] on button "Returning Customer Sign-In" at bounding box center [518, 297] width 263 height 55
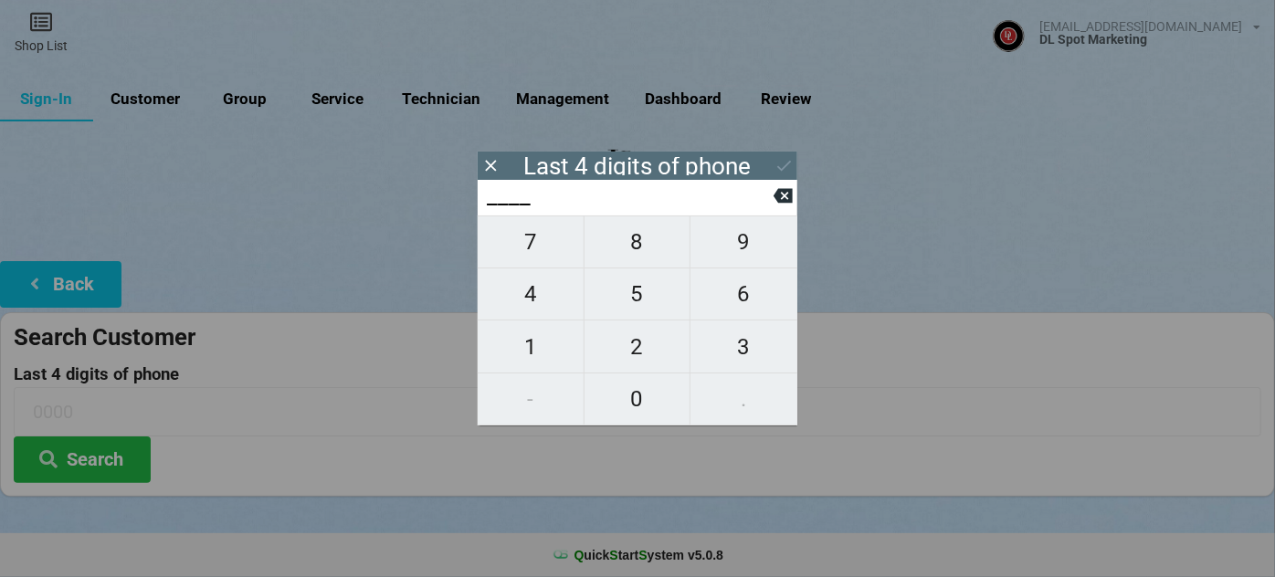
type input "8___"
type input "82__"
type input "827_"
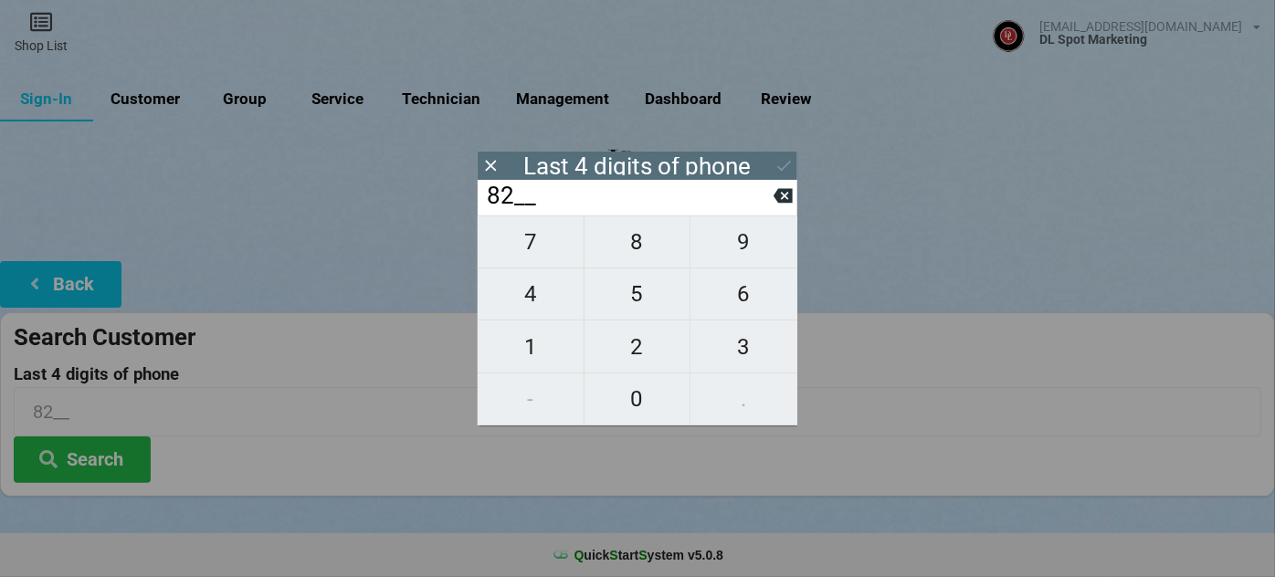
type input "827_"
type input "8272"
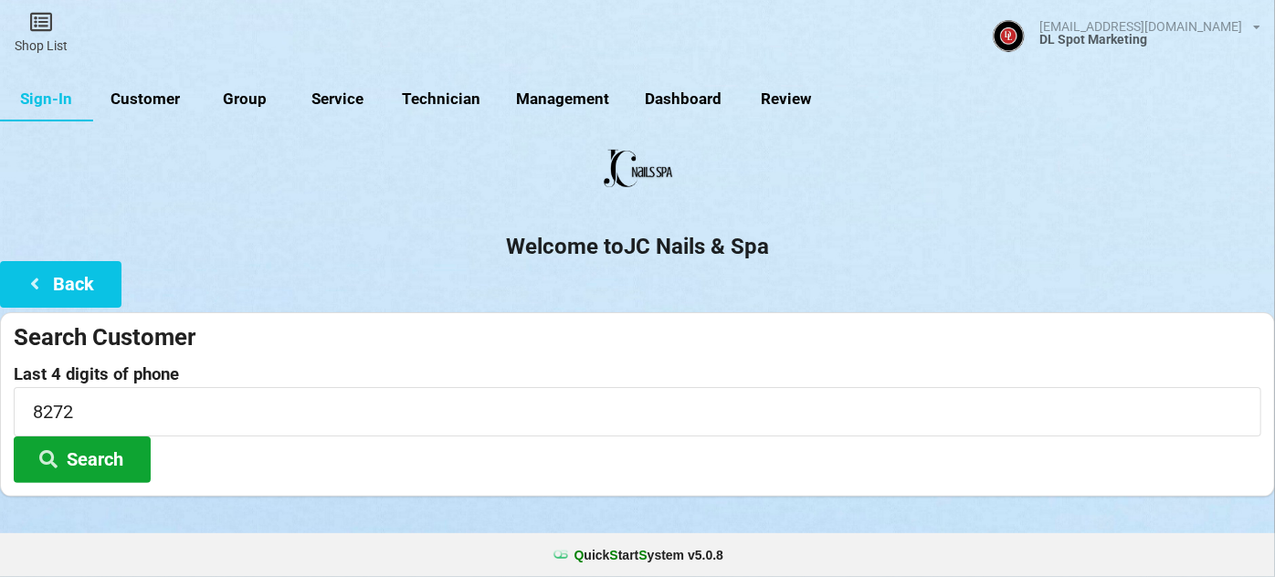
click at [90, 448] on button "Search" at bounding box center [82, 460] width 137 height 47
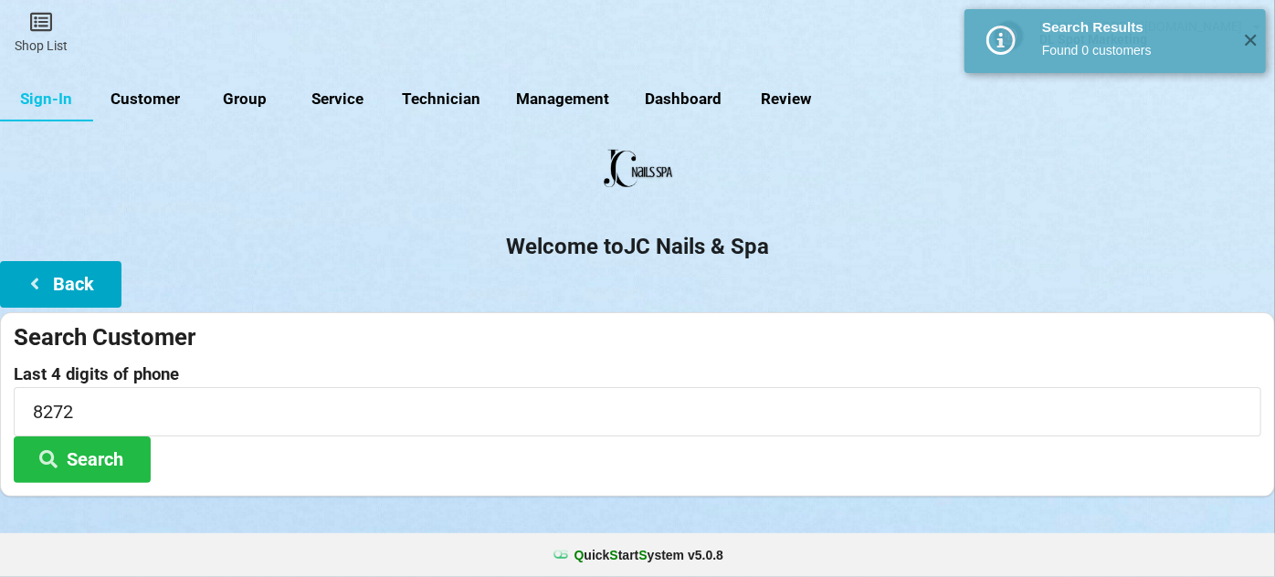
click at [75, 269] on button "Back" at bounding box center [60, 284] width 121 height 47
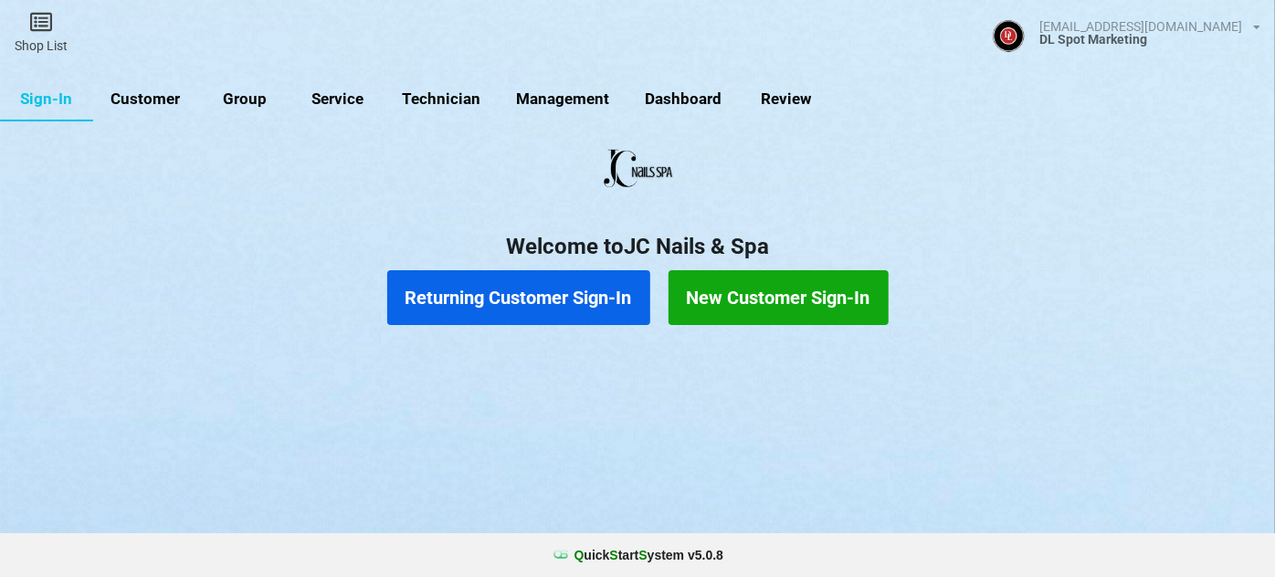
click at [750, 298] on button "New Customer Sign-In" at bounding box center [778, 297] width 220 height 55
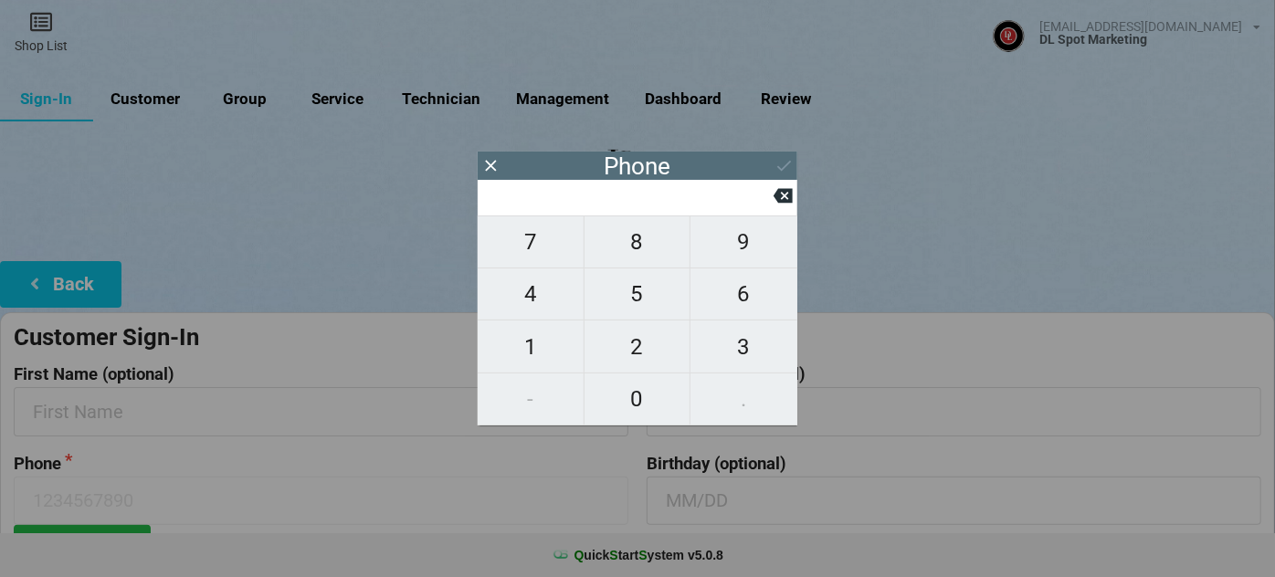
type input "9"
type input "94"
type input "949"
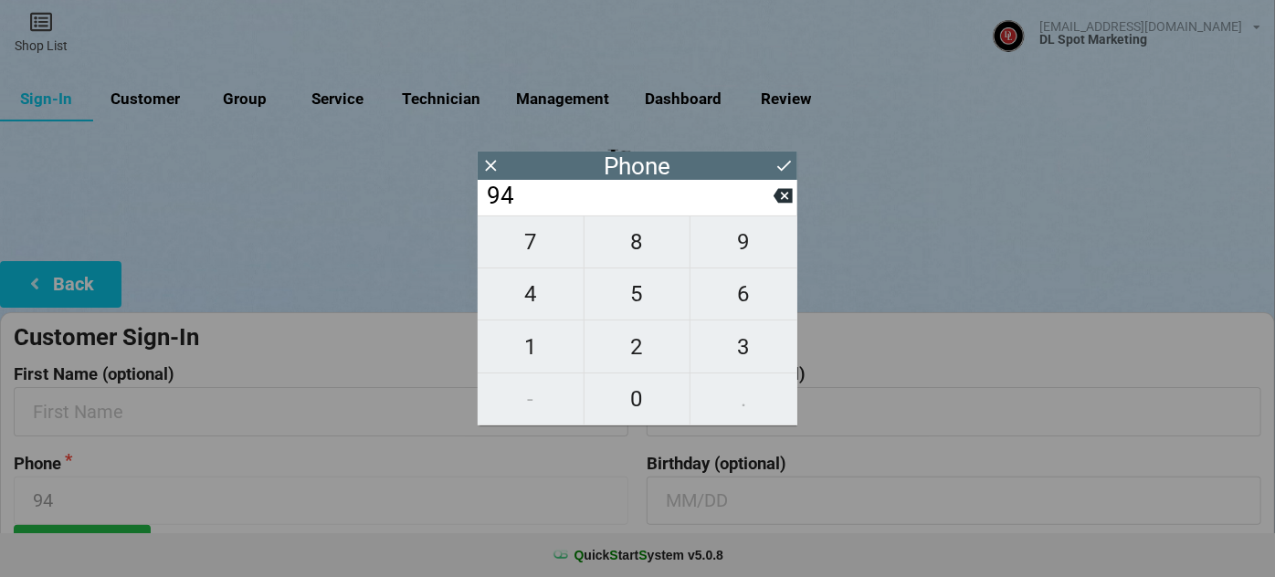
type input "949"
type input "9495"
type input "94951"
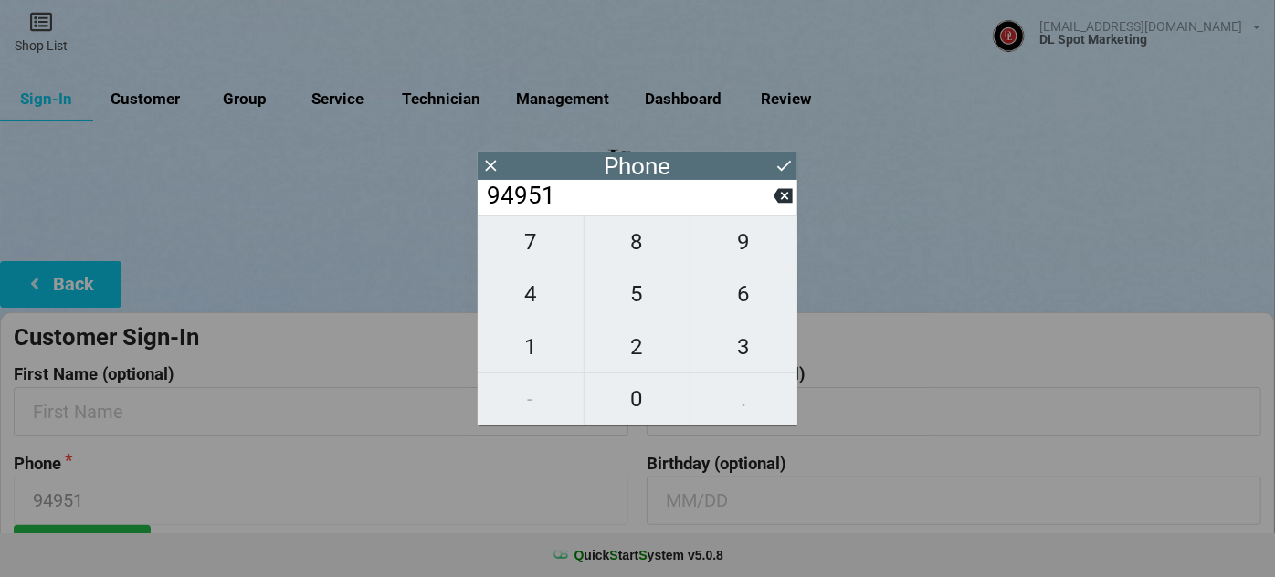
type input "949510"
type input "9495108"
type input "94951082"
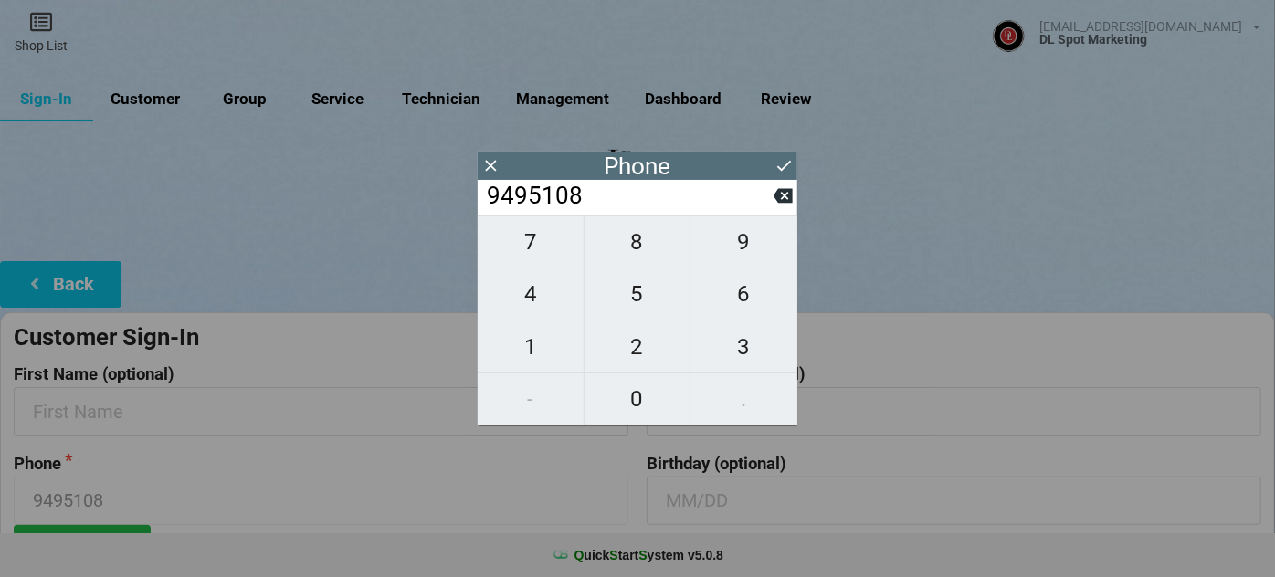
type input "94951082"
type input "949510827"
type input "9495108272"
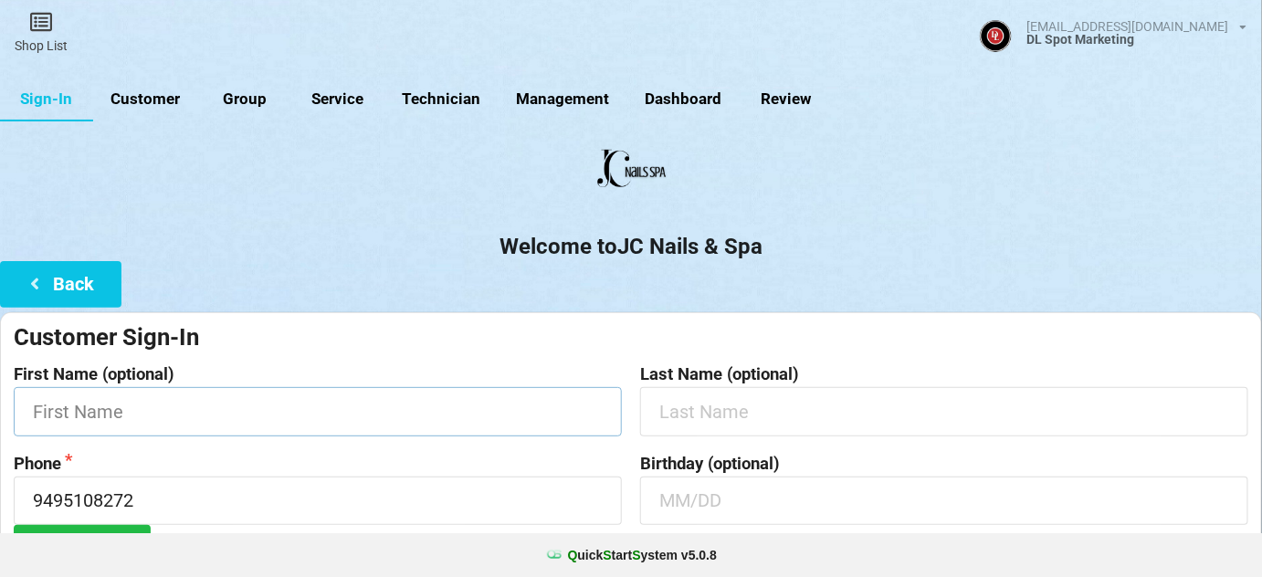
click at [343, 401] on input "text" at bounding box center [318, 411] width 608 height 48
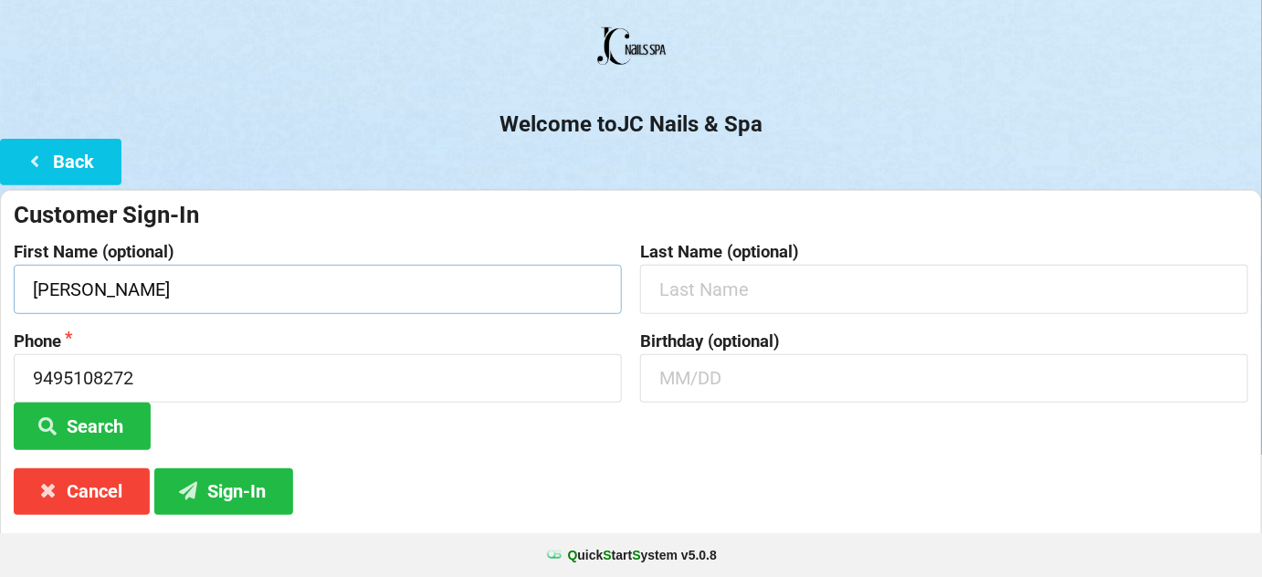
scroll to position [174, 0]
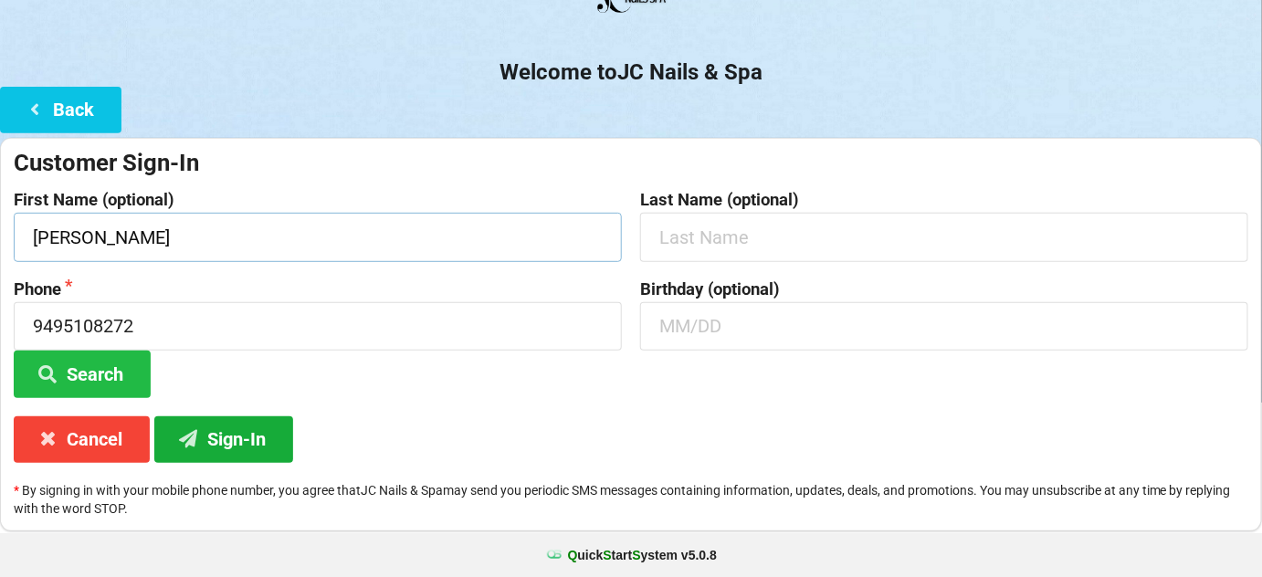
type input "[PERSON_NAME]"
click at [253, 437] on button "Sign-In" at bounding box center [223, 439] width 139 height 47
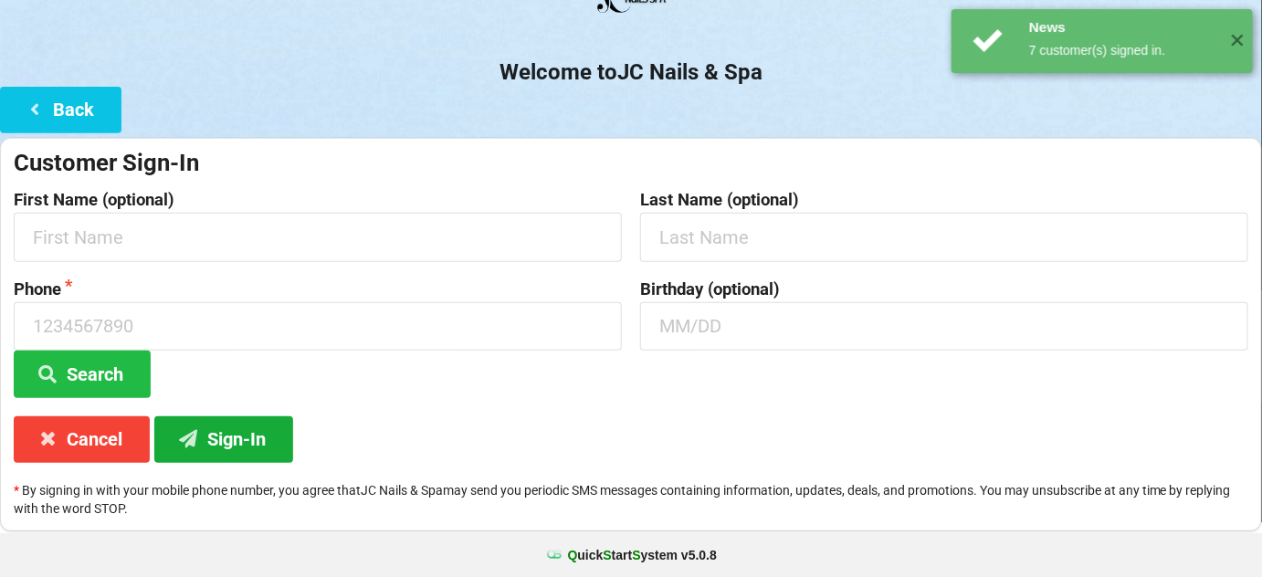
scroll to position [0, 0]
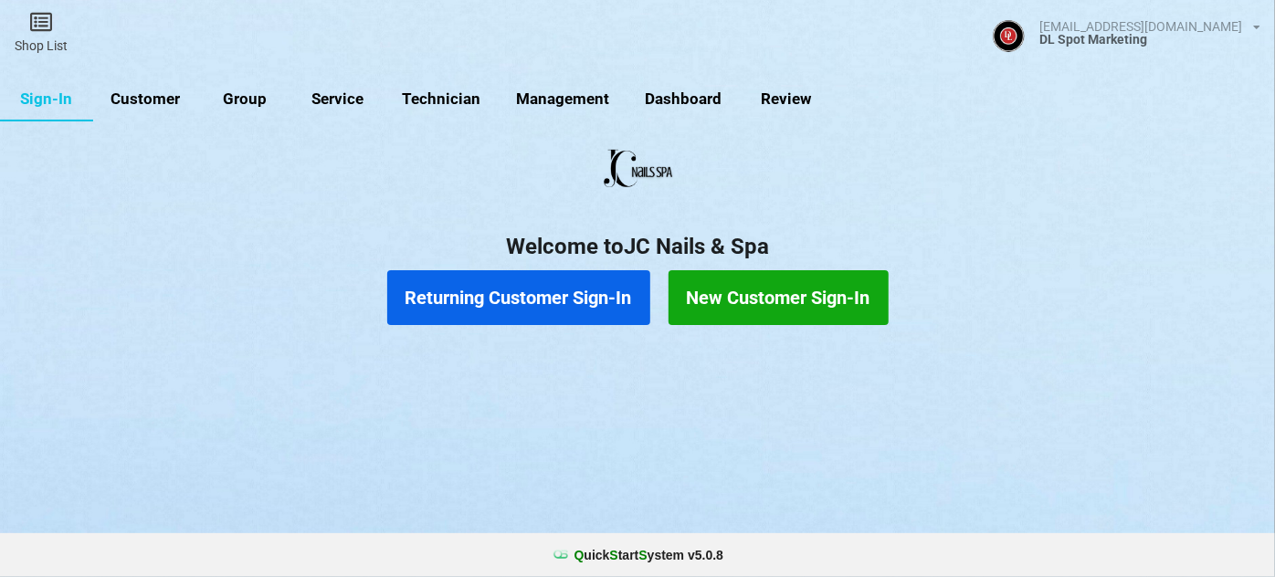
click at [570, 296] on button "Returning Customer Sign-In" at bounding box center [518, 297] width 263 height 55
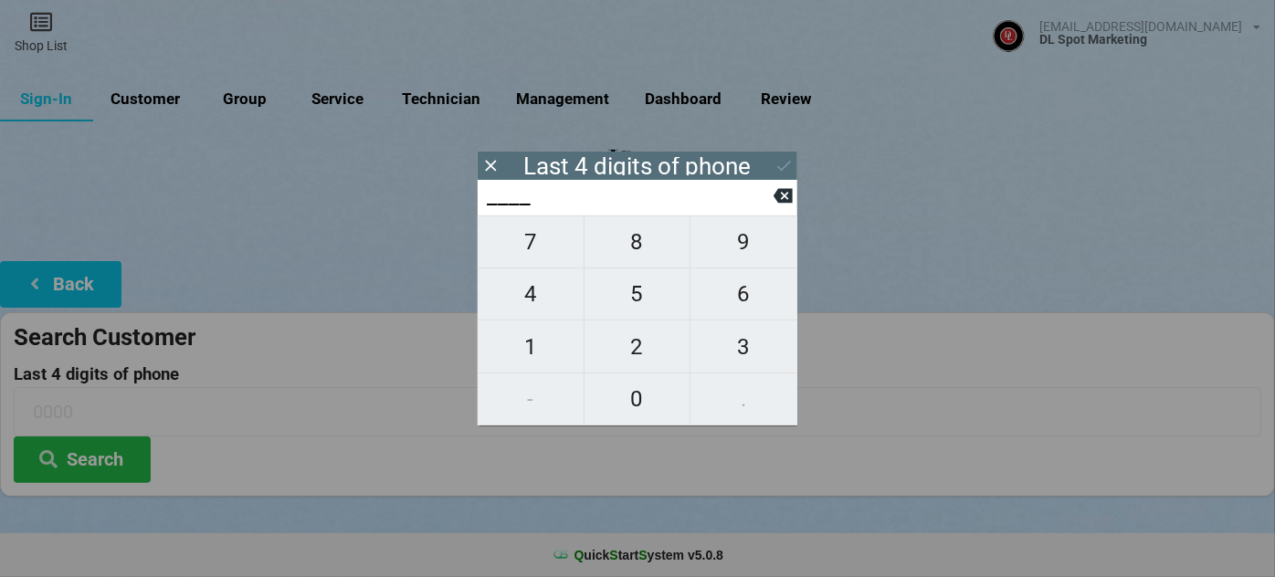
type input "4___"
type input "47__"
type input "475_"
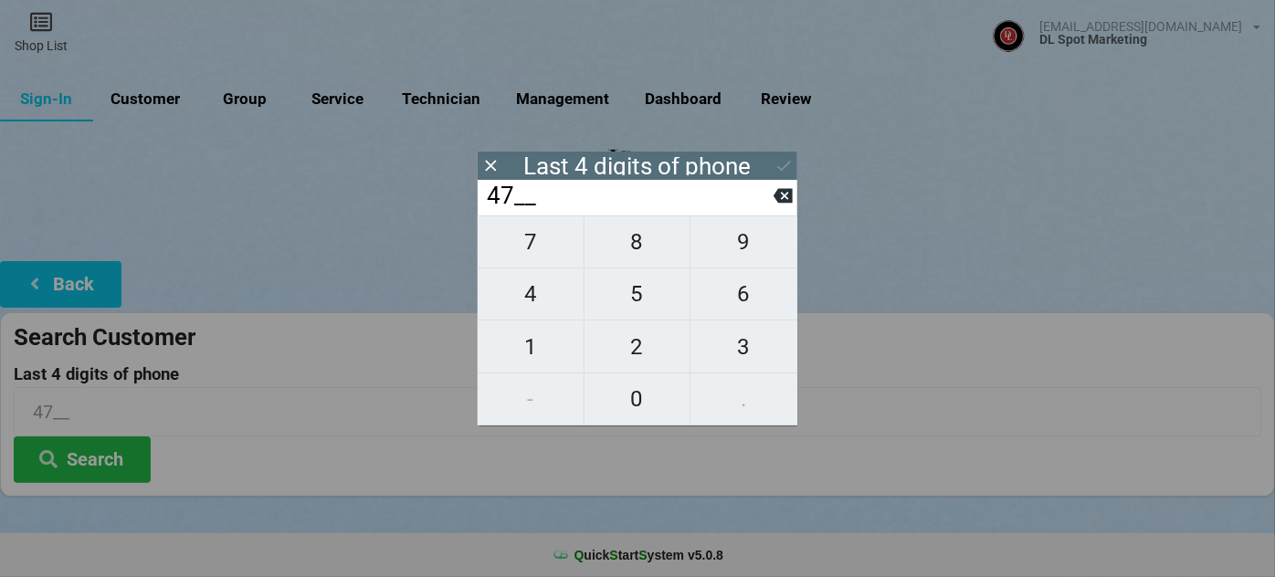
type input "475_"
type input "4758"
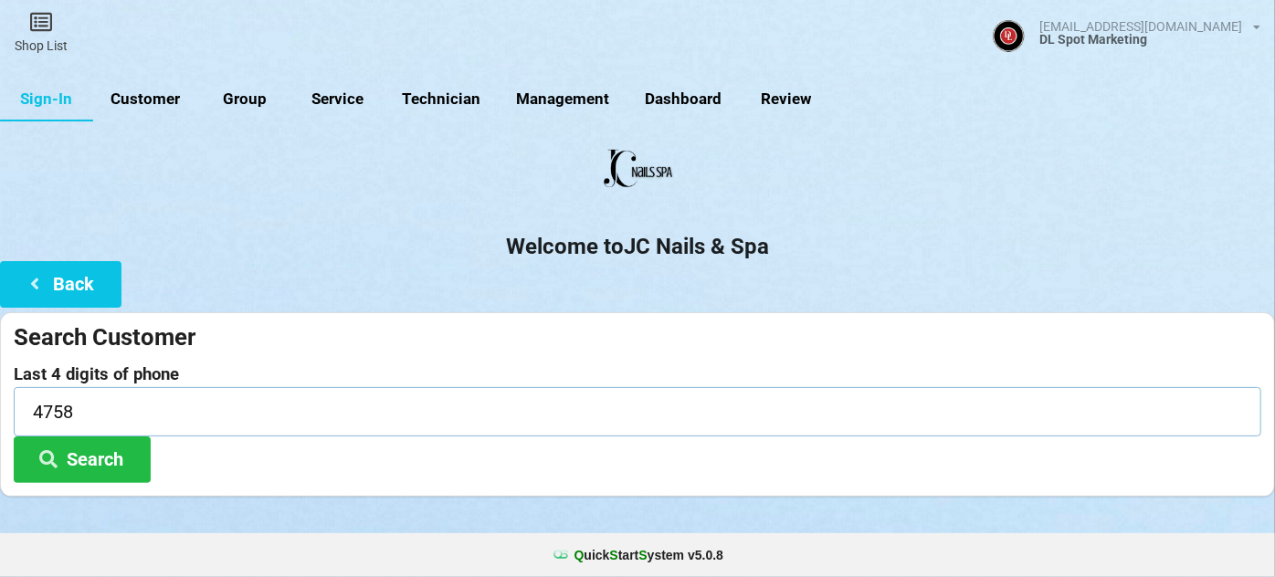
click at [56, 433] on input "4758" at bounding box center [637, 411] width 1247 height 48
click at [75, 455] on button "Search" at bounding box center [82, 460] width 137 height 47
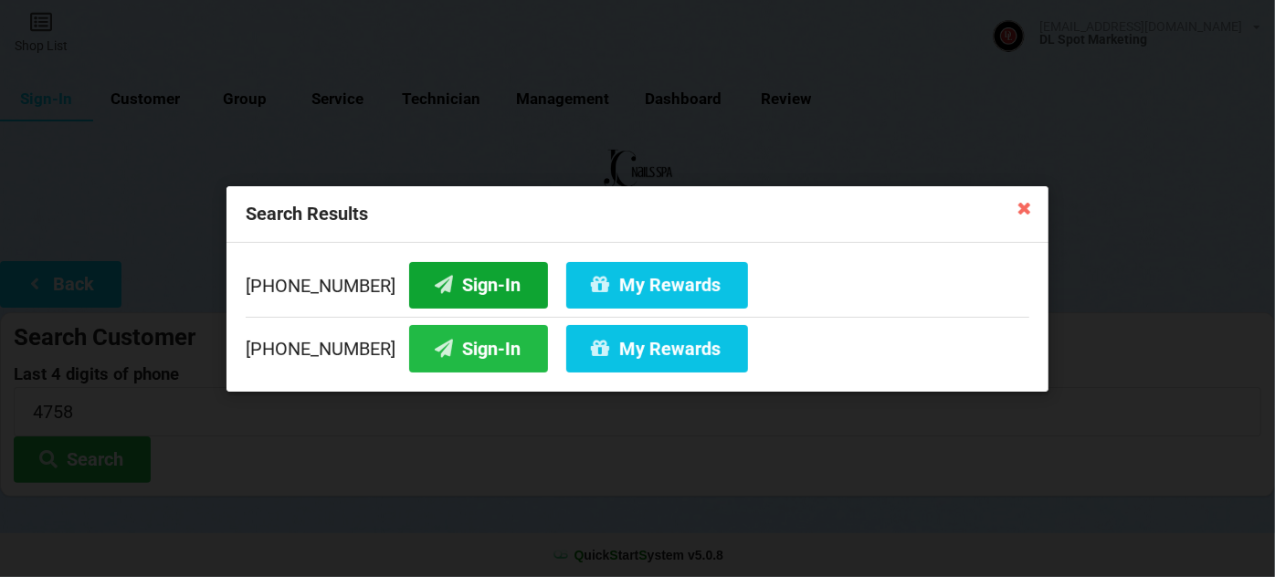
click at [461, 274] on button "Sign-In" at bounding box center [478, 284] width 139 height 47
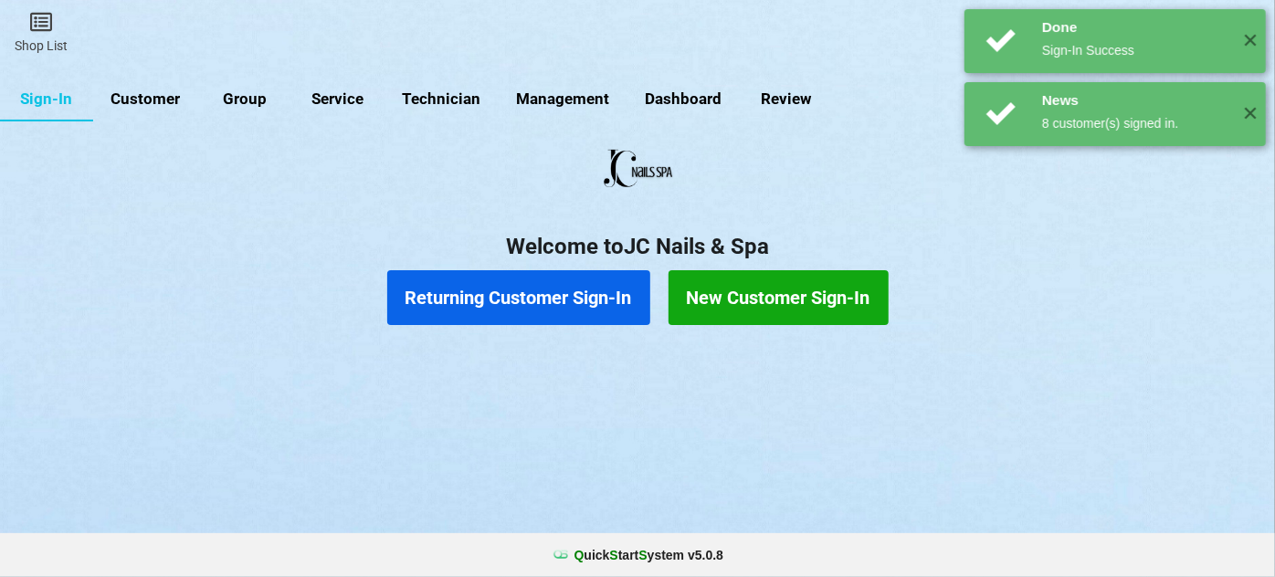
click at [523, 284] on button "Returning Customer Sign-In" at bounding box center [518, 297] width 263 height 55
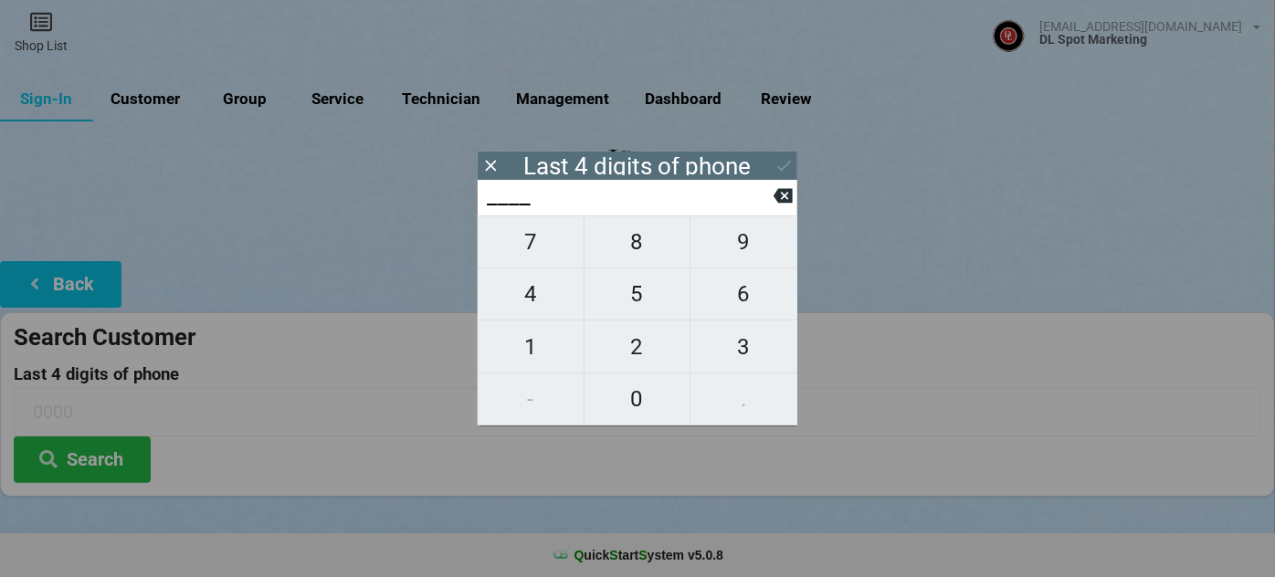
type input "4___"
type input "41__"
type input "415_"
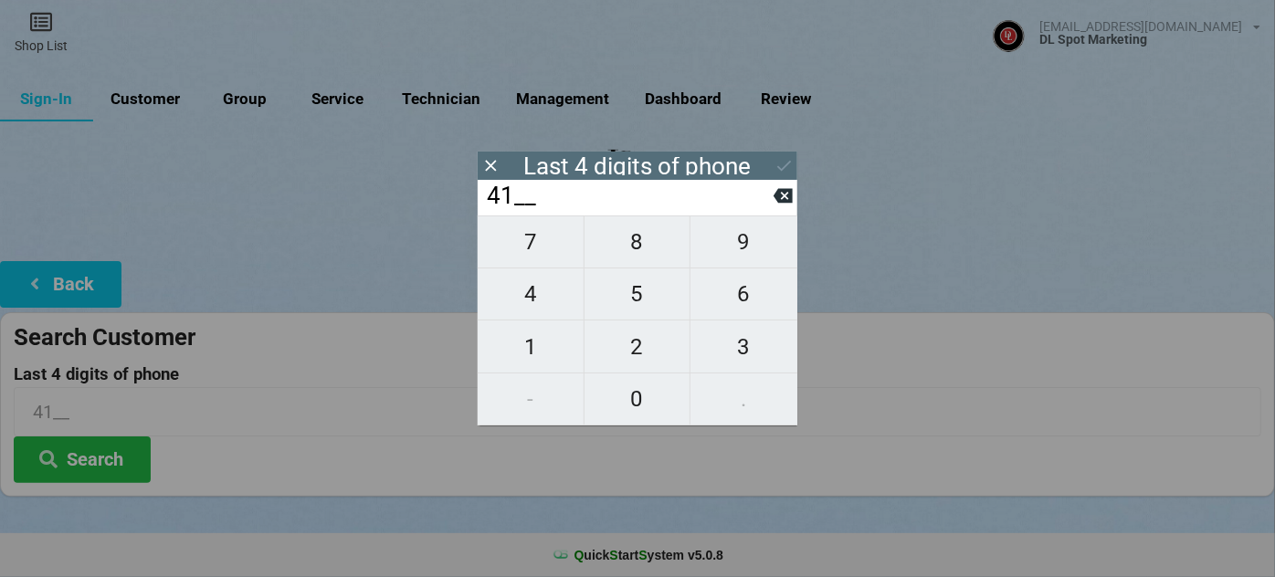
type input "415_"
type input "4158"
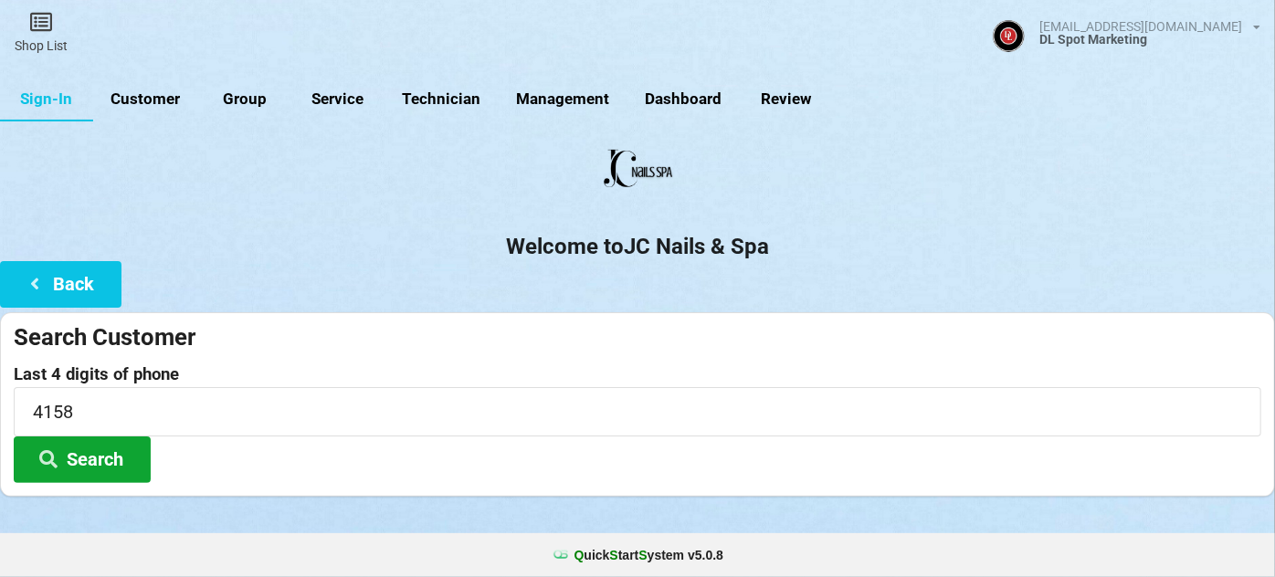
click at [138, 453] on button "Search" at bounding box center [82, 460] width 137 height 47
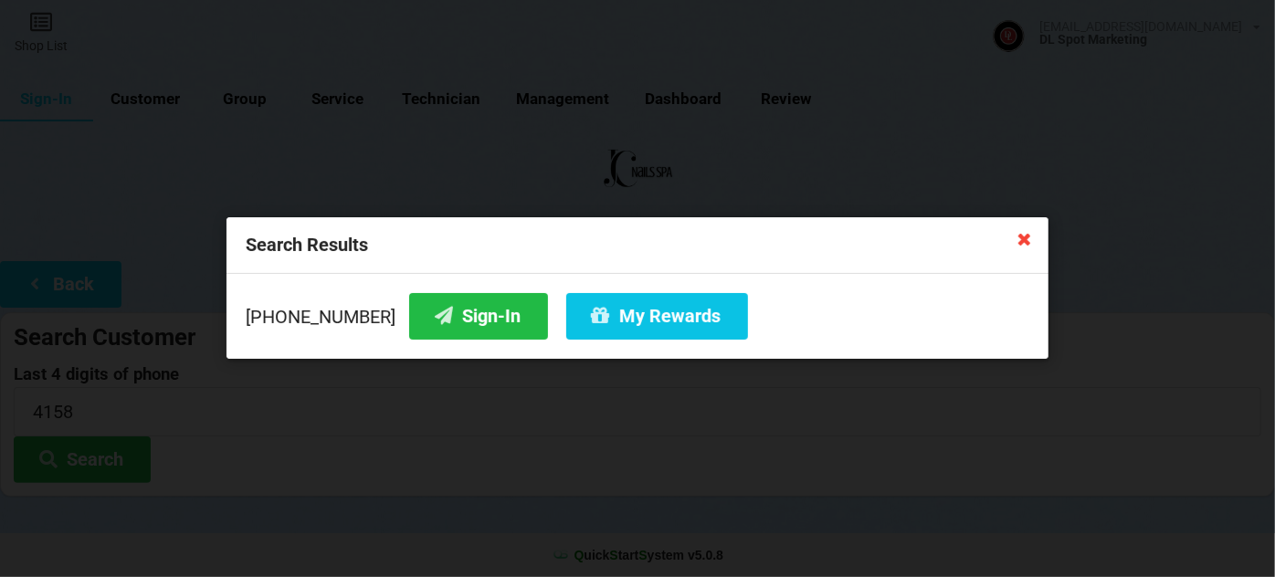
click at [1027, 235] on icon at bounding box center [1024, 238] width 29 height 29
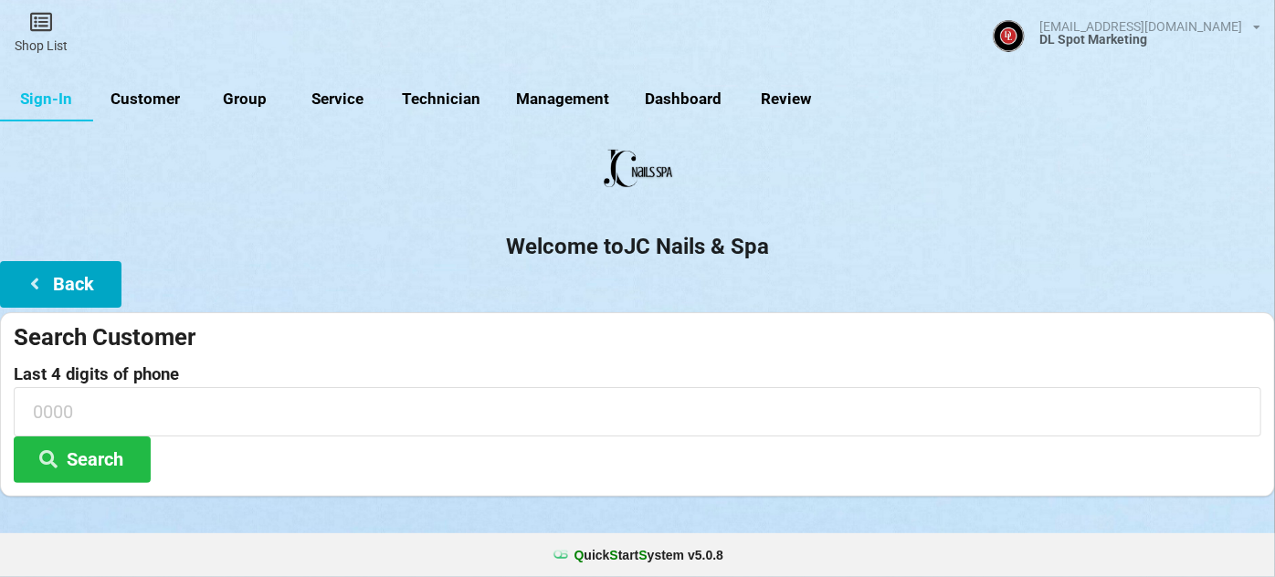
click at [60, 281] on button "Back" at bounding box center [60, 284] width 121 height 47
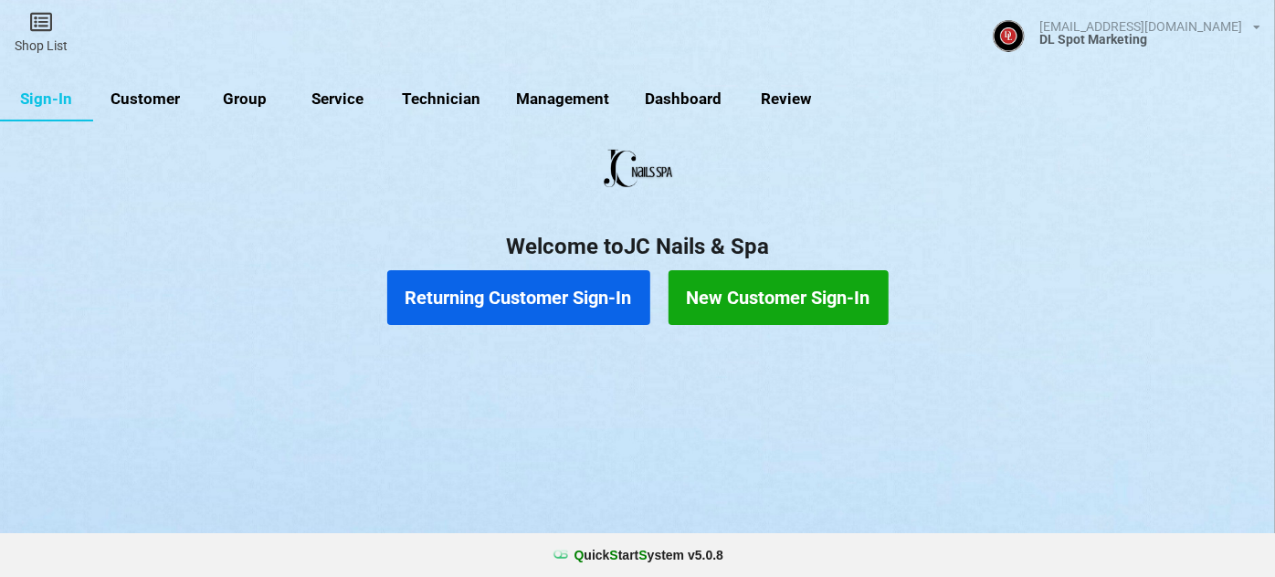
click at [728, 291] on button "New Customer Sign-In" at bounding box center [778, 297] width 220 height 55
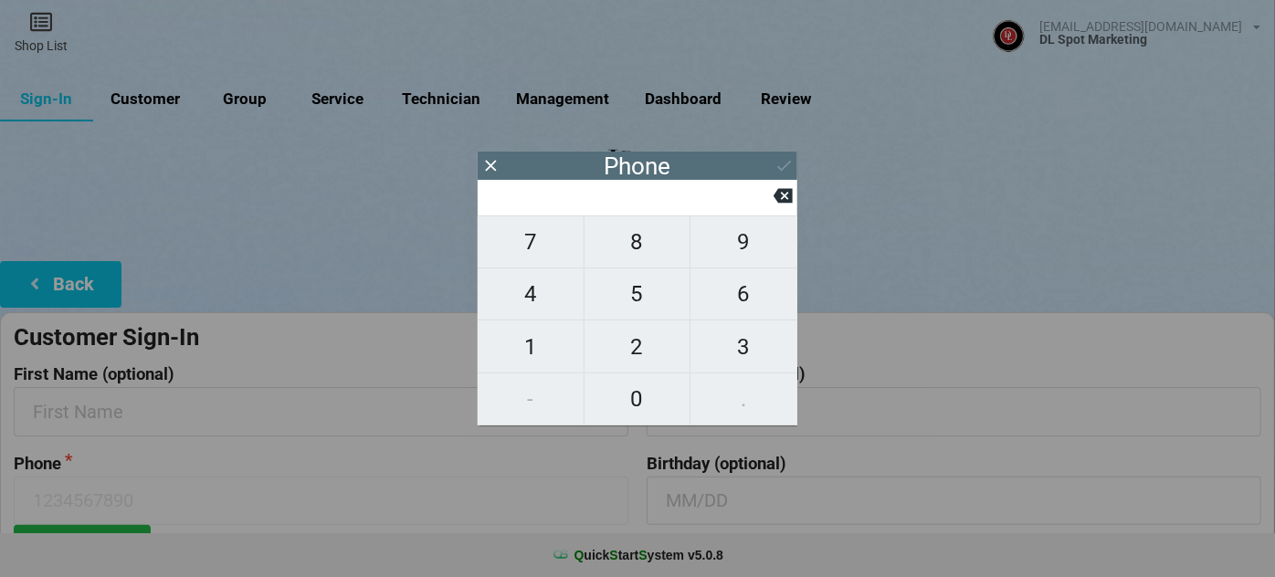
type input "5"
type input "51"
type input "510"
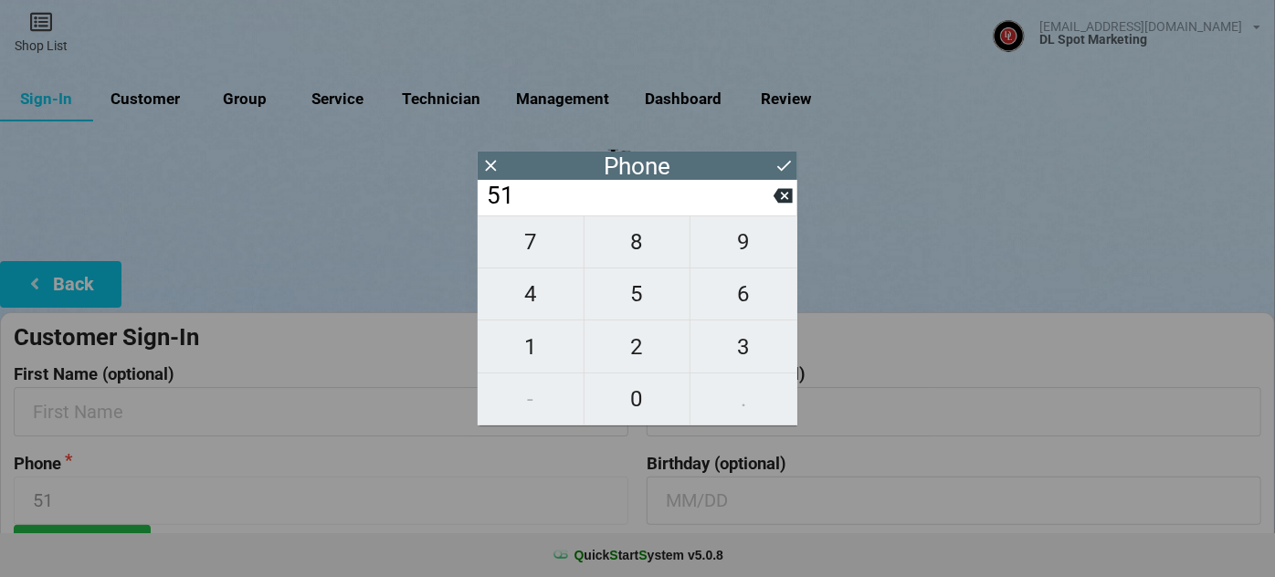
type input "510"
type input "5104"
type input "51040"
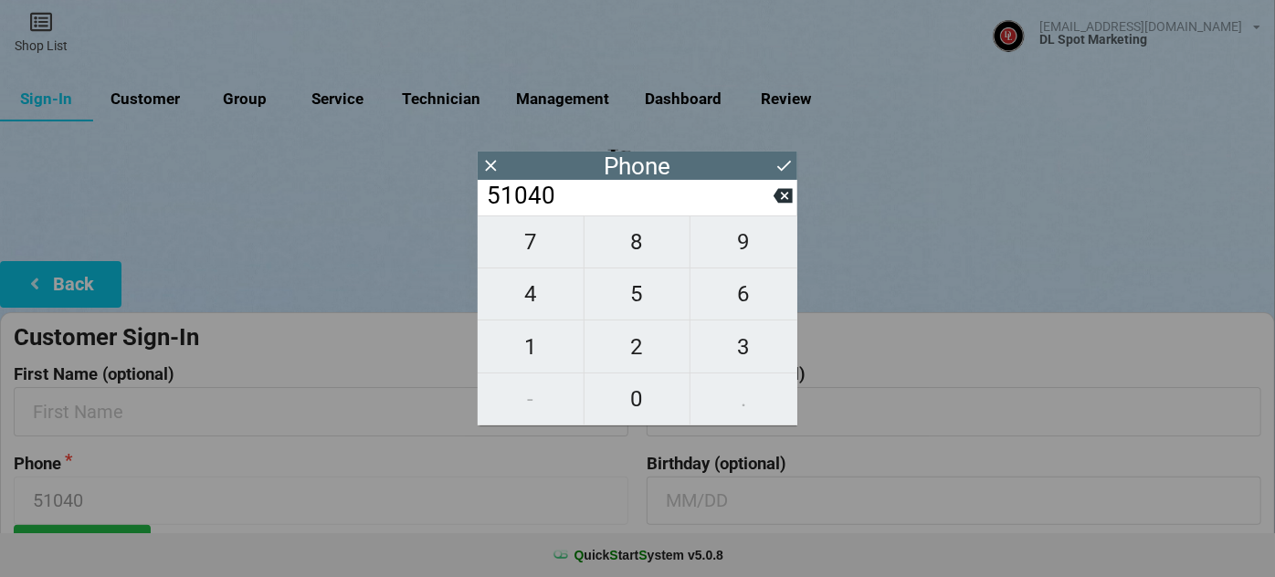
type input "510401"
type input "5104014"
type input "51040141"
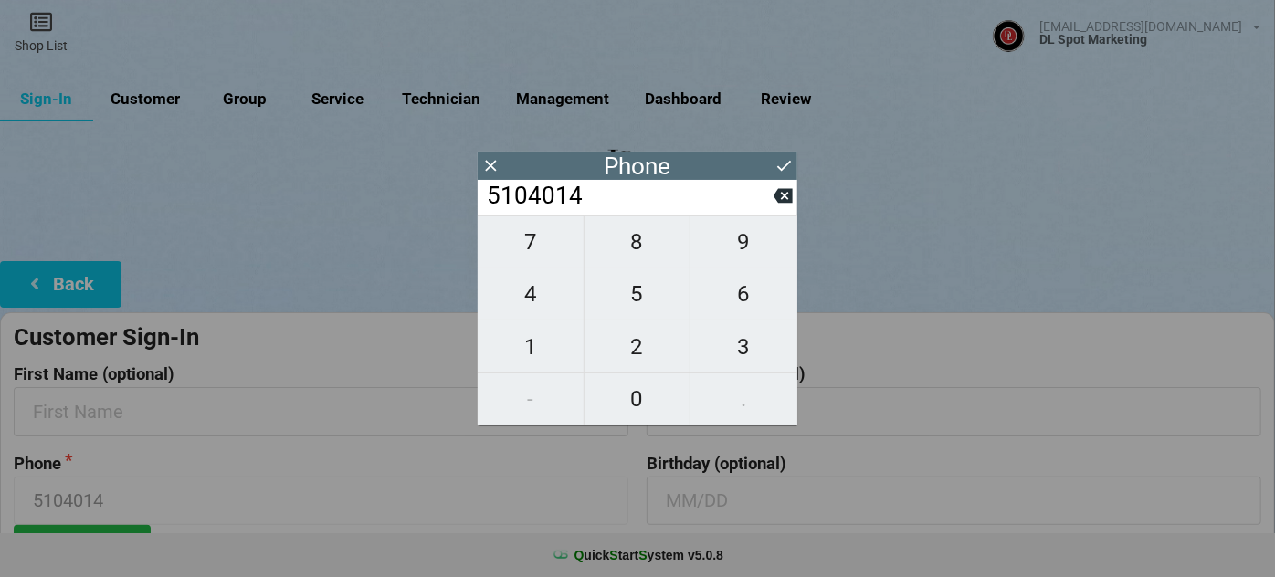
type input "51040141"
type input "510401415"
type input "5104014158"
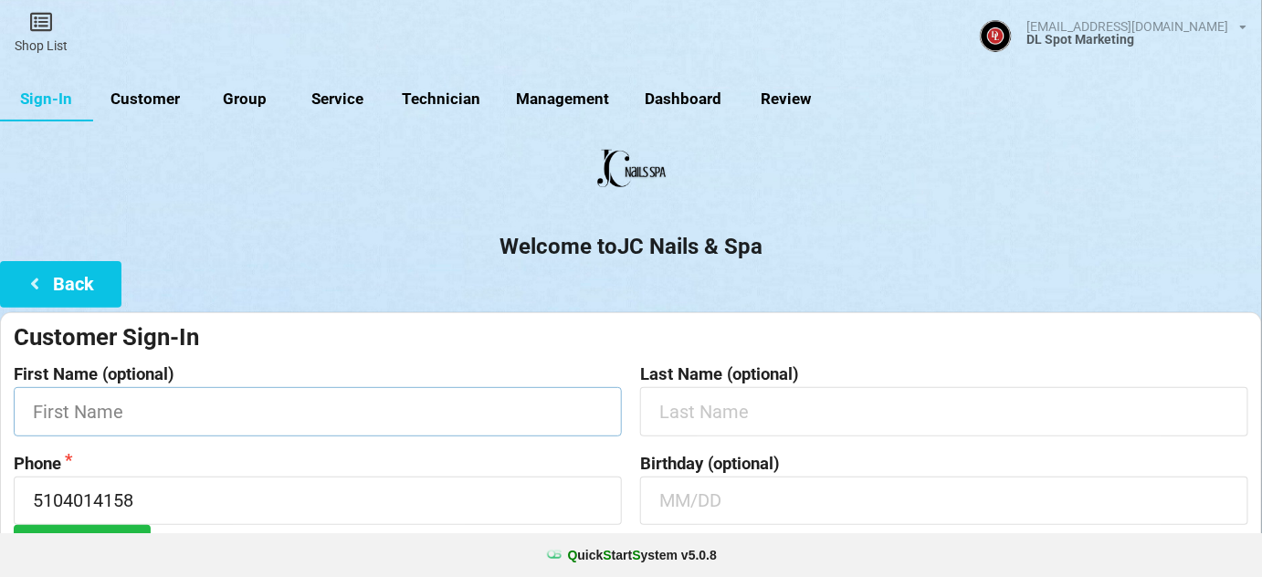
click at [273, 419] on input "text" at bounding box center [318, 411] width 608 height 48
type input "[PERSON_NAME]"
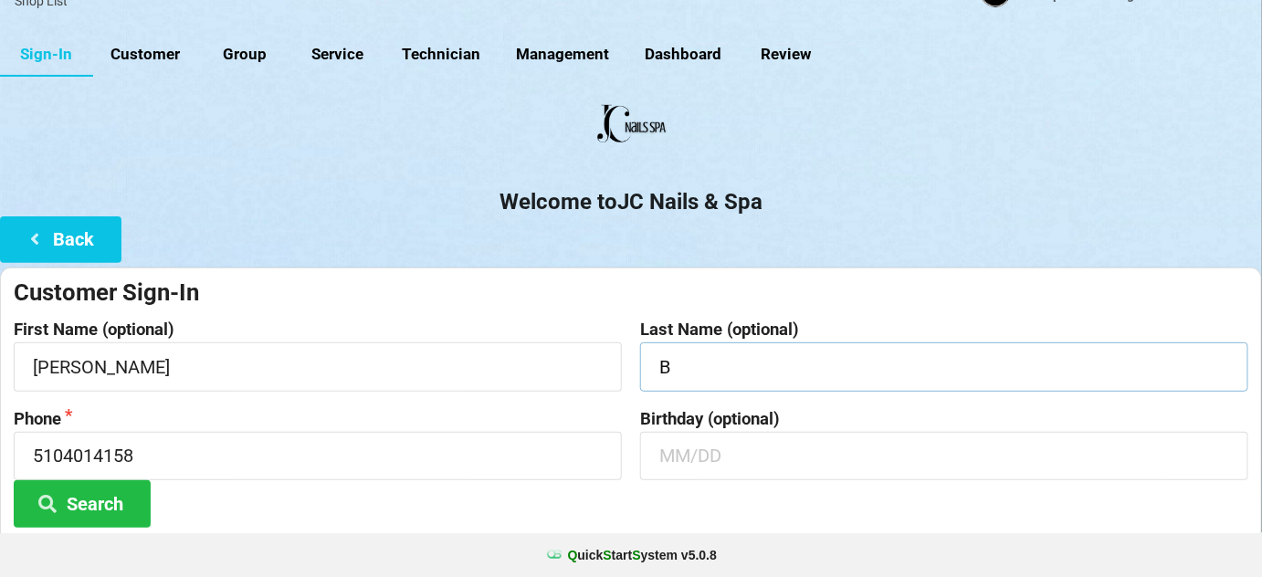
scroll to position [174, 0]
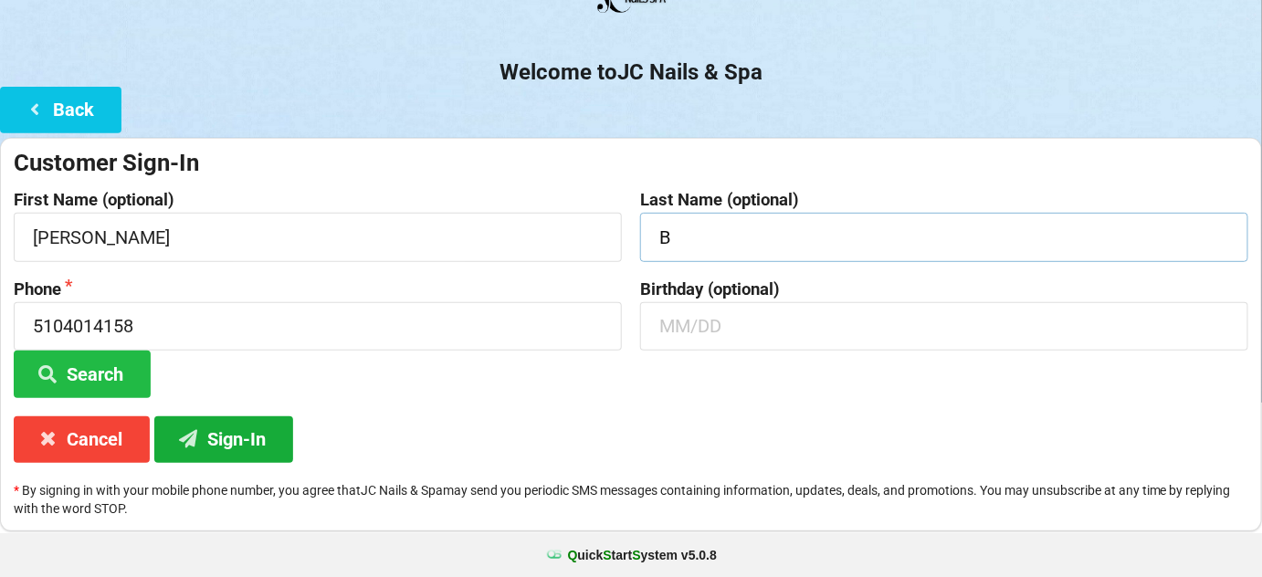
type input "B"
click at [224, 435] on button "Sign-In" at bounding box center [223, 439] width 139 height 47
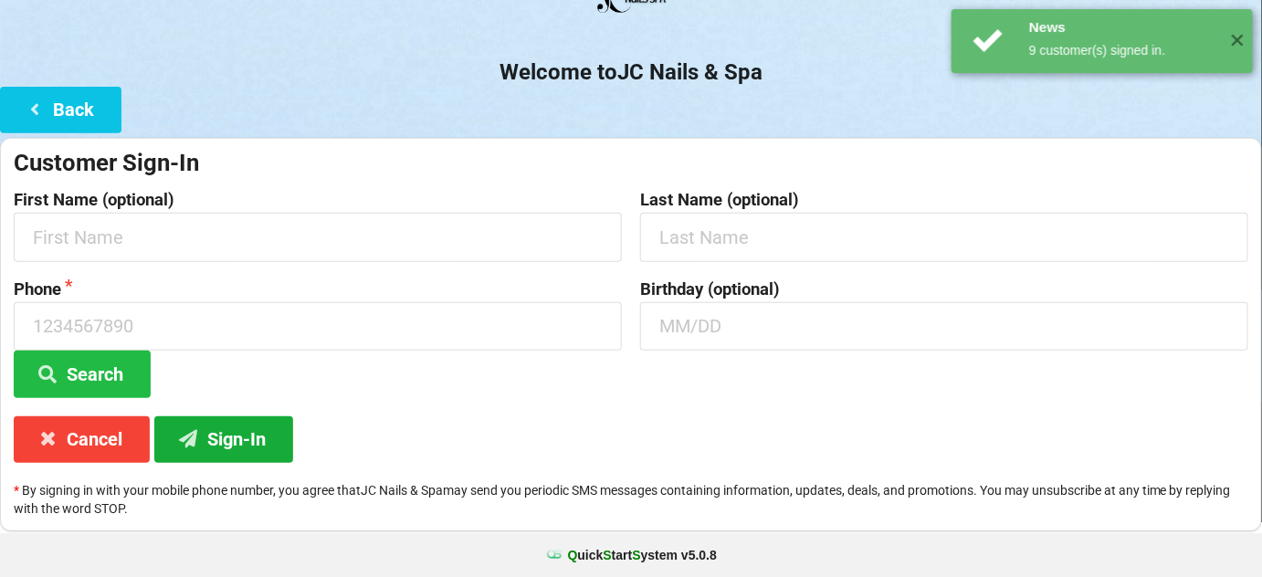
scroll to position [0, 0]
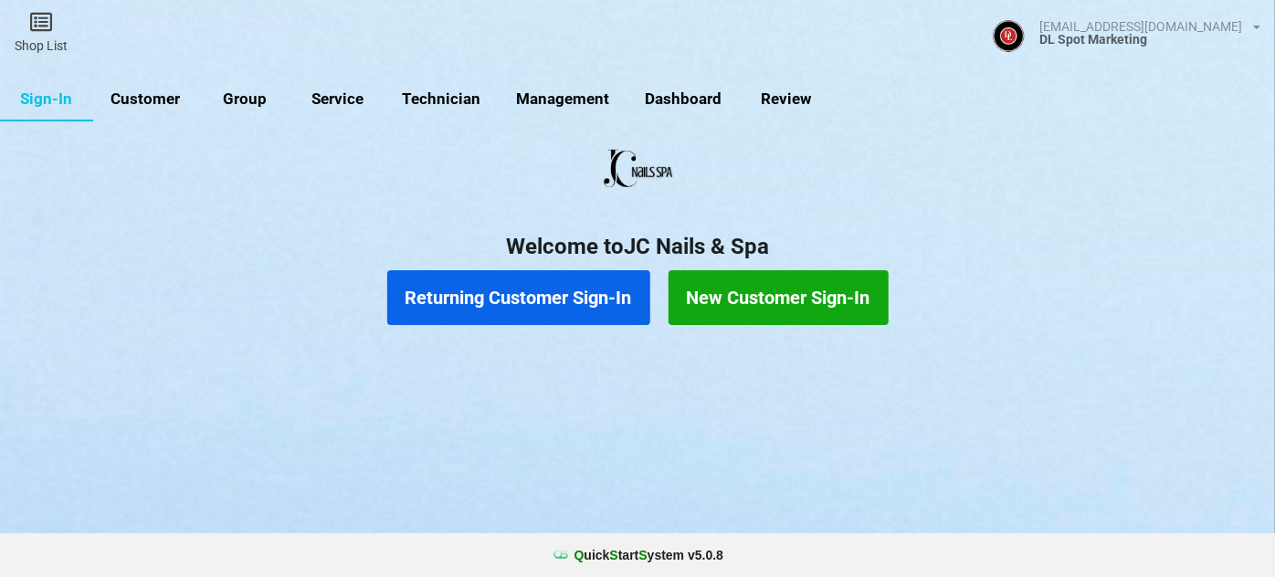
click at [487, 289] on button "Returning Customer Sign-In" at bounding box center [518, 297] width 263 height 55
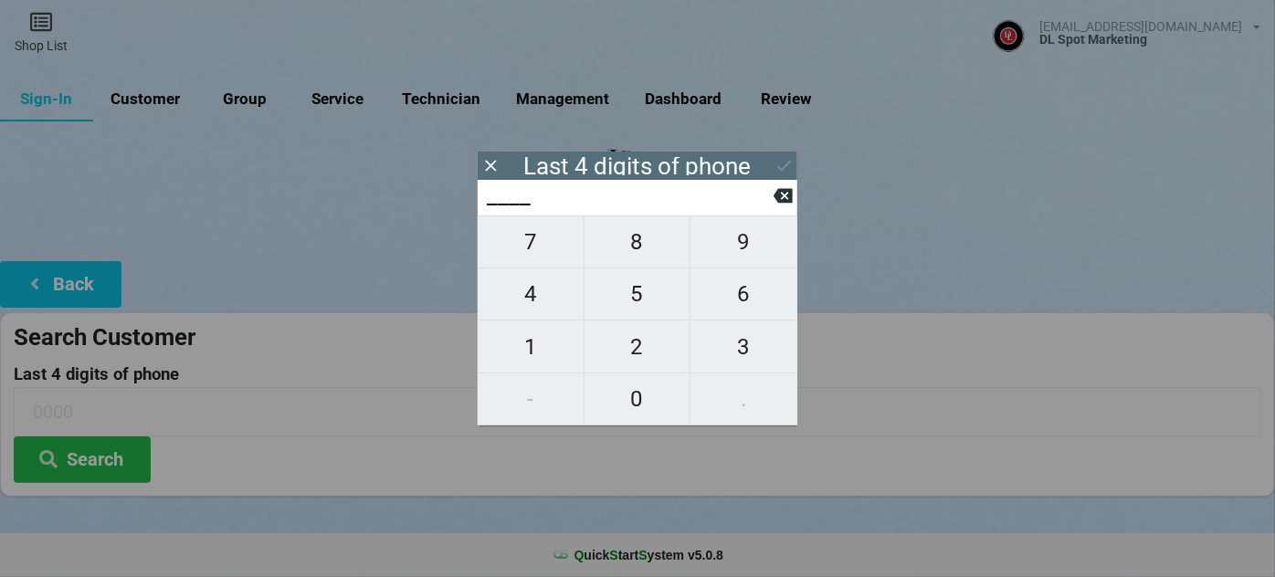
type input "6___"
type input "61__"
type input "617_"
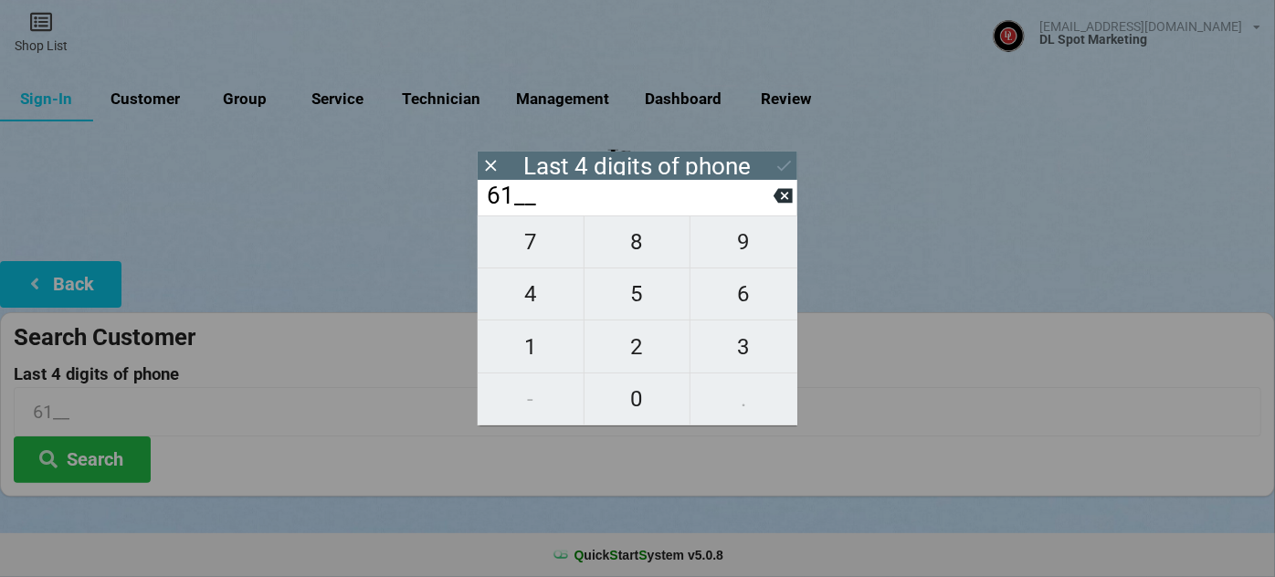
type input "617_"
type input "6174"
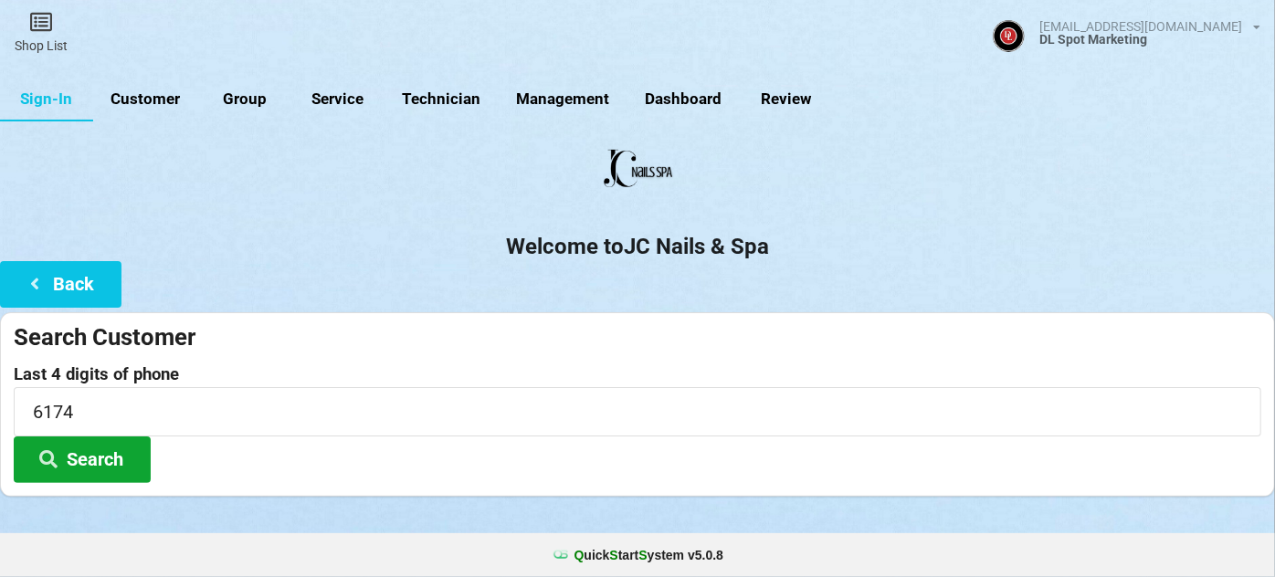
click at [112, 465] on button "Search" at bounding box center [82, 460] width 137 height 47
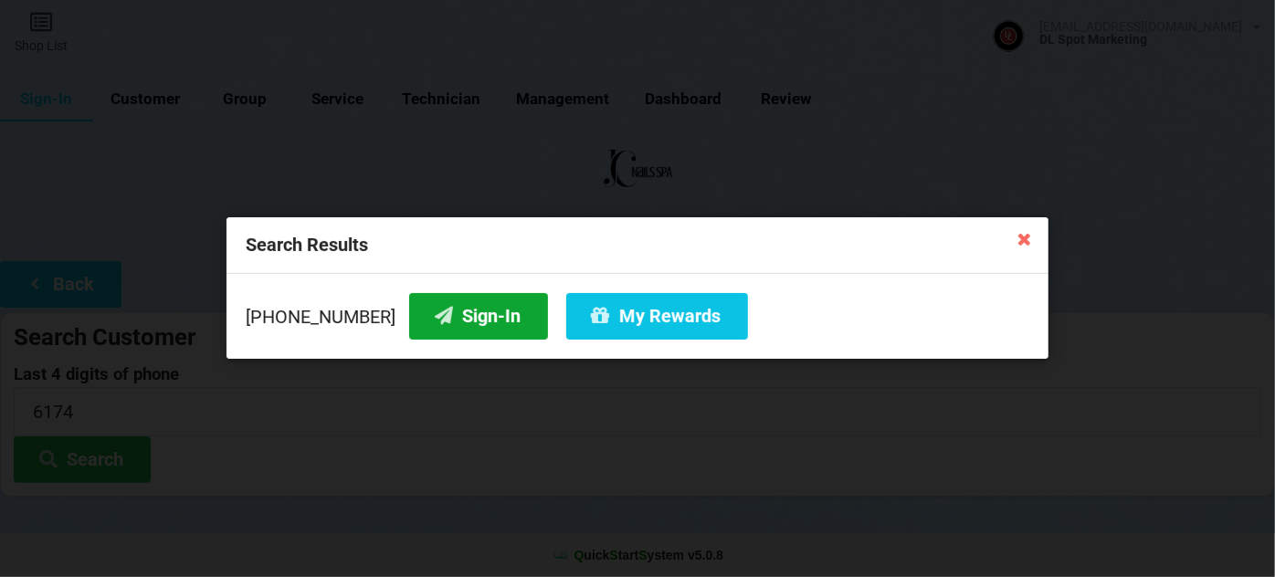
click at [477, 321] on button "Sign-In" at bounding box center [478, 316] width 139 height 47
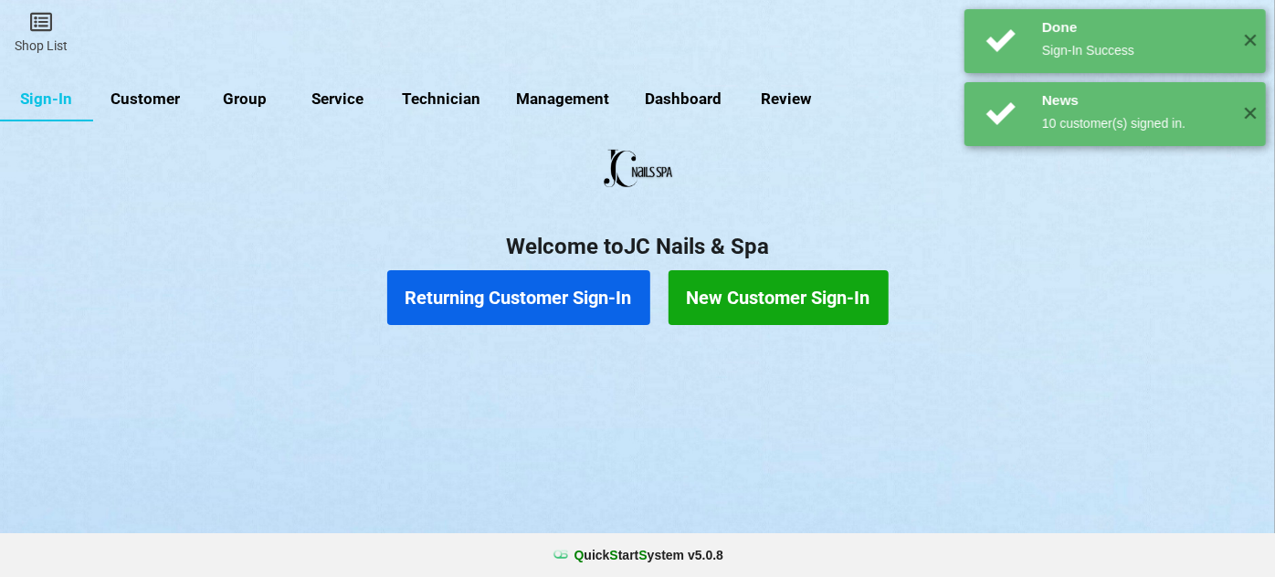
click at [566, 294] on button "Returning Customer Sign-In" at bounding box center [518, 297] width 263 height 55
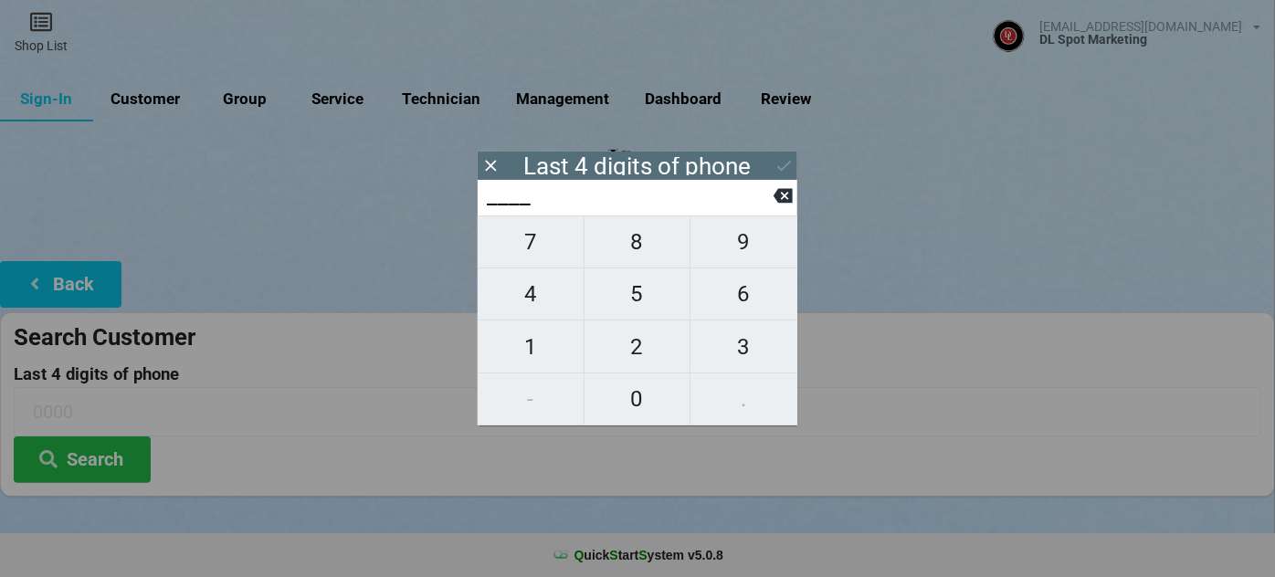
type input "9___"
type input "93__"
type input "930_"
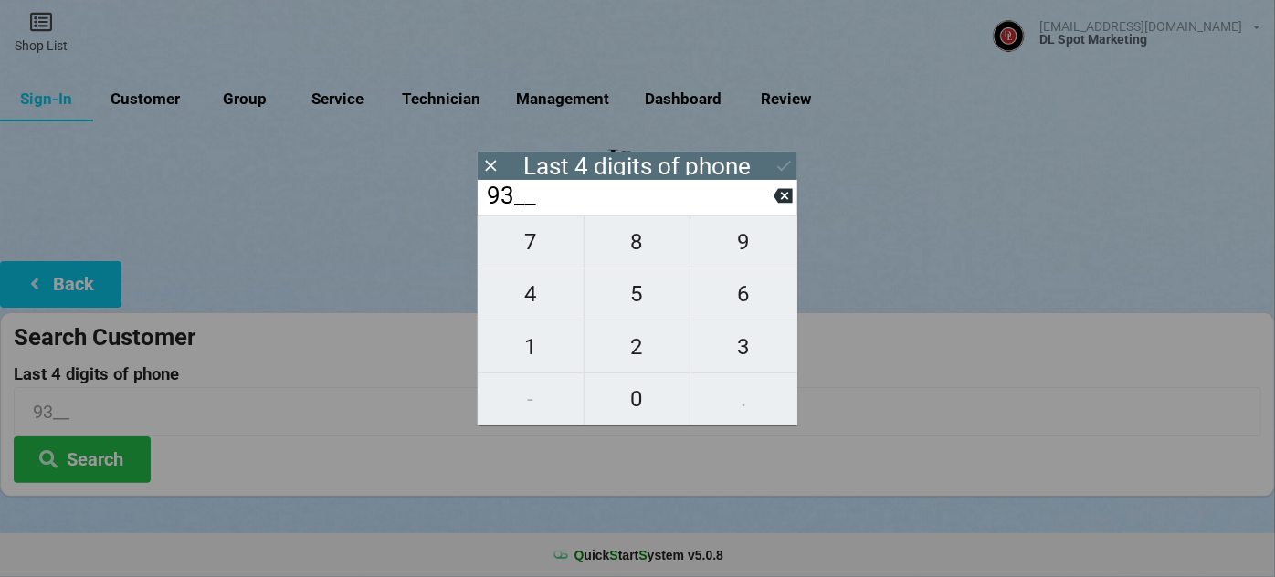
type input "930_"
type input "9307"
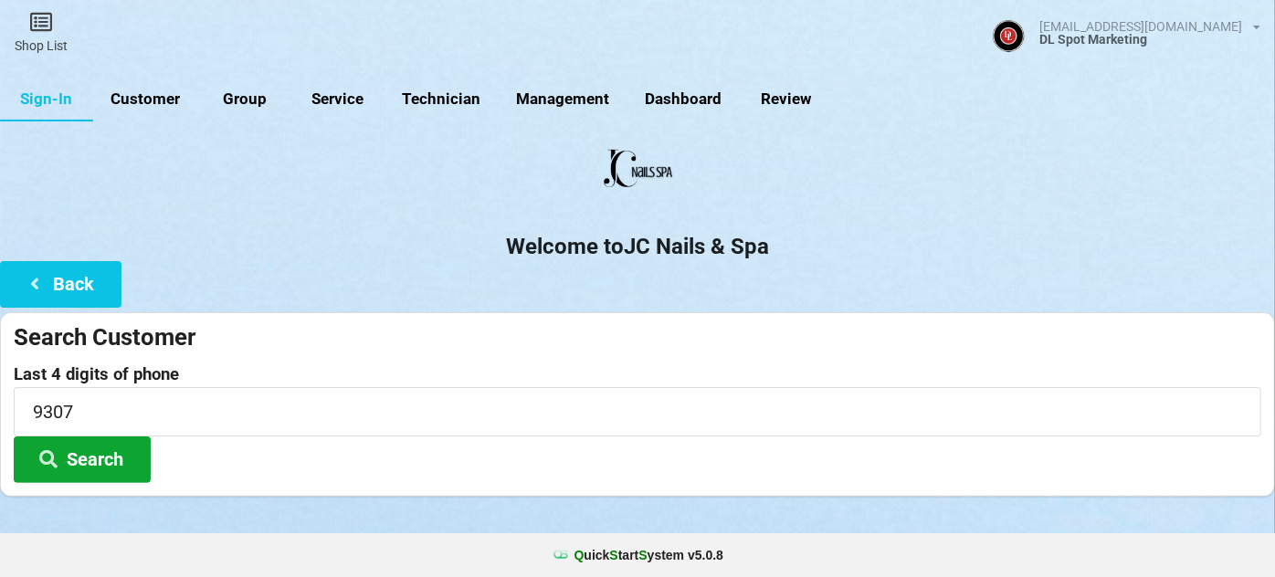
click at [100, 451] on button "Search" at bounding box center [82, 460] width 137 height 47
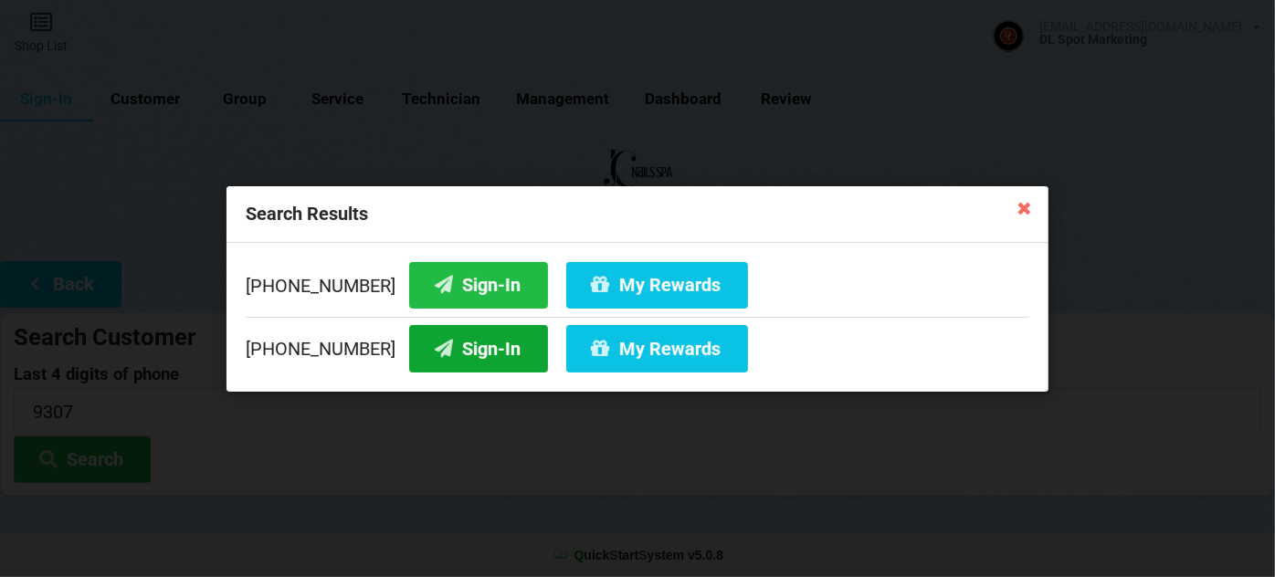
click at [477, 344] on button "Sign-In" at bounding box center [478, 348] width 139 height 47
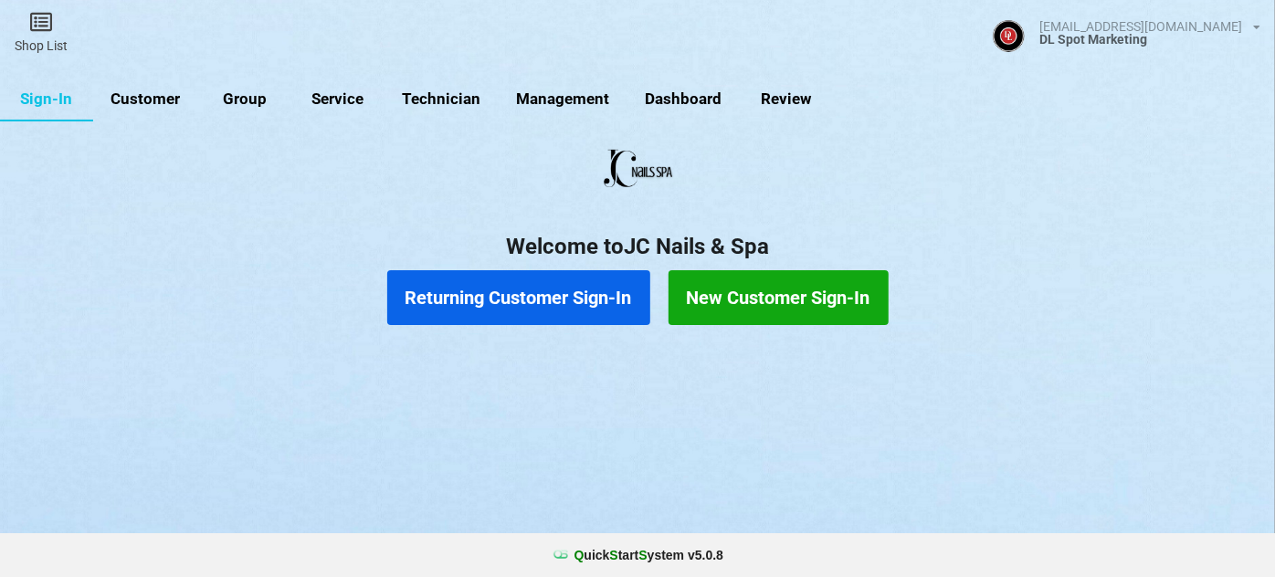
click at [518, 301] on button "Returning Customer Sign-In" at bounding box center [518, 297] width 263 height 55
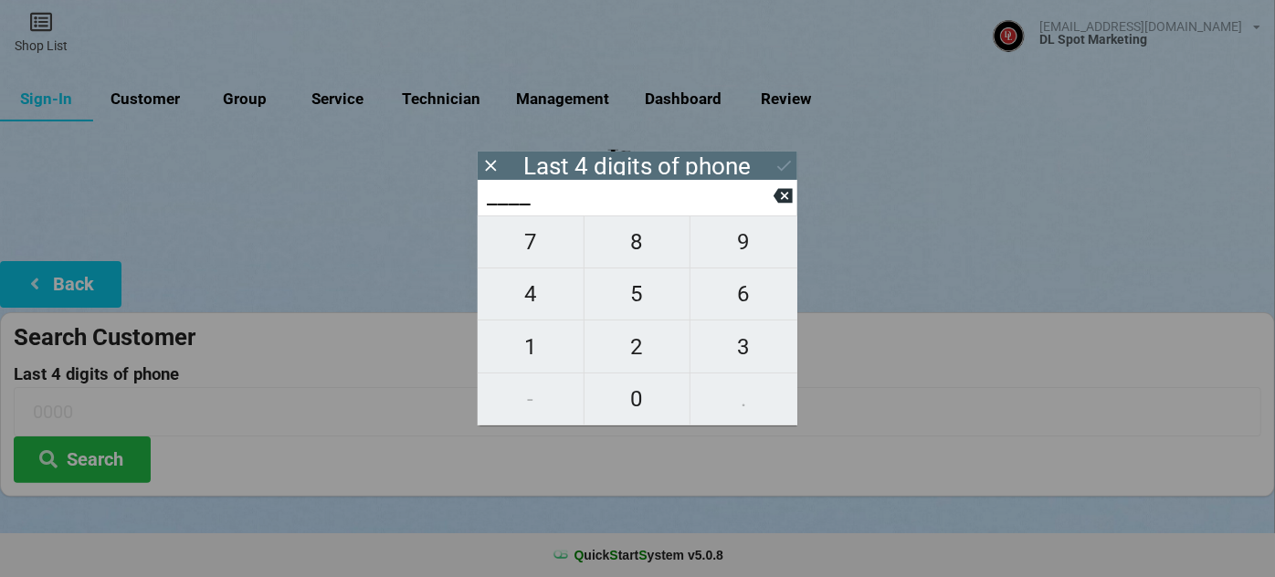
type input "3___"
type input "34__"
type input "344_"
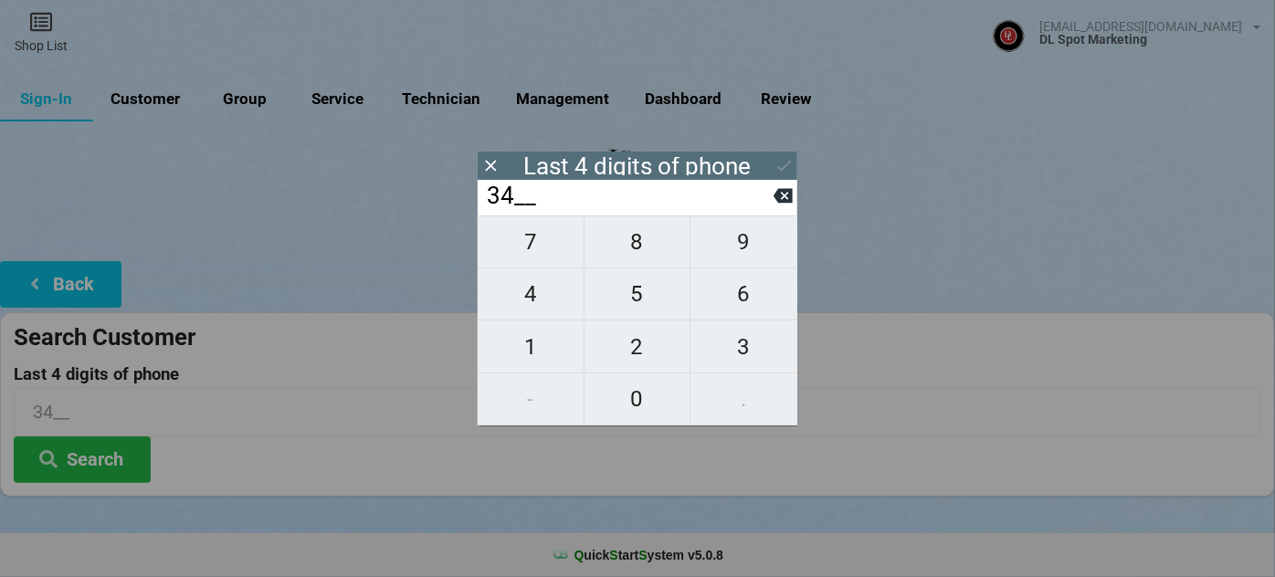
type input "344_"
type input "3442"
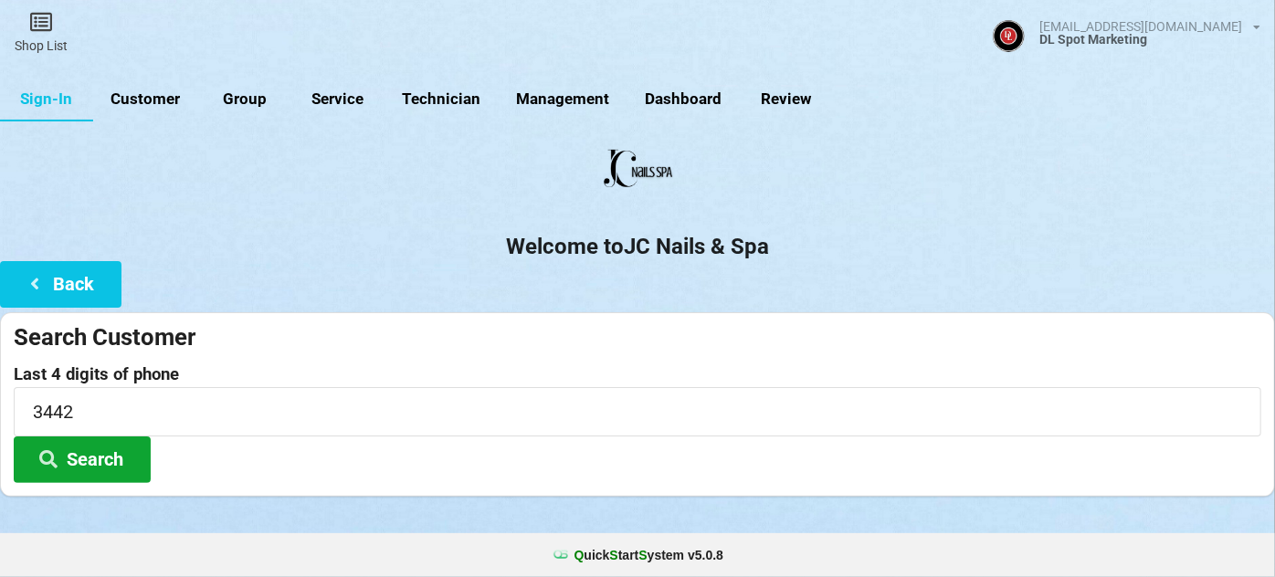
click at [83, 457] on button "Search" at bounding box center [82, 460] width 137 height 47
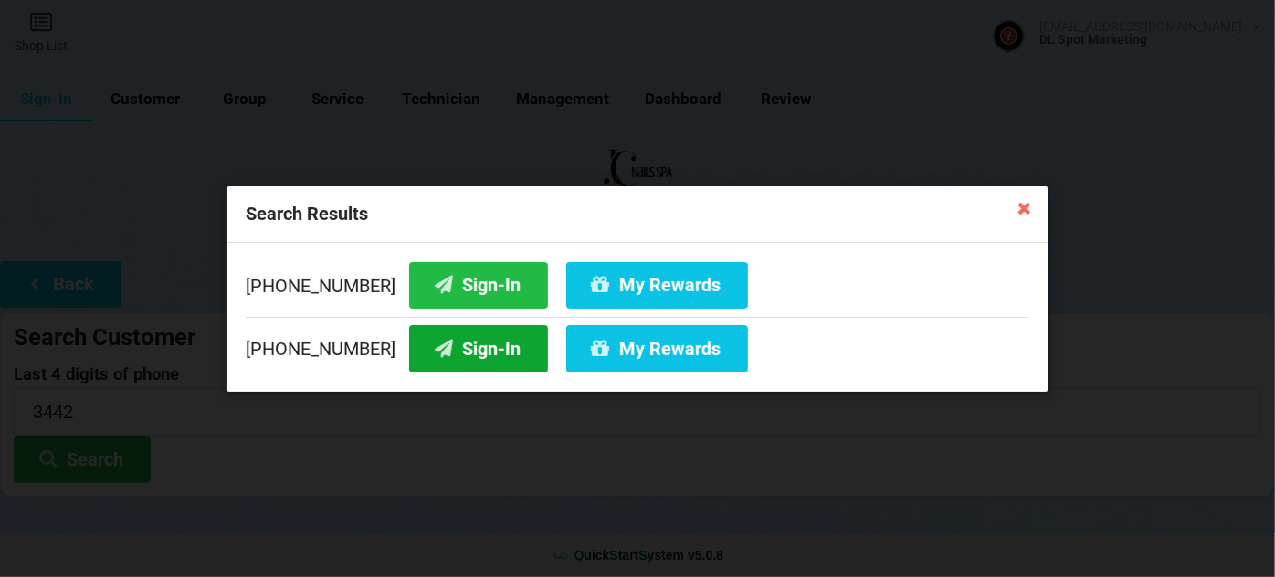
click at [477, 349] on button "Sign-In" at bounding box center [478, 348] width 139 height 47
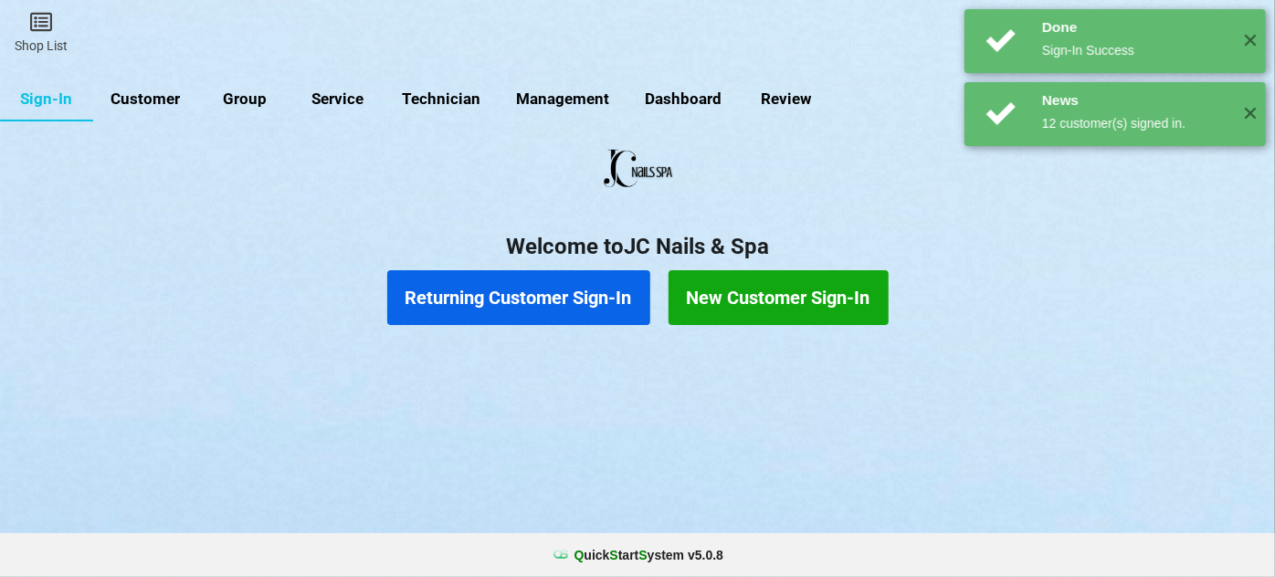
click at [535, 313] on button "Returning Customer Sign-In" at bounding box center [518, 297] width 263 height 55
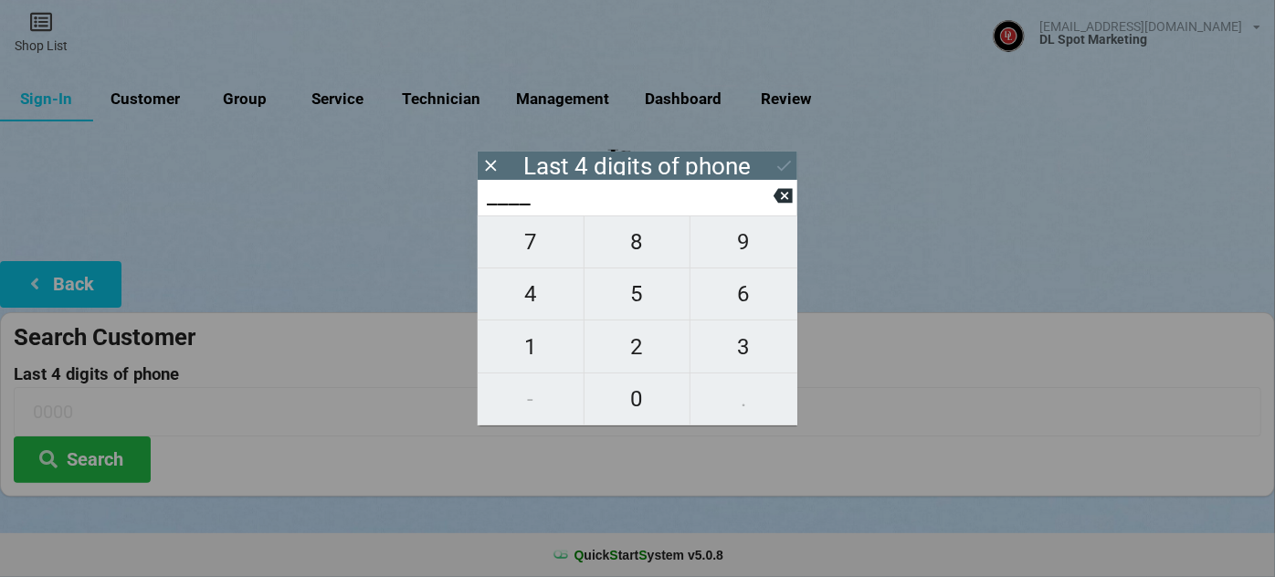
type input "6___"
type input "69__"
type input "693_"
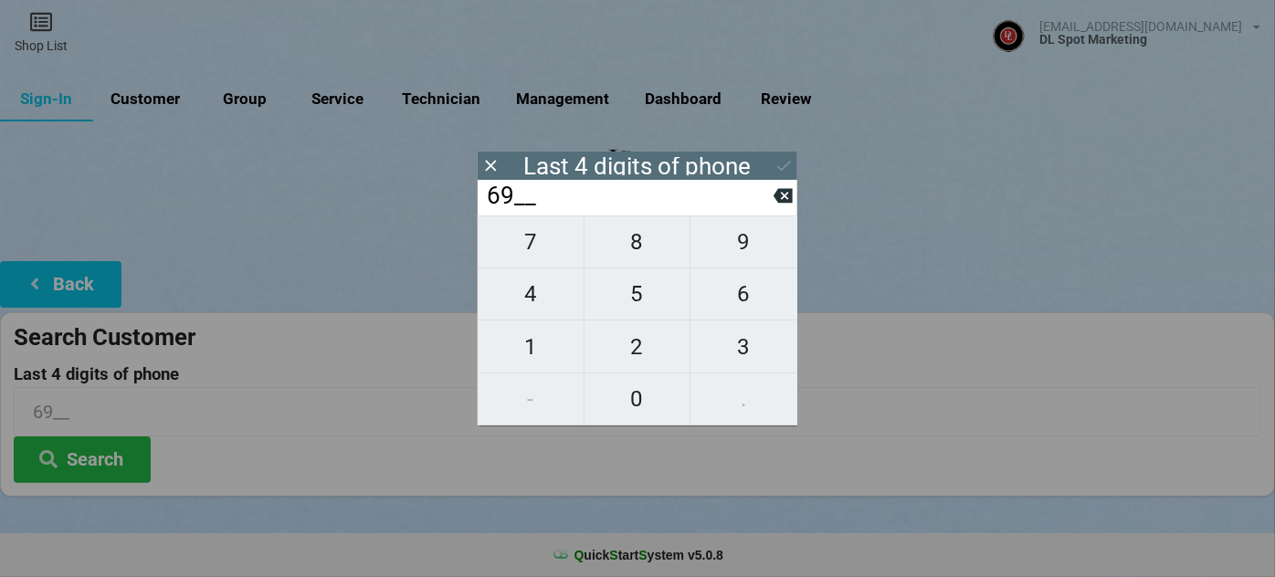
type input "693_"
type input "6934"
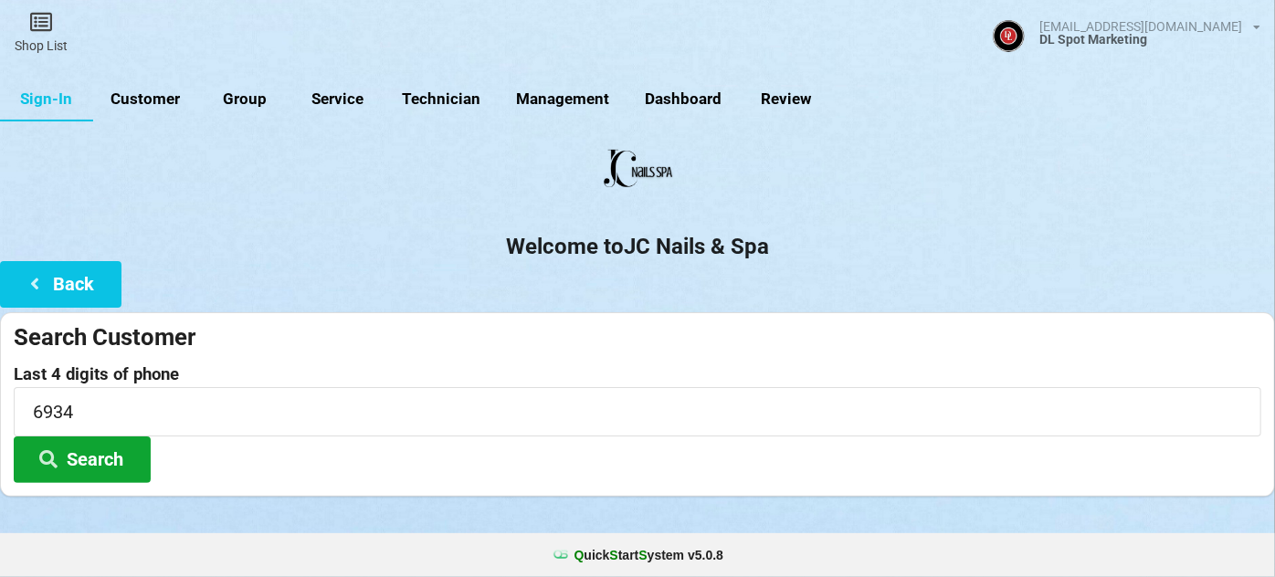
click at [91, 449] on button "Search" at bounding box center [82, 460] width 137 height 47
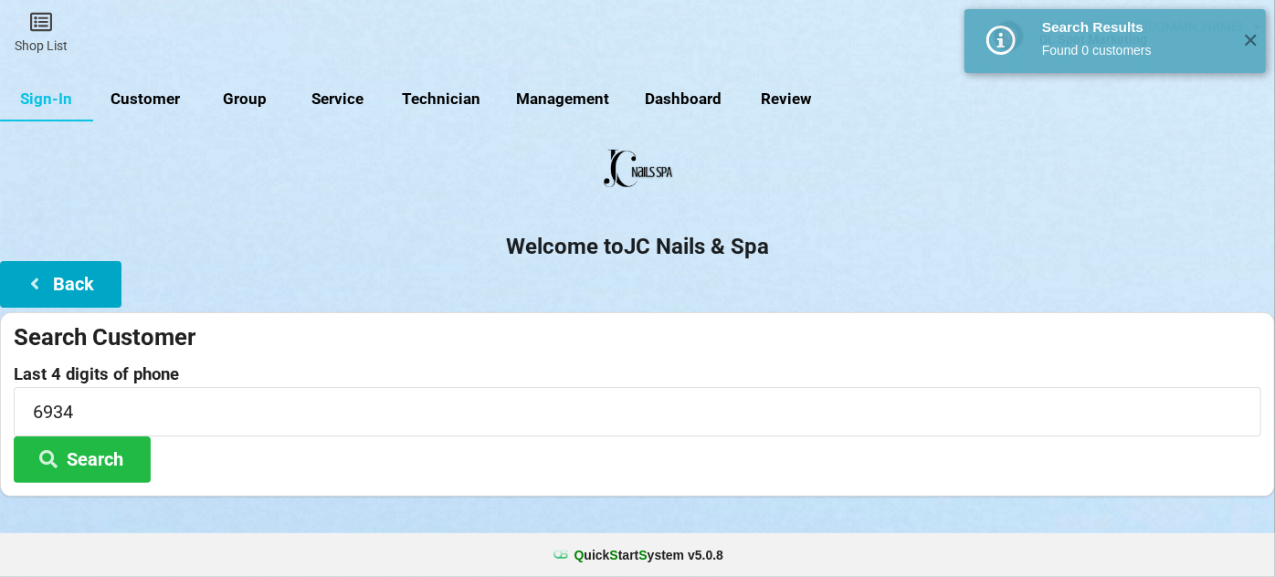
click at [100, 284] on button "Back" at bounding box center [60, 284] width 121 height 47
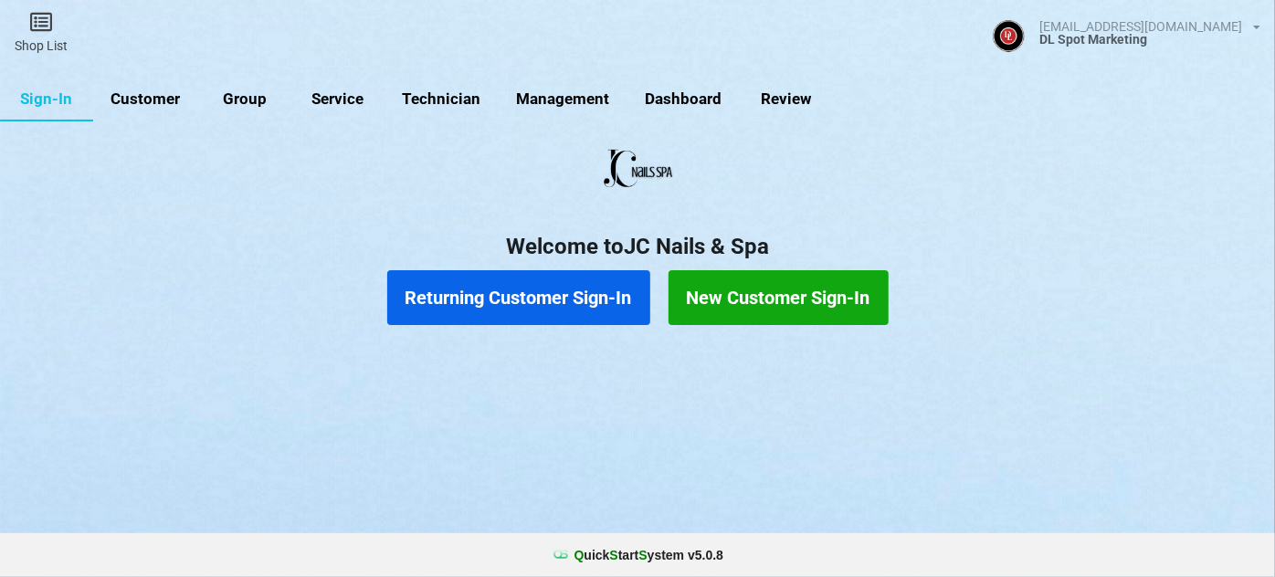
click at [749, 296] on button "New Customer Sign-In" at bounding box center [778, 297] width 220 height 55
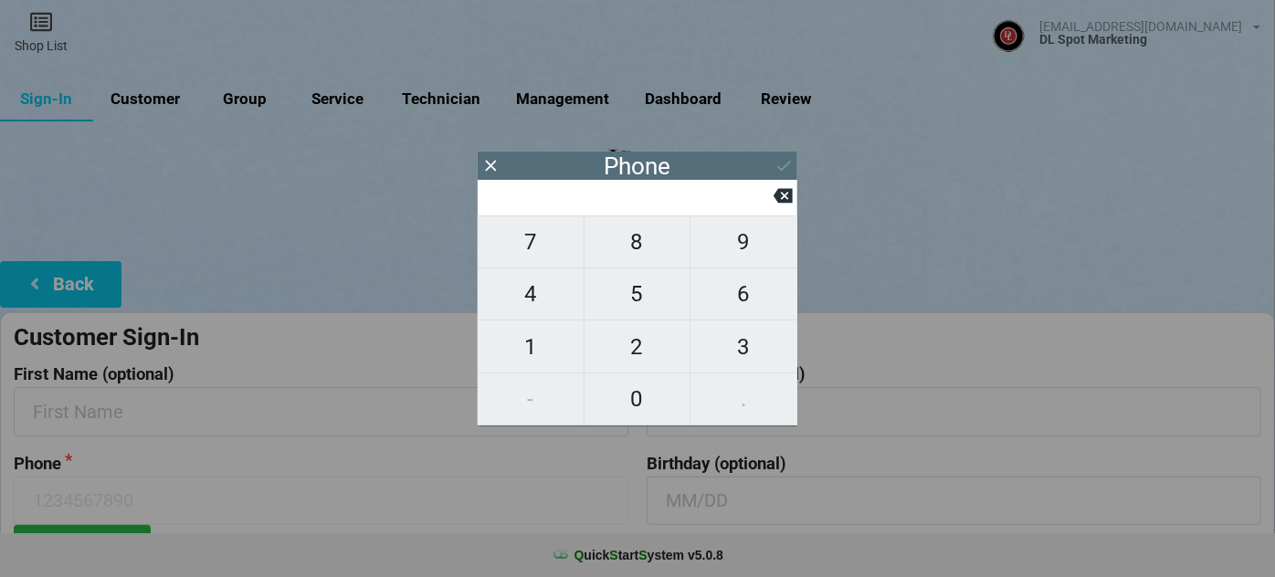
type input "9"
type input "92"
type input "925"
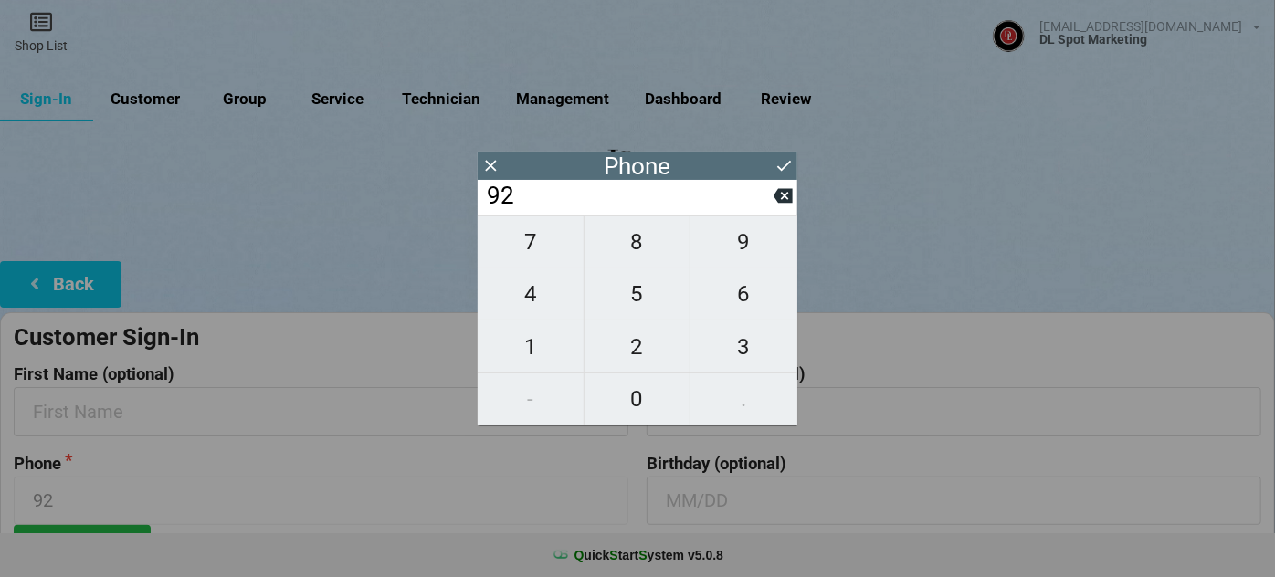
type input "925"
type input "9252"
type input "92520"
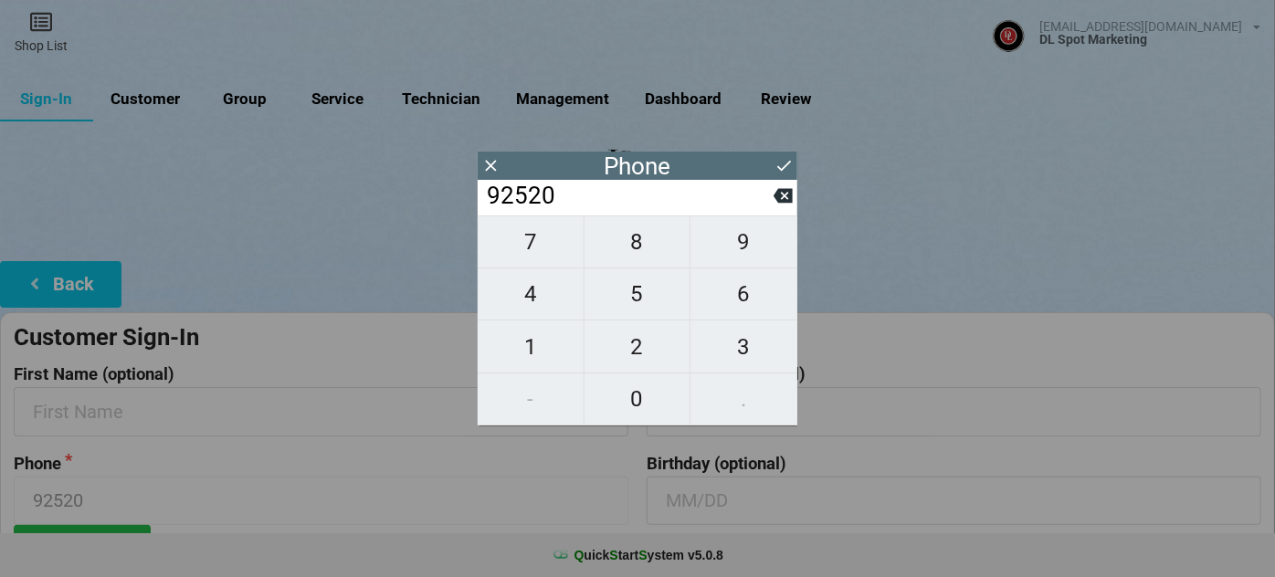
type input "925200"
type input "9252006"
type input "92520069"
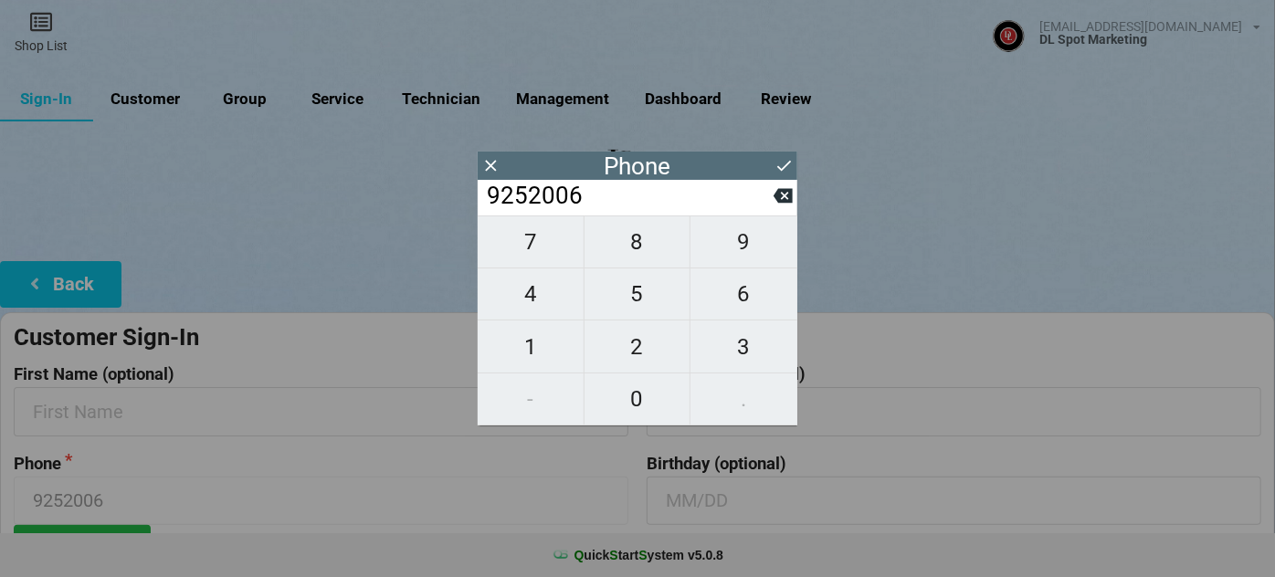
type input "92520069"
type input "925200693"
type input "9252006934"
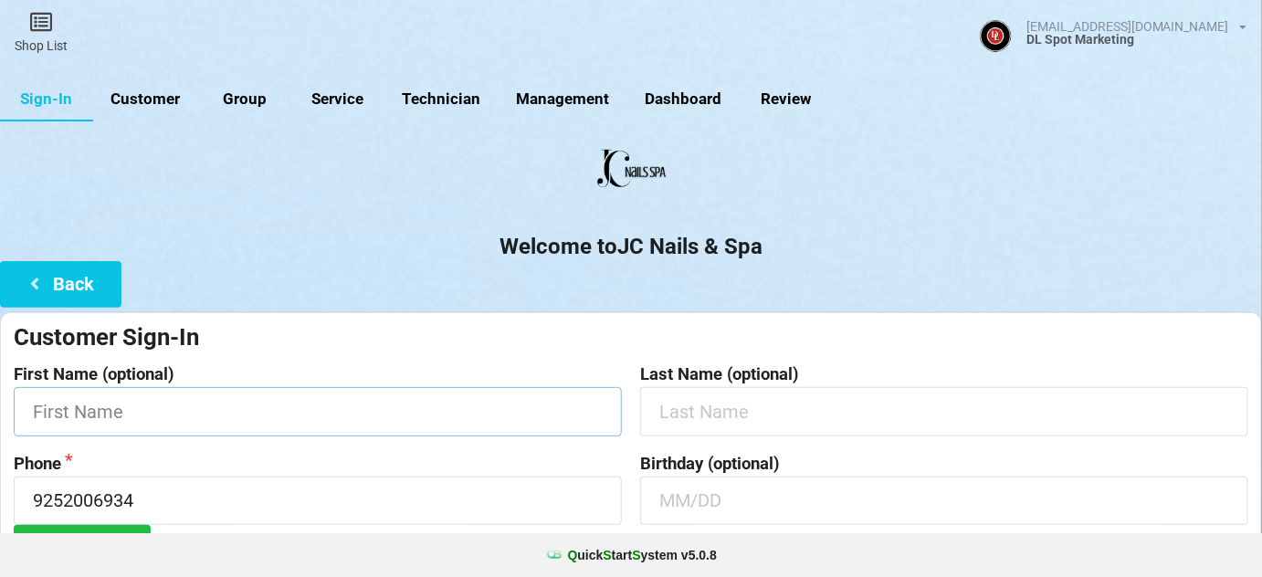
click at [163, 419] on input "text" at bounding box center [318, 411] width 608 height 48
type input "[PERSON_NAME]"
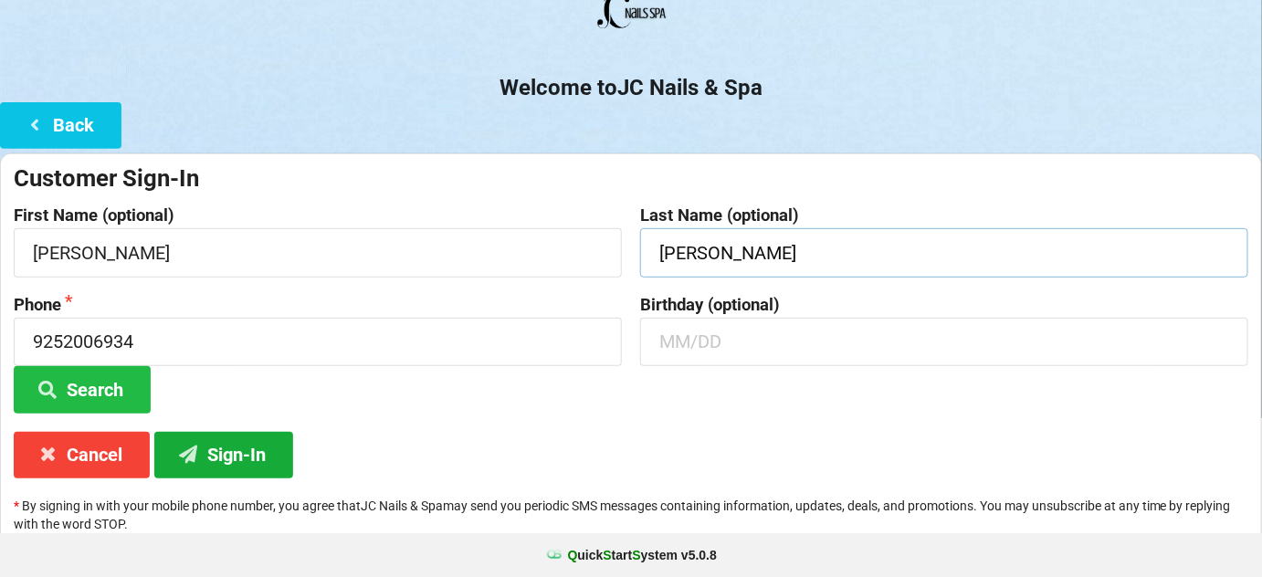
scroll to position [174, 0]
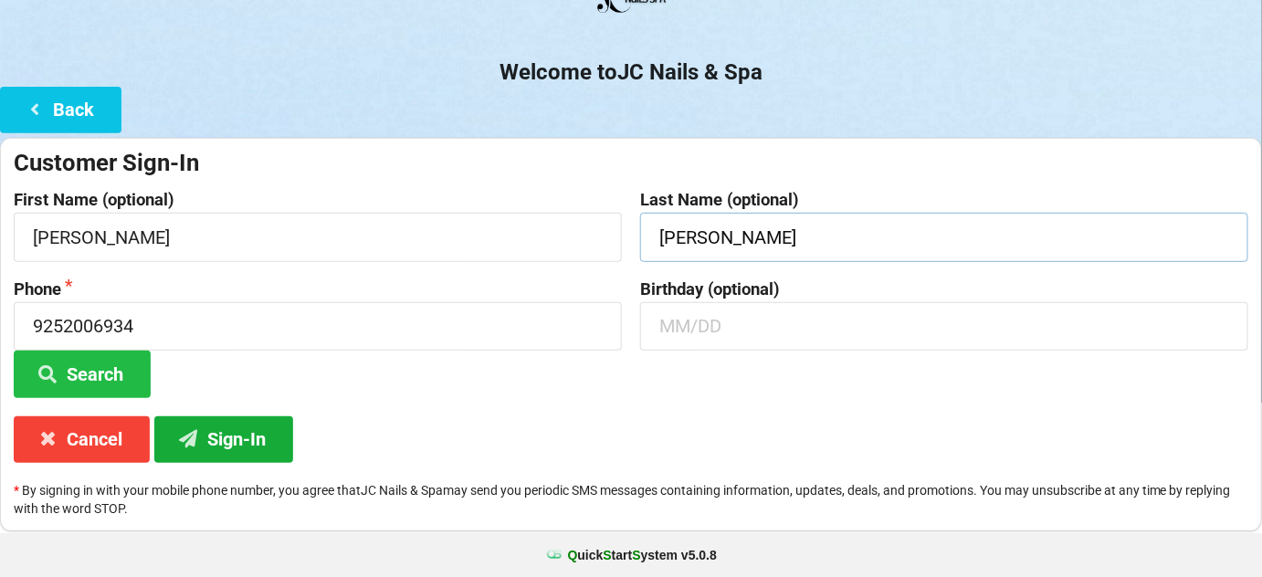
type input "[PERSON_NAME]"
click at [237, 431] on button "Sign-In" at bounding box center [223, 439] width 139 height 47
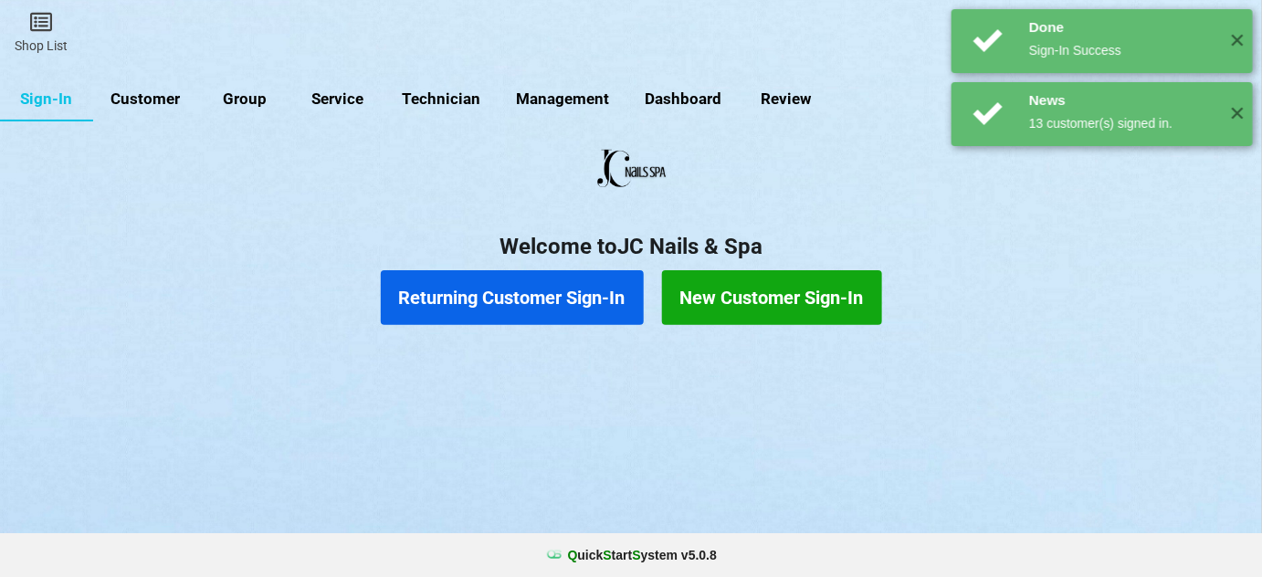
scroll to position [0, 0]
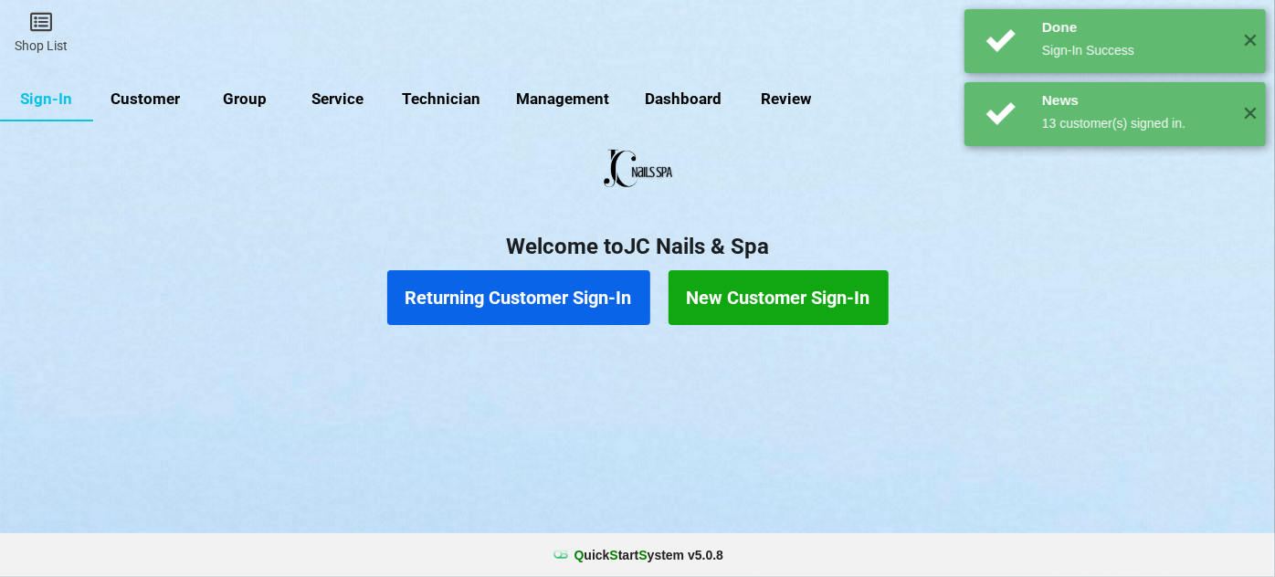
click at [513, 279] on button "Returning Customer Sign-In" at bounding box center [518, 297] width 263 height 55
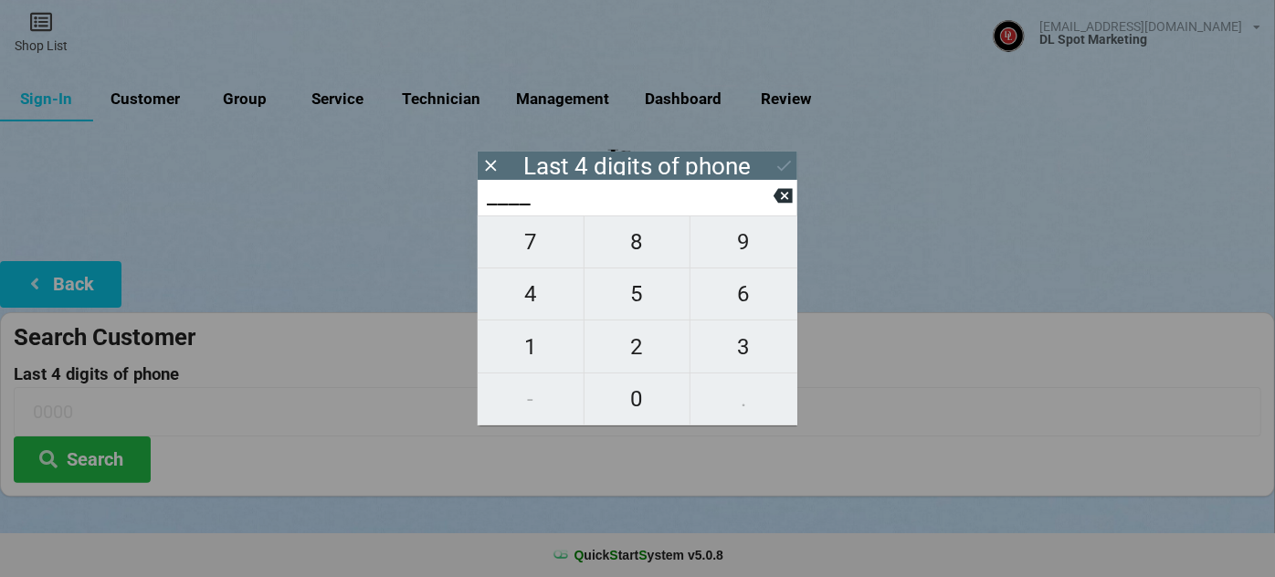
type input "3___"
type input "32__"
type input "321_"
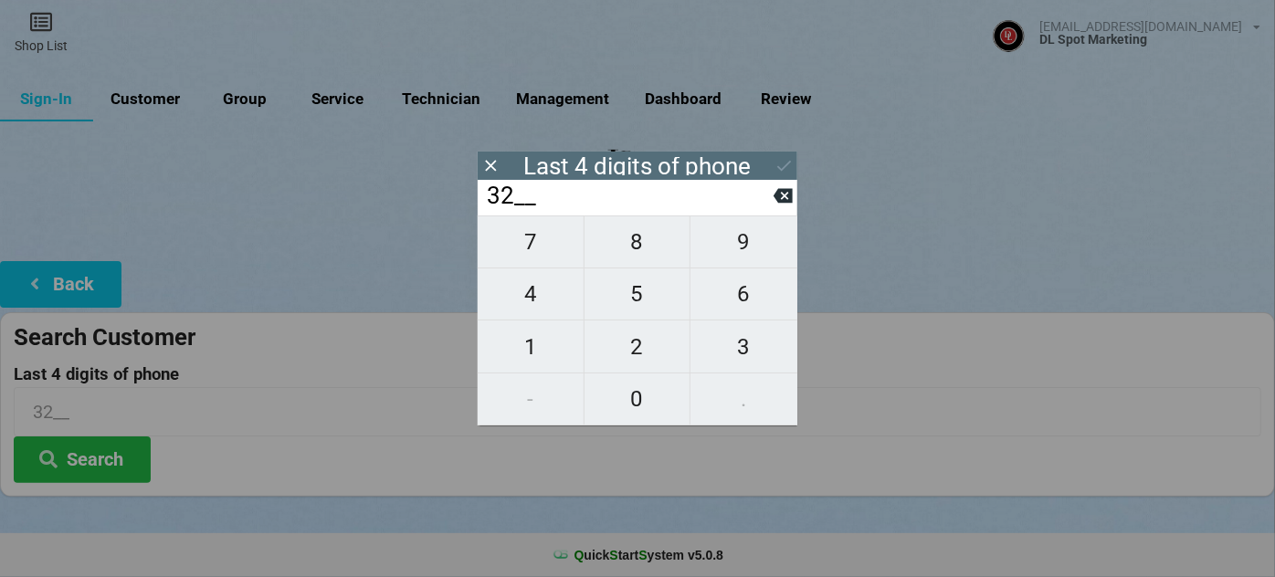
type input "321_"
type input "3212"
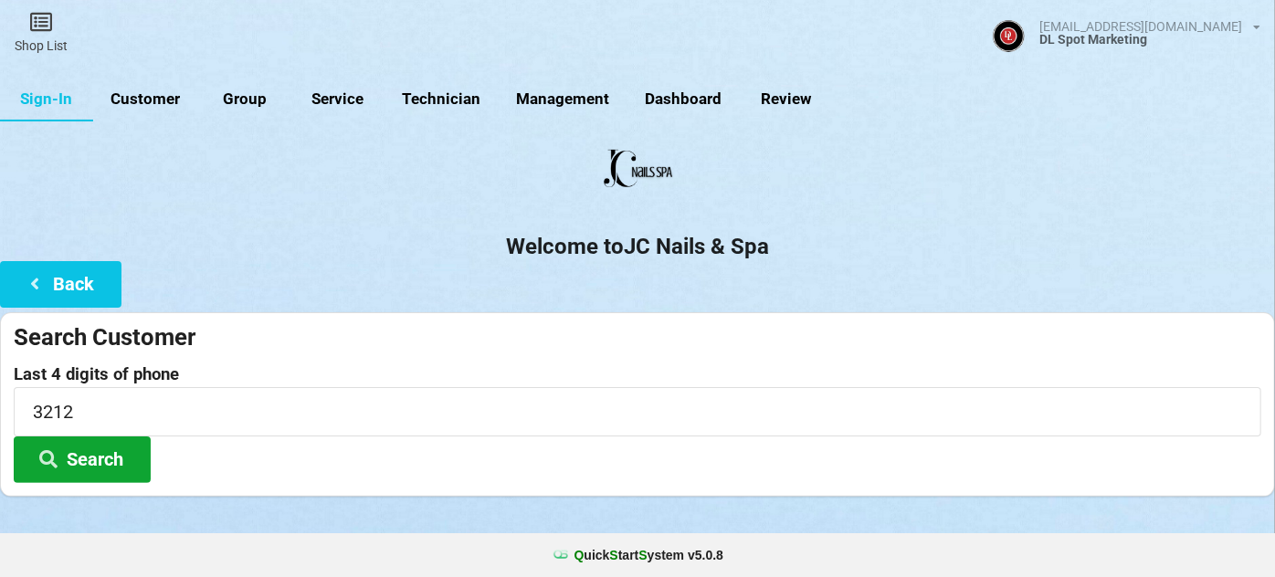
click at [94, 458] on button "Search" at bounding box center [82, 460] width 137 height 47
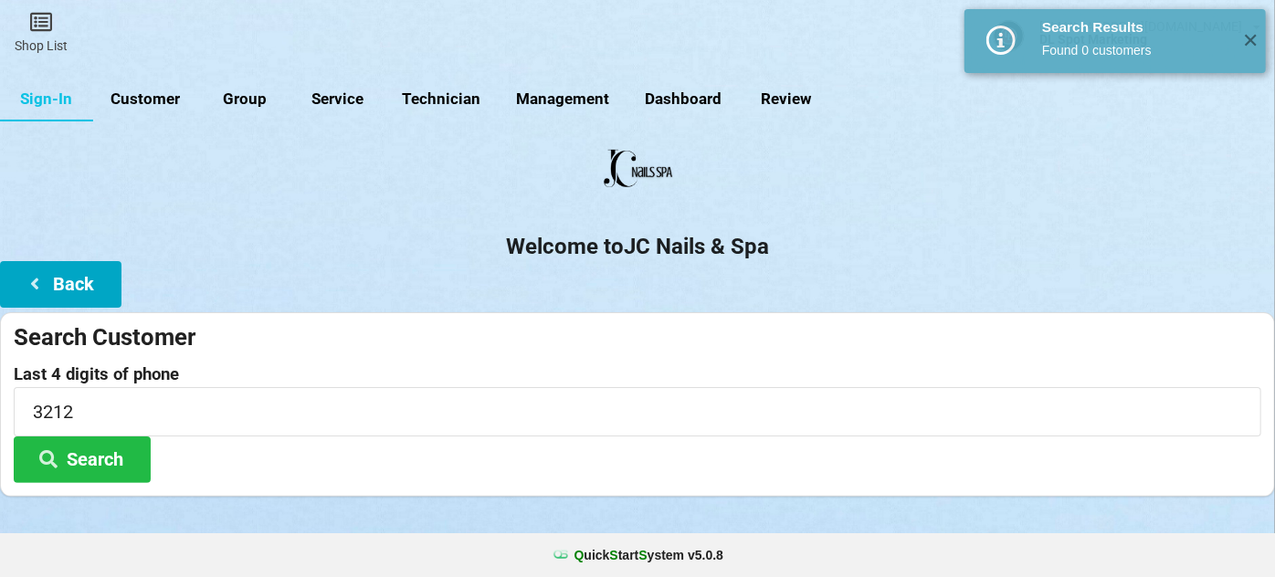
click at [101, 284] on button "Back" at bounding box center [60, 284] width 121 height 47
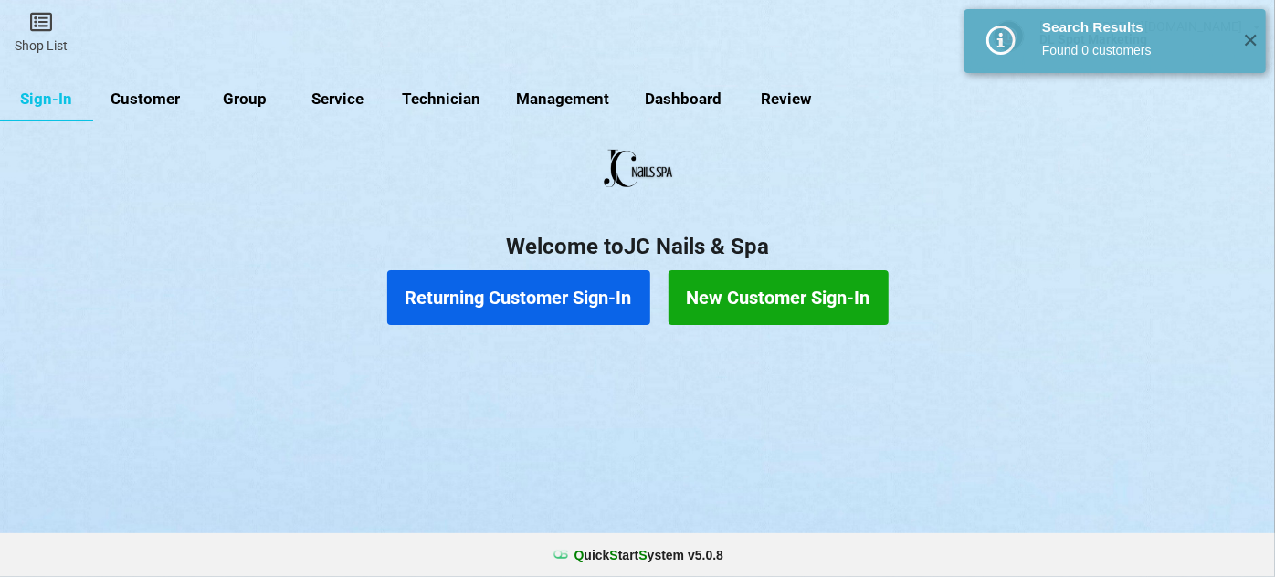
click at [837, 316] on button "New Customer Sign-In" at bounding box center [778, 297] width 220 height 55
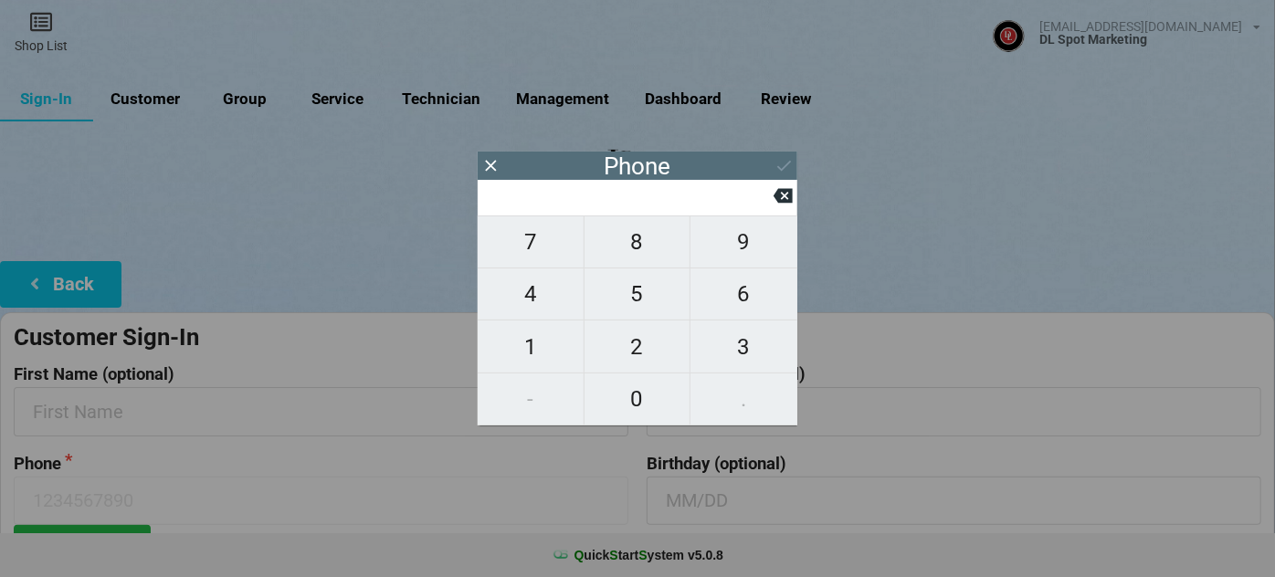
type input "2"
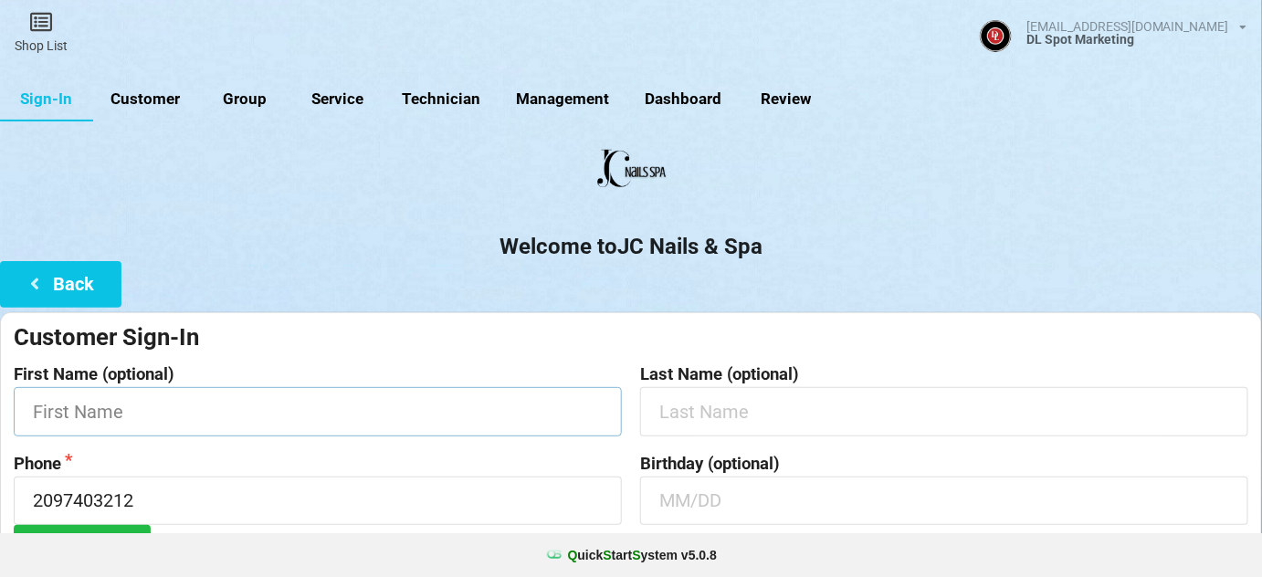
click at [214, 405] on input "text" at bounding box center [318, 411] width 608 height 48
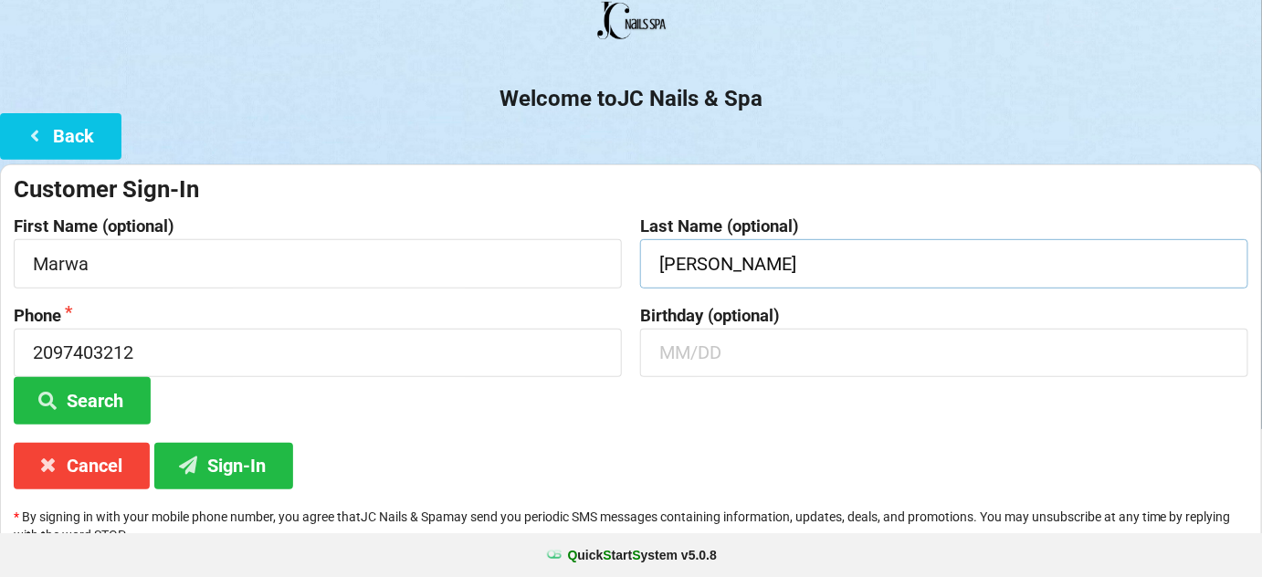
scroll to position [174, 0]
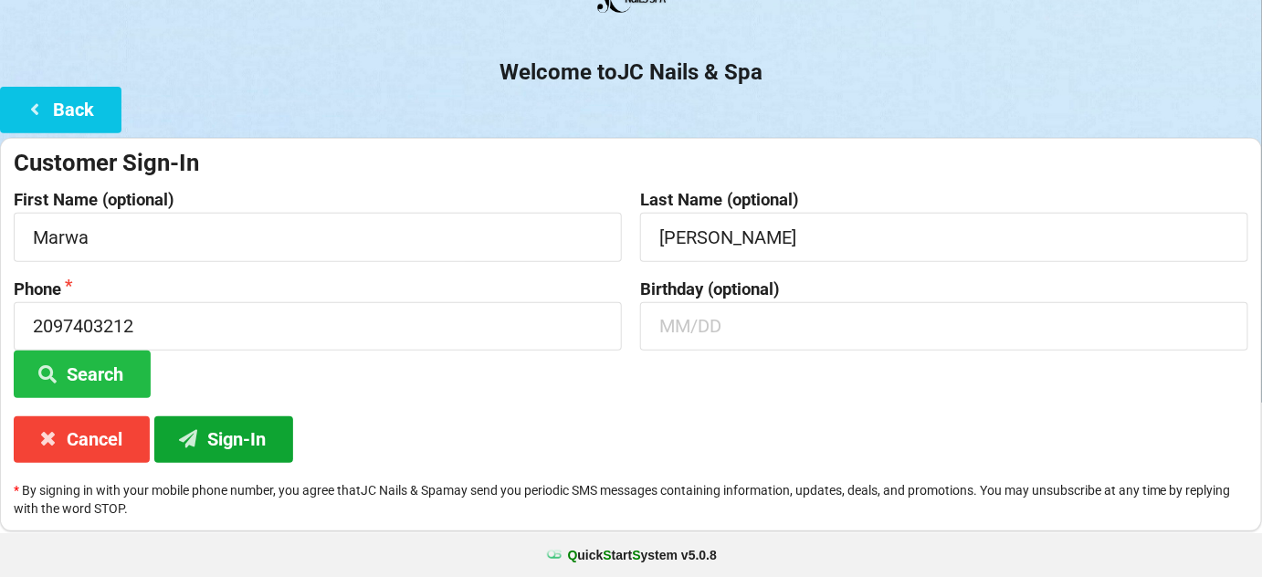
click at [242, 437] on button "Sign-In" at bounding box center [223, 439] width 139 height 47
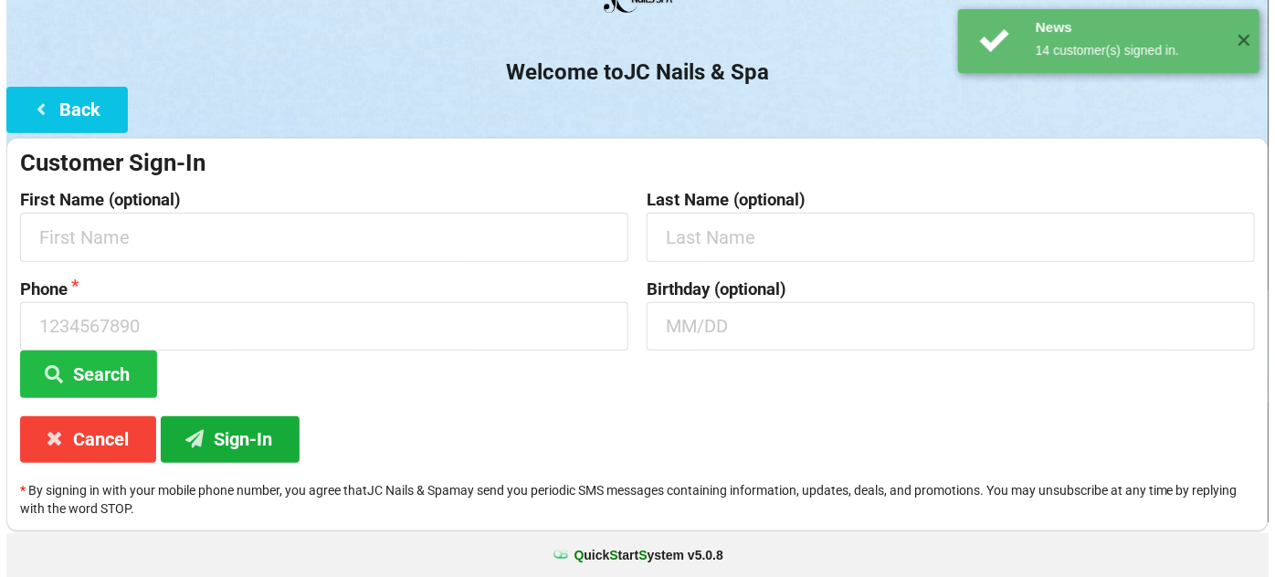
scroll to position [0, 0]
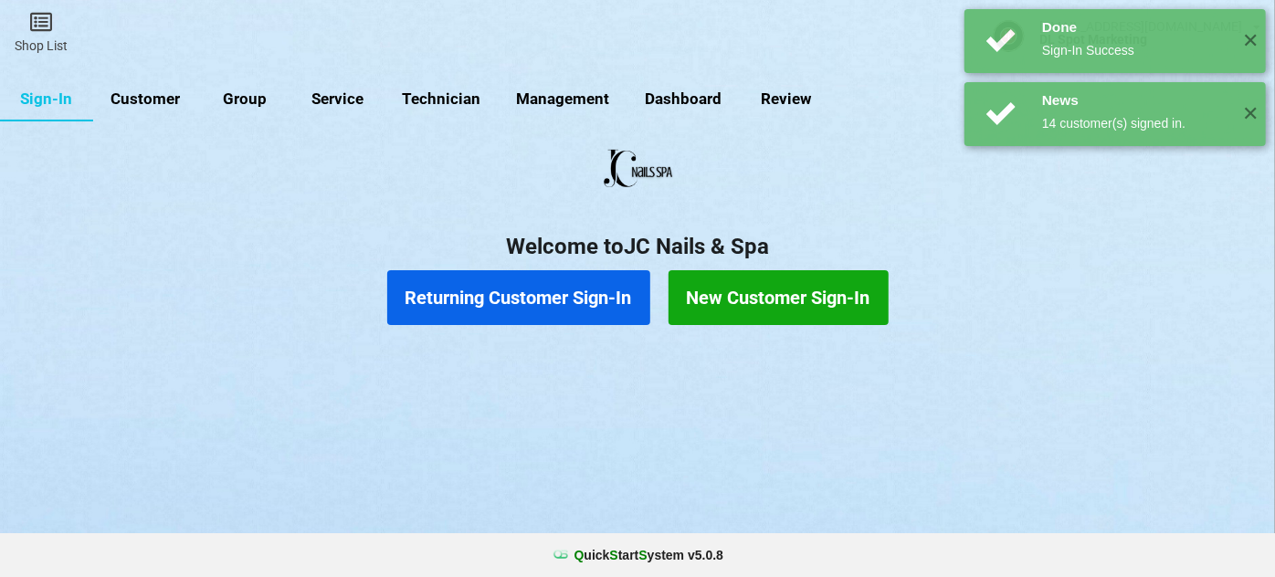
click at [544, 294] on button "Returning Customer Sign-In" at bounding box center [518, 297] width 263 height 55
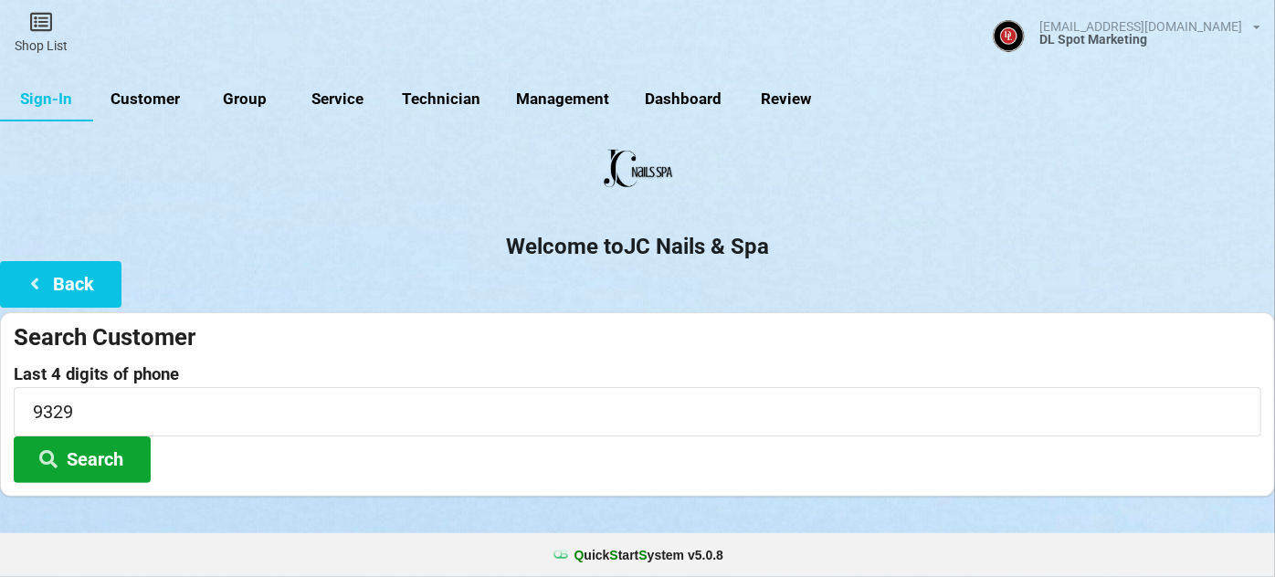
click at [114, 455] on button "Search" at bounding box center [82, 460] width 137 height 47
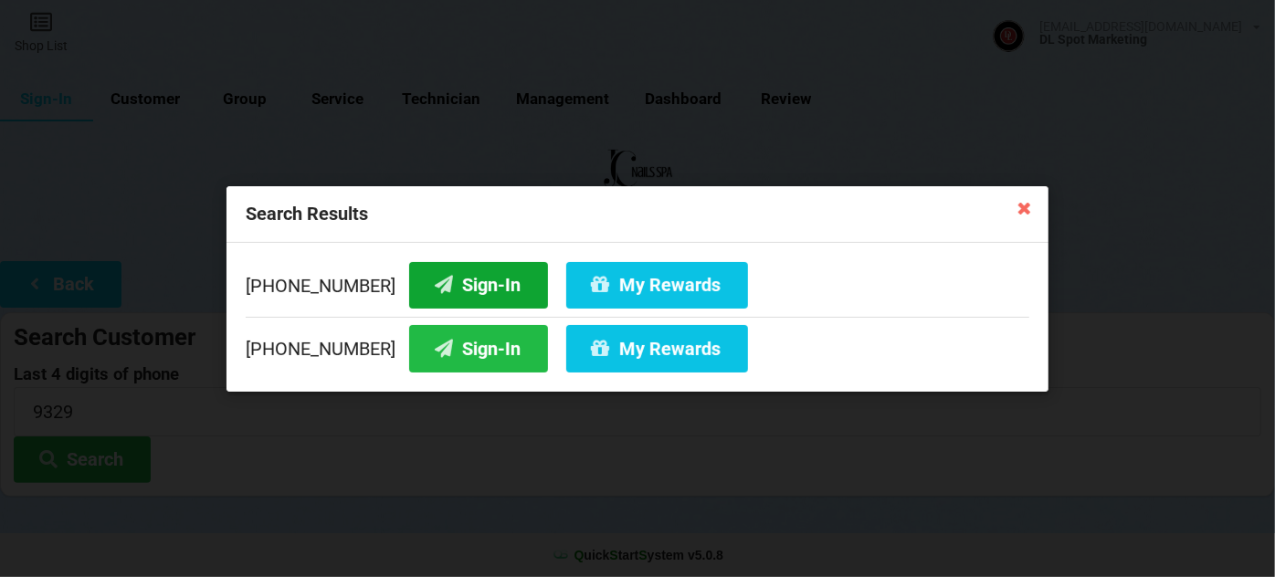
click at [475, 272] on button "Sign-In" at bounding box center [478, 284] width 139 height 47
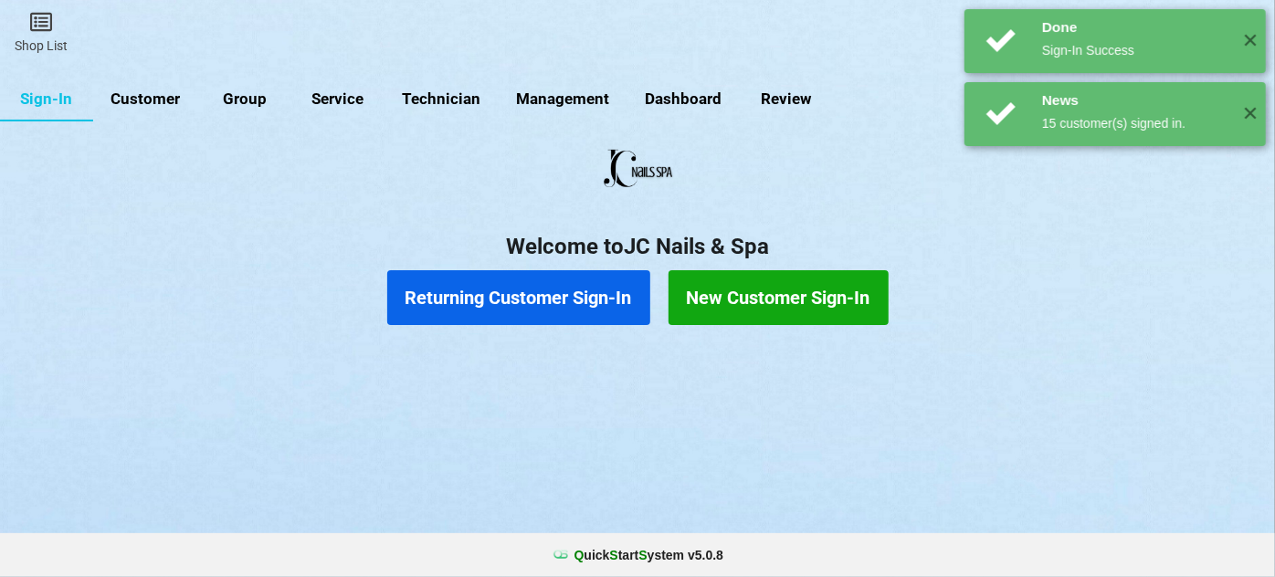
click at [486, 300] on button "Returning Customer Sign-In" at bounding box center [518, 297] width 263 height 55
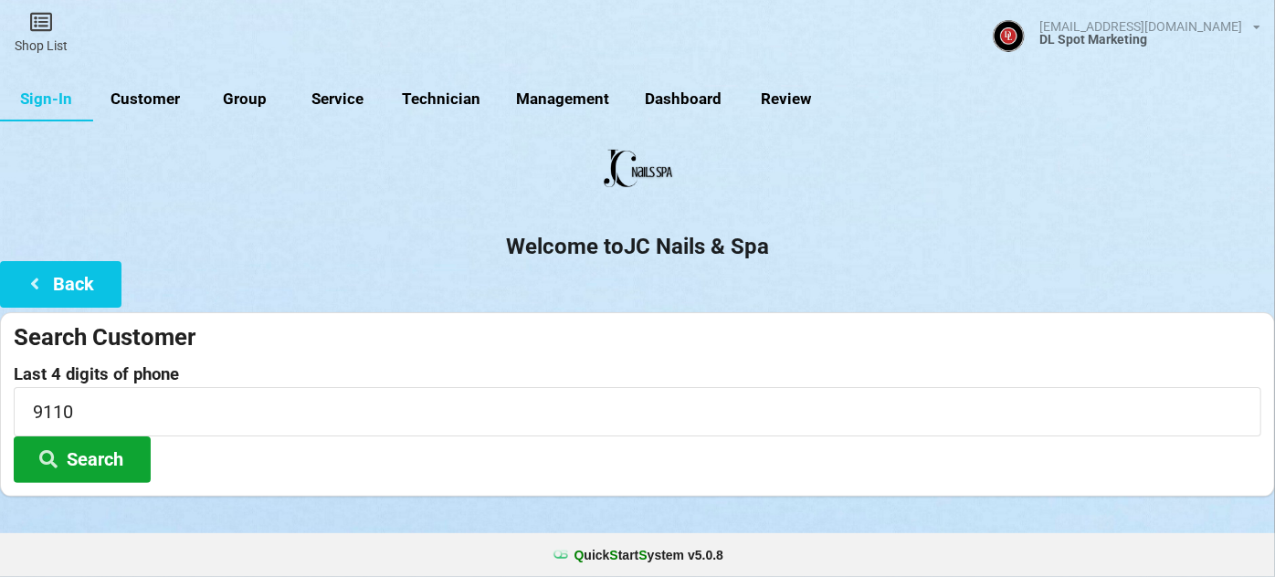
click at [102, 457] on button "Search" at bounding box center [82, 460] width 137 height 47
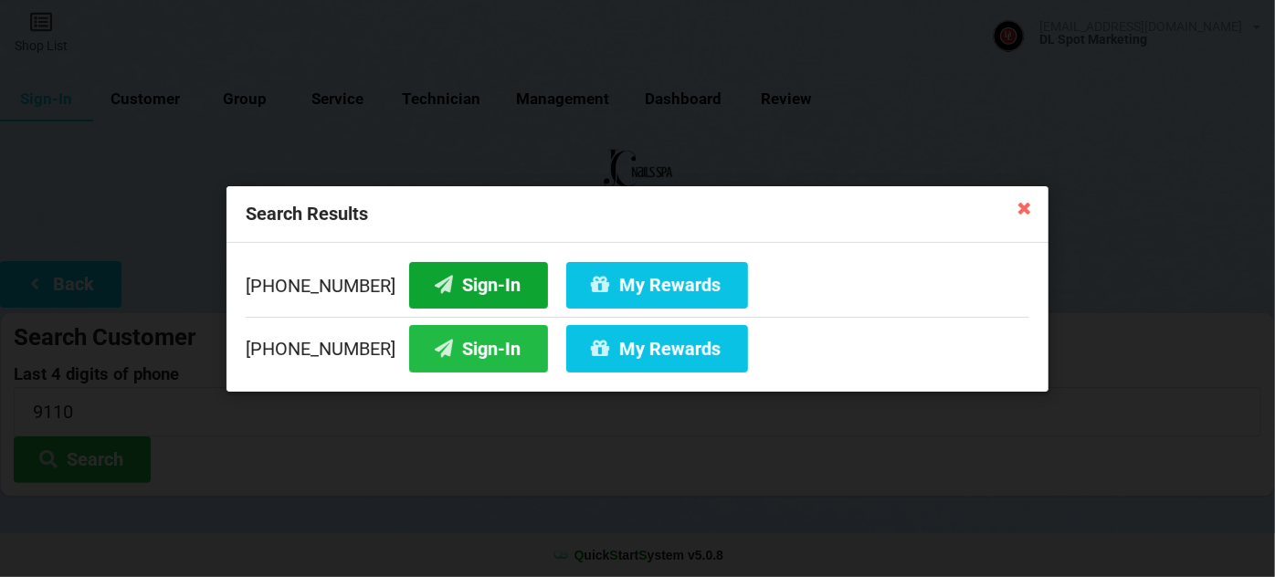
click at [472, 281] on button "Sign-In" at bounding box center [478, 284] width 139 height 47
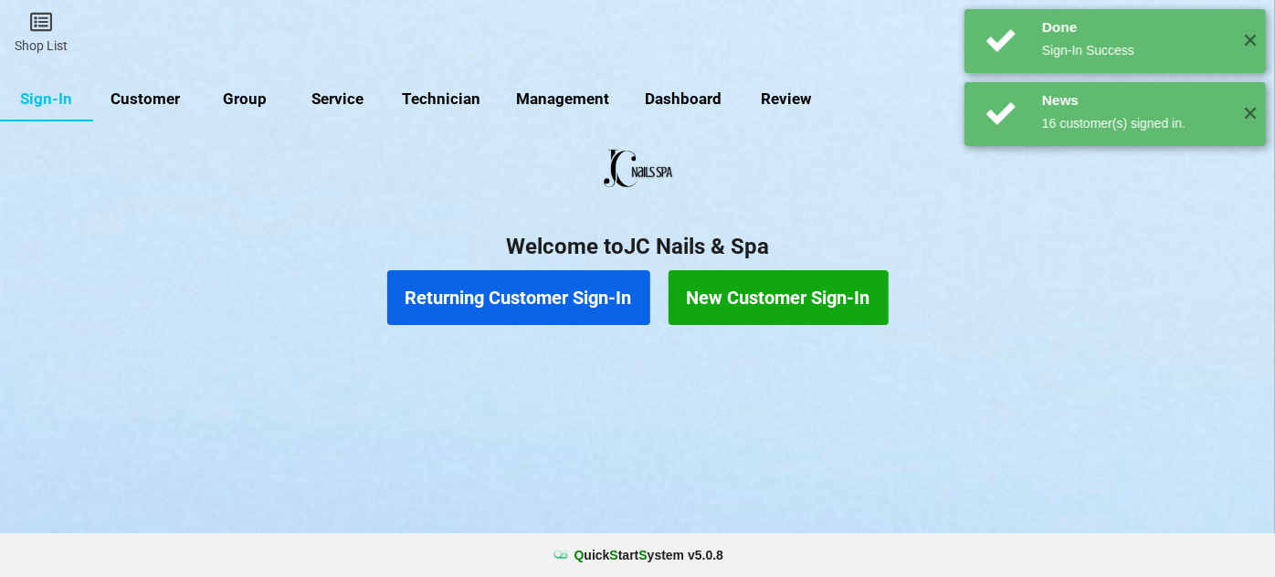
click at [473, 296] on button "Returning Customer Sign-In" at bounding box center [518, 297] width 263 height 55
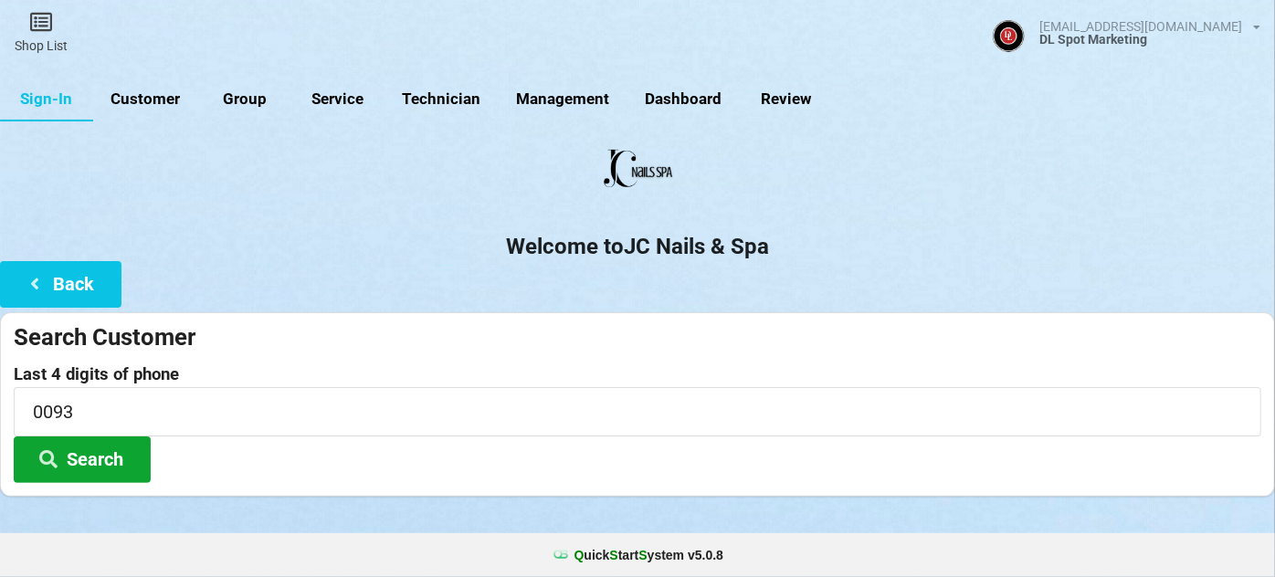
click at [90, 453] on button "Search" at bounding box center [82, 460] width 137 height 47
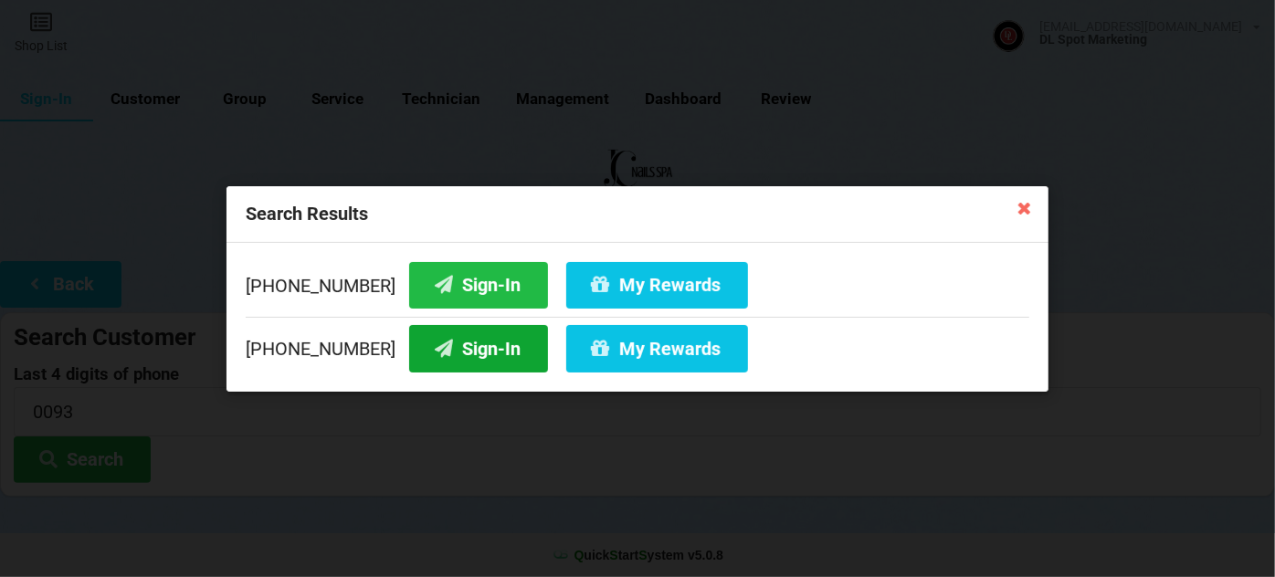
click at [478, 349] on button "Sign-In" at bounding box center [478, 348] width 139 height 47
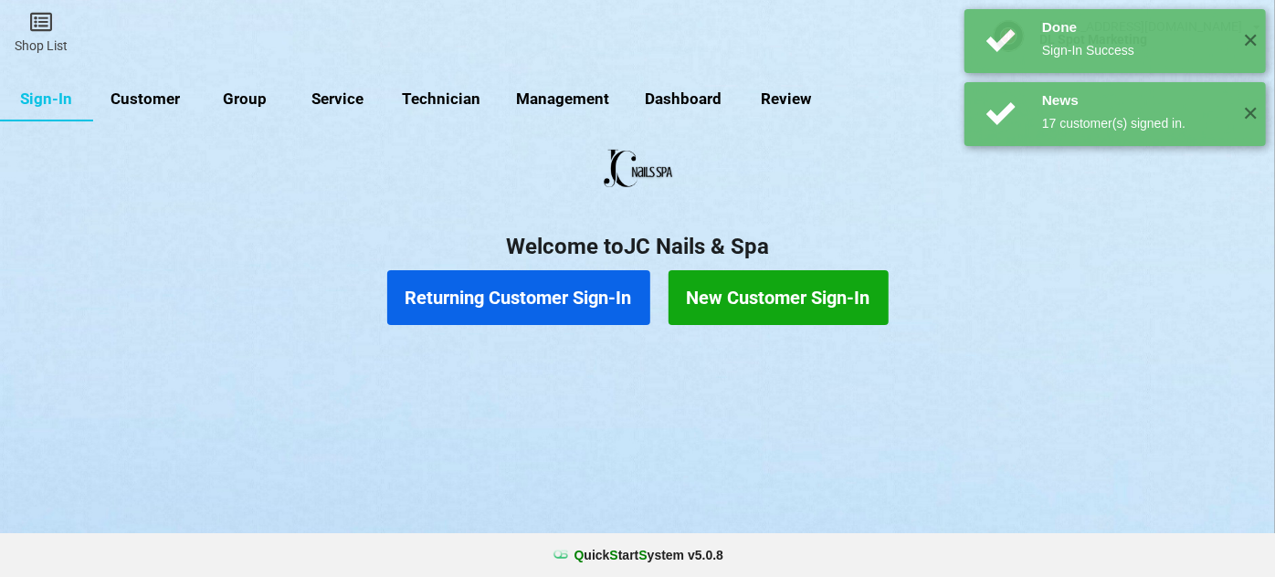
click at [141, 97] on link "Customer" at bounding box center [145, 100] width 105 height 44
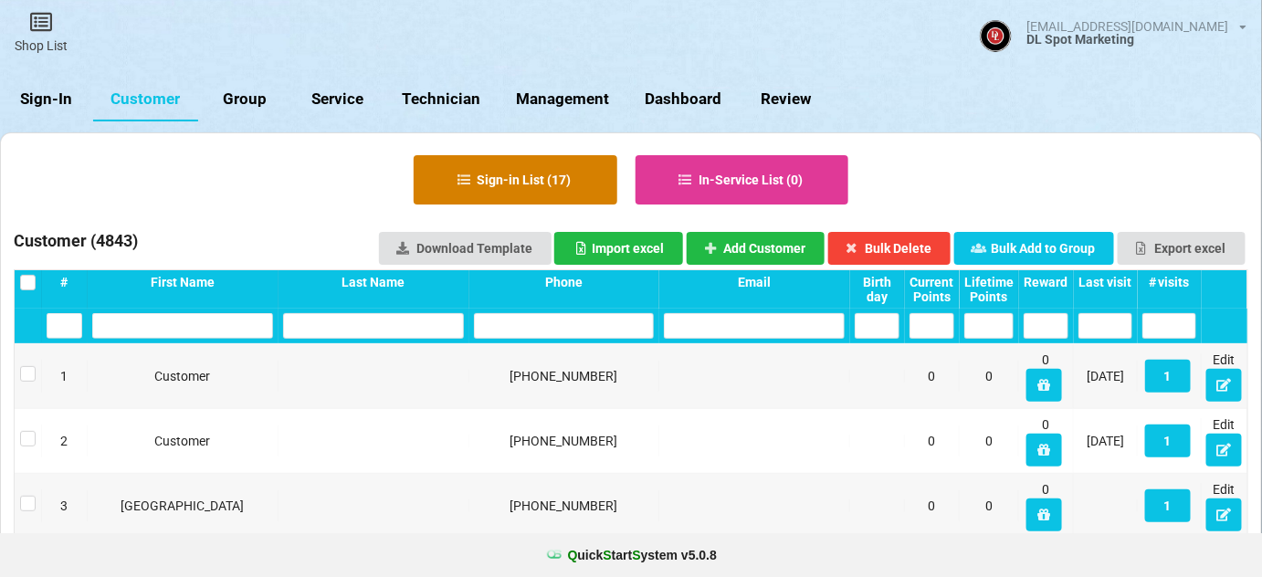
click at [519, 174] on button "Sign-in List ( 17 )" at bounding box center [516, 179] width 204 height 49
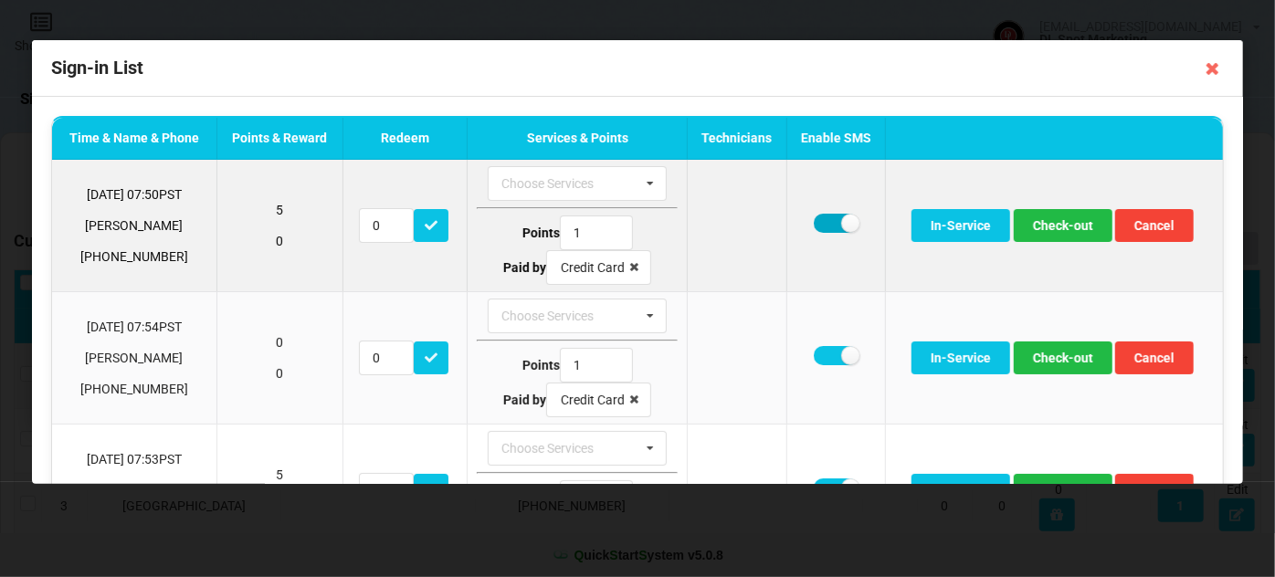
click at [826, 228] on label at bounding box center [836, 223] width 45 height 19
click at [1055, 227] on button "Check-out" at bounding box center [1063, 225] width 99 height 33
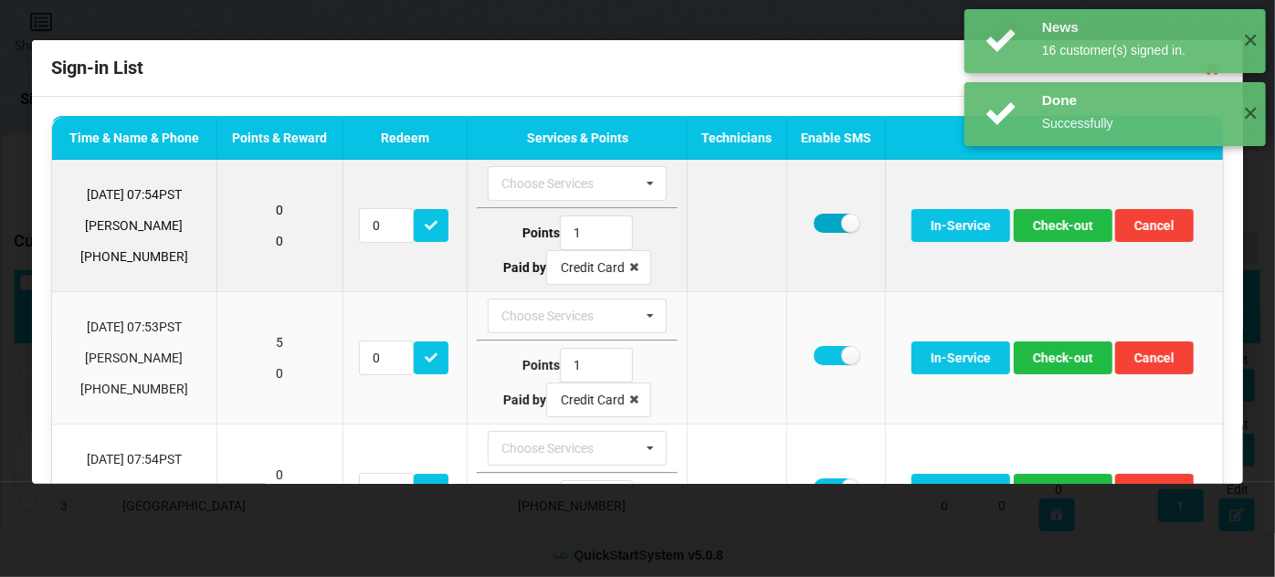
click at [823, 216] on label at bounding box center [836, 223] width 45 height 19
click at [1043, 229] on button "Check-out" at bounding box center [1063, 225] width 99 height 33
click at [821, 221] on label at bounding box center [836, 223] width 45 height 19
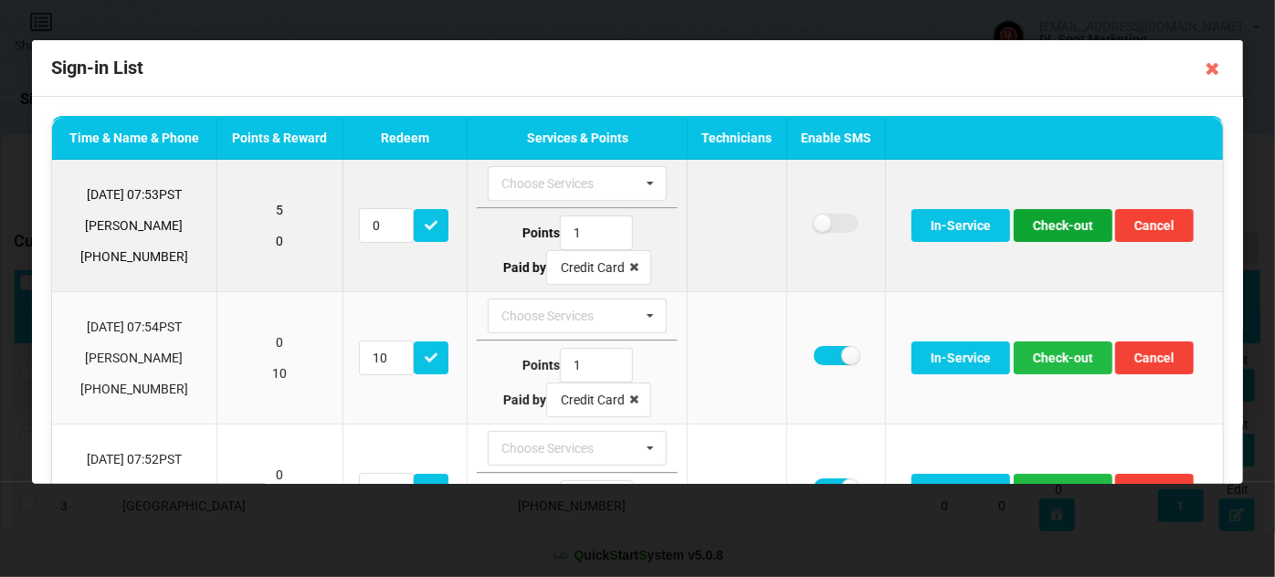
click at [1051, 226] on button "Check-out" at bounding box center [1063, 225] width 99 height 33
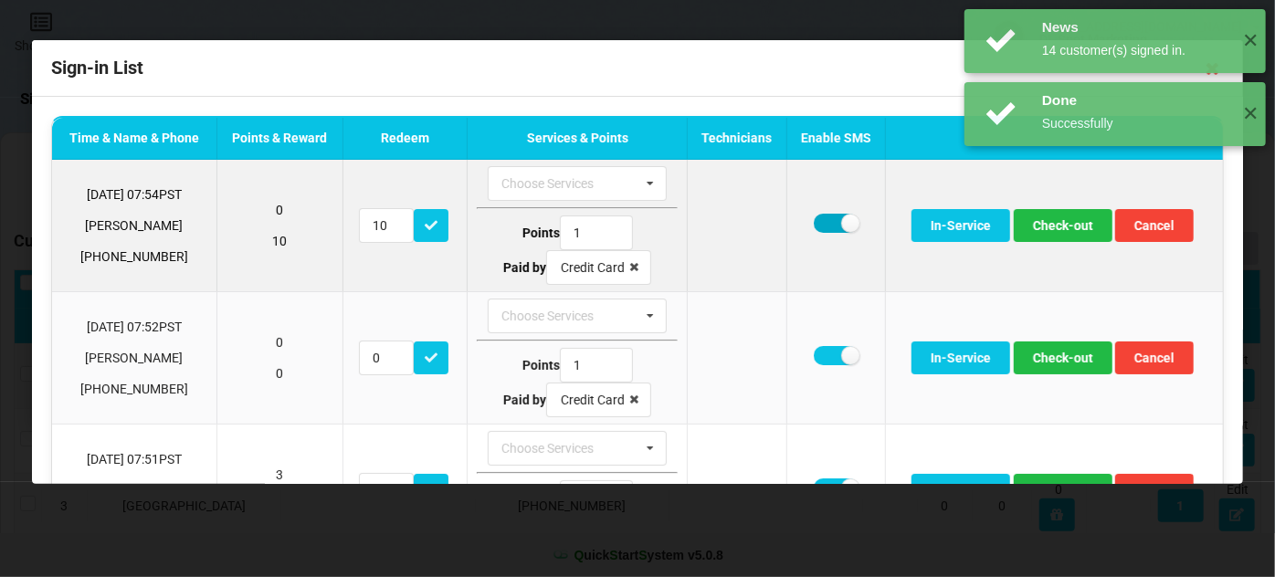
click at [819, 226] on label at bounding box center [836, 223] width 45 height 19
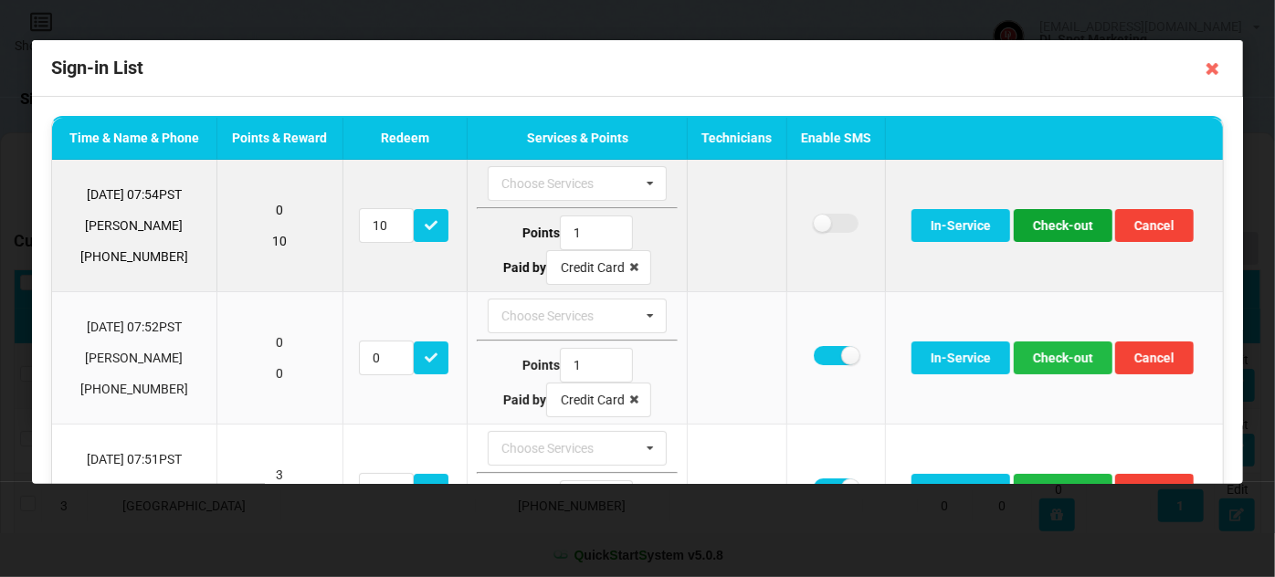
click at [1064, 230] on button "Check-out" at bounding box center [1063, 225] width 99 height 33
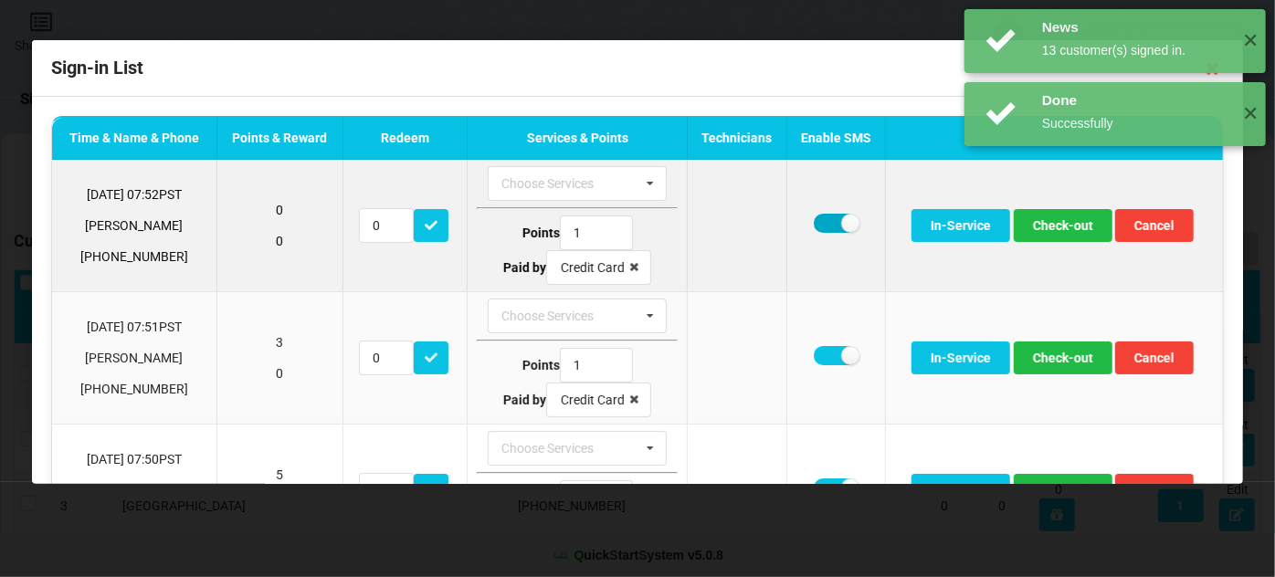
click at [814, 223] on label at bounding box center [836, 223] width 45 height 19
click at [1052, 229] on button "Check-out" at bounding box center [1063, 225] width 99 height 33
click at [822, 223] on label at bounding box center [836, 223] width 45 height 19
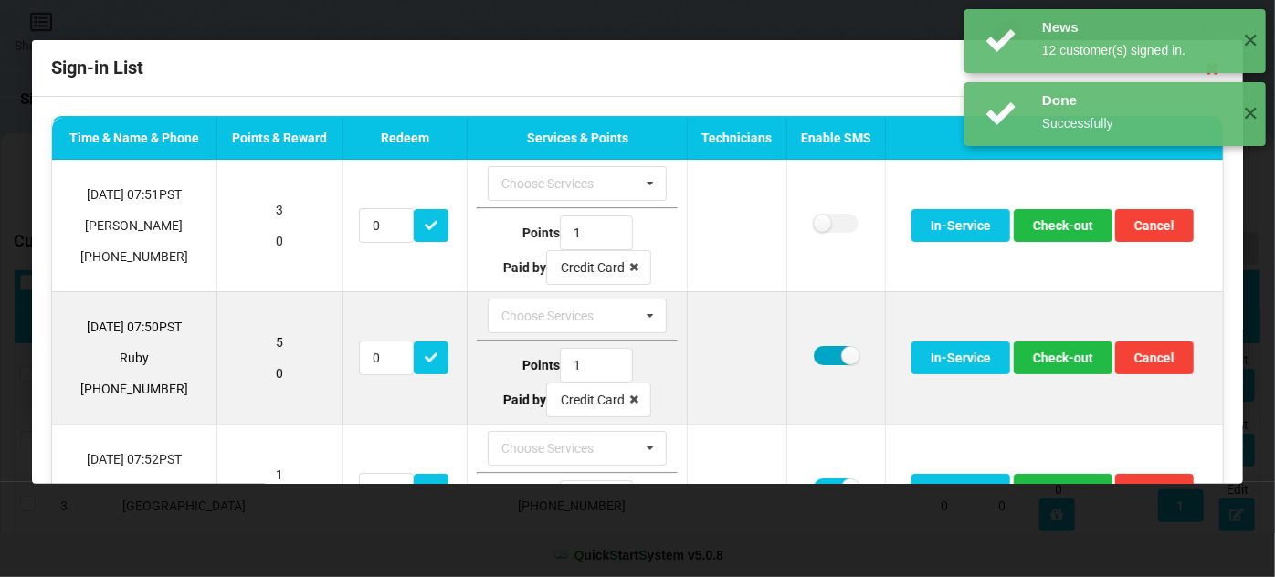
click at [818, 360] on label at bounding box center [836, 355] width 45 height 19
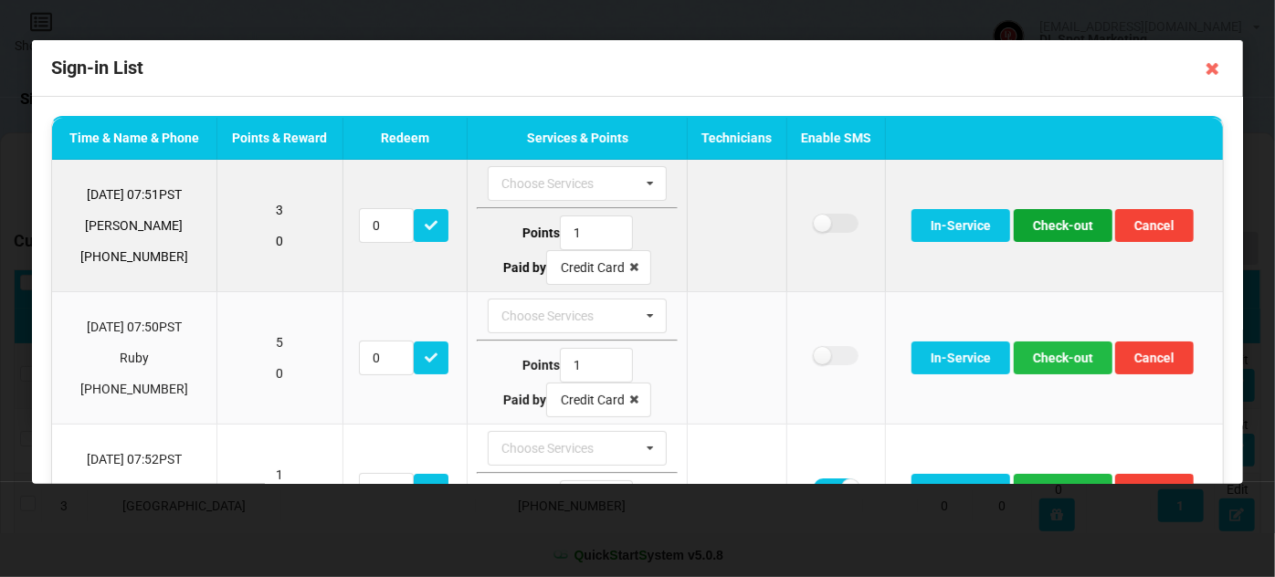
click at [1065, 224] on button "Check-out" at bounding box center [1063, 225] width 99 height 33
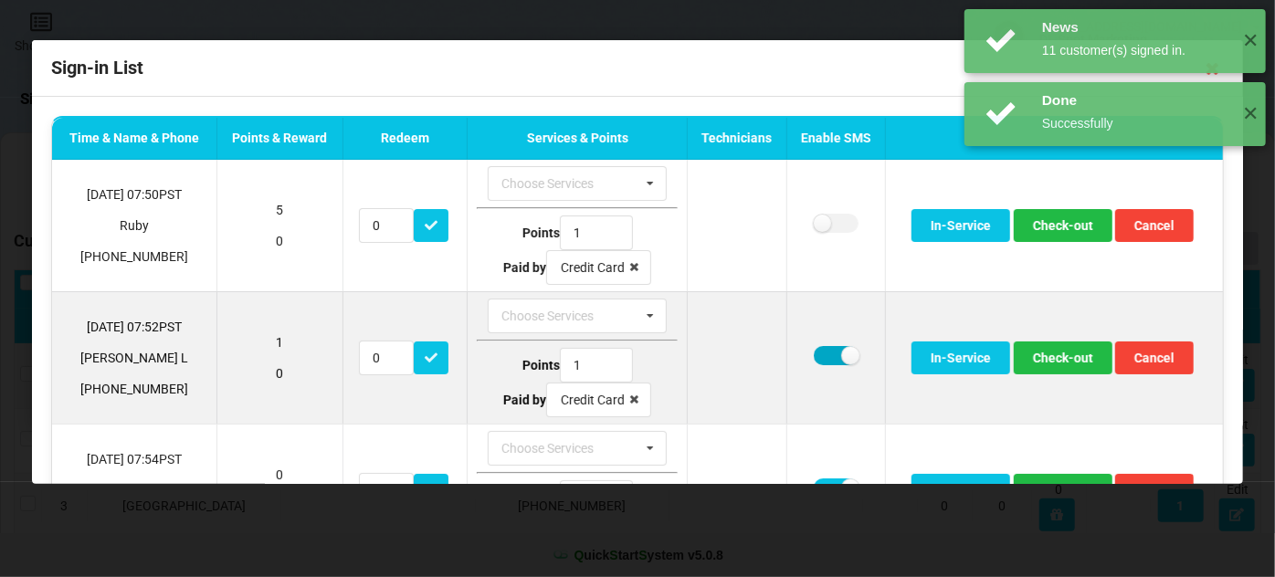
click at [818, 357] on label at bounding box center [836, 355] width 45 height 19
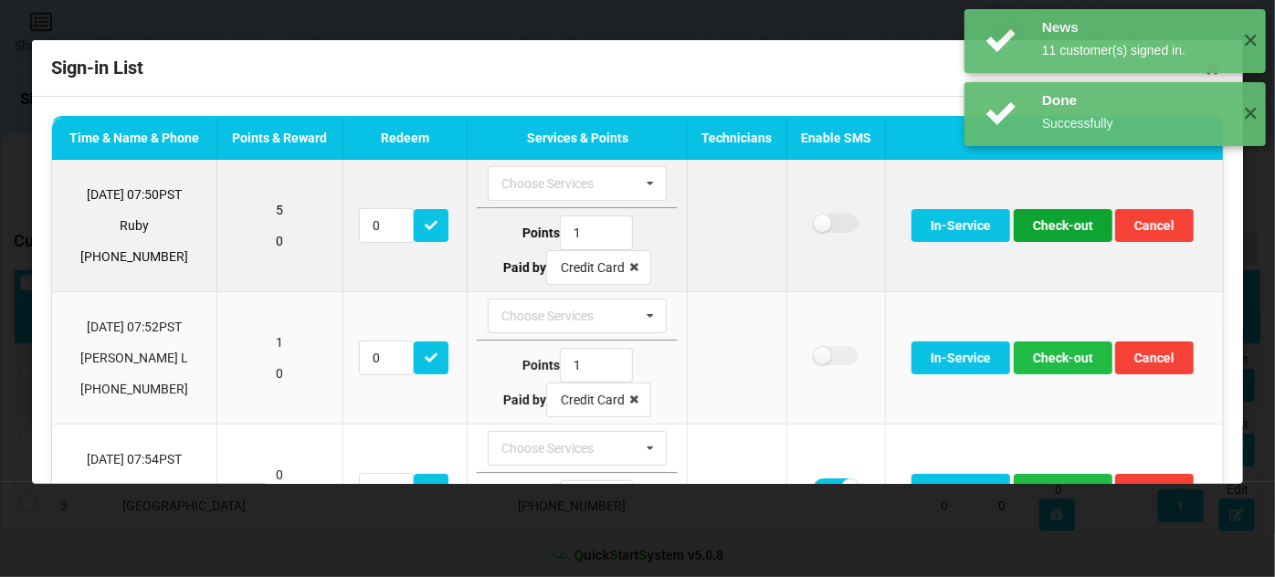
click at [1069, 226] on button "Check-out" at bounding box center [1063, 225] width 99 height 33
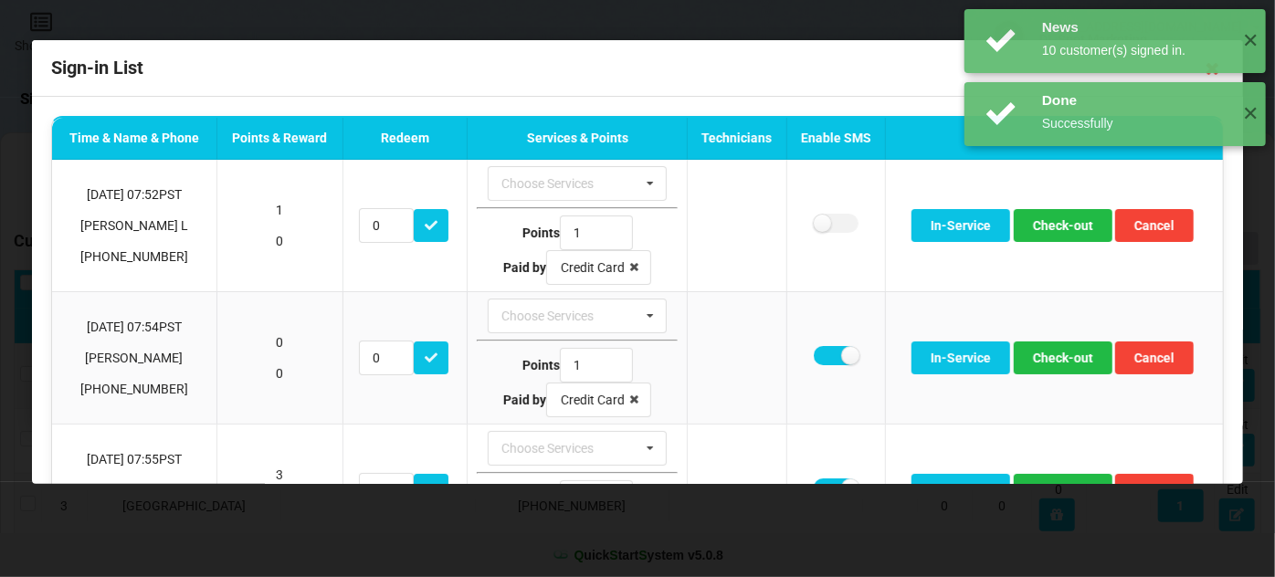
click at [1065, 226] on div "News 10 customer(s) signed in. ✕ Done Successfully ✕ Done Successfully ✕" at bounding box center [1115, 114] width 320 height 228
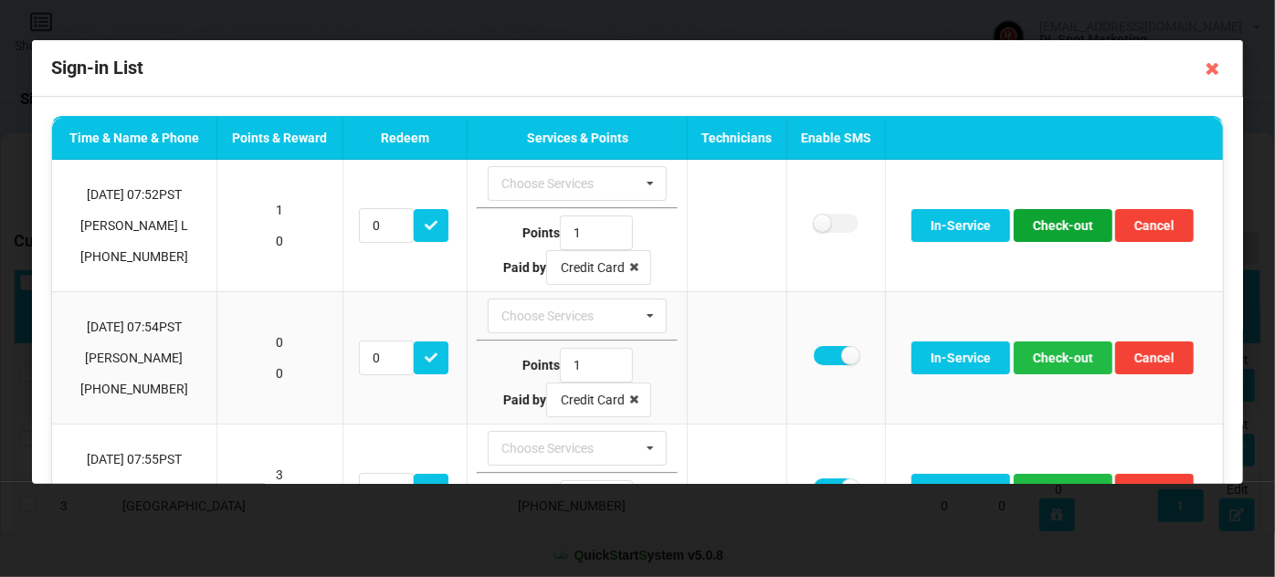
click at [1065, 226] on button "Check-out" at bounding box center [1063, 225] width 99 height 33
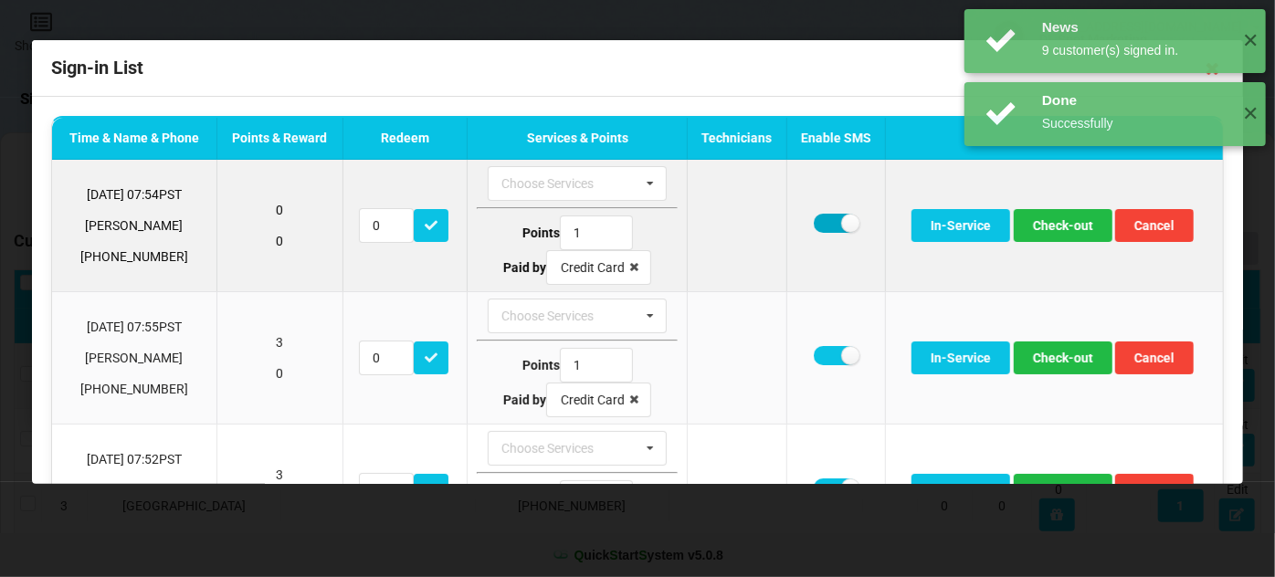
click at [823, 223] on label at bounding box center [836, 223] width 45 height 19
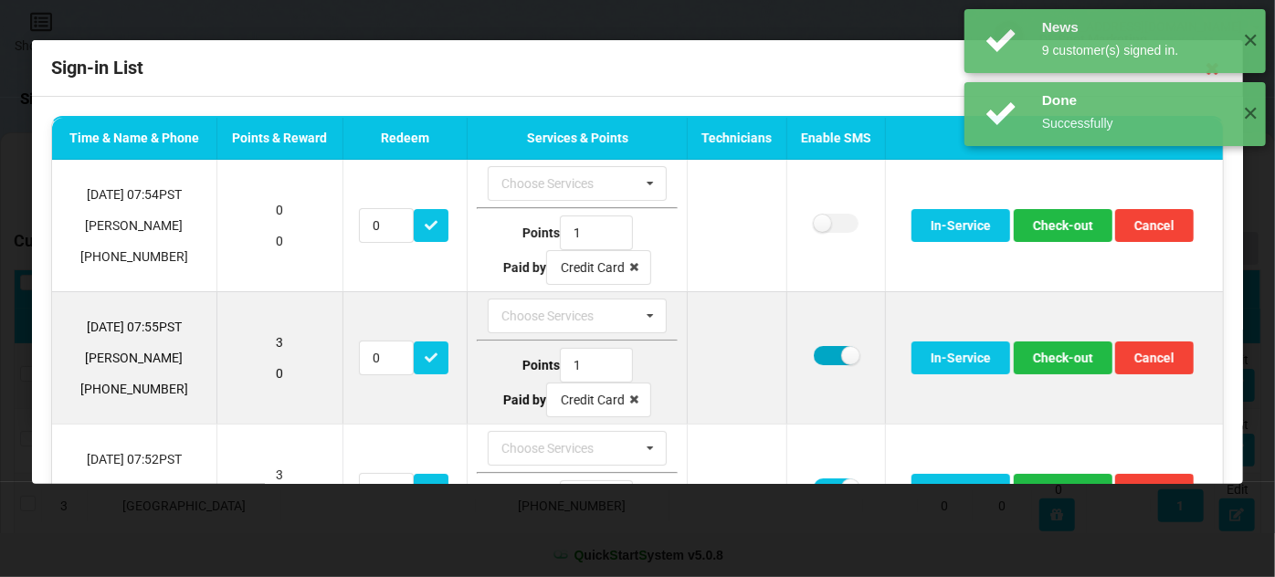
click at [821, 358] on label at bounding box center [836, 355] width 45 height 19
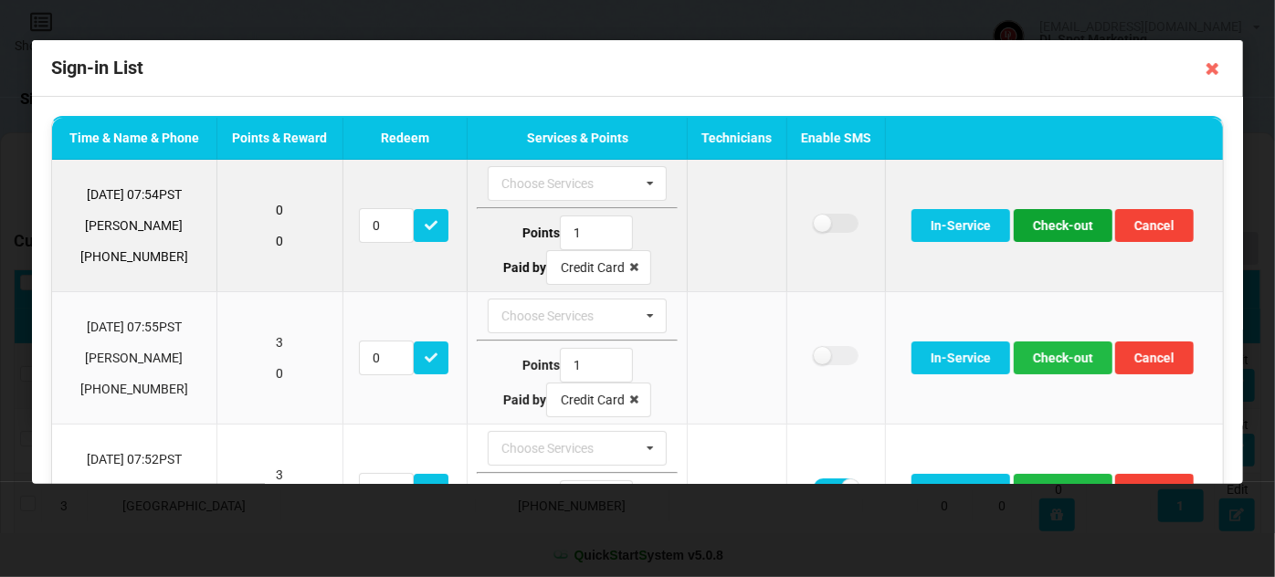
click at [1065, 230] on button "Check-out" at bounding box center [1063, 225] width 99 height 33
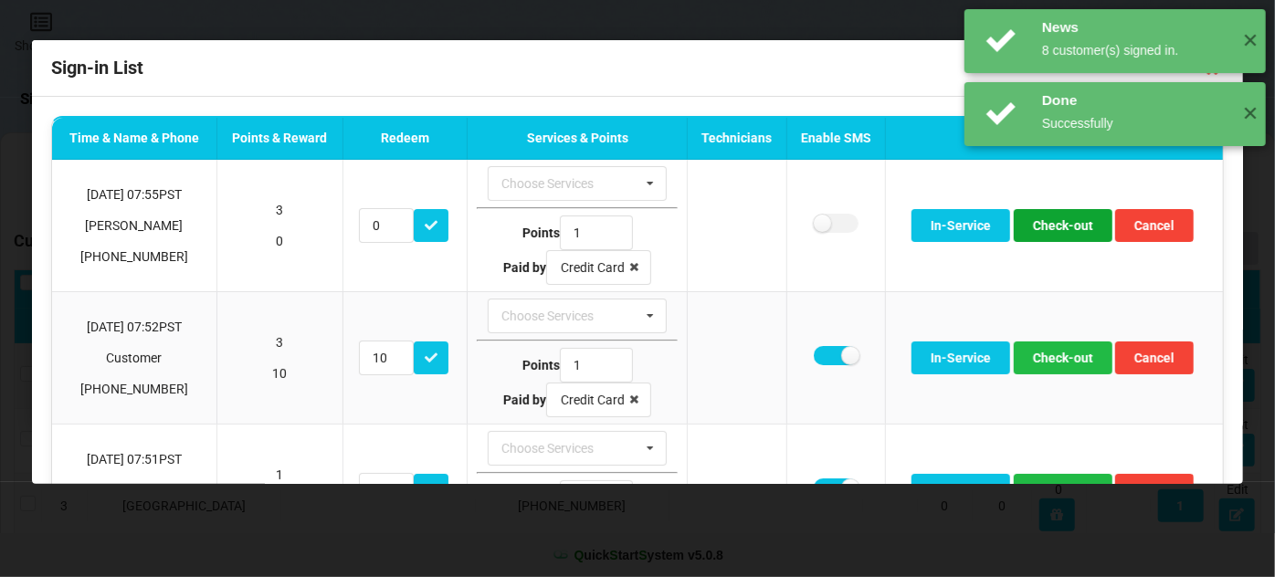
click at [1065, 230] on button "Check-out" at bounding box center [1063, 225] width 99 height 33
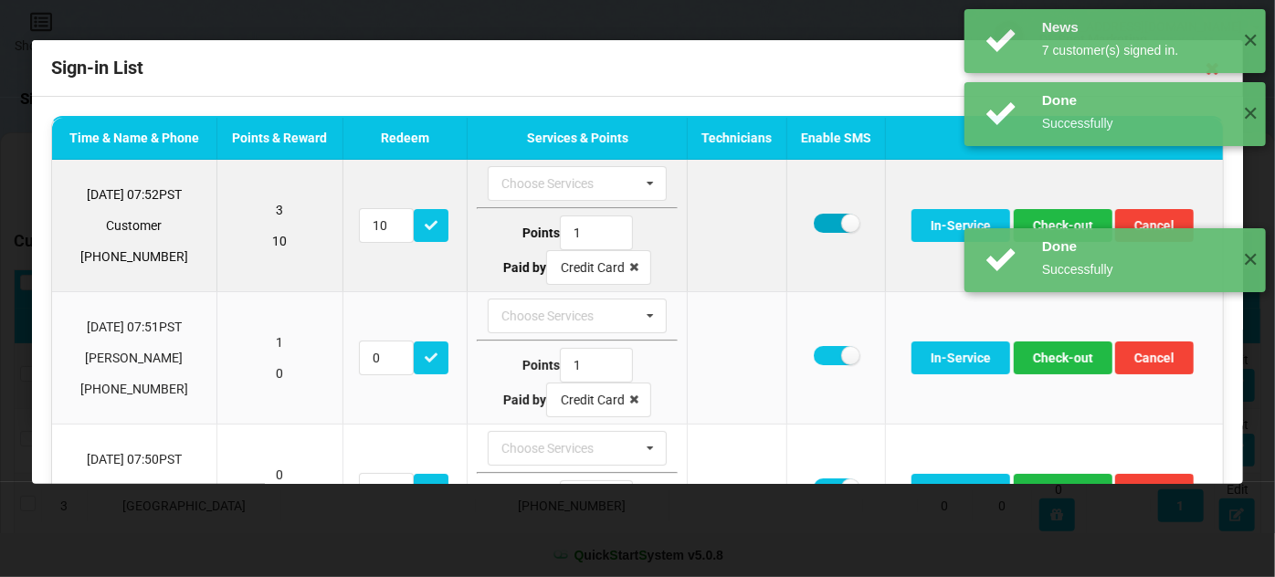
click at [823, 226] on label at bounding box center [836, 223] width 45 height 19
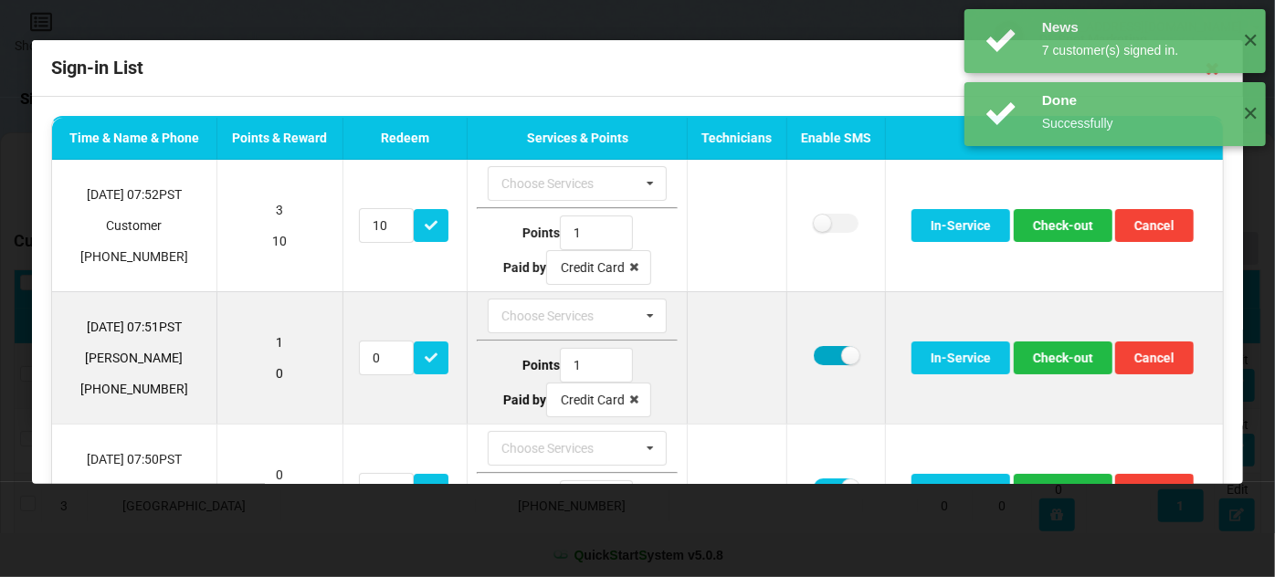
click at [823, 348] on label at bounding box center [836, 355] width 45 height 19
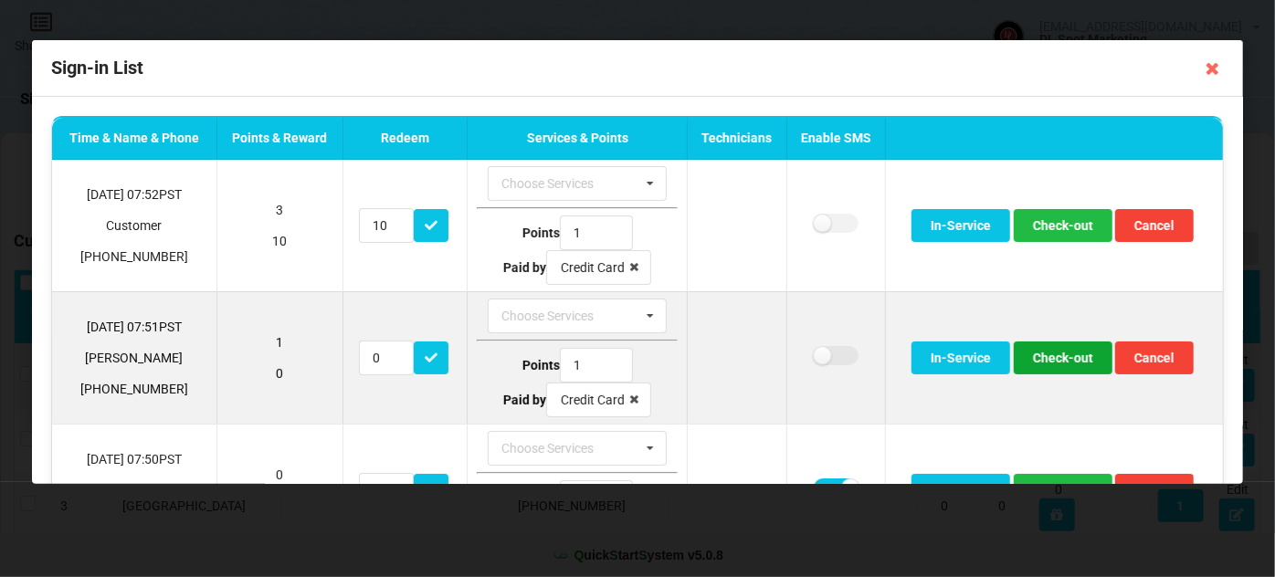
click at [1041, 349] on button "Check-out" at bounding box center [1063, 358] width 99 height 33
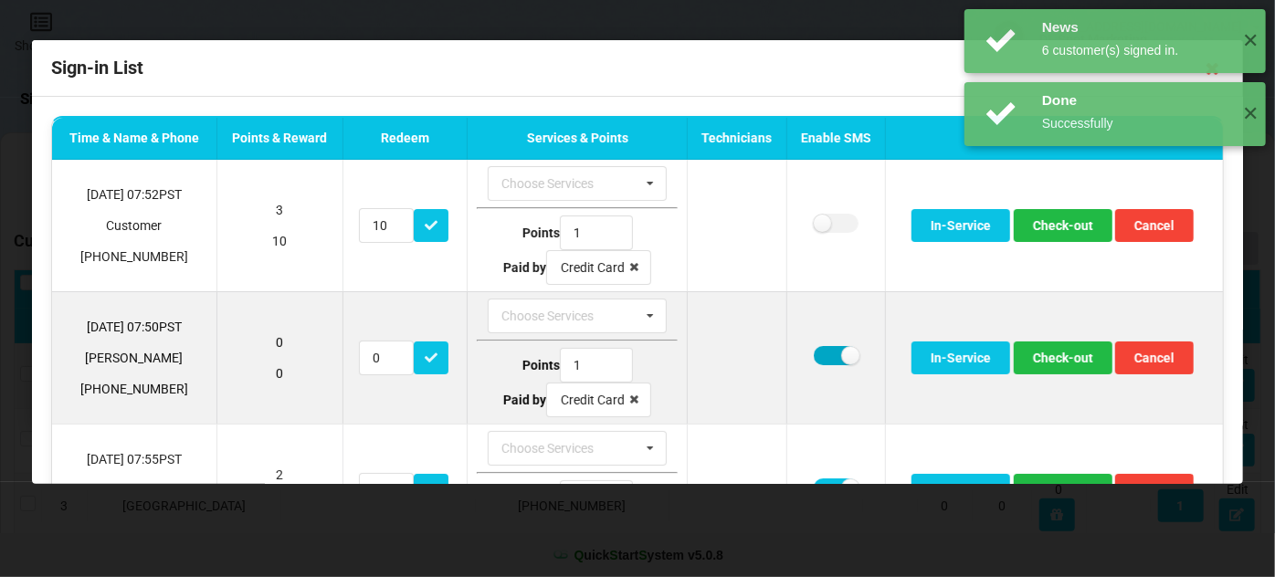
click at [823, 353] on label at bounding box center [836, 355] width 45 height 19
click at [1037, 348] on button "Check-out" at bounding box center [1063, 358] width 99 height 33
drag, startPoint x: 824, startPoint y: 349, endPoint x: 869, endPoint y: 344, distance: 45.9
click at [826, 349] on label at bounding box center [836, 355] width 45 height 19
click at [1026, 345] on button "Check-out" at bounding box center [1063, 358] width 99 height 33
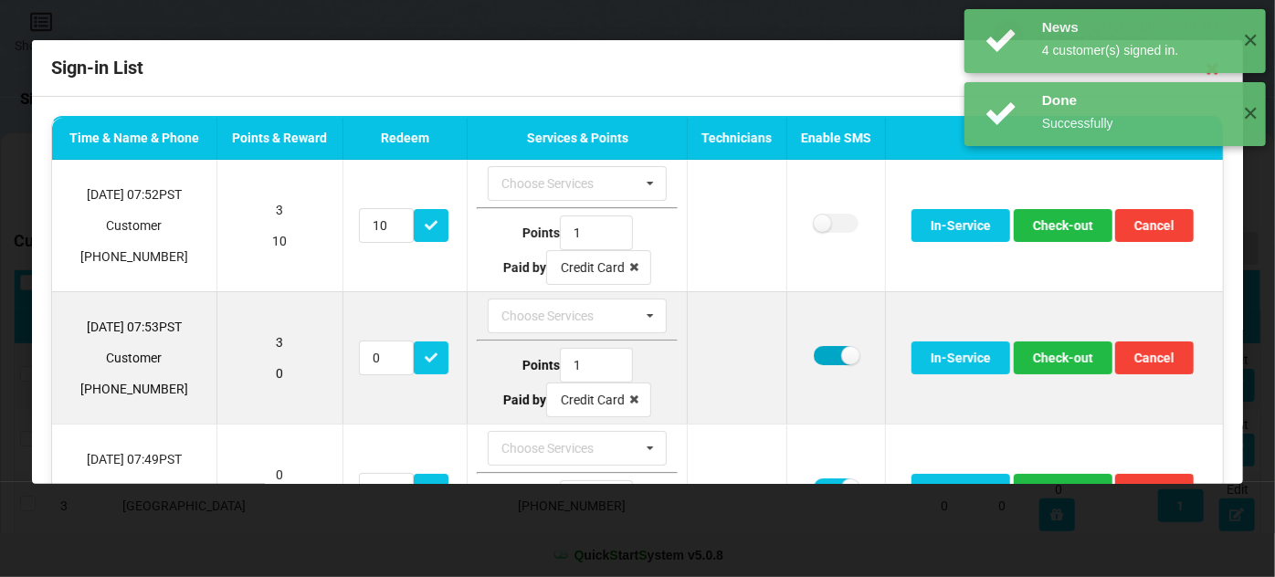
click at [820, 353] on label at bounding box center [836, 355] width 45 height 19
click at [1038, 350] on button "Check-out" at bounding box center [1063, 358] width 99 height 33
click at [815, 357] on label at bounding box center [836, 355] width 45 height 19
click at [1059, 352] on button "Check-out" at bounding box center [1063, 358] width 99 height 33
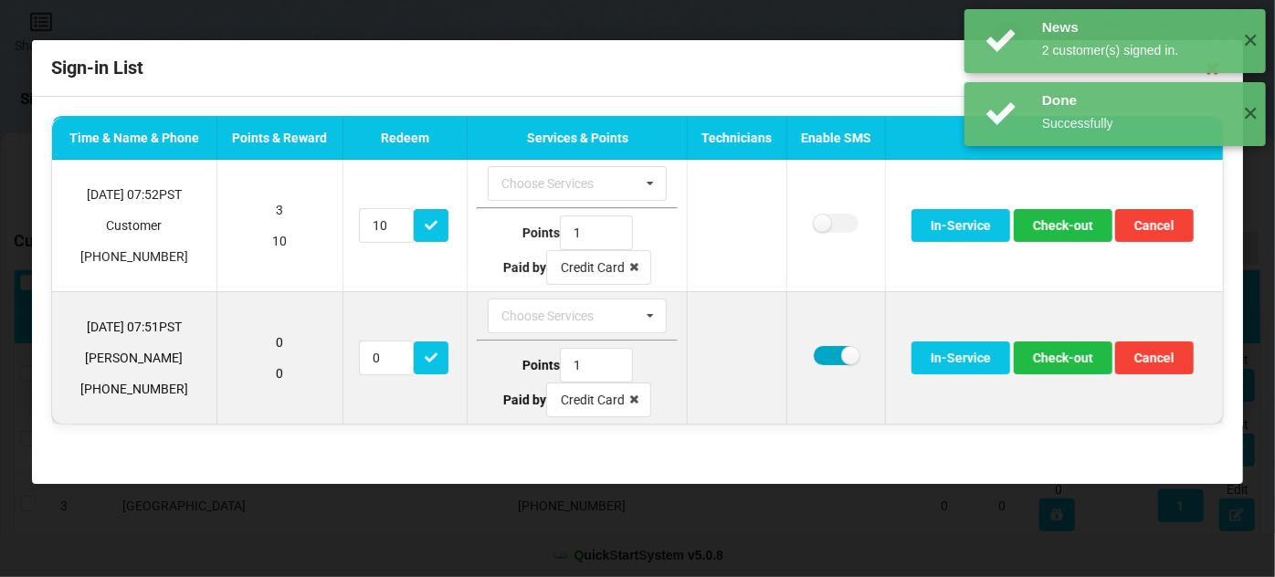
click at [820, 352] on label at bounding box center [836, 355] width 45 height 19
click at [1059, 352] on button "Check-out" at bounding box center [1063, 358] width 99 height 33
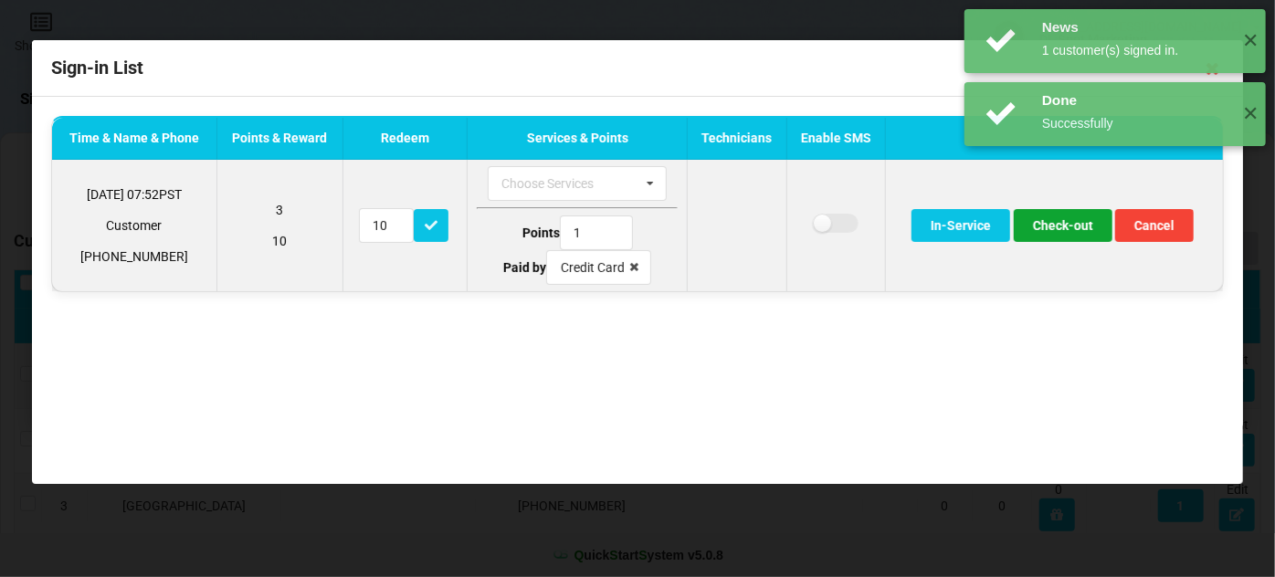
click at [1061, 228] on button "Check-out" at bounding box center [1063, 225] width 99 height 33
